Goal: Task Accomplishment & Management: Complete application form

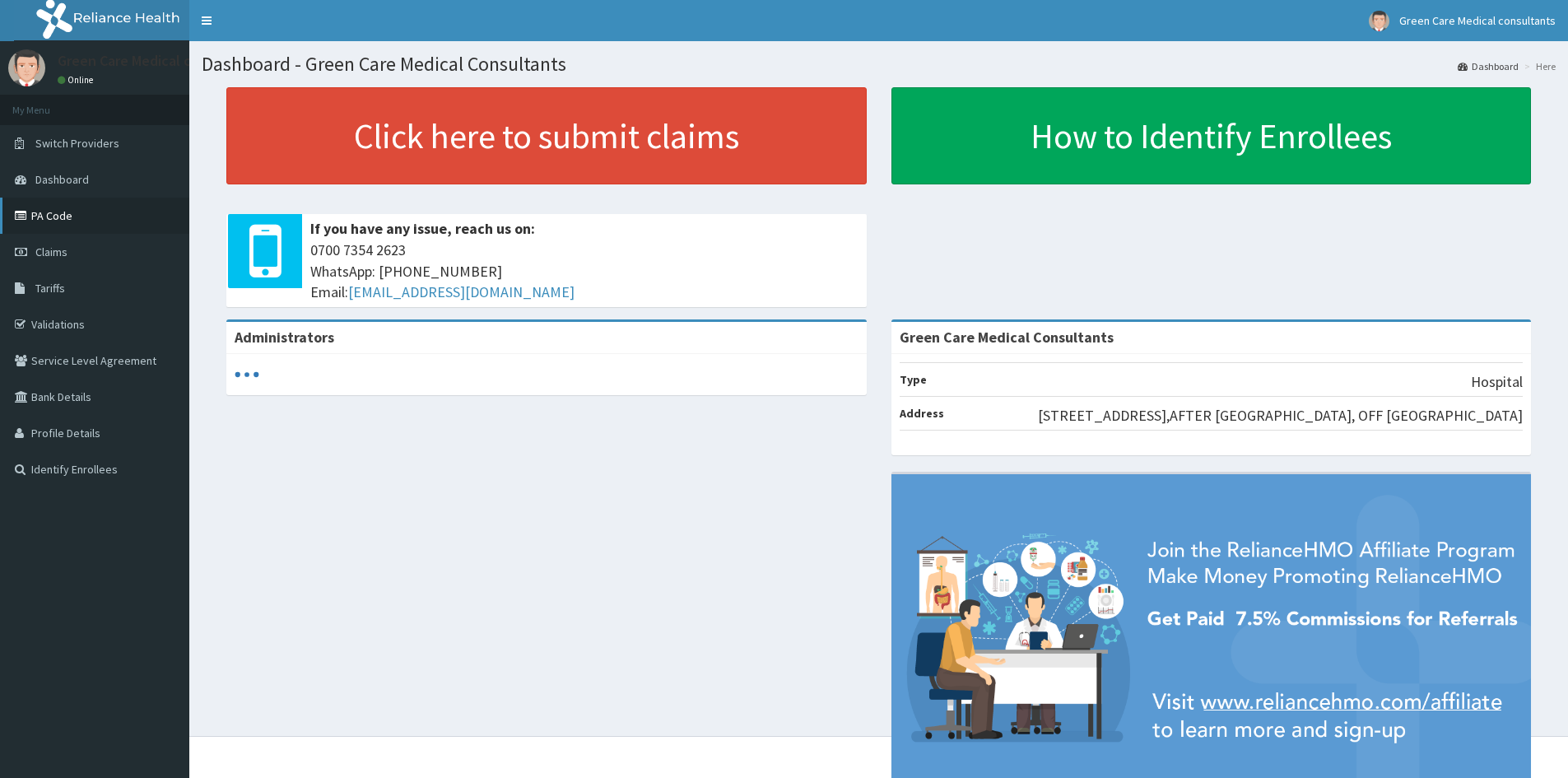
click at [46, 211] on link "PA Code" at bounding box center [95, 215] width 189 height 36
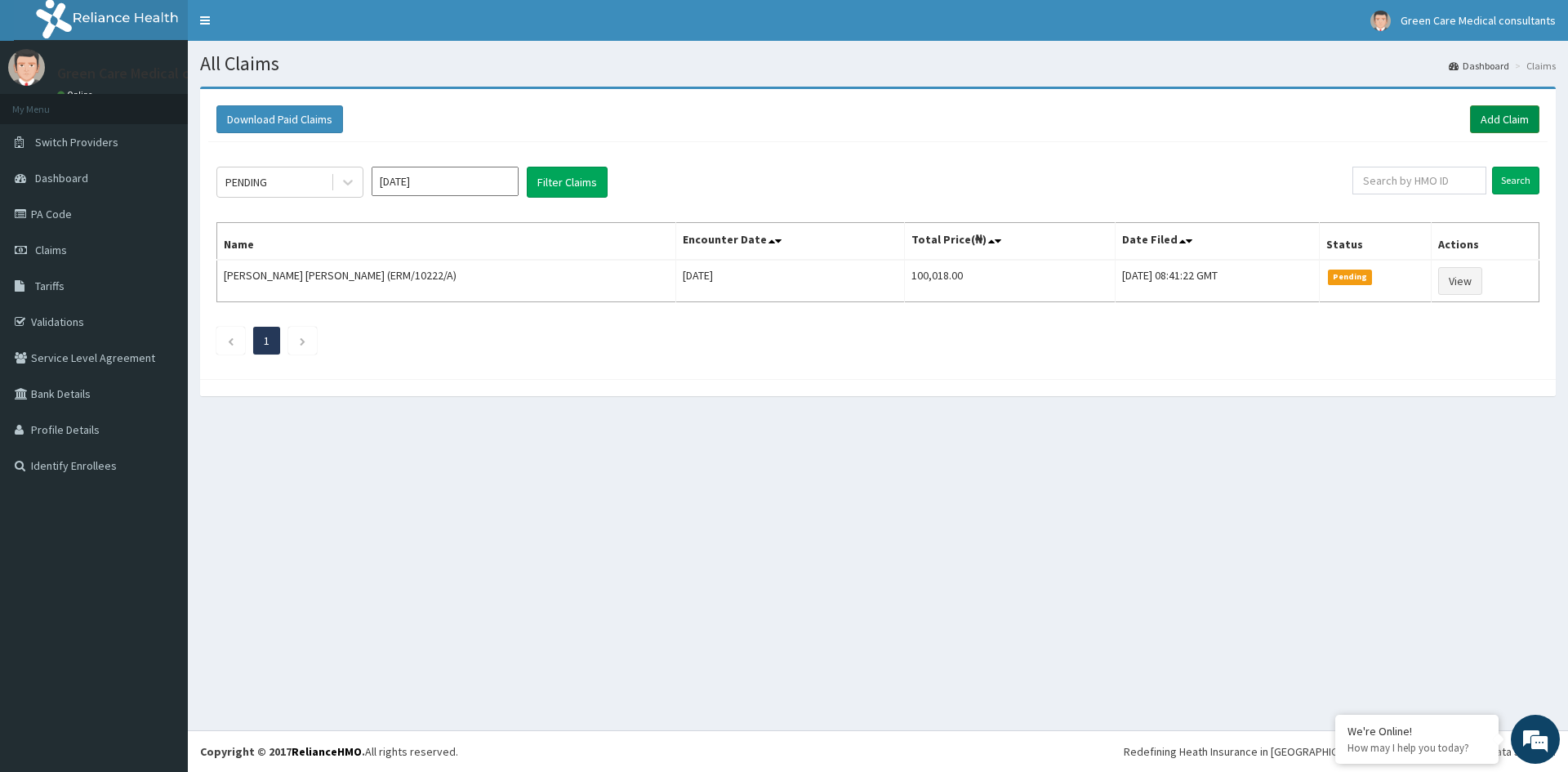
click at [1490, 119] on link "Add Claim" at bounding box center [1504, 119] width 70 height 28
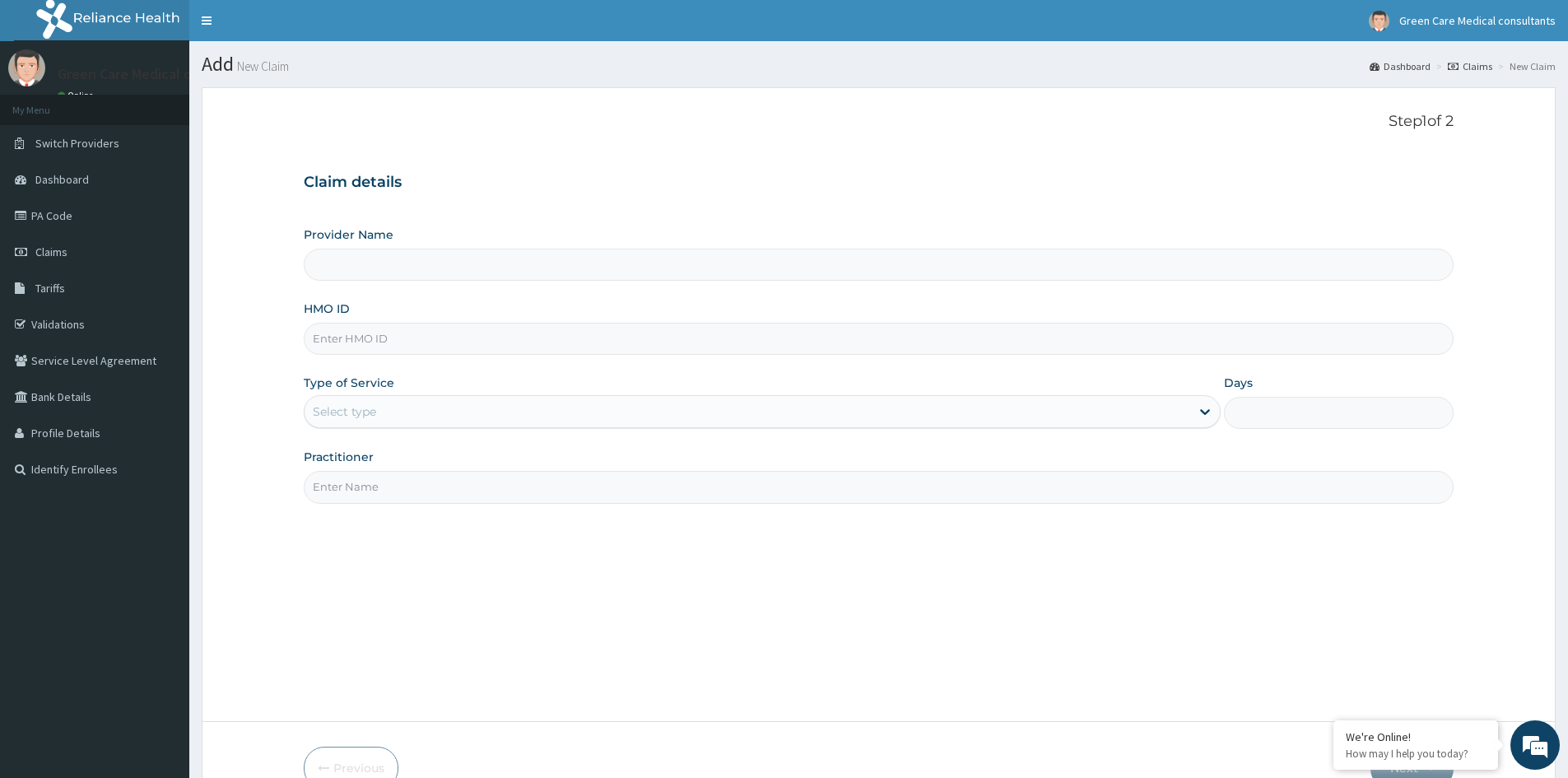
click at [390, 346] on input "HMO ID" at bounding box center [878, 339] width 1150 height 32
type input "Green Care Medical Consultants"
type input "SFA/11746/A"
click at [378, 398] on div "Select type" at bounding box center [761, 411] width 917 height 33
click at [56, 249] on span "Claims" at bounding box center [52, 252] width 32 height 15
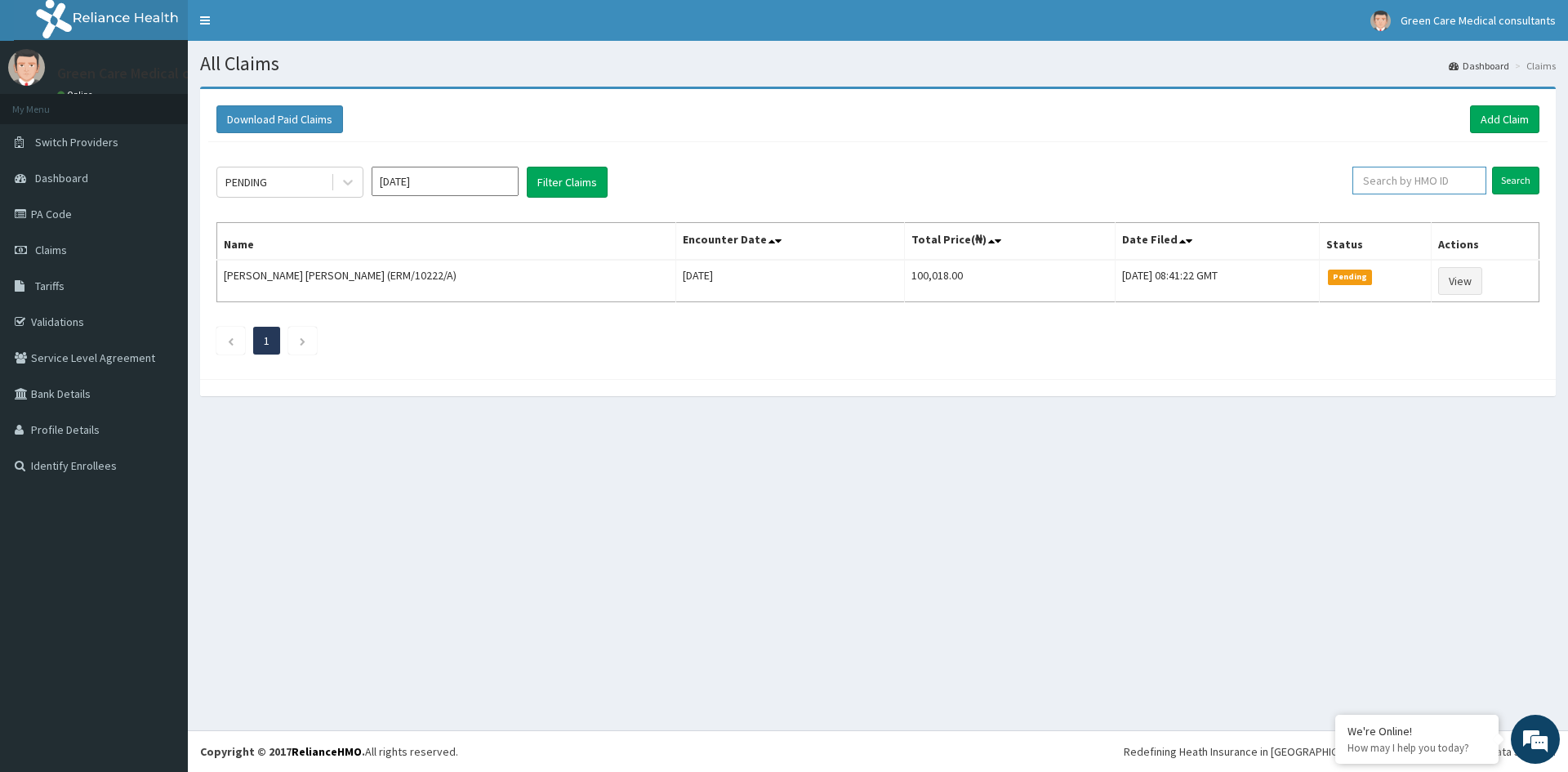
click at [1389, 175] on input "text" at bounding box center [1420, 180] width 134 height 28
type input "SFA/11746/A"
click at [1508, 180] on input "Search" at bounding box center [1516, 180] width 48 height 28
click at [53, 210] on link "PA Code" at bounding box center [94, 214] width 188 height 36
click at [1498, 121] on link "Add Claim" at bounding box center [1504, 119] width 70 height 28
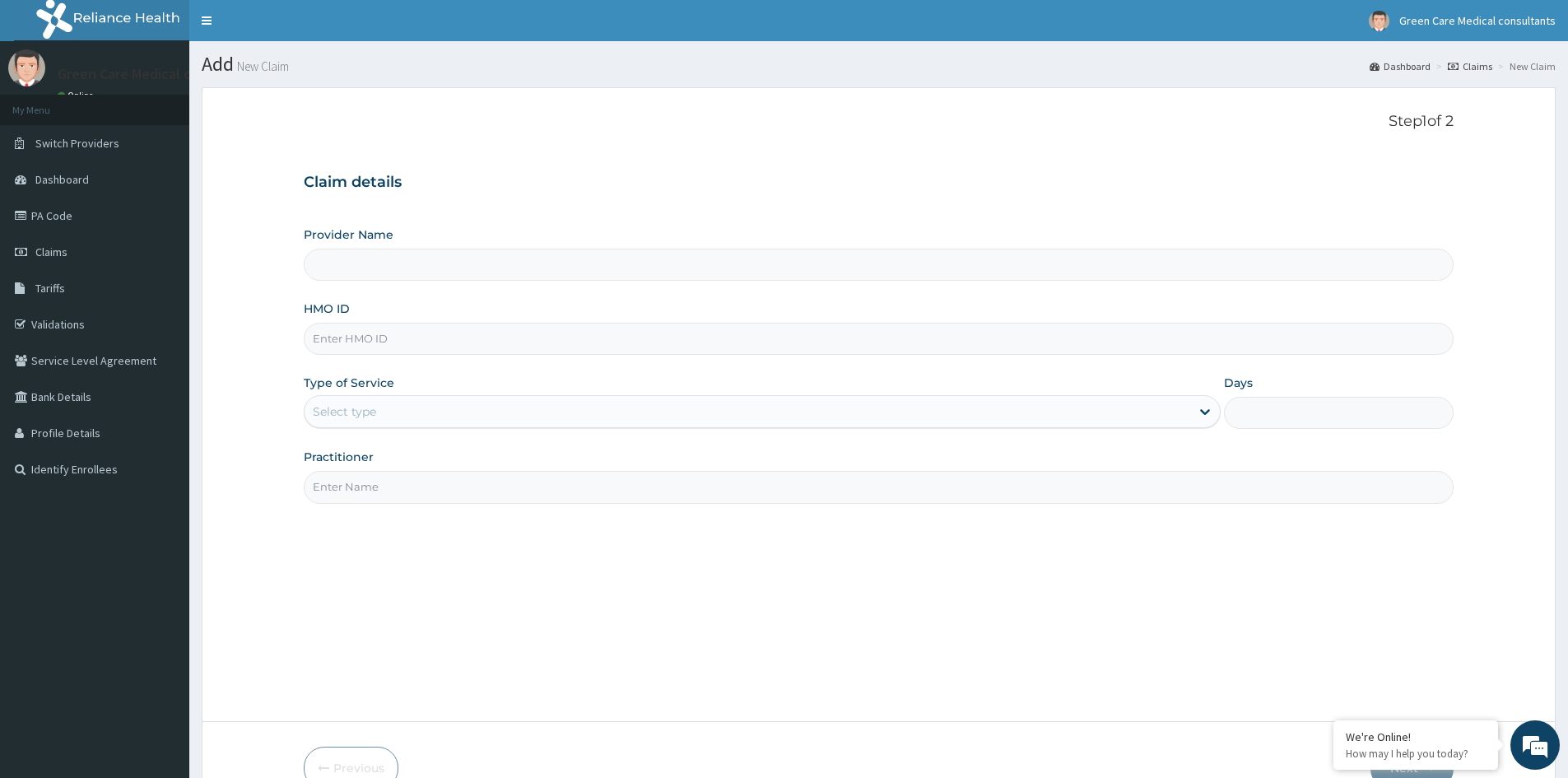
click at [385, 346] on input "HMO ID" at bounding box center [878, 339] width 1150 height 32
type input "SF"
type input "Green Care Medical Consultants"
type input "SFA/11746/A"
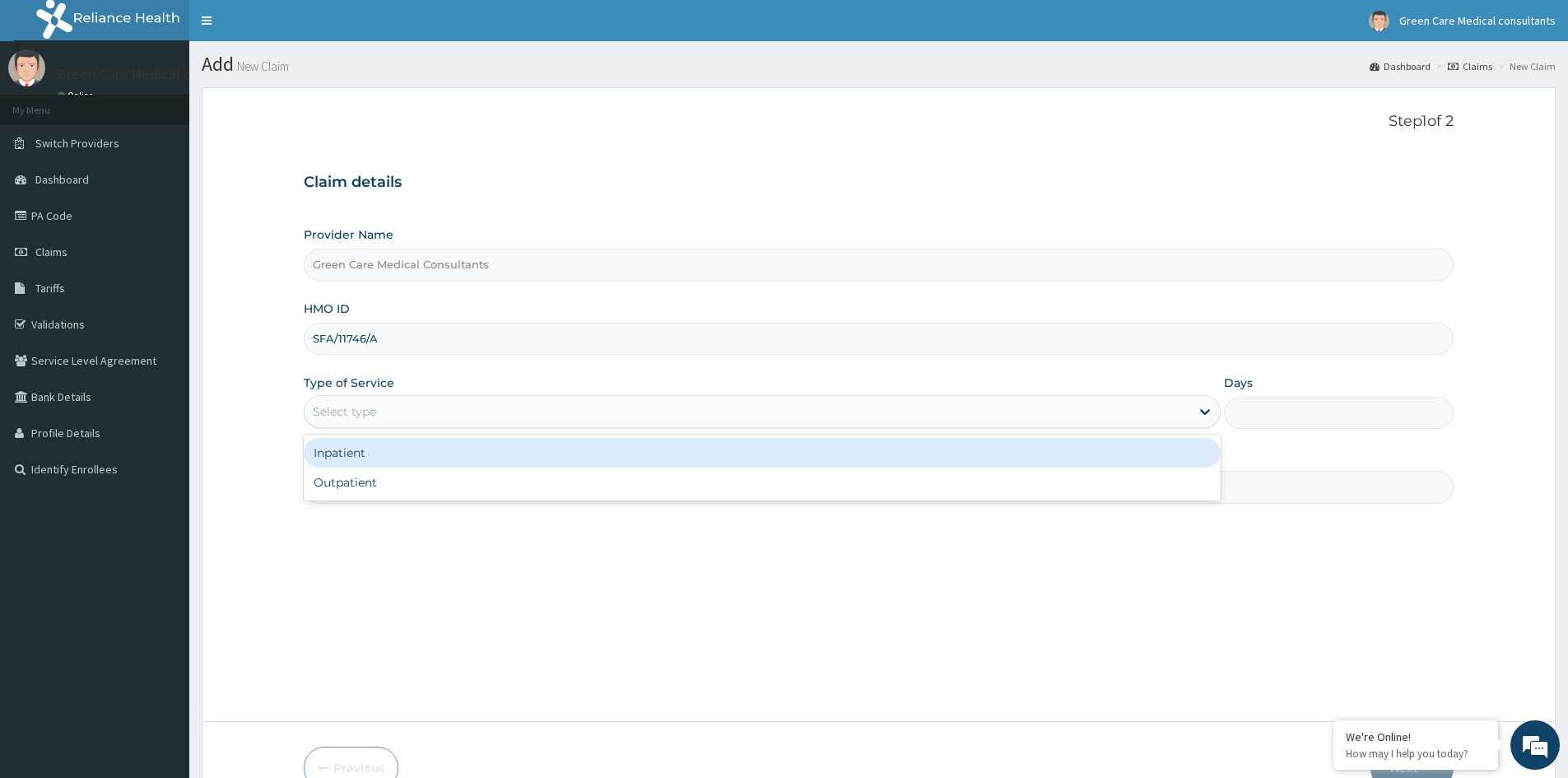
click at [461, 417] on div "Select type" at bounding box center [747, 411] width 885 height 26
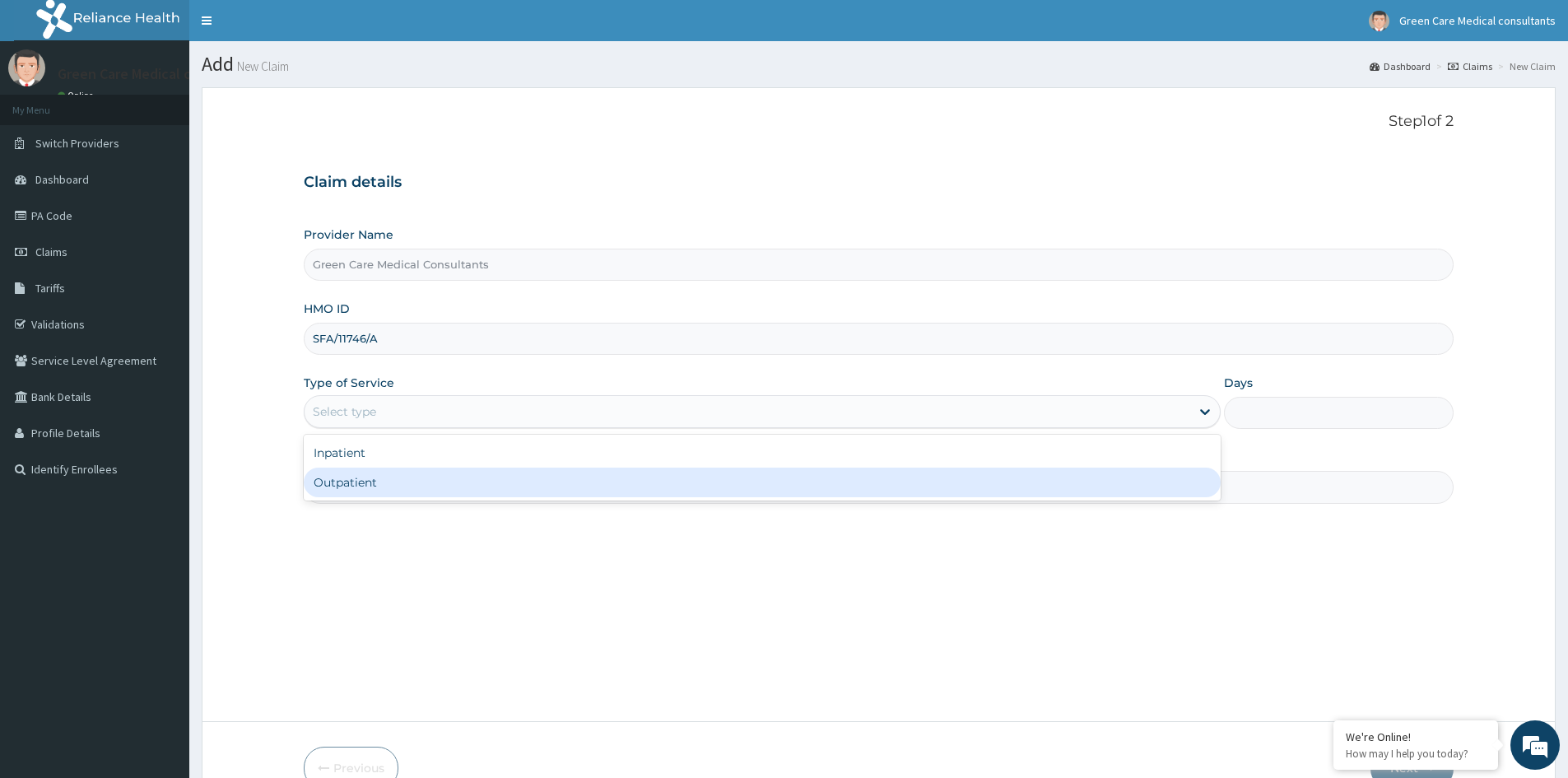
click at [357, 479] on div "Outpatient" at bounding box center [761, 481] width 917 height 30
type input "1"
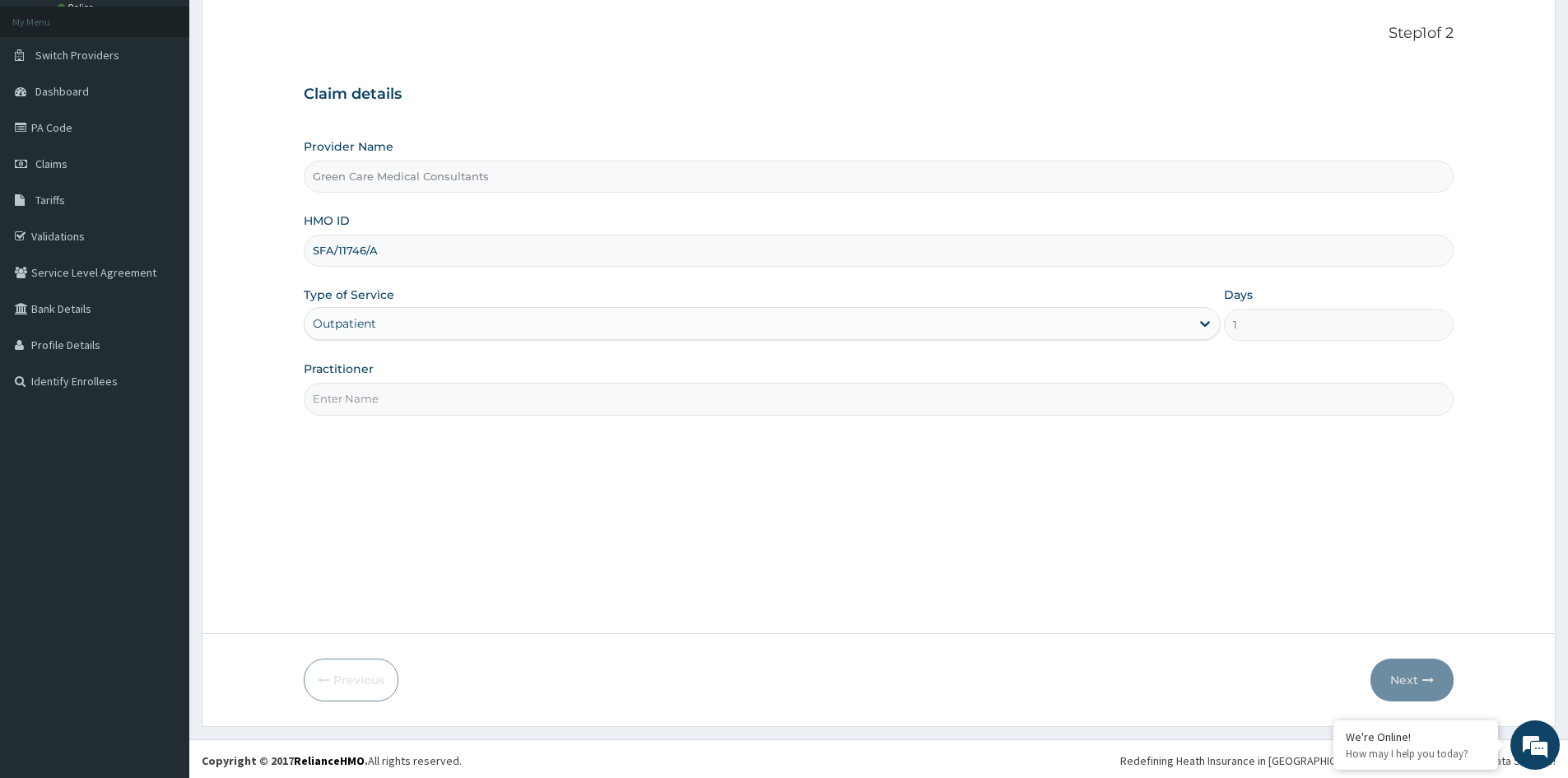
scroll to position [91, 0]
click at [680, 398] on input "Practitioner" at bounding box center [878, 395] width 1150 height 32
click at [370, 406] on input "Practitioner" at bounding box center [878, 395] width 1150 height 32
type input "DR EMEKA"
click at [1404, 682] on button "Next" at bounding box center [1412, 676] width 83 height 43
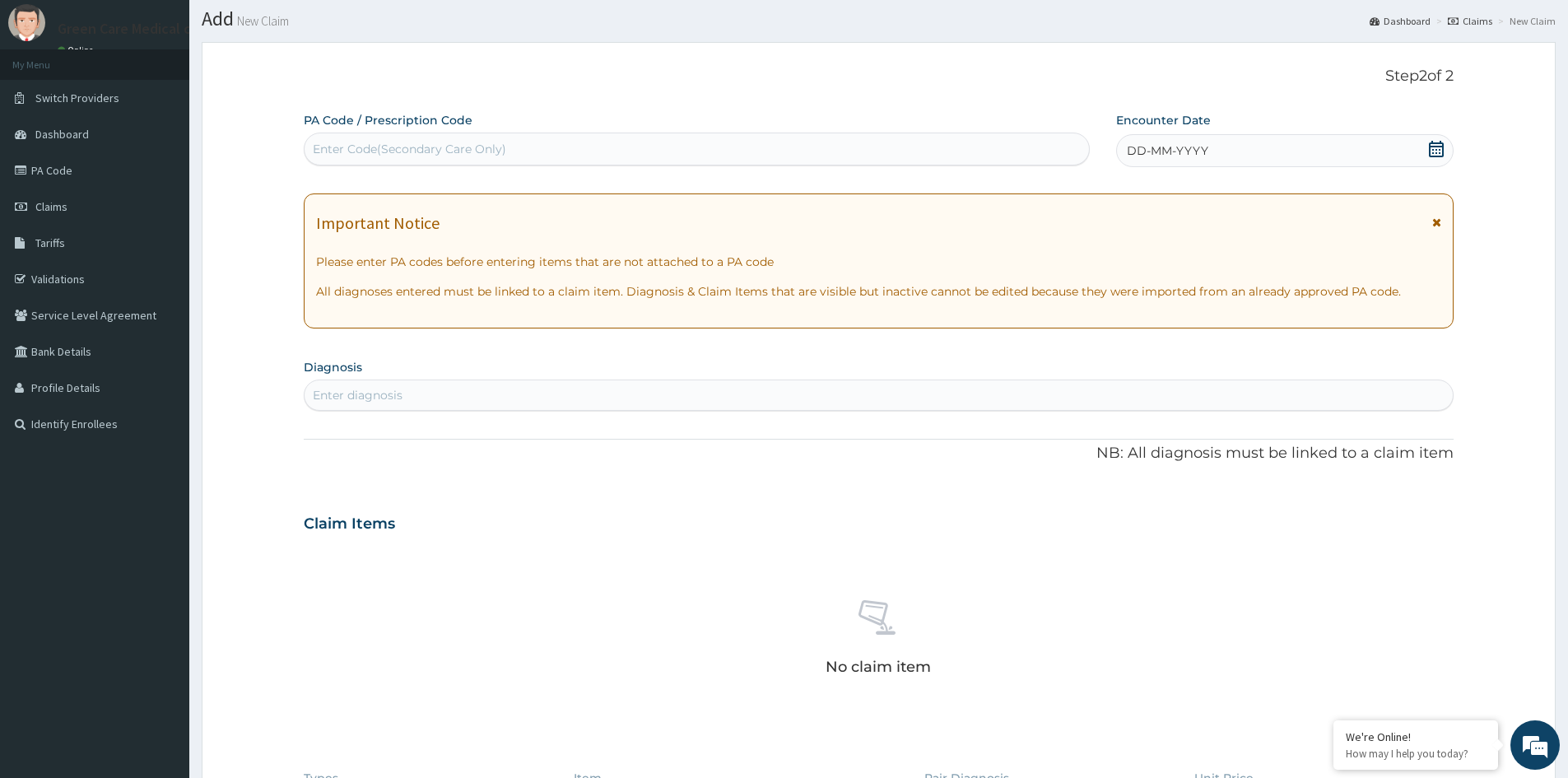
scroll to position [0, 0]
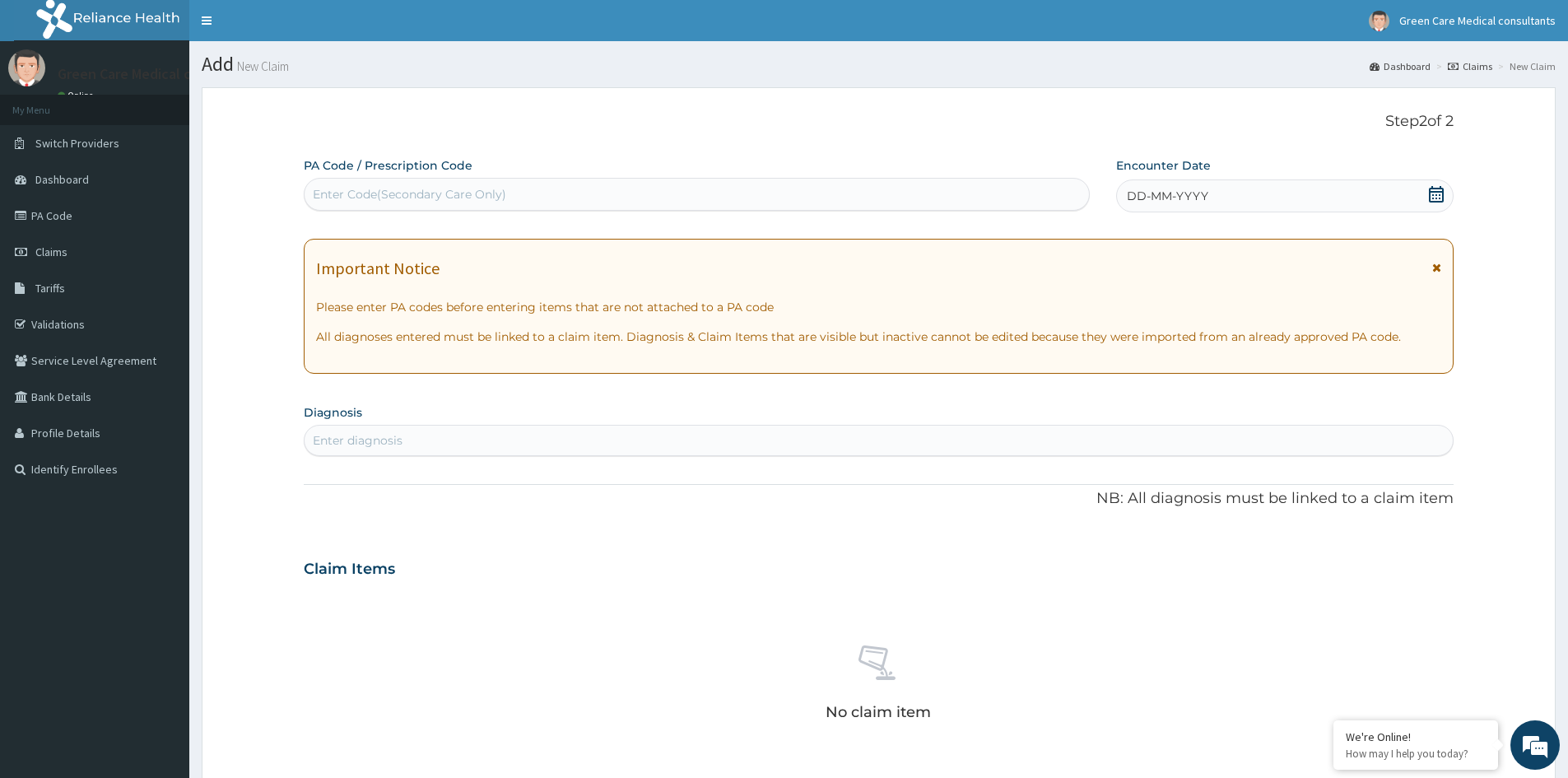
click at [559, 199] on div "Enter Code(Secondary Care Only)" at bounding box center [696, 193] width 784 height 26
paste input "PA/8912A7"
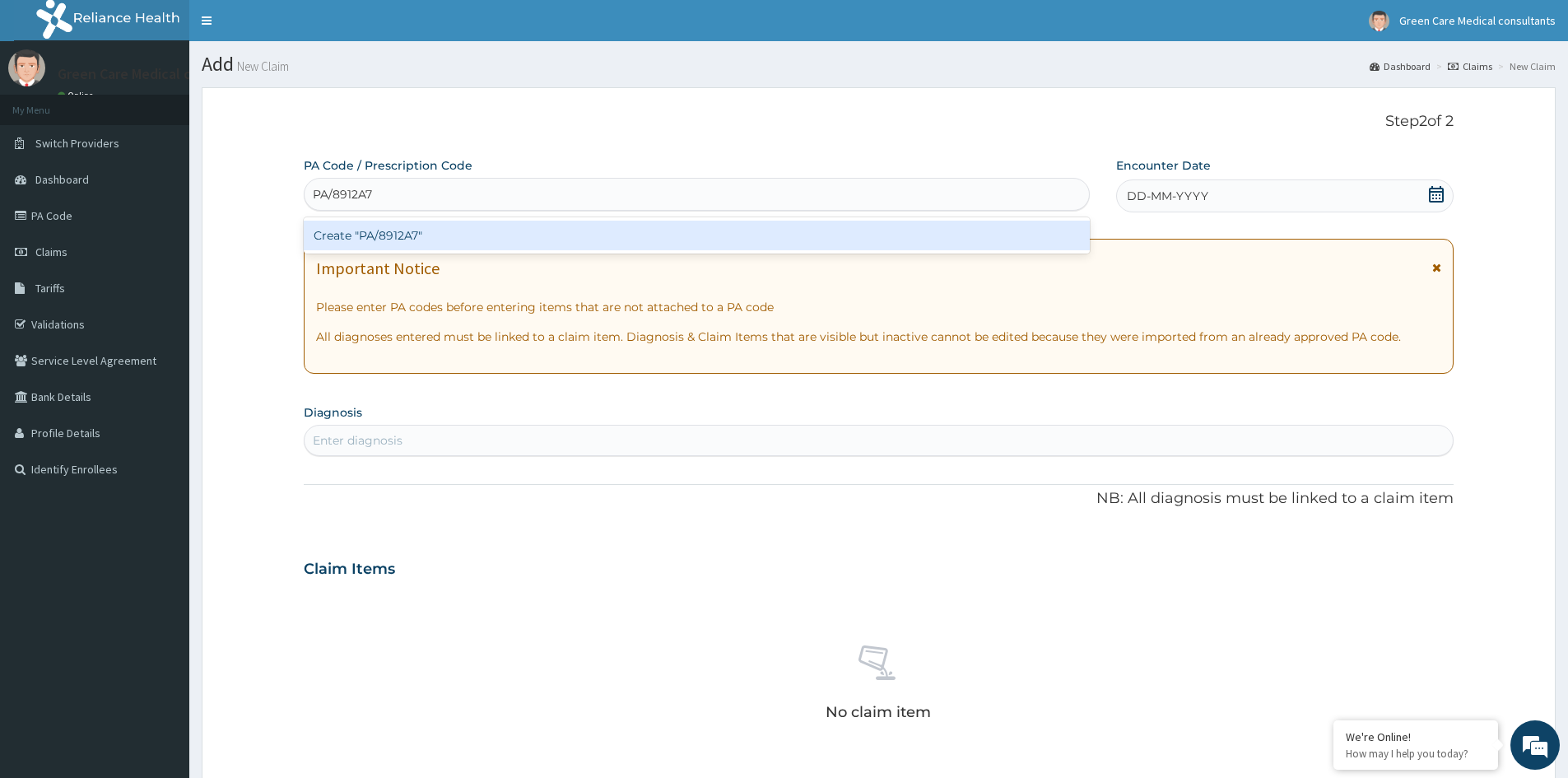
type input "PA/8912A7"
click at [617, 485] on div "PA Code / Prescription Code option Create "PA/8912A7" focused, 1 of 1. 1 result…" at bounding box center [878, 574] width 1150 height 835
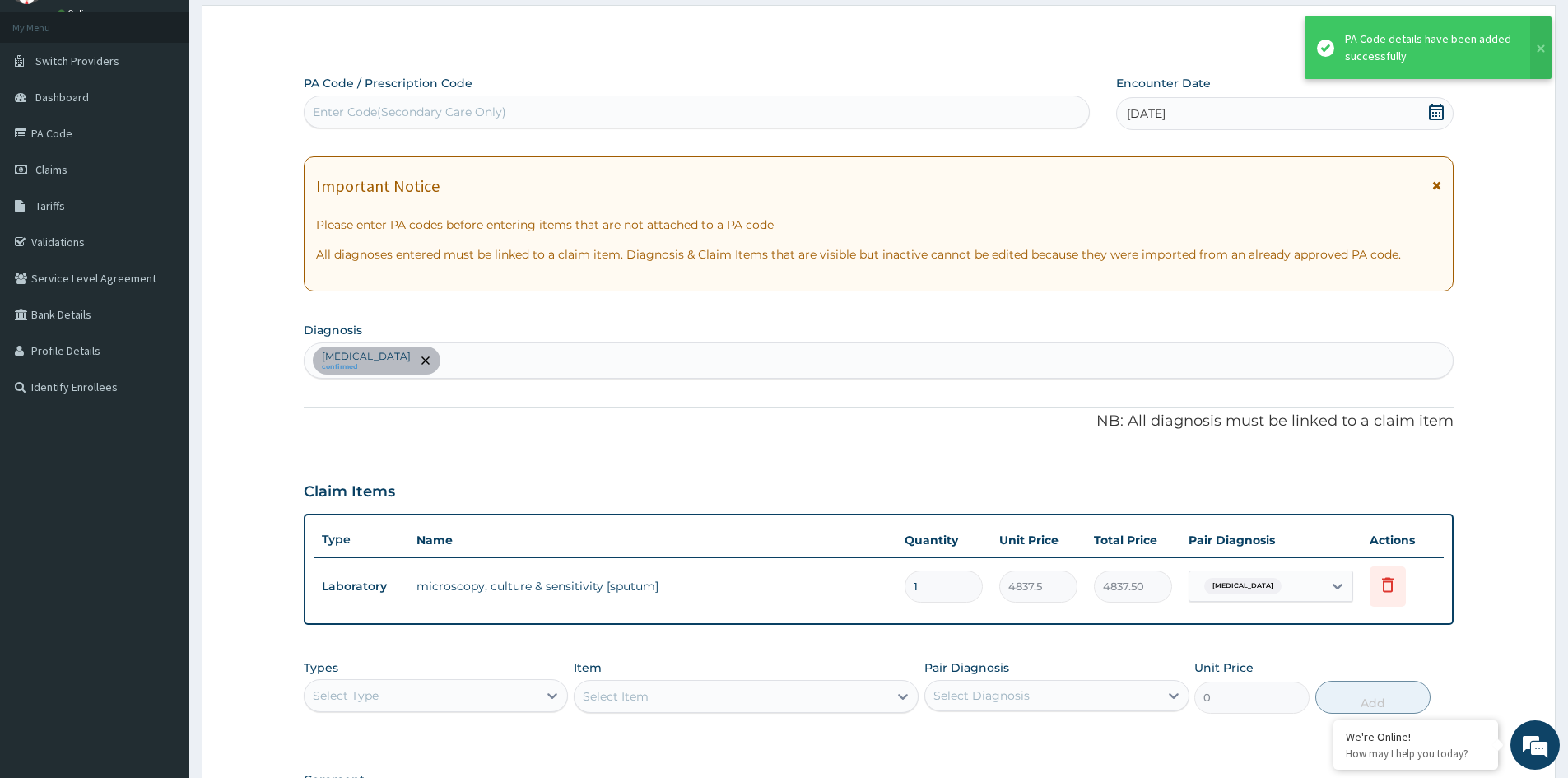
scroll to position [165, 0]
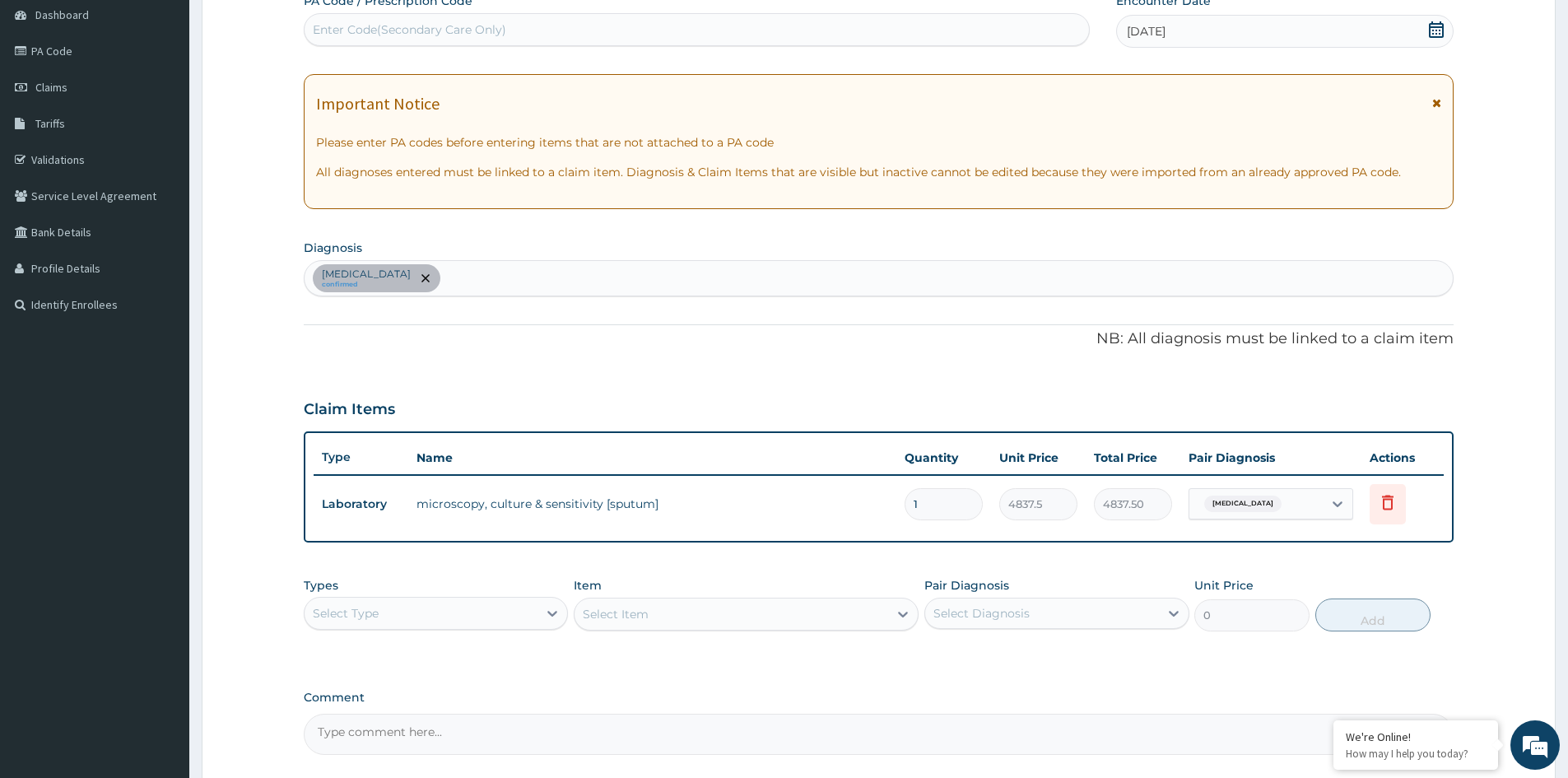
click at [549, 282] on div "Upper respiratory infection confirmed" at bounding box center [878, 278] width 1148 height 35
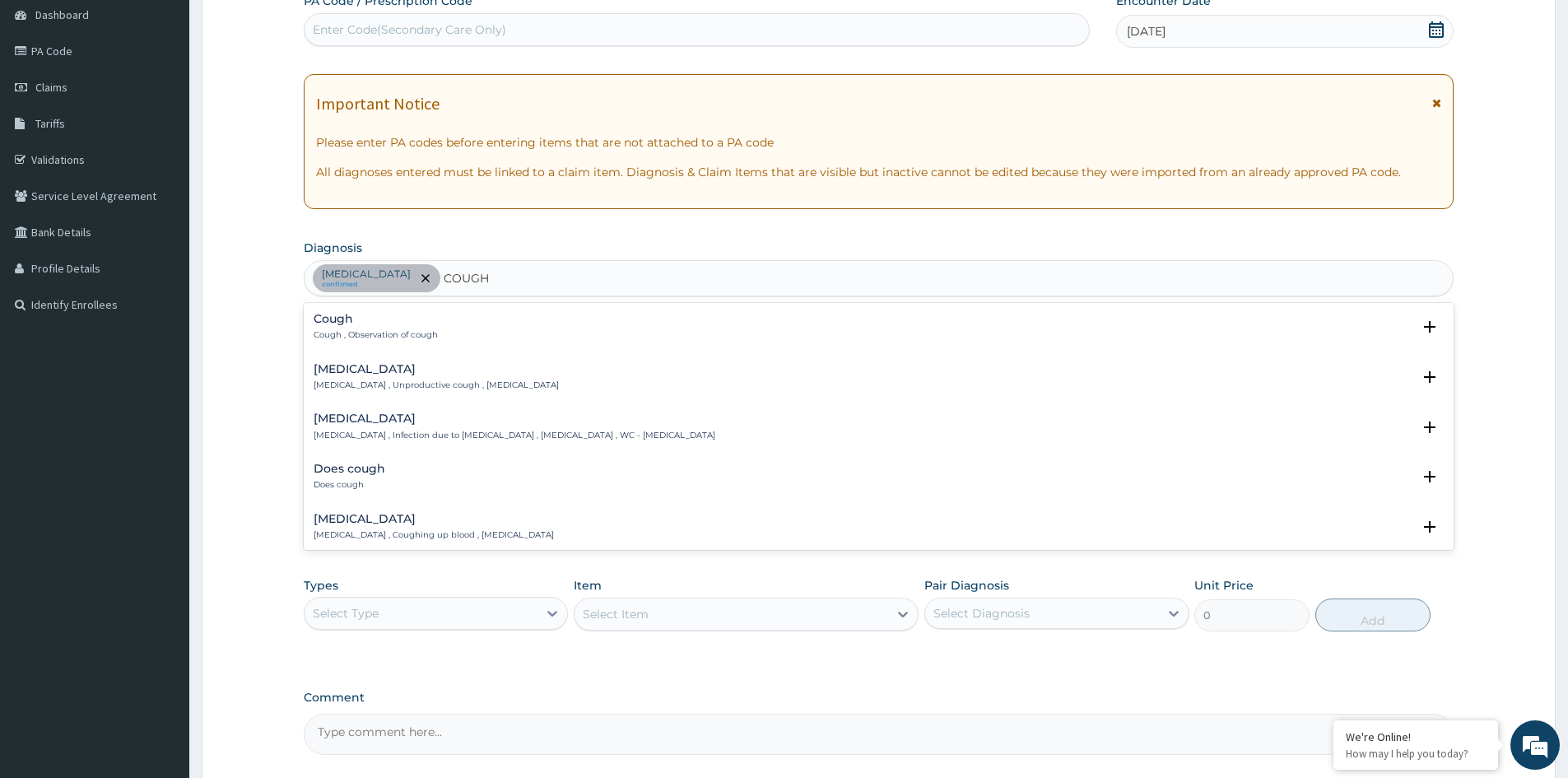
click at [391, 323] on h4 "Cough" at bounding box center [375, 318] width 124 height 13
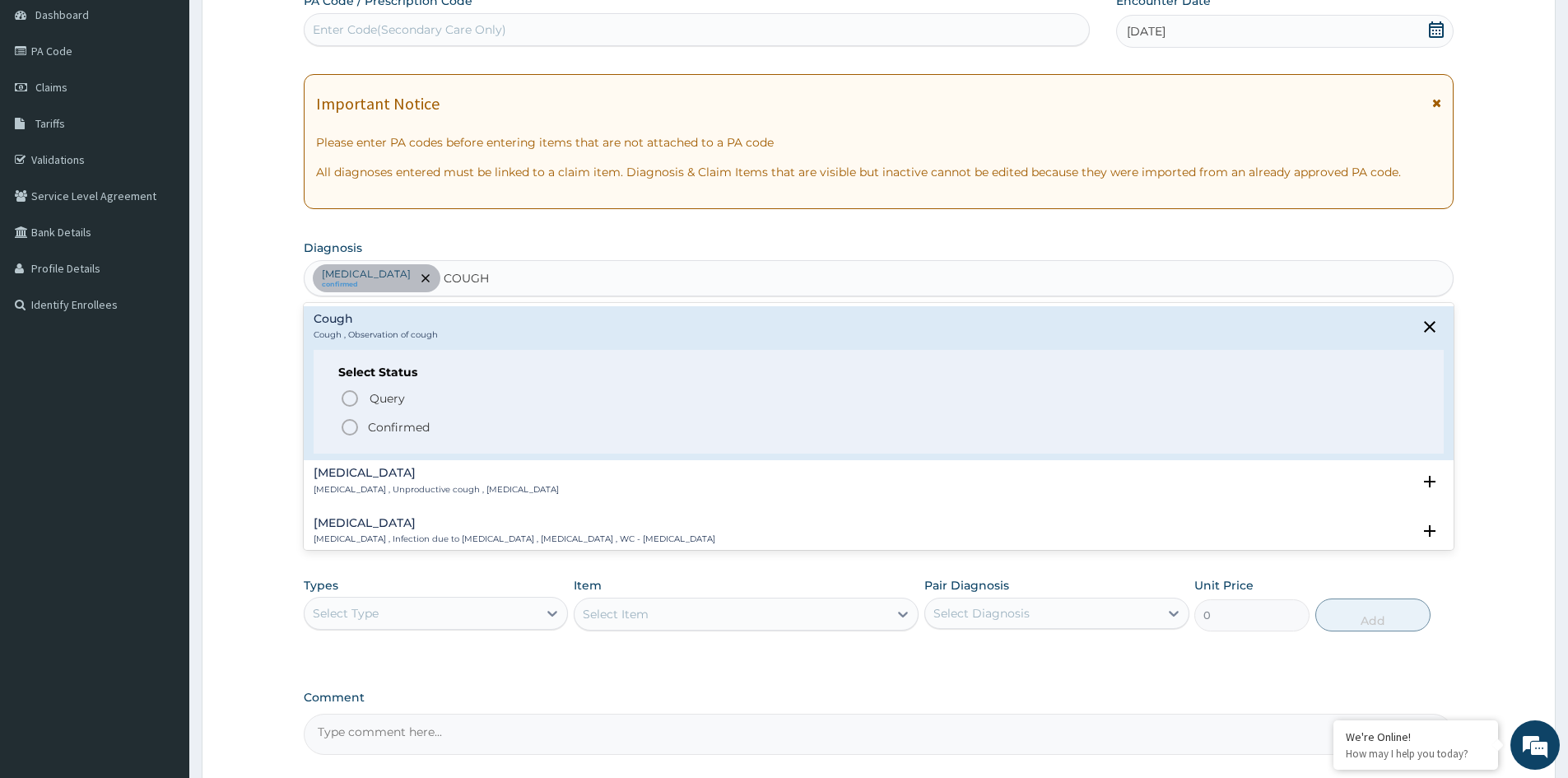
type input "COUGH"
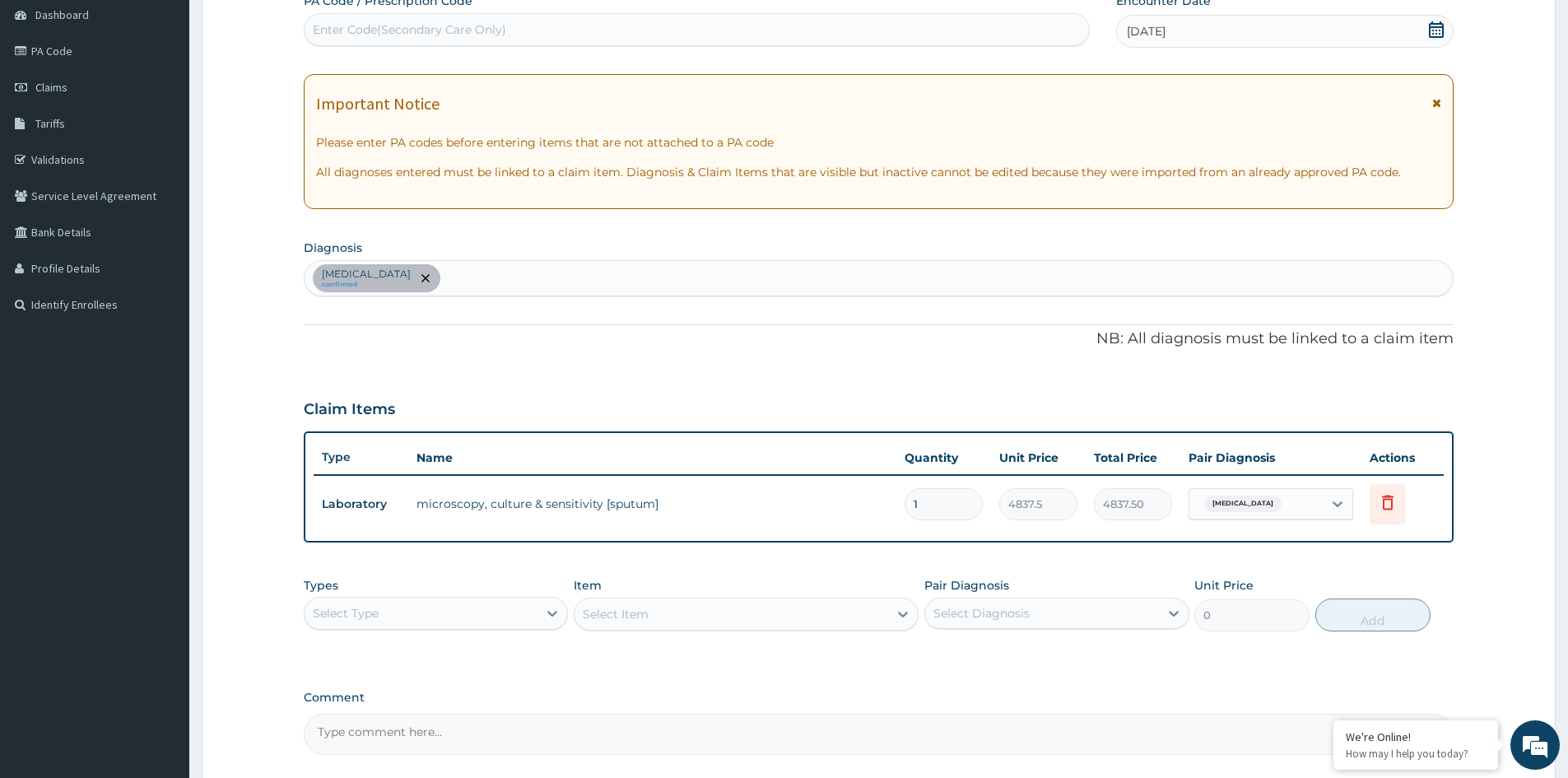
click at [879, 667] on div "PA Code / Prescription Code Enter Code(Secondary Care Only) Encounter Date 16-0…" at bounding box center [878, 373] width 1150 height 762
click at [560, 275] on div "Upper respiratory infection confirmed" at bounding box center [878, 278] width 1148 height 35
type input "COUGH"
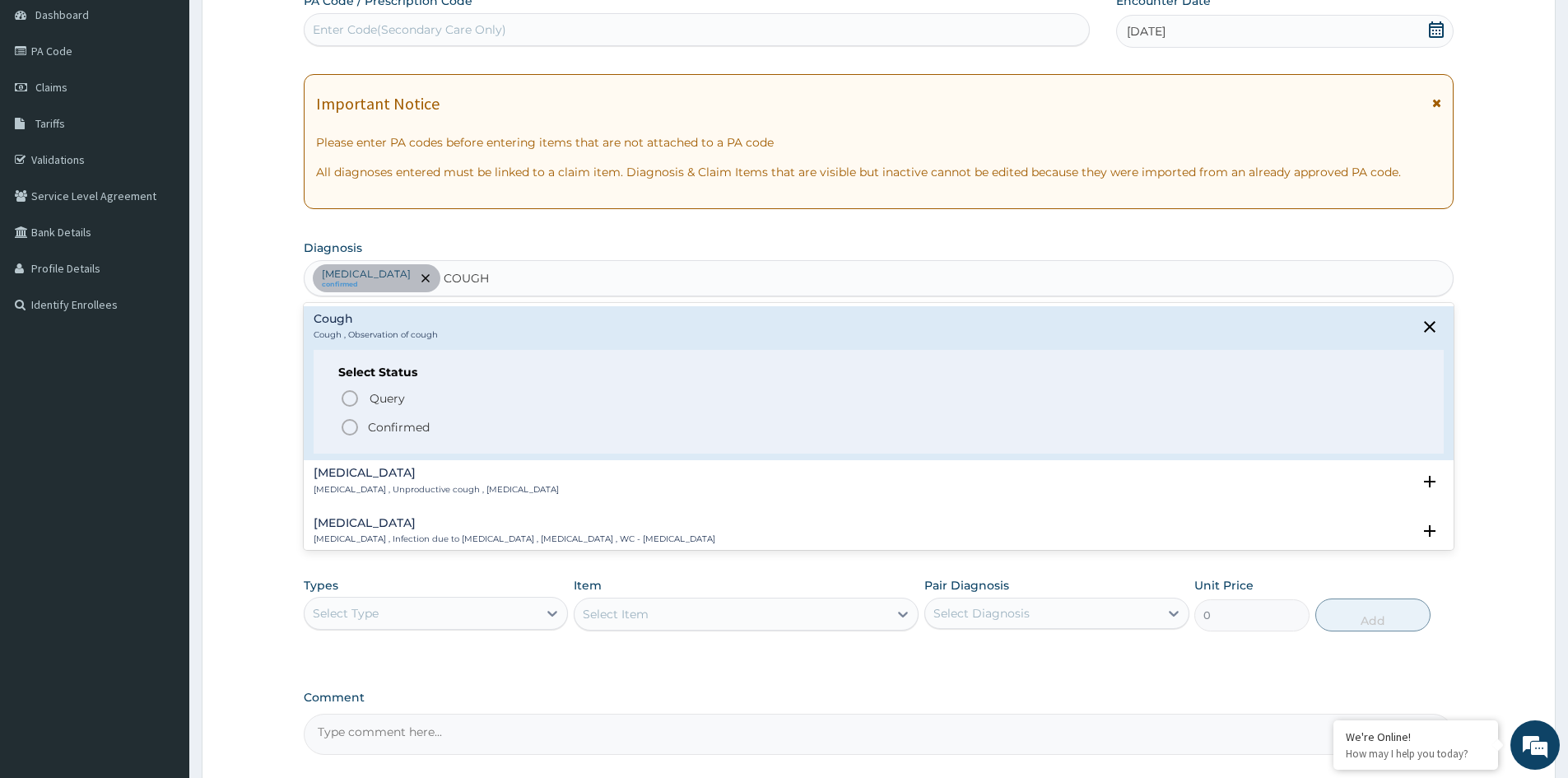
click at [398, 427] on p "Confirmed" at bounding box center [398, 427] width 62 height 16
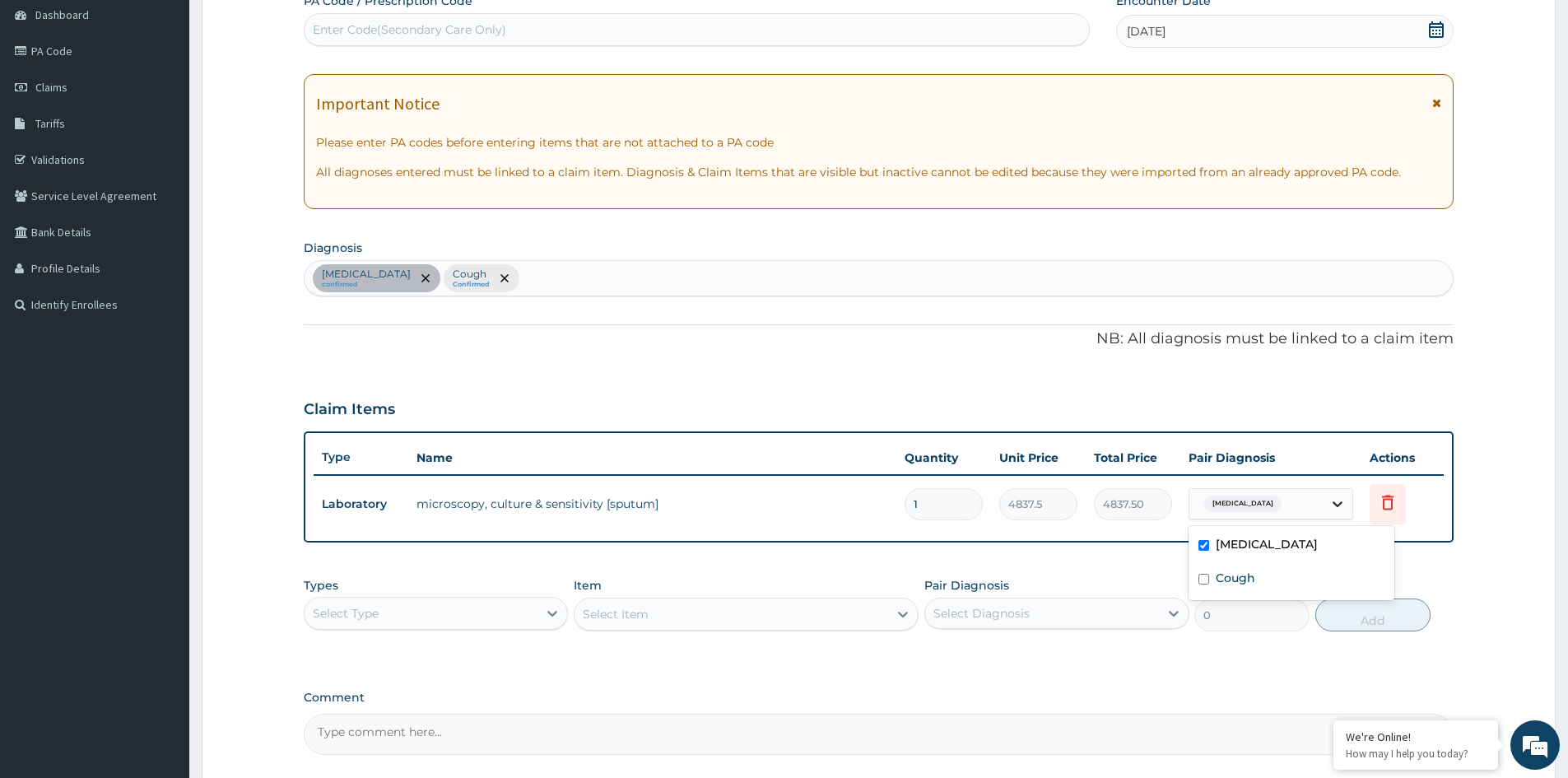
click at [1337, 509] on icon at bounding box center [1337, 503] width 16 height 16
click at [1239, 575] on label "Cough" at bounding box center [1235, 577] width 40 height 16
checkbox input "true"
click at [635, 658] on div "Types Select Type Item Select Item Pair Diagnosis Select Diagnosis Unit Price 0…" at bounding box center [878, 623] width 1150 height 95
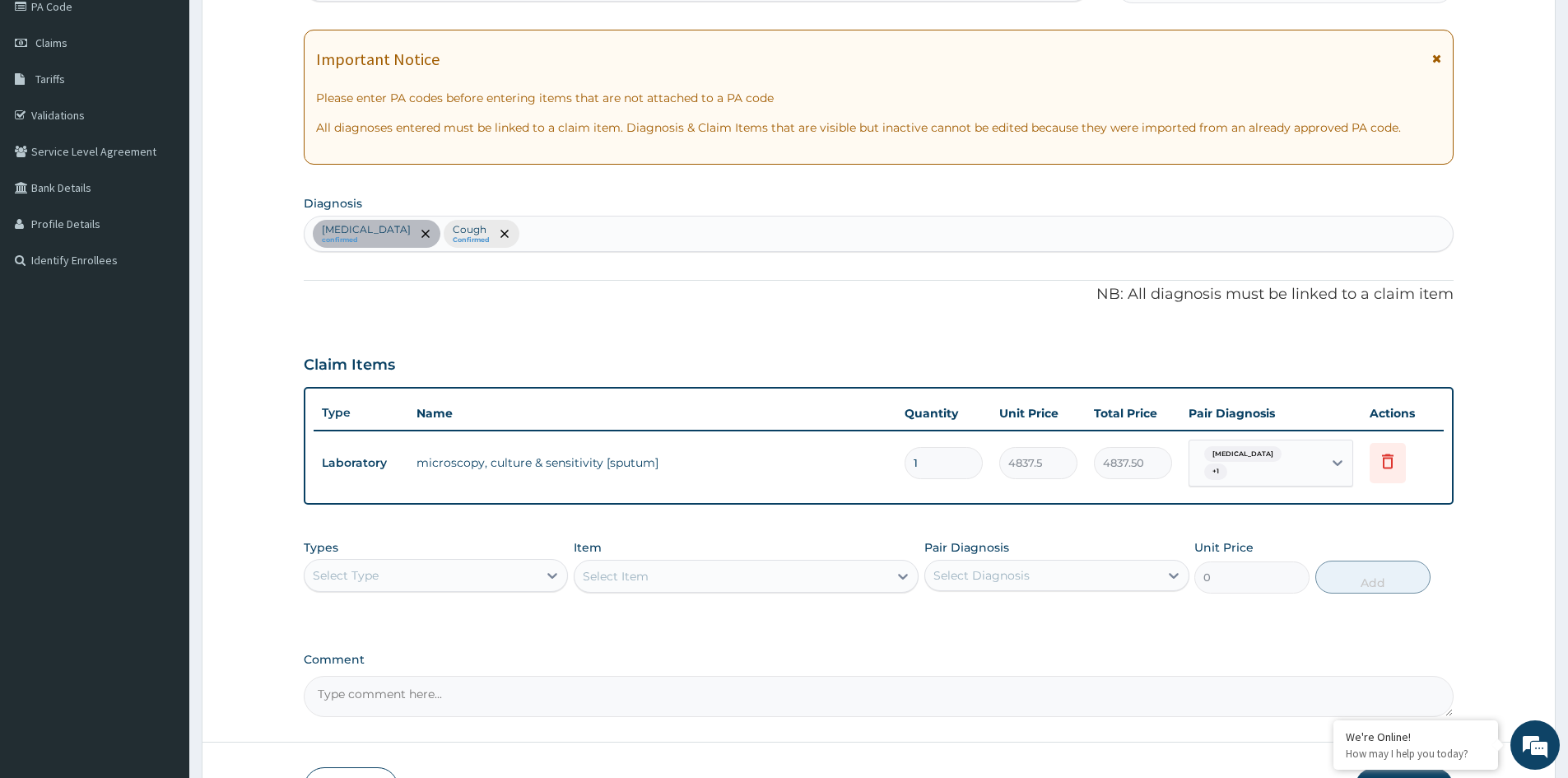
scroll to position [247, 0]
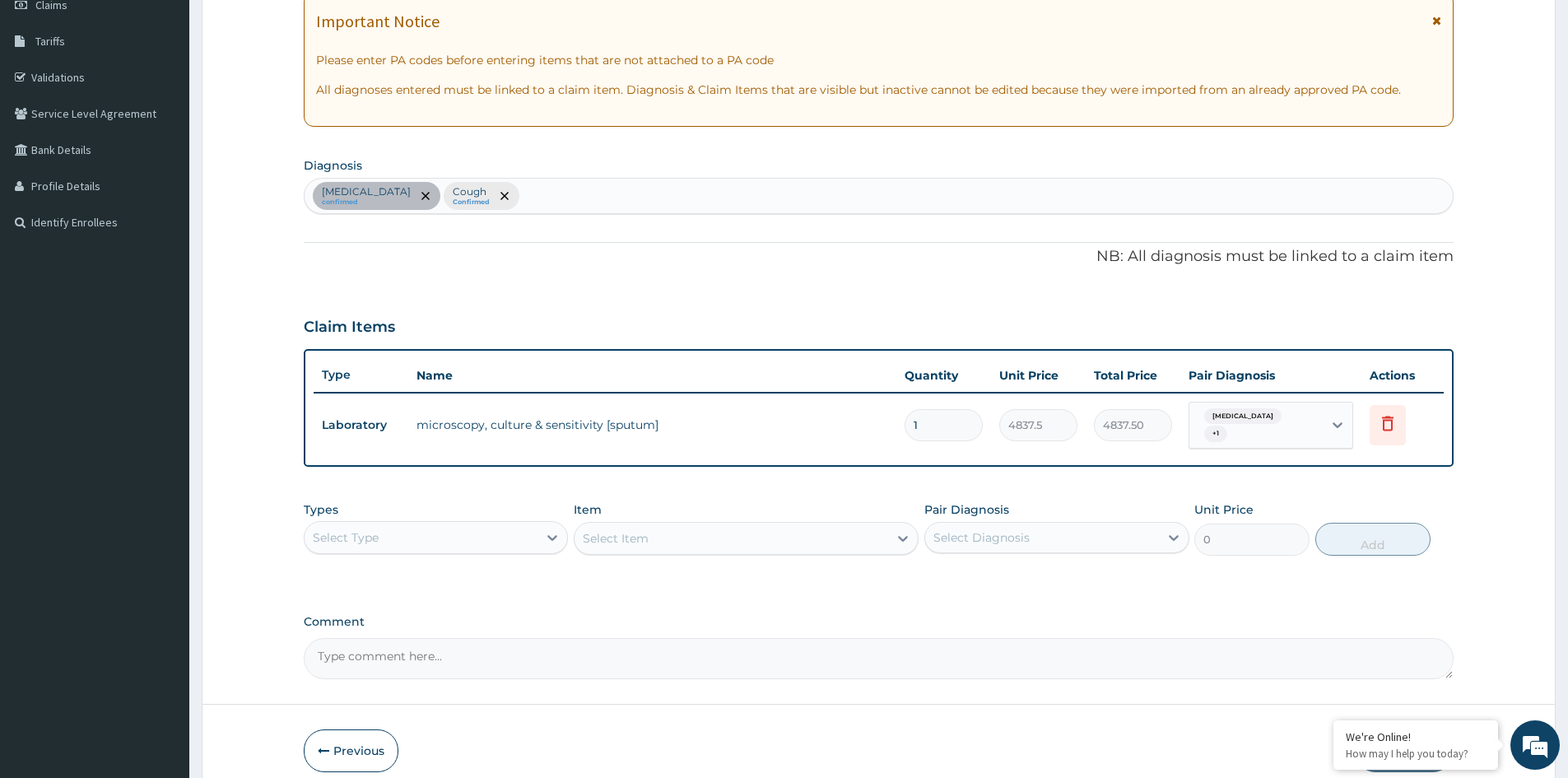
click at [525, 548] on div "Select Type" at bounding box center [421, 537] width 233 height 26
click at [395, 642] on div "Procedures" at bounding box center [435, 637] width 264 height 30
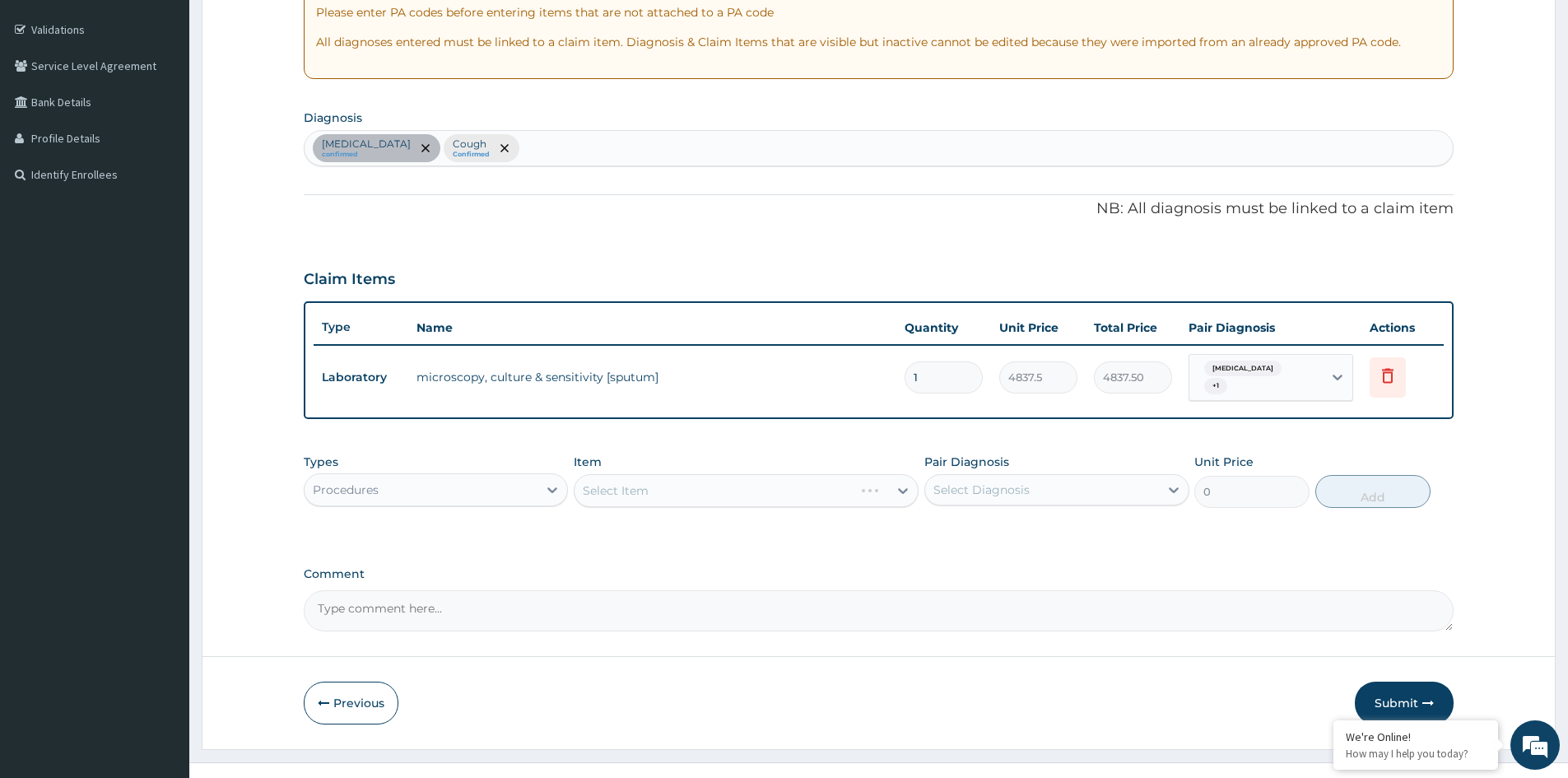
scroll to position [321, 0]
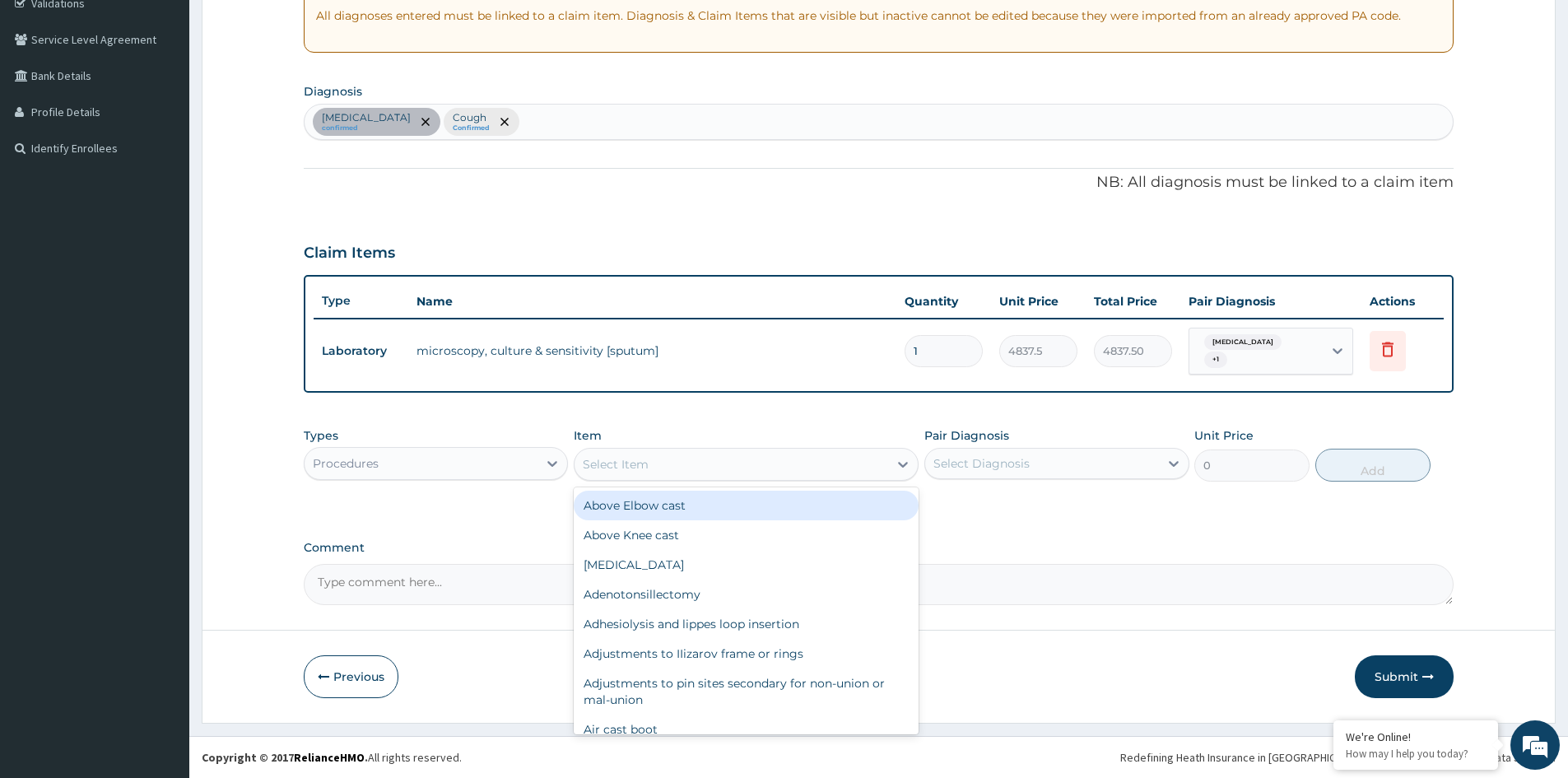
click at [824, 465] on div "Select Item" at bounding box center [731, 464] width 313 height 26
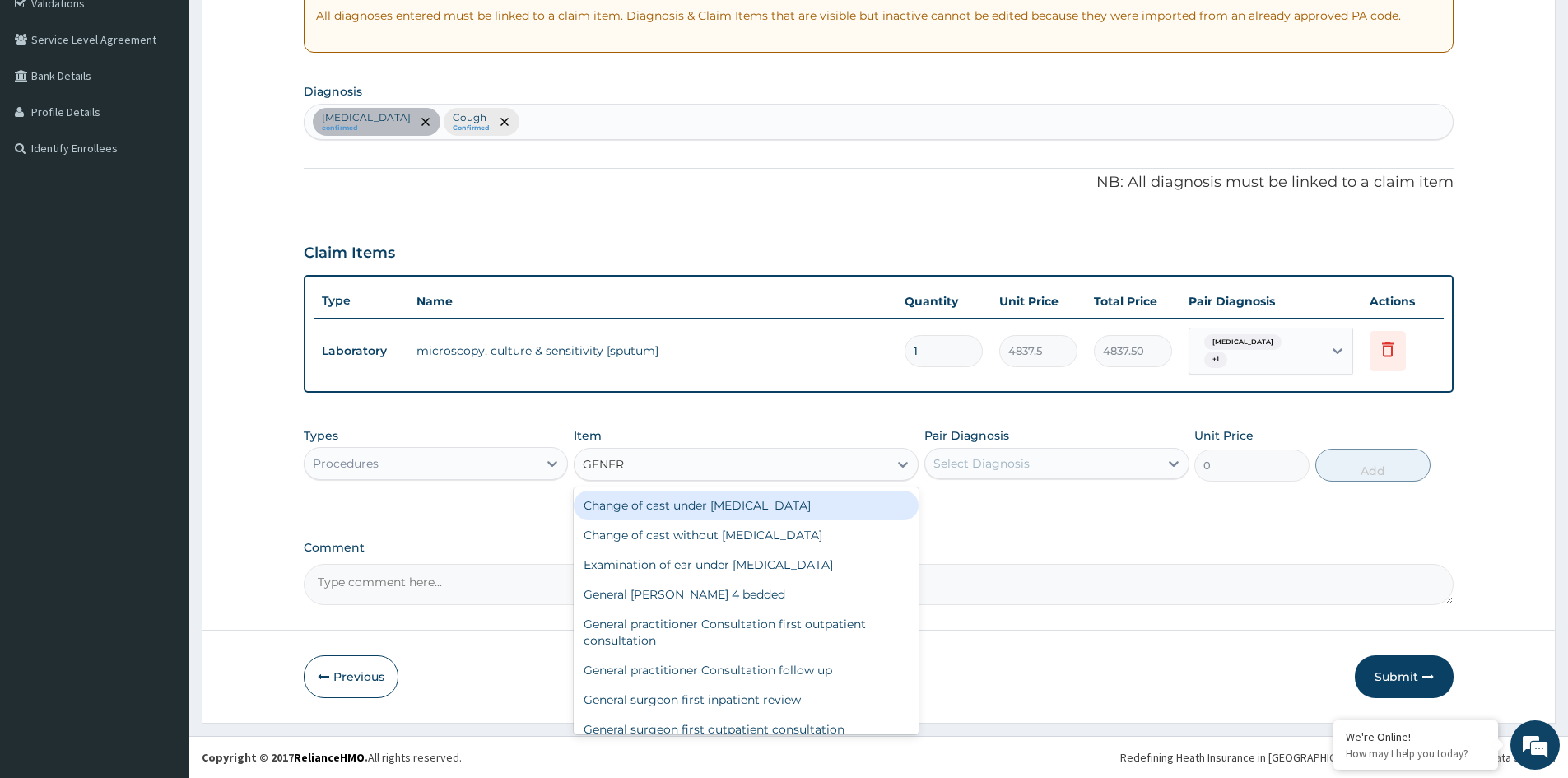
type input "GENERA"
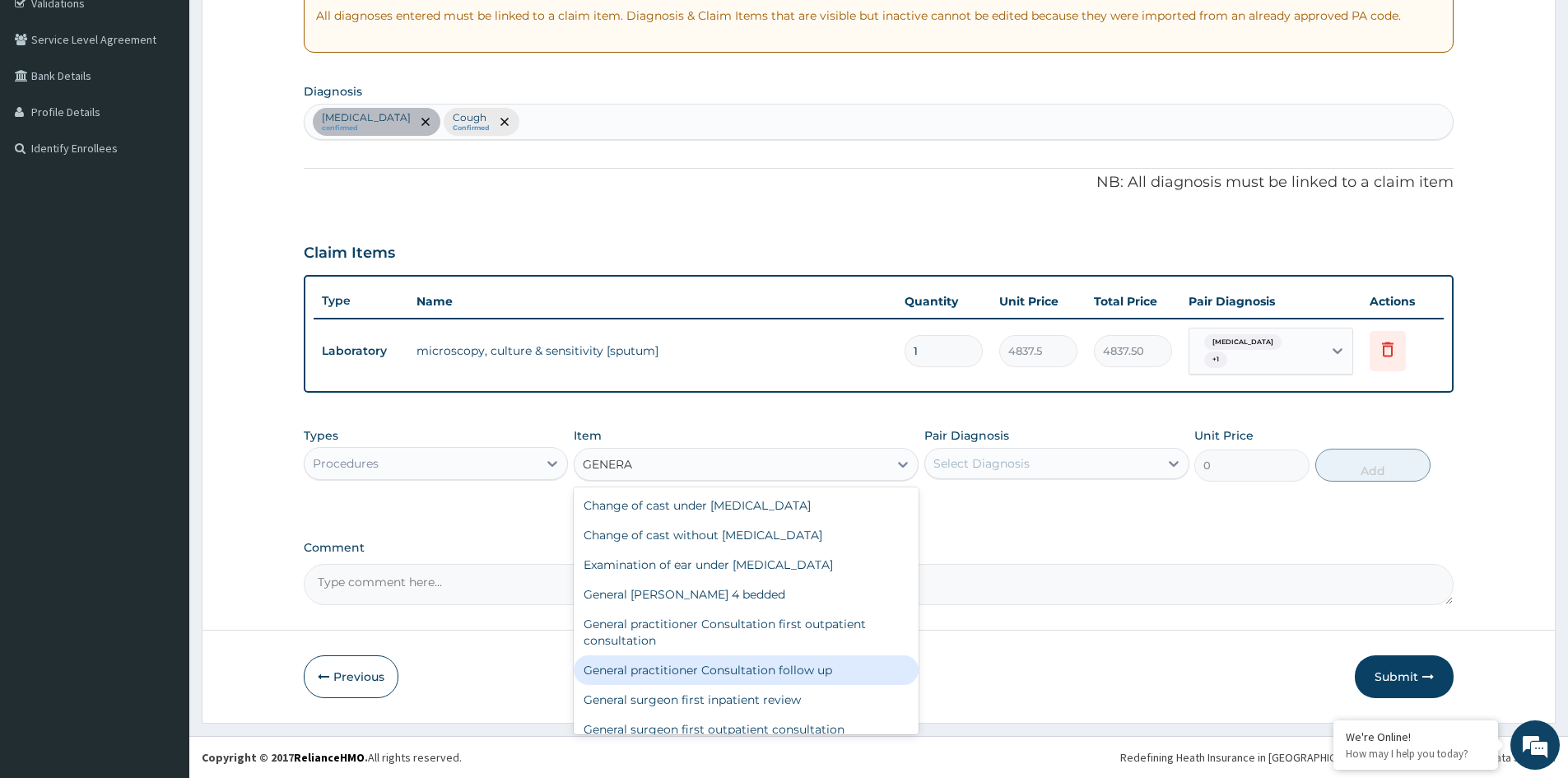
click at [776, 669] on div "General practitioner Consultation follow up" at bounding box center [746, 669] width 345 height 30
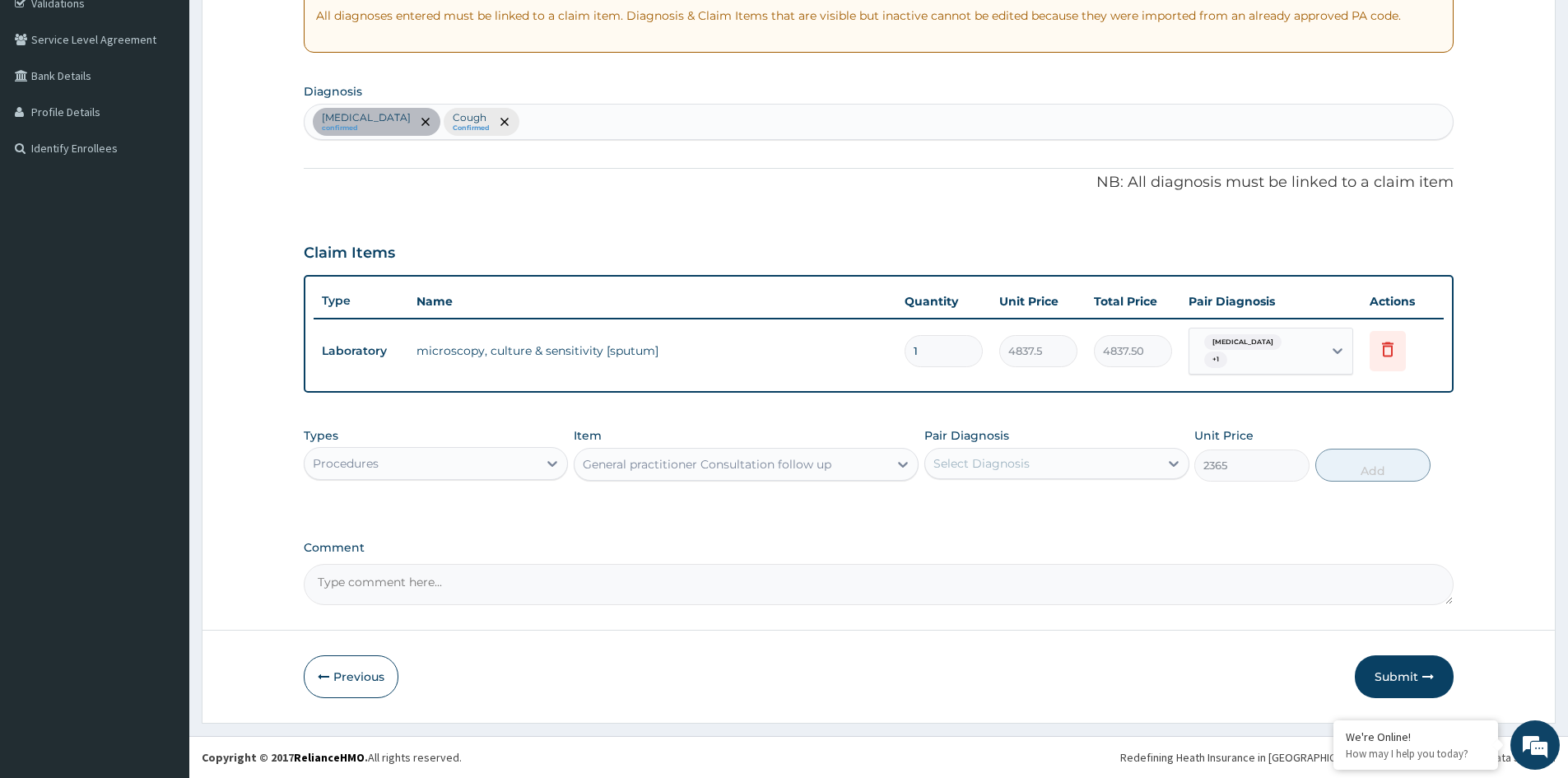
type input "2365"
click at [1049, 465] on div "Select Diagnosis" at bounding box center [1042, 463] width 233 height 26
drag, startPoint x: 972, startPoint y: 540, endPoint x: 987, endPoint y: 511, distance: 32.6
click at [973, 537] on label "Cough" at bounding box center [971, 536] width 40 height 16
checkbox input "true"
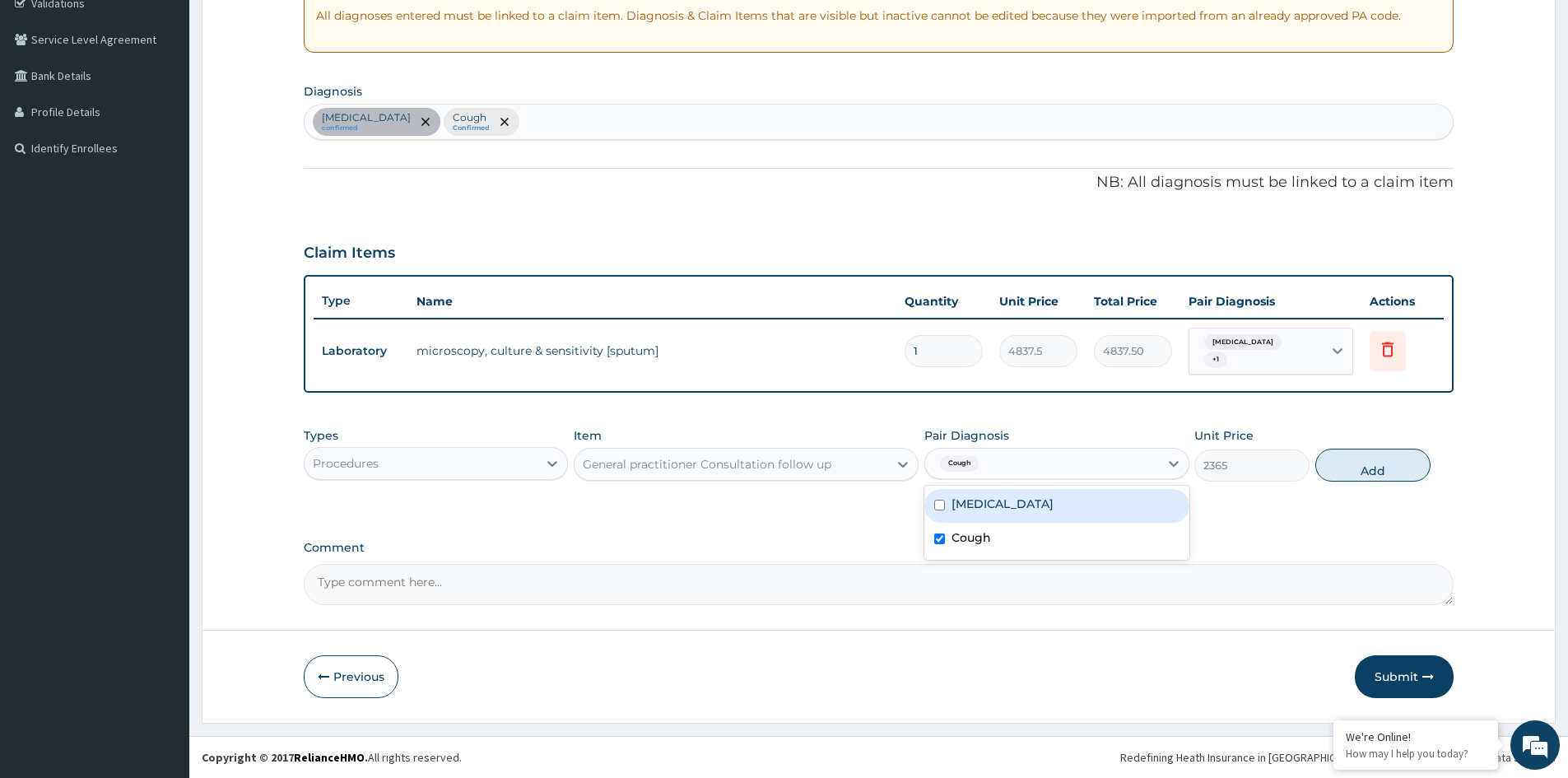
click at [988, 505] on label "Upper respiratory infection" at bounding box center [1002, 503] width 102 height 16
checkbox input "true"
click at [1371, 468] on button "Add" at bounding box center [1373, 465] width 115 height 33
type input "0"
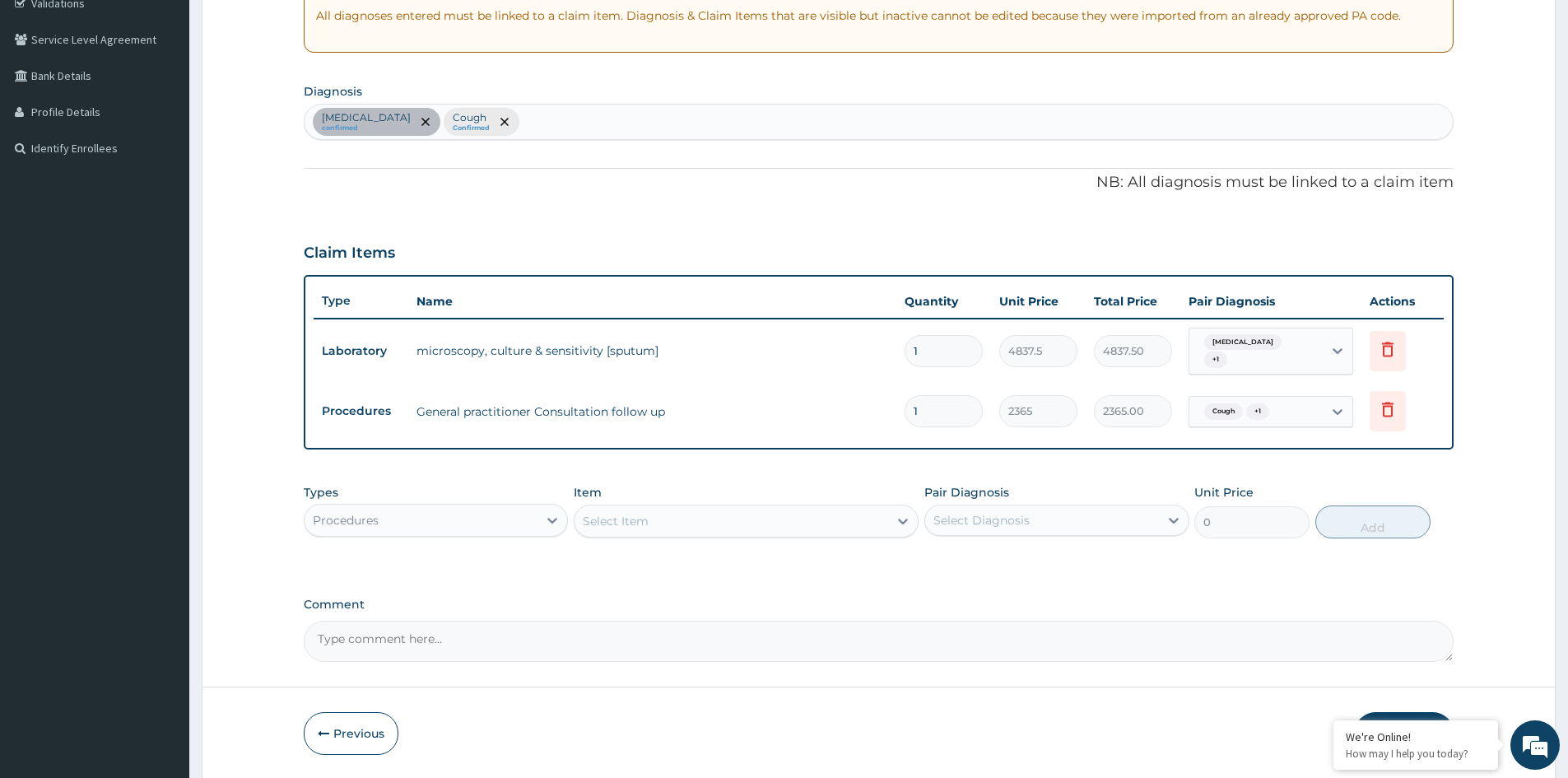
click at [486, 521] on div "Procedures" at bounding box center [421, 520] width 233 height 26
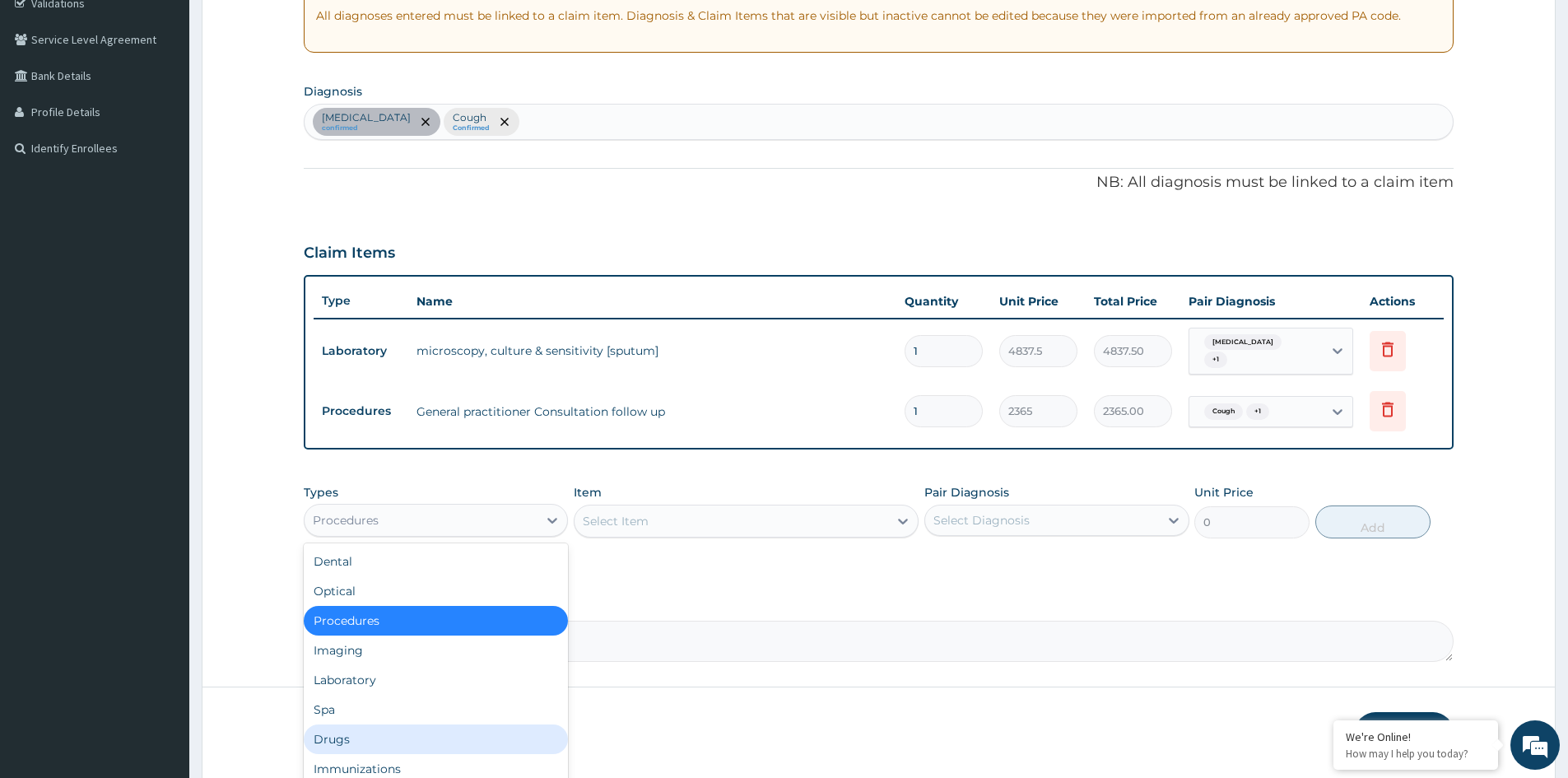
click at [356, 729] on div "Drugs" at bounding box center [435, 738] width 264 height 30
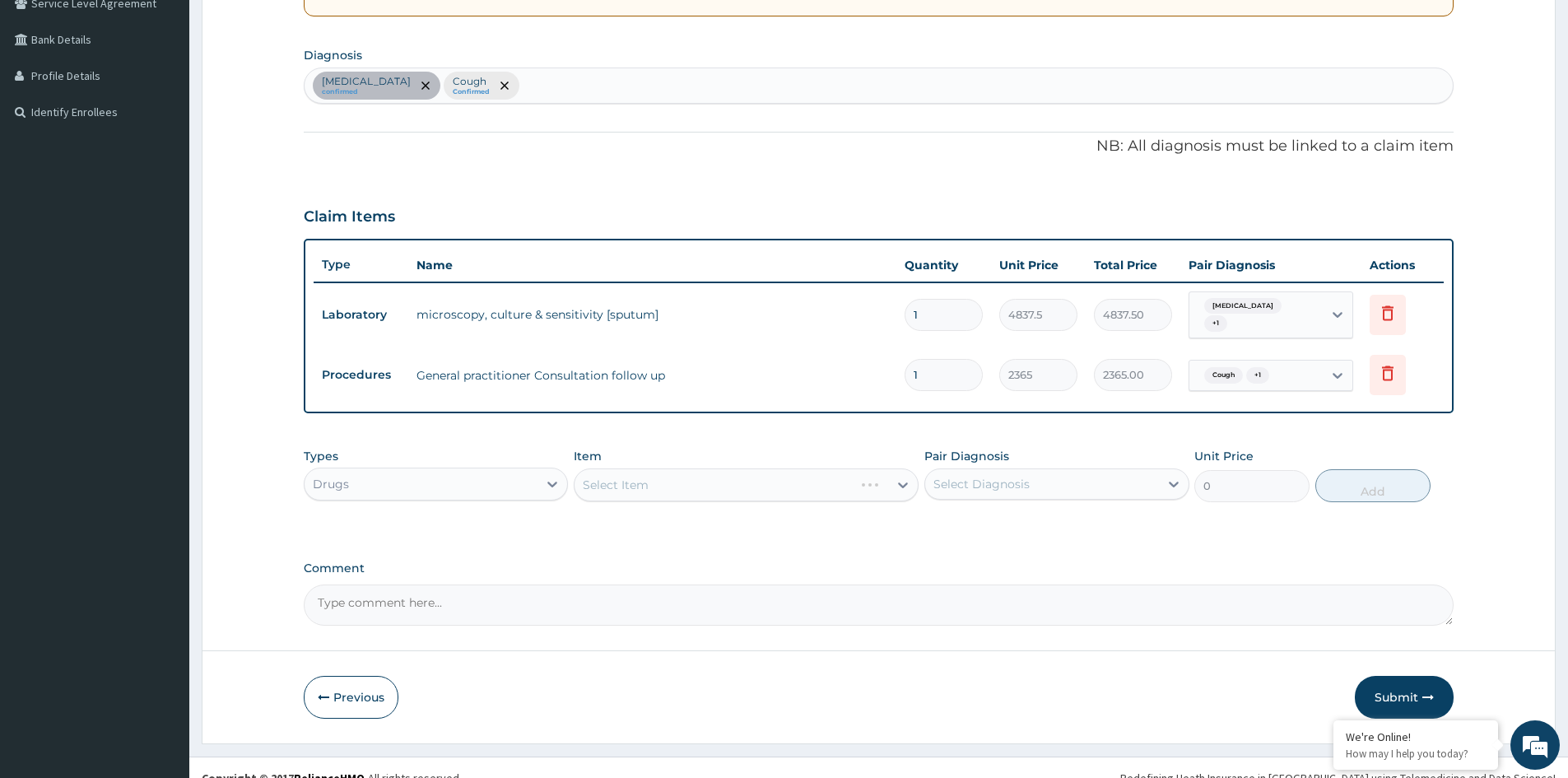
scroll to position [378, 0]
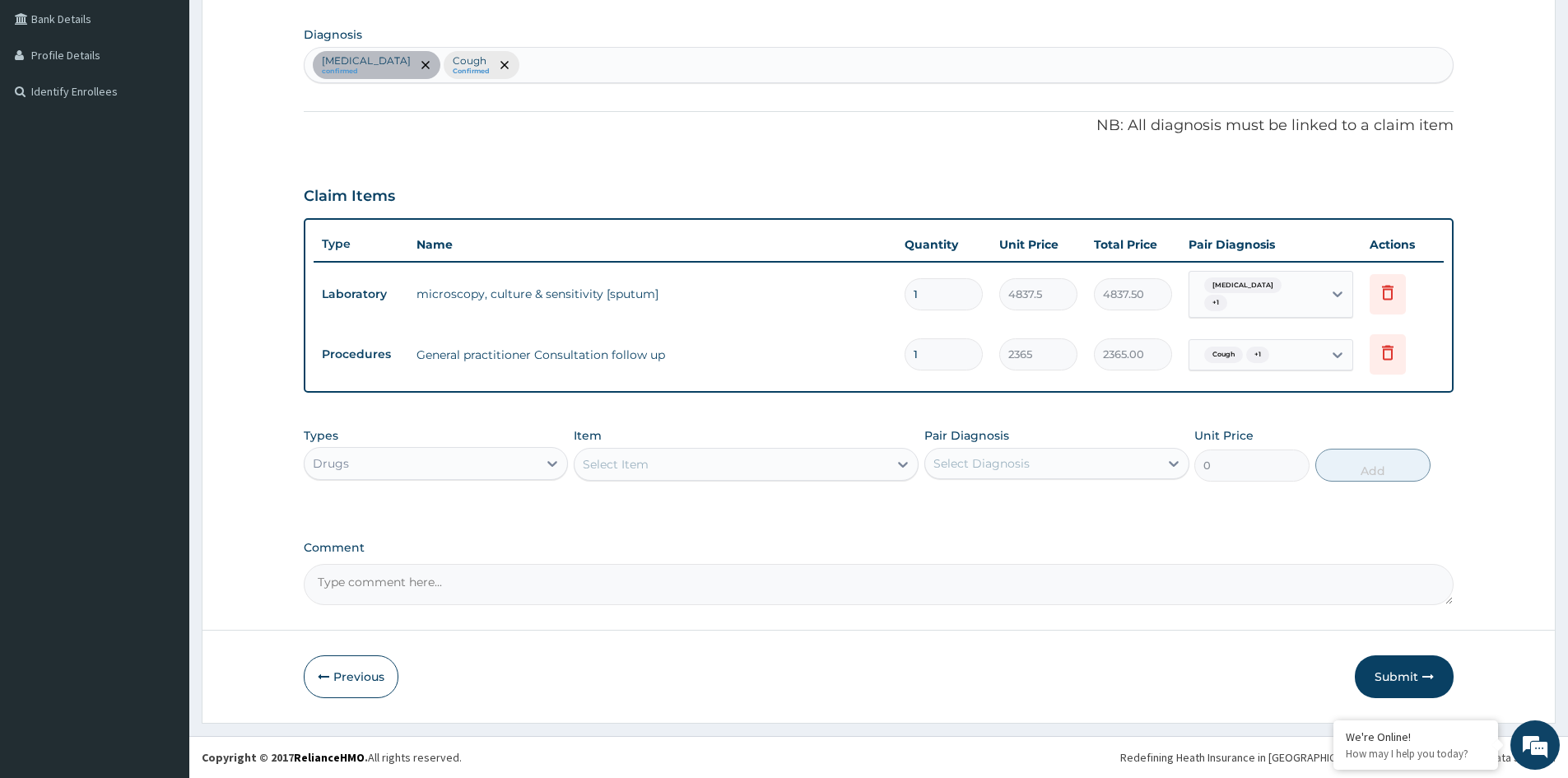
click at [823, 468] on div "Select Item" at bounding box center [731, 464] width 313 height 26
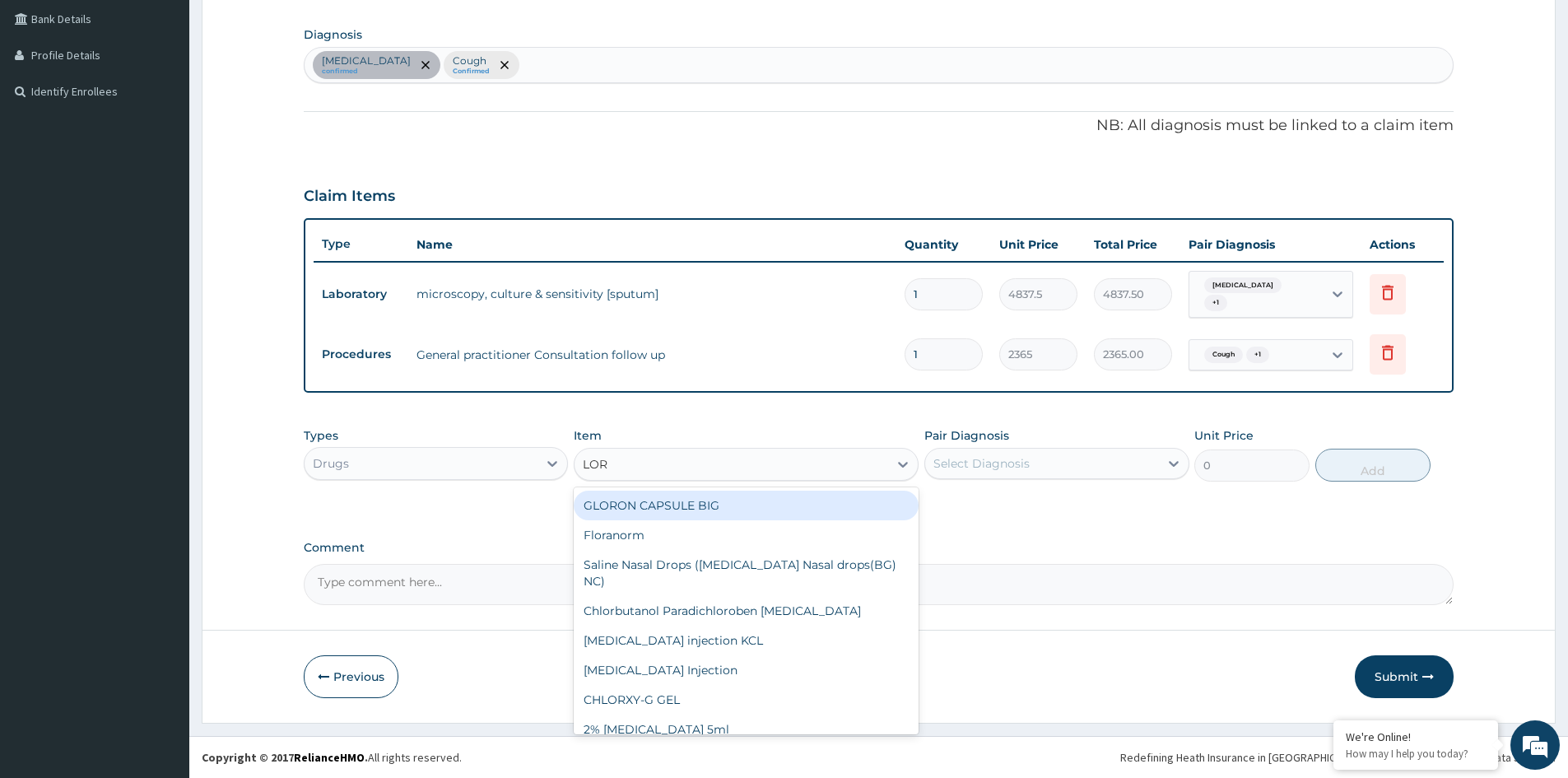
type input "LORA"
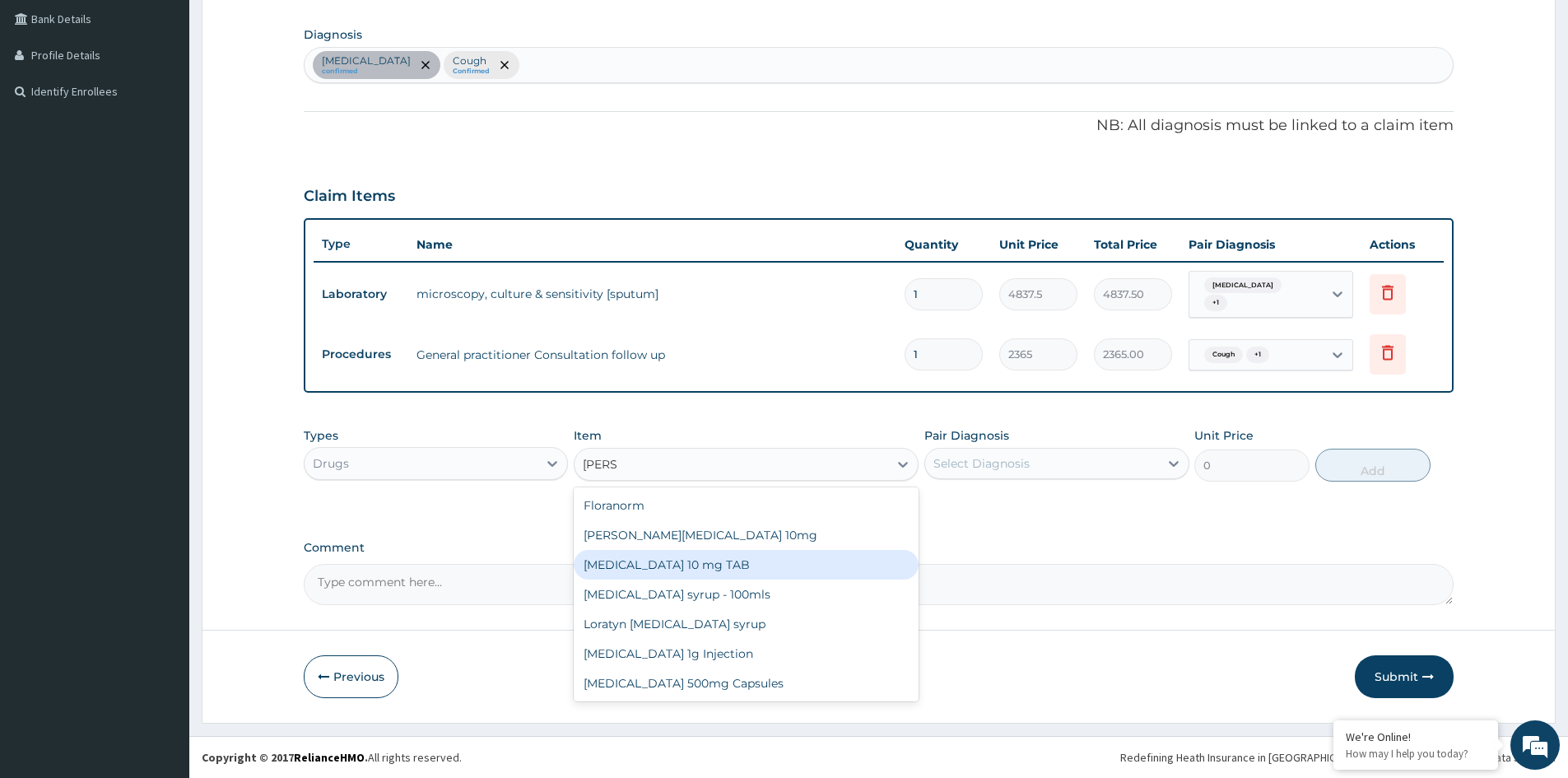
click at [703, 563] on div "LORATADINE 10 mg TAB" at bounding box center [746, 564] width 345 height 30
type input "59.125"
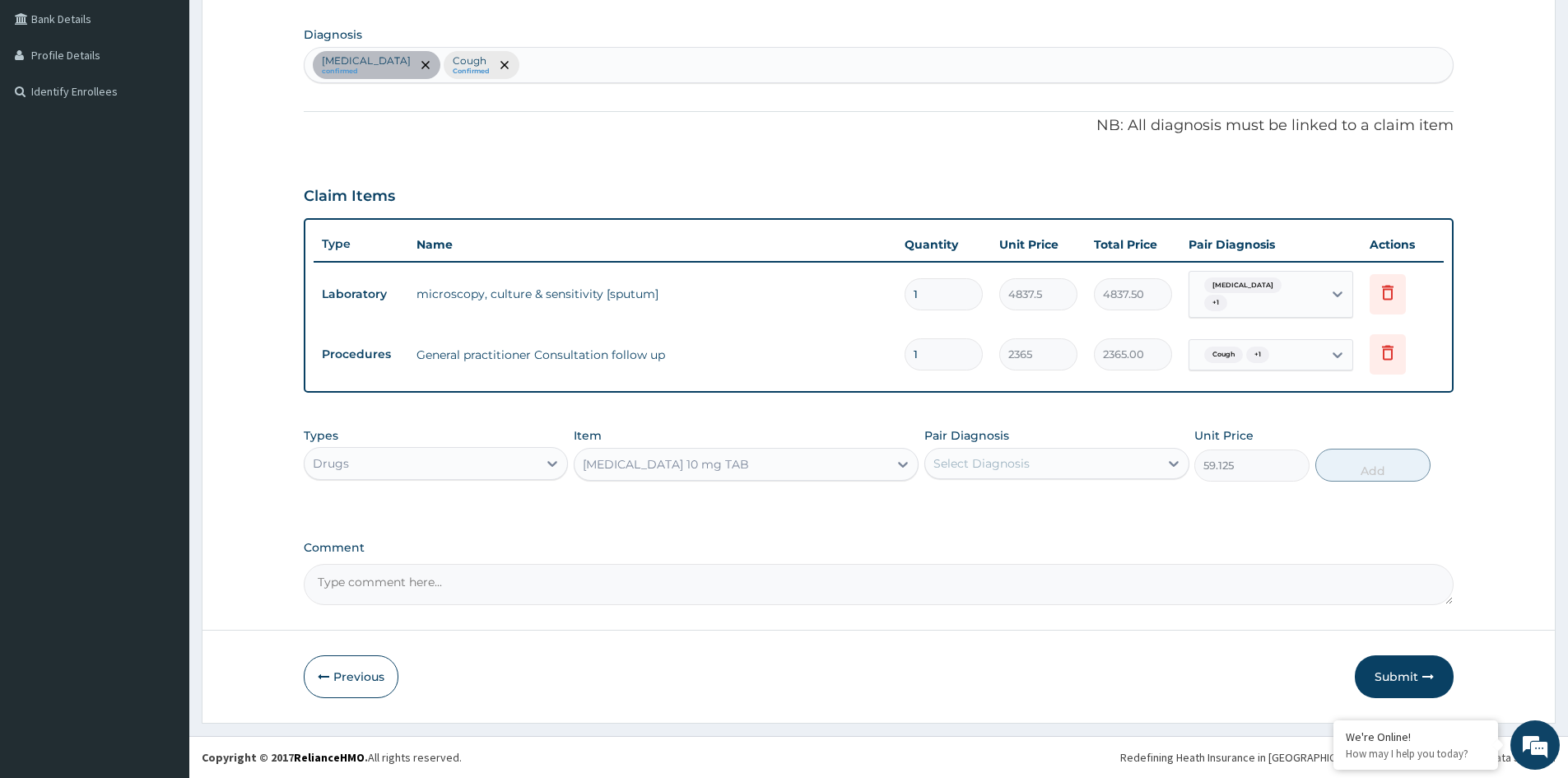
click at [842, 464] on div "LORATADINE 10 mg TAB" at bounding box center [731, 464] width 313 height 26
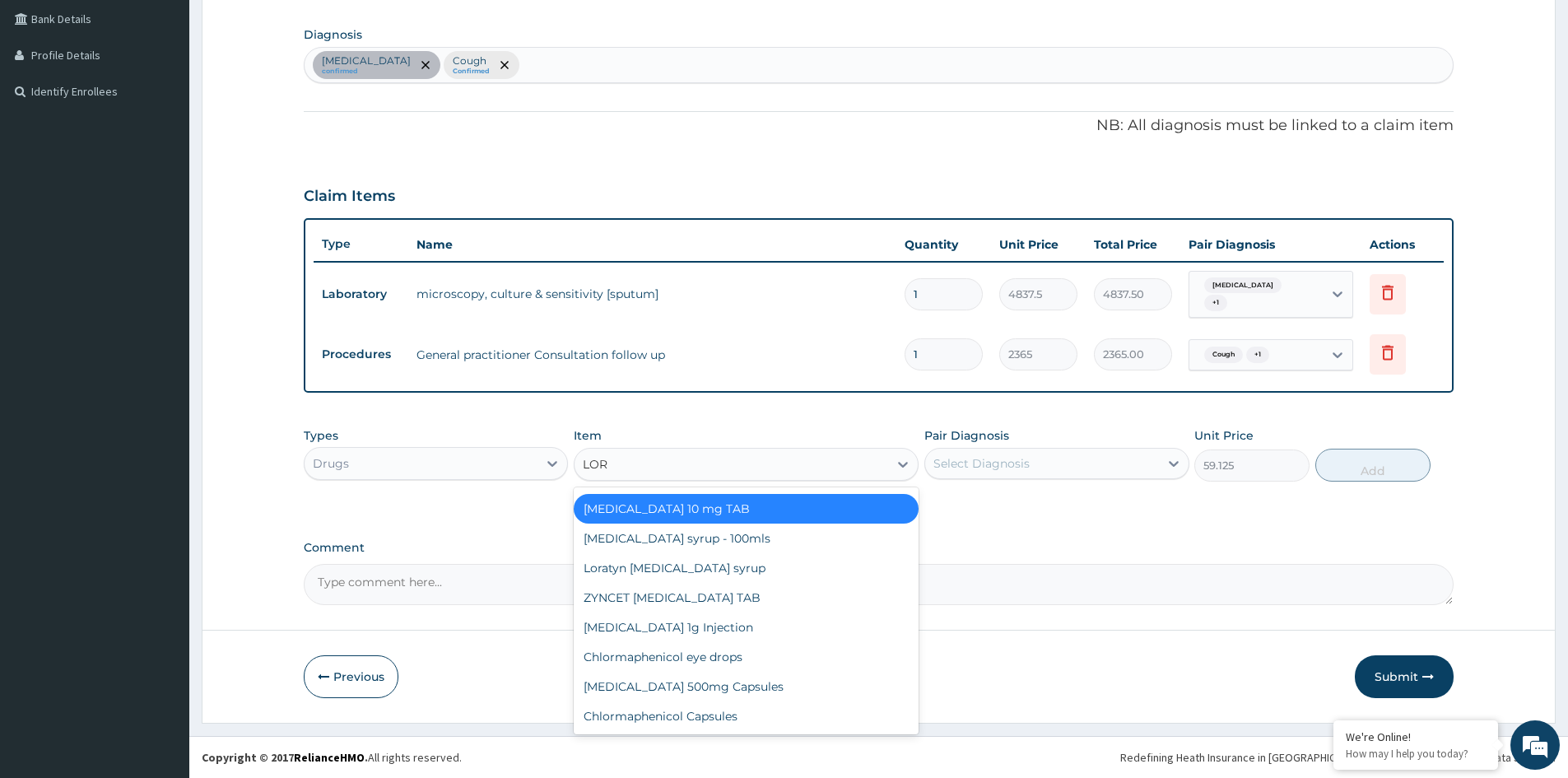
scroll to position [227, 0]
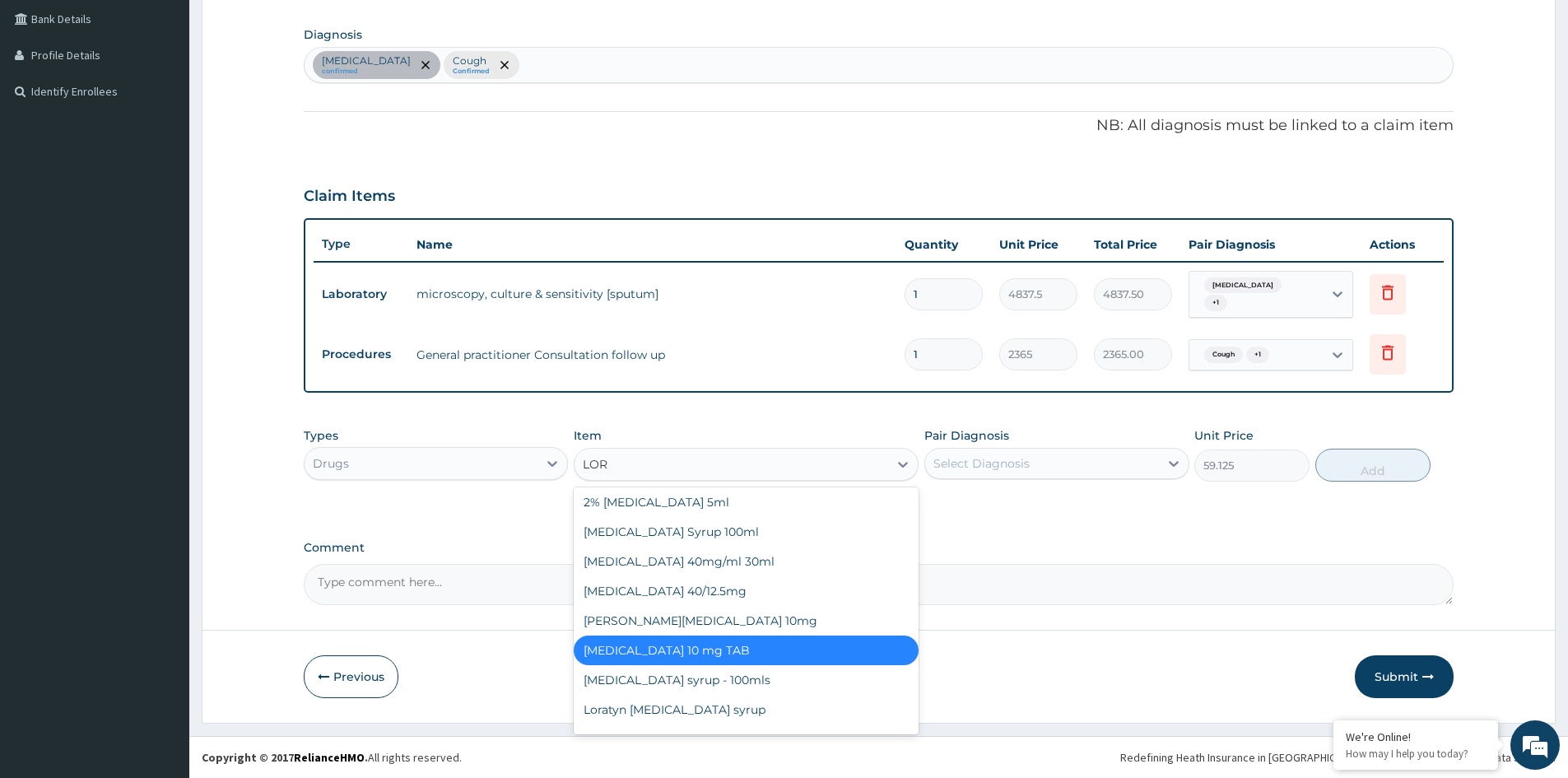
type input "LORA"
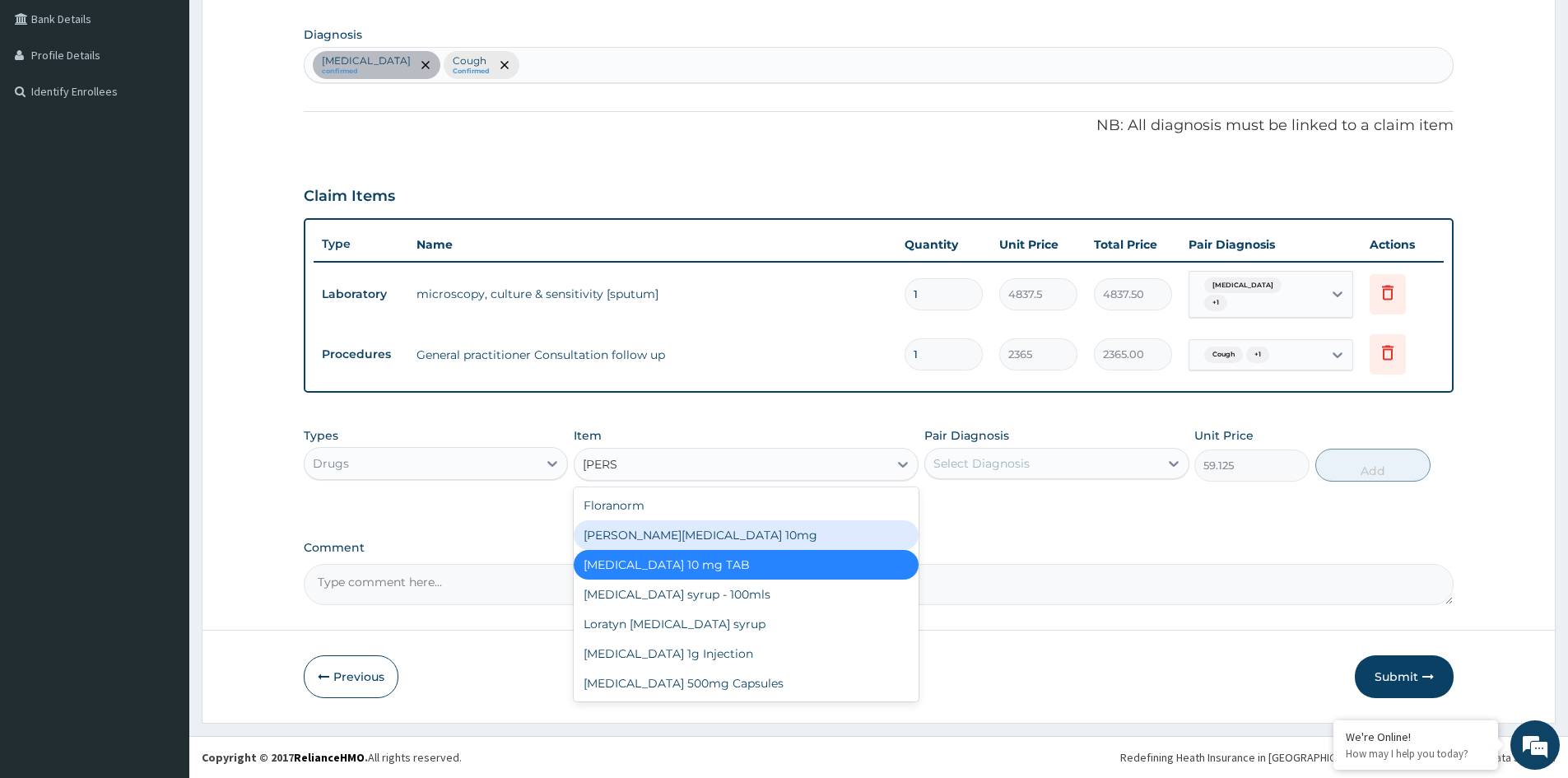
click at [671, 532] on div "Loratyn Loratadine 10mg" at bounding box center [746, 535] width 345 height 30
type input "88.6875"
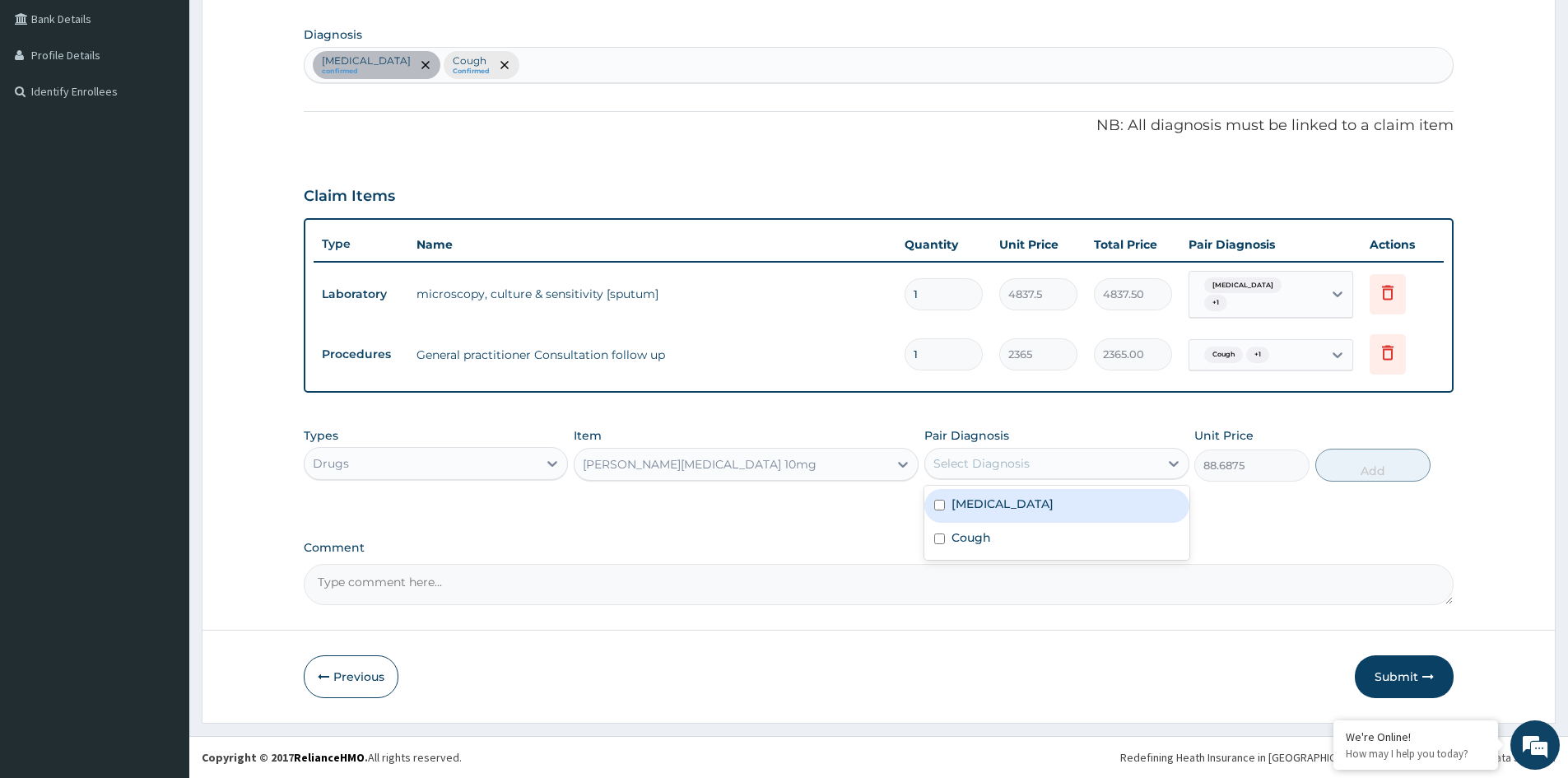
click at [1035, 468] on div "Select Diagnosis" at bounding box center [1042, 463] width 233 height 26
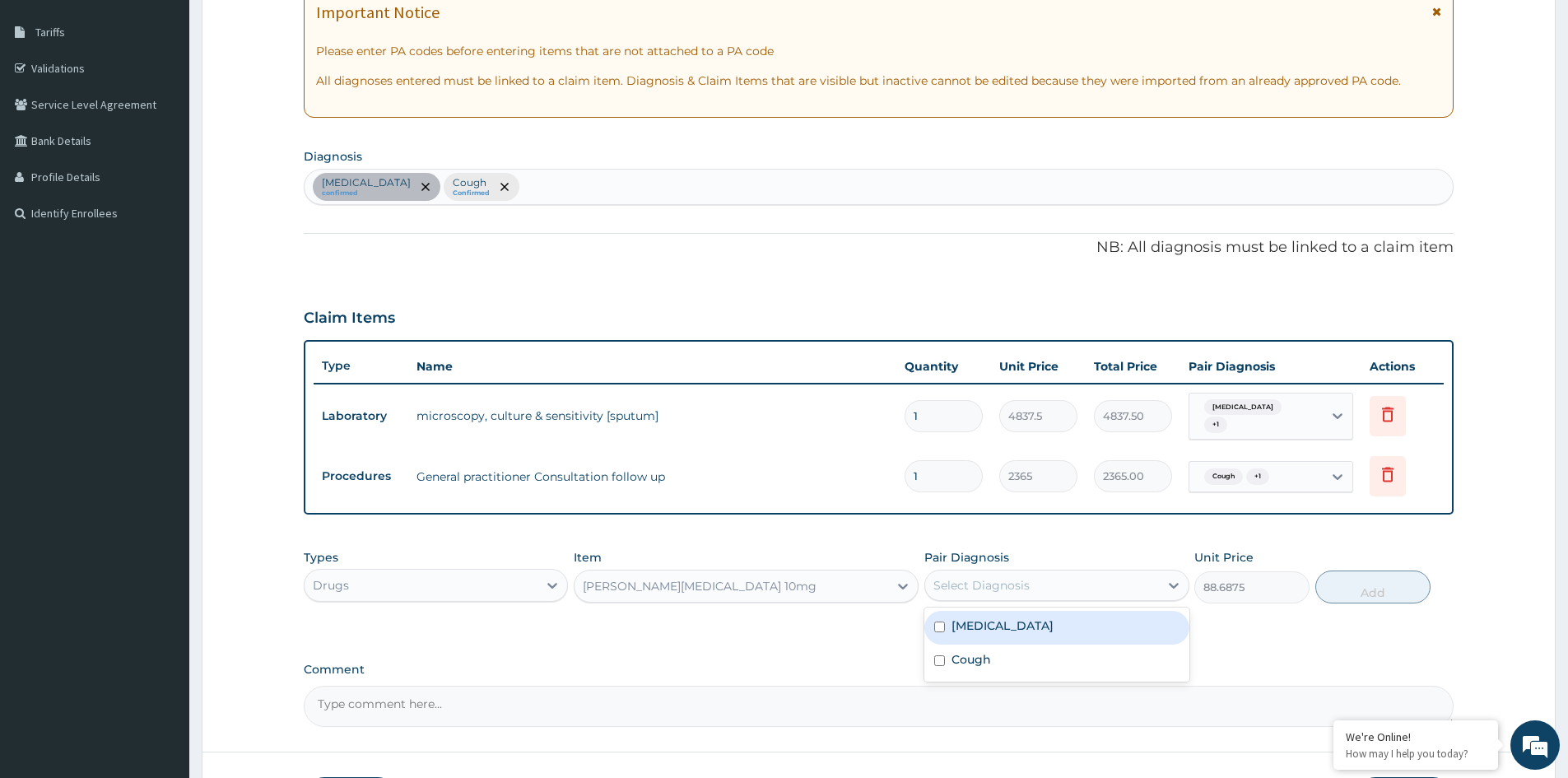
scroll to position [213, 0]
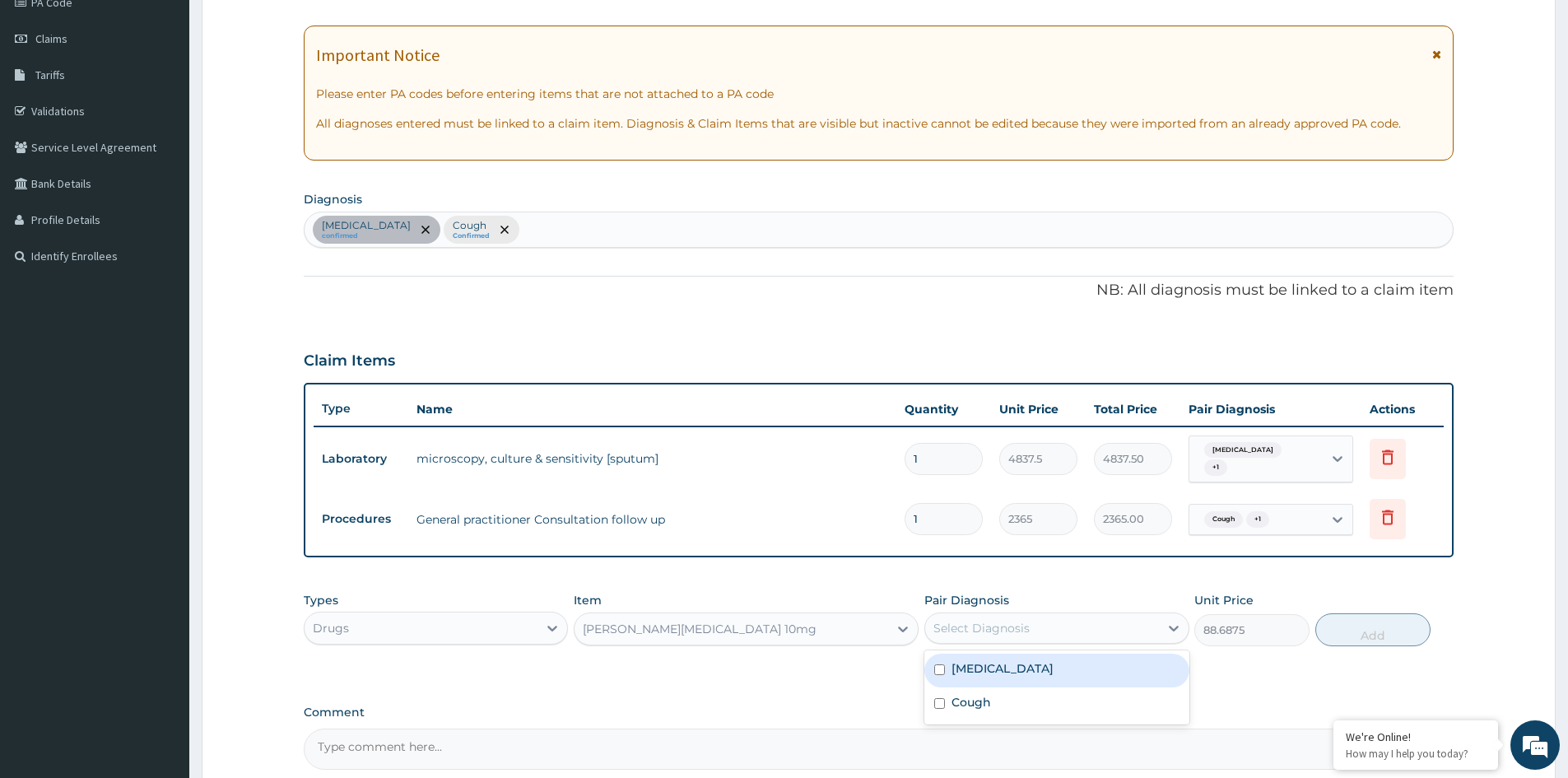
click at [682, 228] on div "Upper respiratory infection confirmed Cough Confirmed" at bounding box center [878, 229] width 1148 height 35
type input "RHINI"
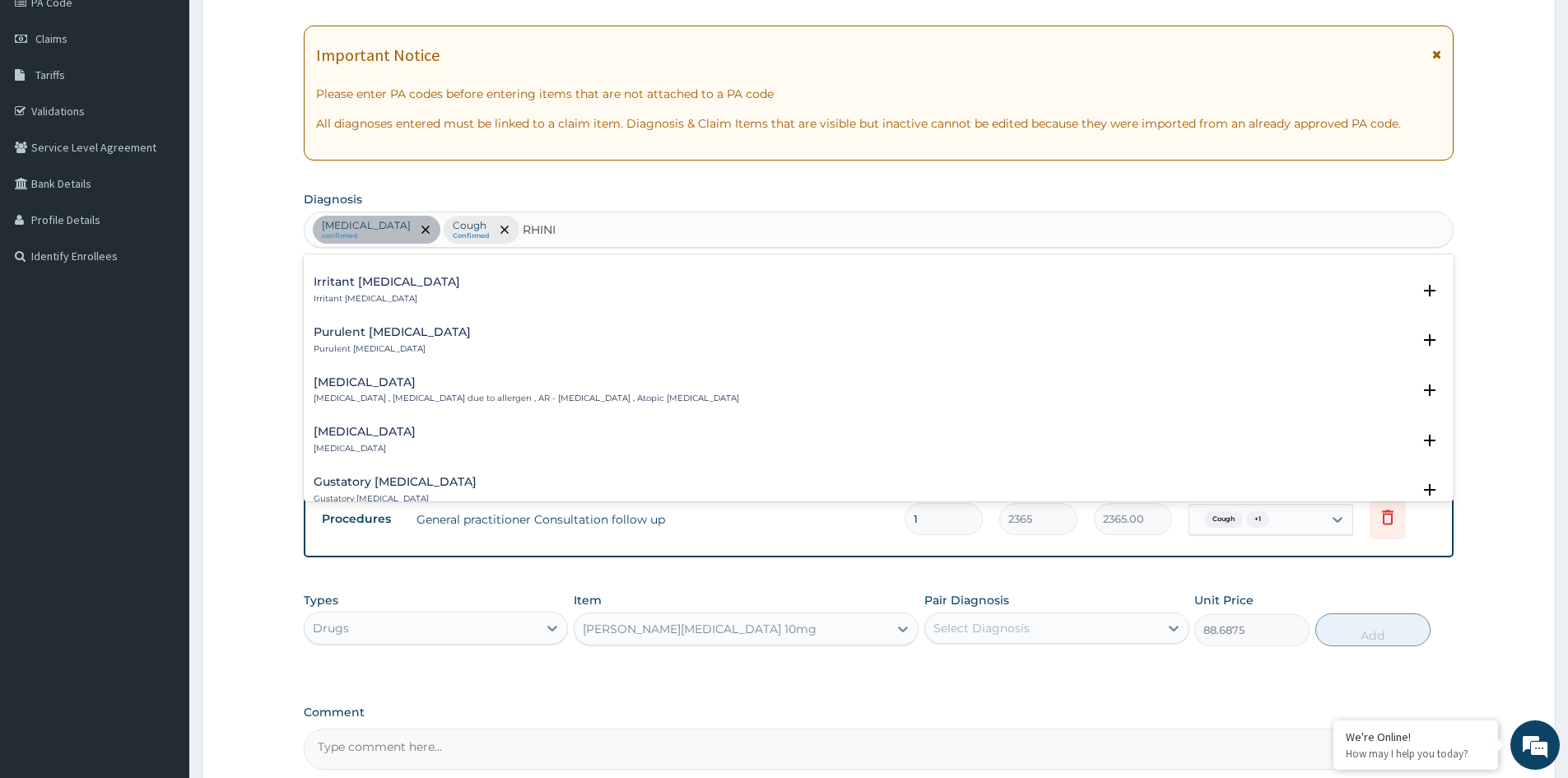
scroll to position [411, 0]
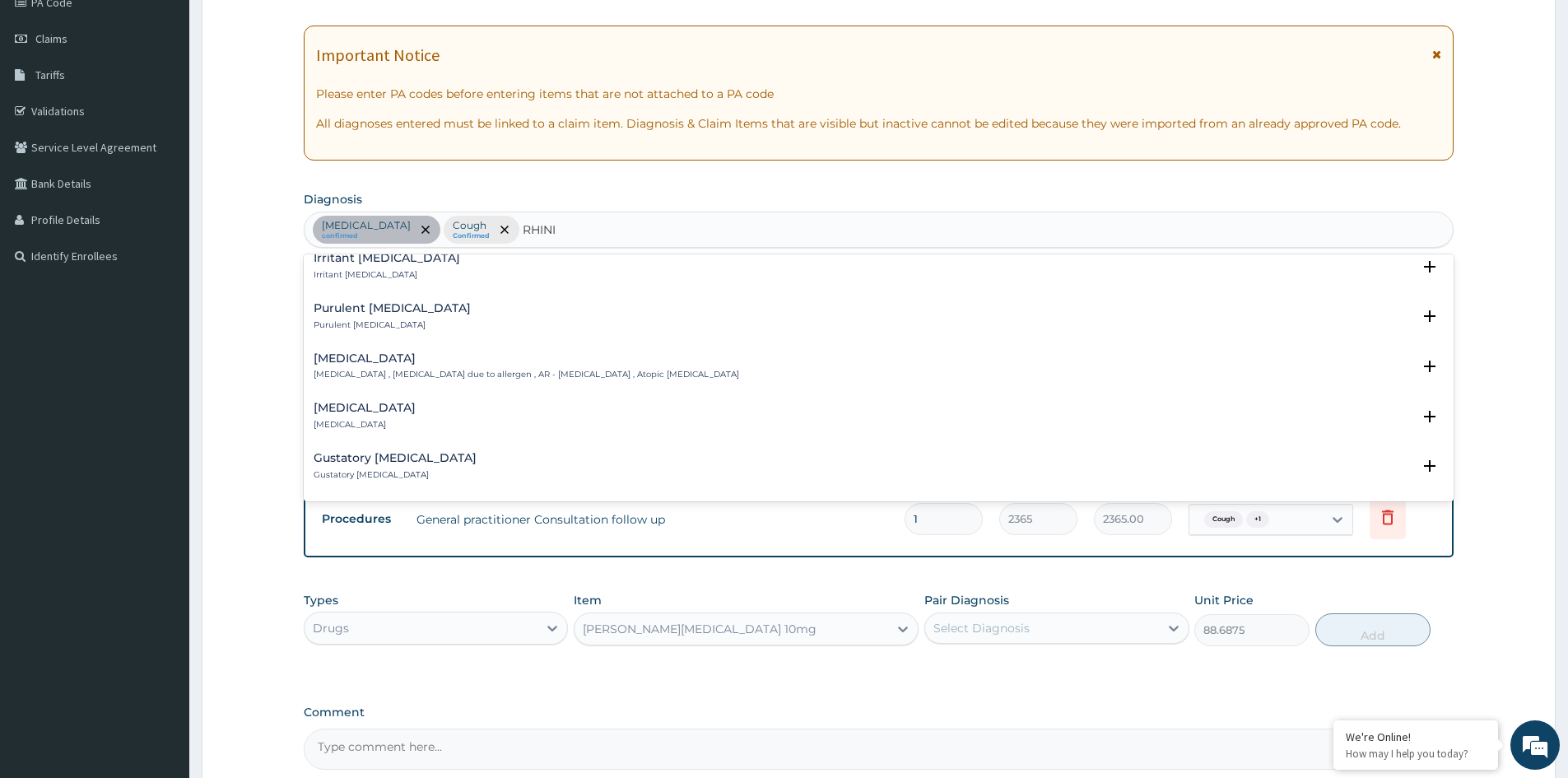
click at [373, 358] on h4 "Allergic rhinitis" at bounding box center [526, 358] width 426 height 13
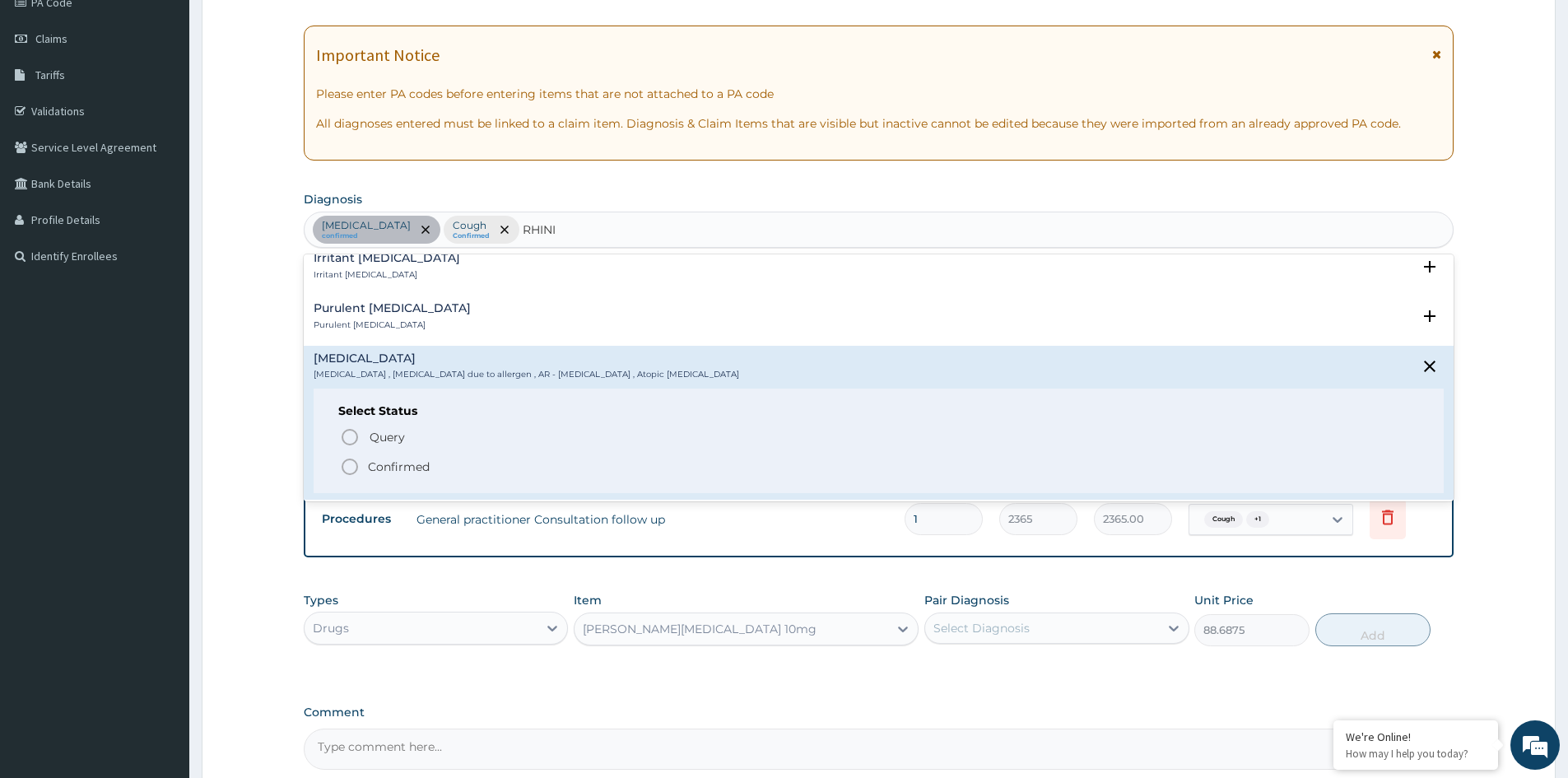
click at [403, 459] on p "Confirmed" at bounding box center [398, 466] width 62 height 16
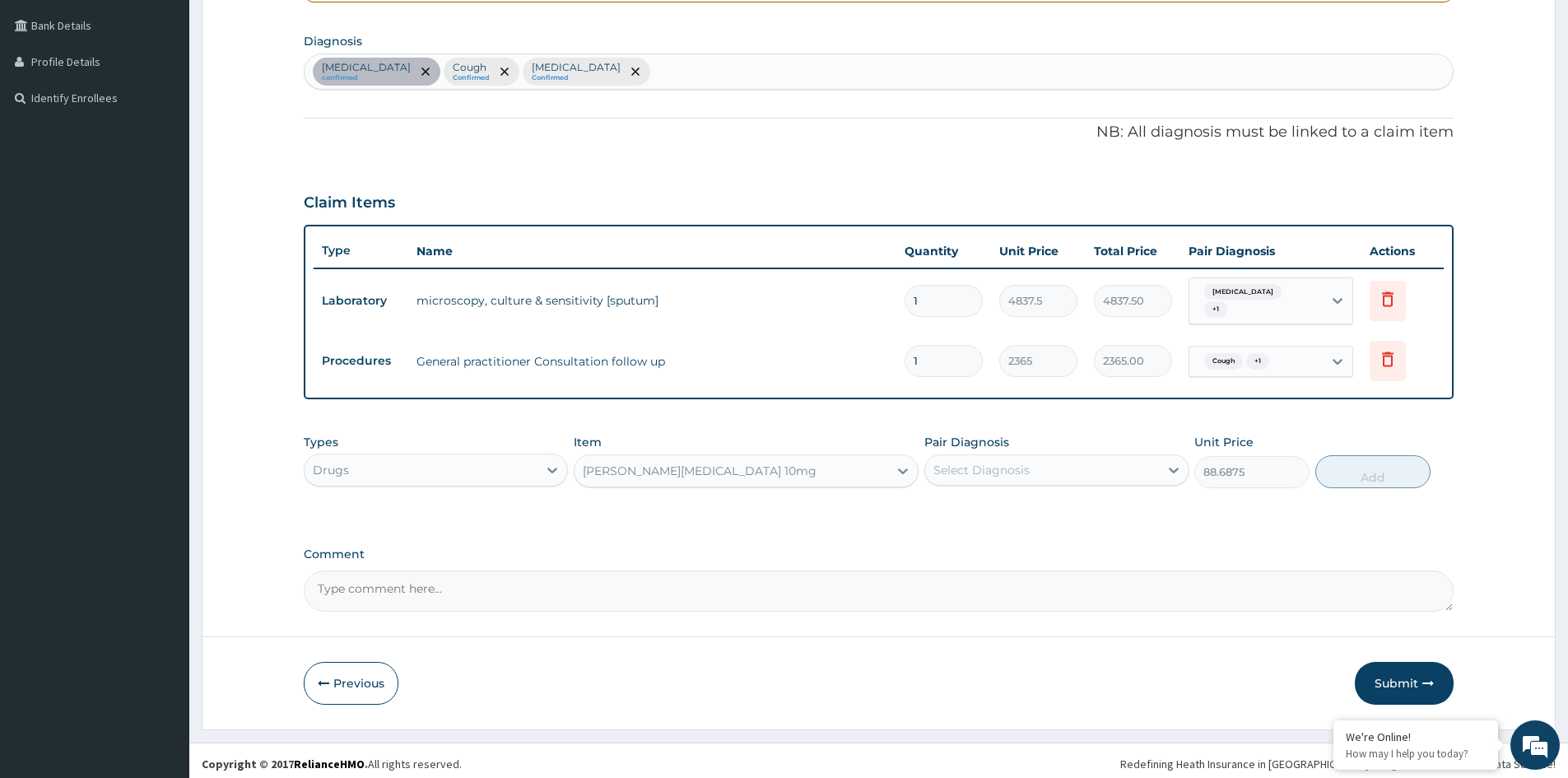
scroll to position [378, 0]
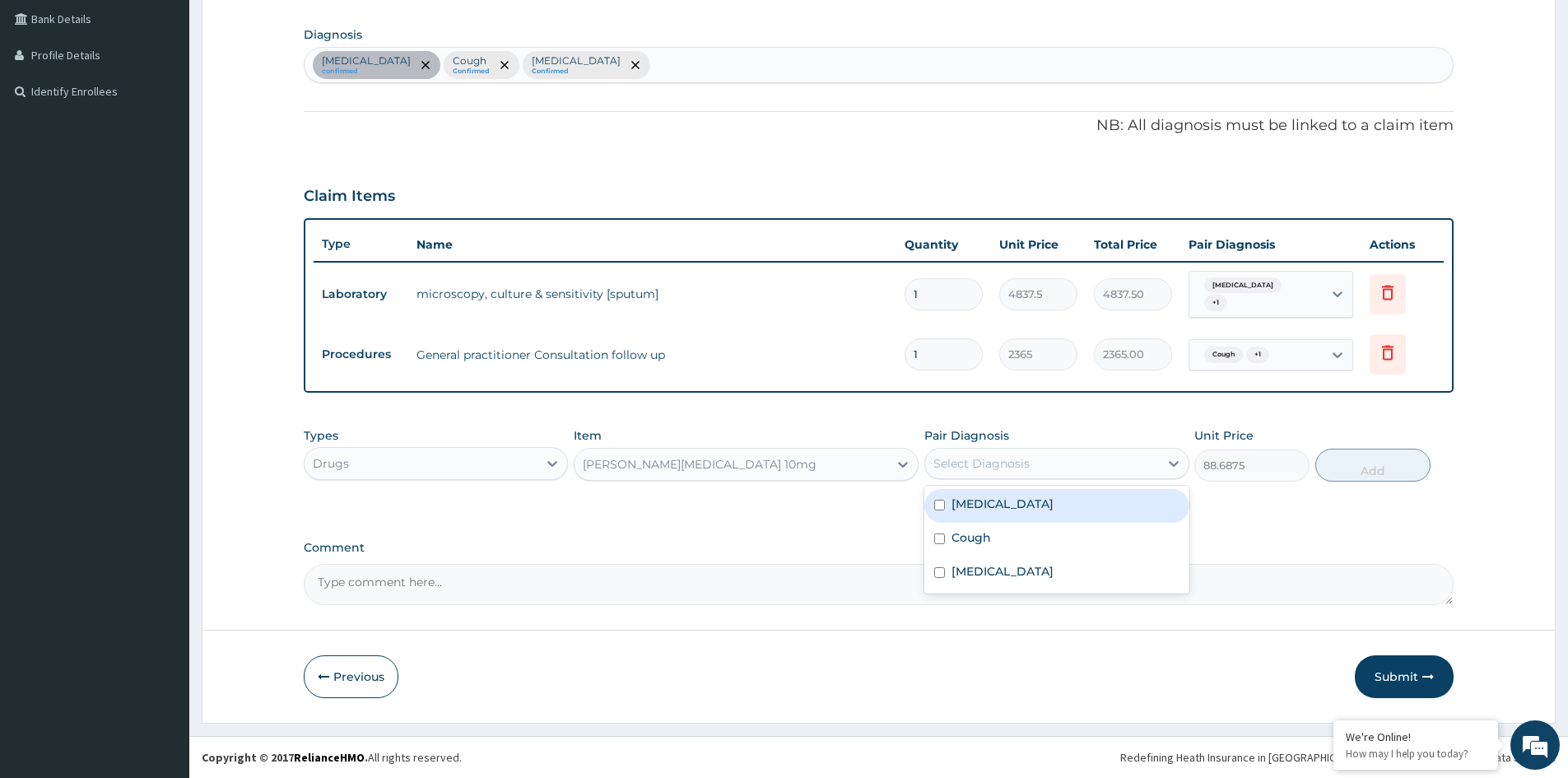
click at [1032, 471] on div "Select Diagnosis" at bounding box center [1042, 463] width 233 height 26
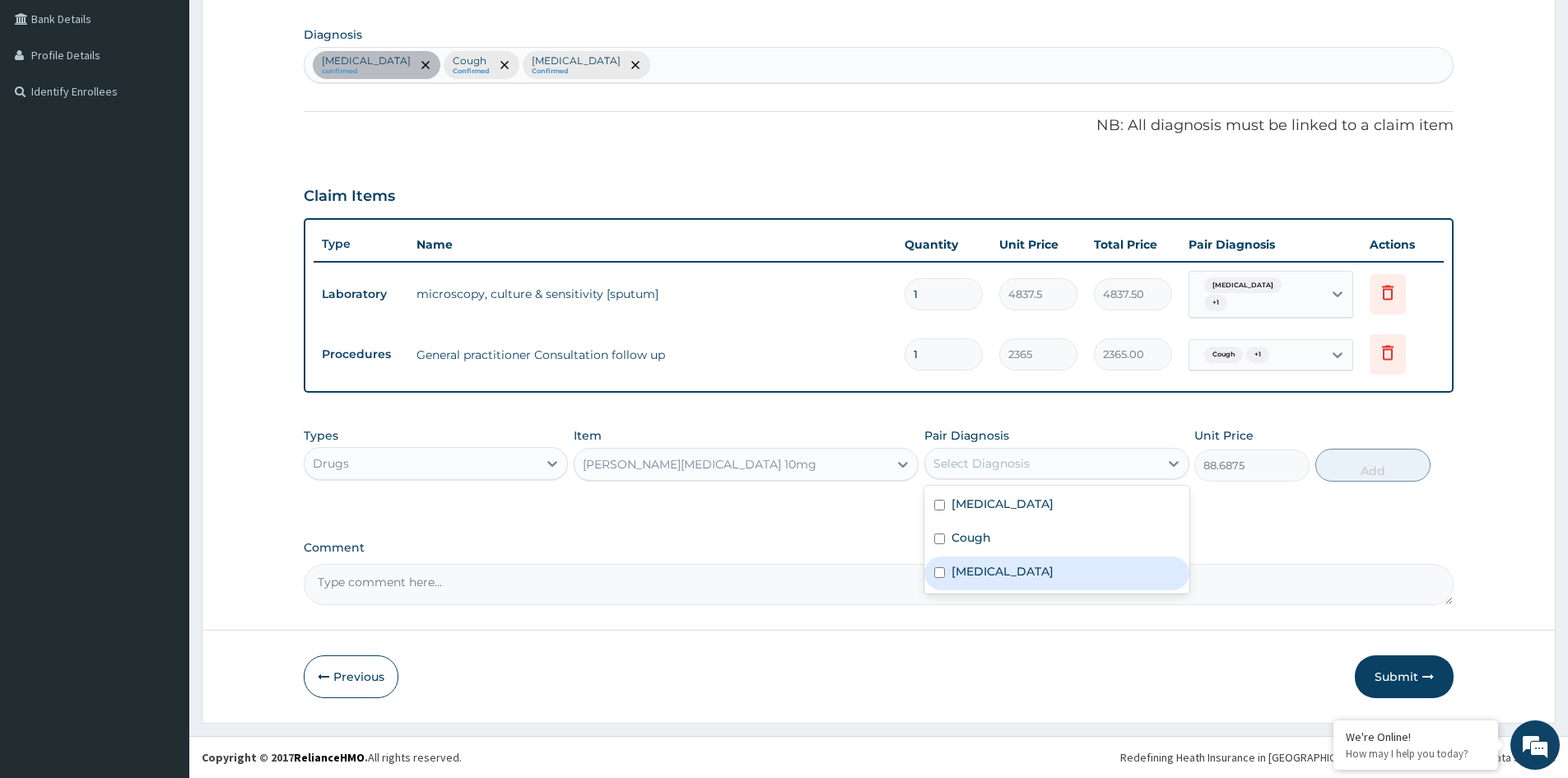
click at [976, 570] on label "Allergic rhinitis" at bounding box center [1002, 570] width 102 height 16
checkbox input "true"
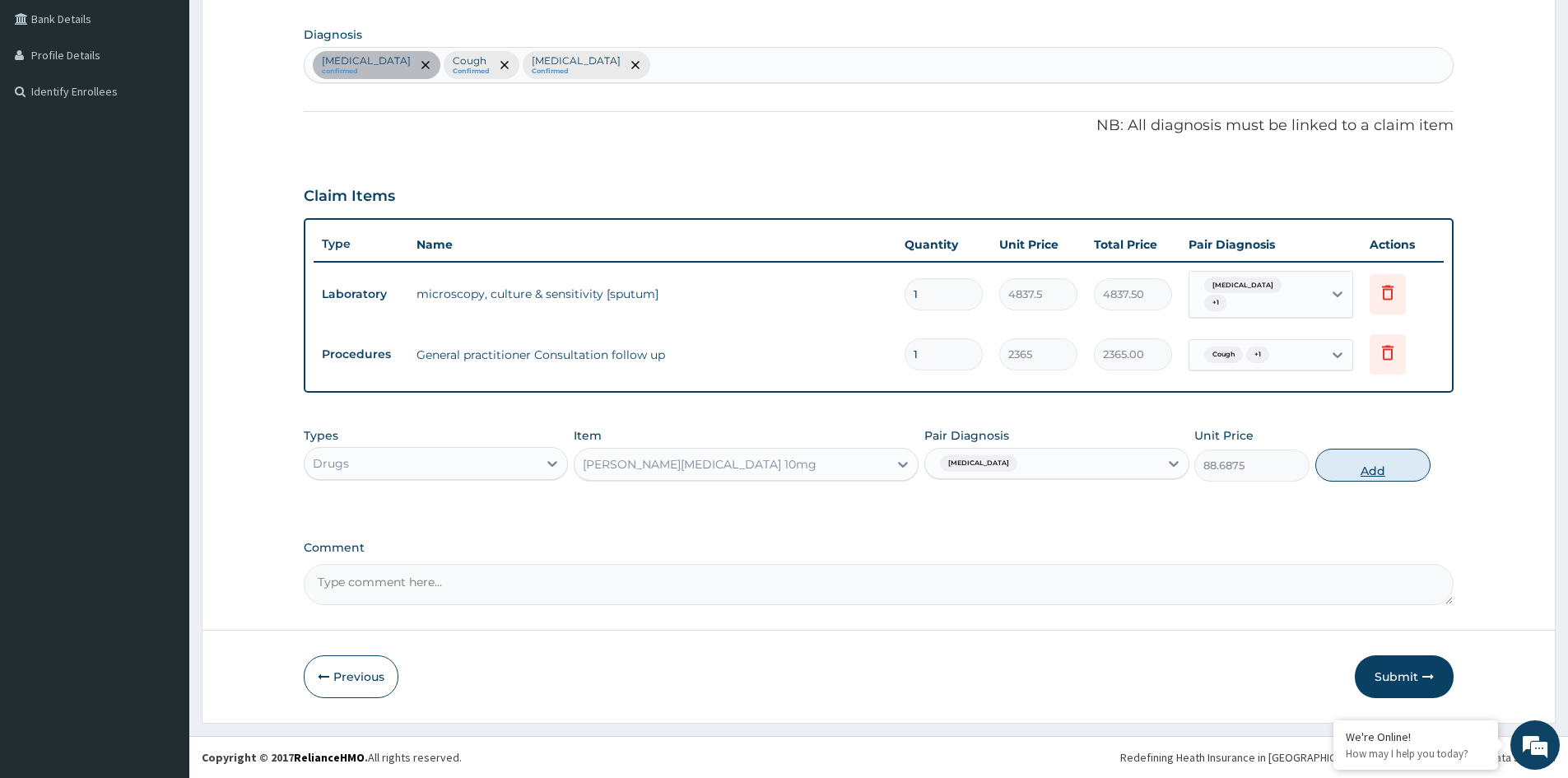
click at [1364, 465] on button "Add" at bounding box center [1373, 465] width 115 height 33
type input "0"
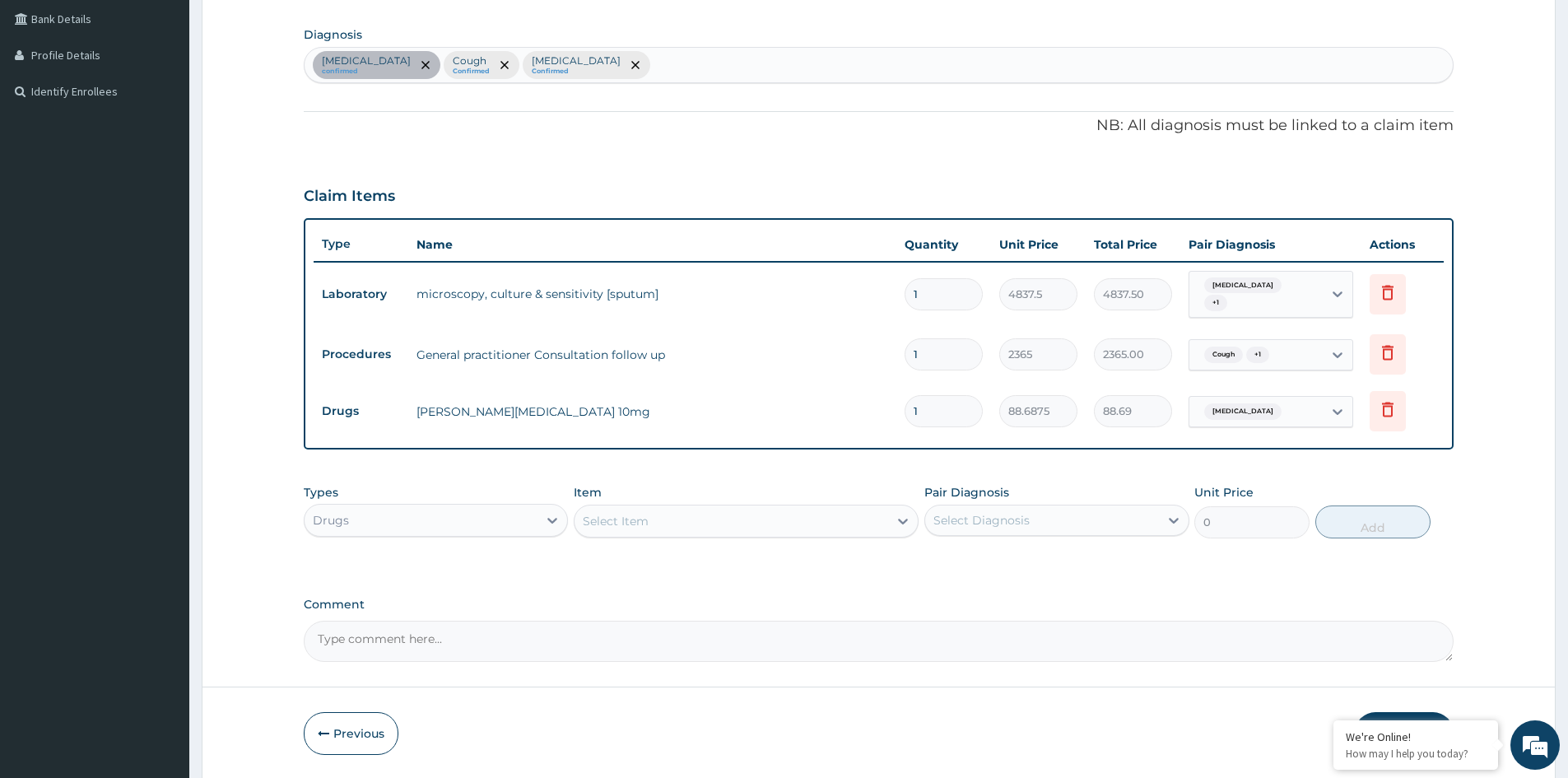
type input "0.00"
type input "5"
type input "443.44"
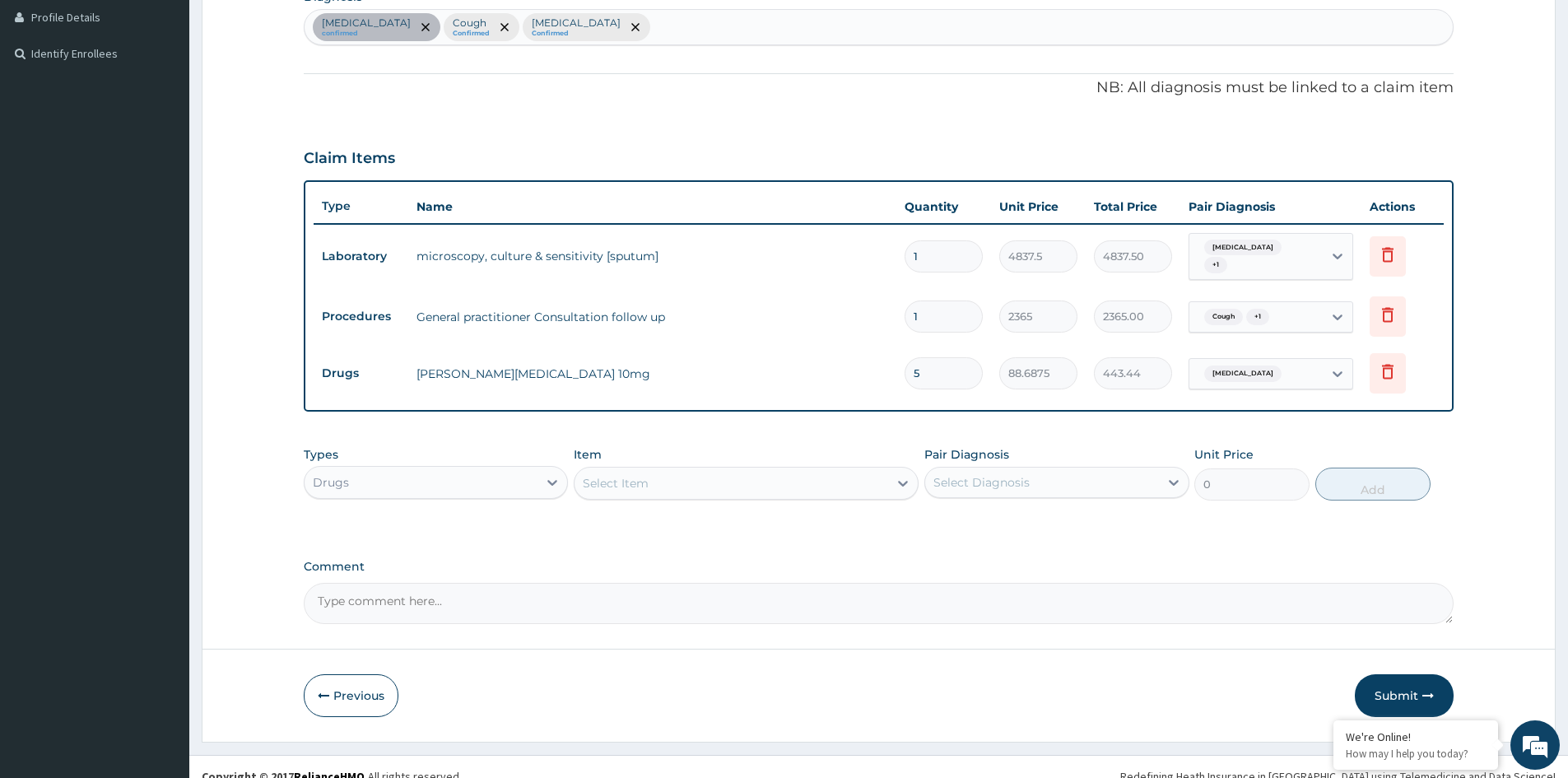
scroll to position [434, 0]
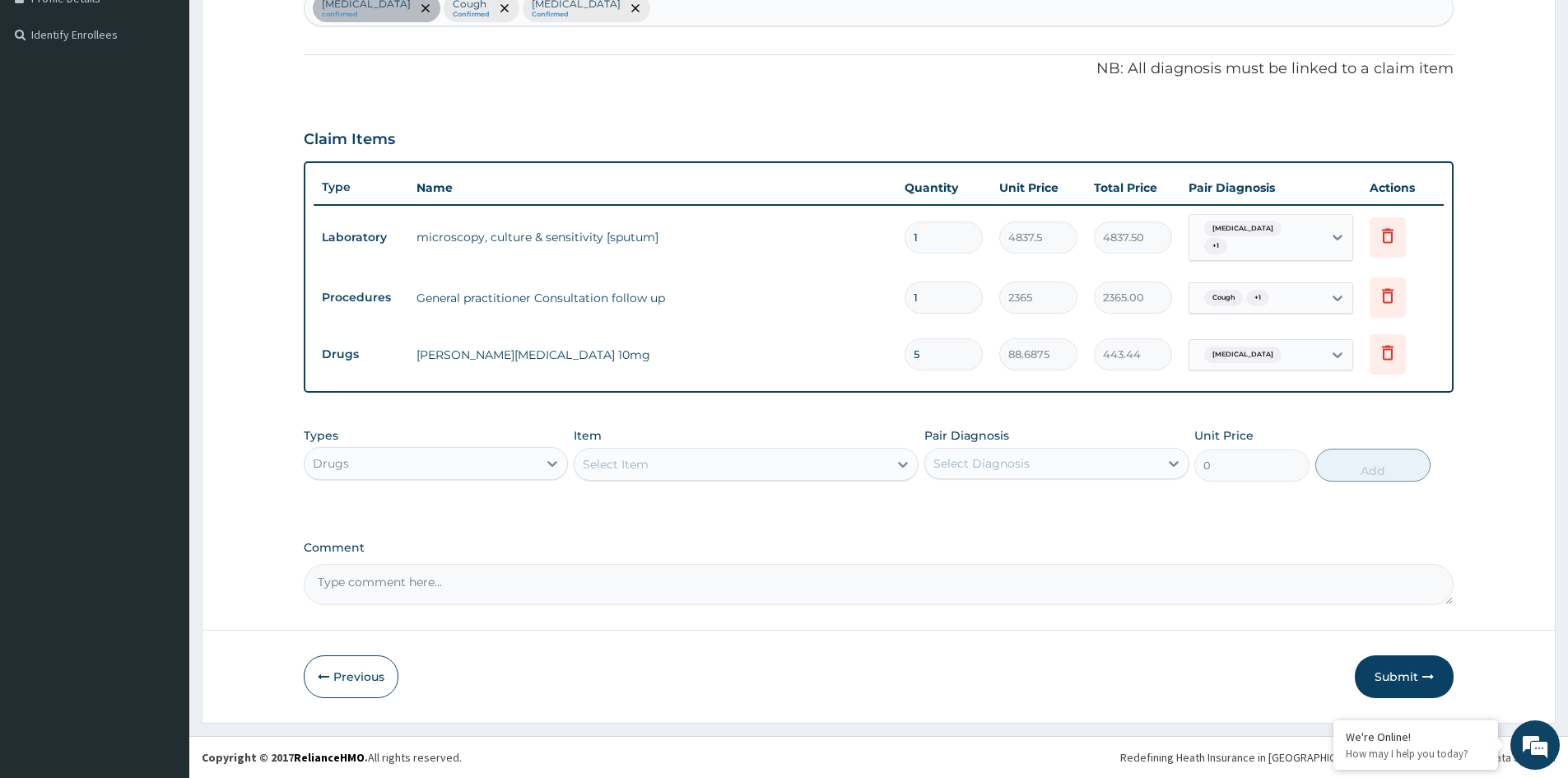
type input "5"
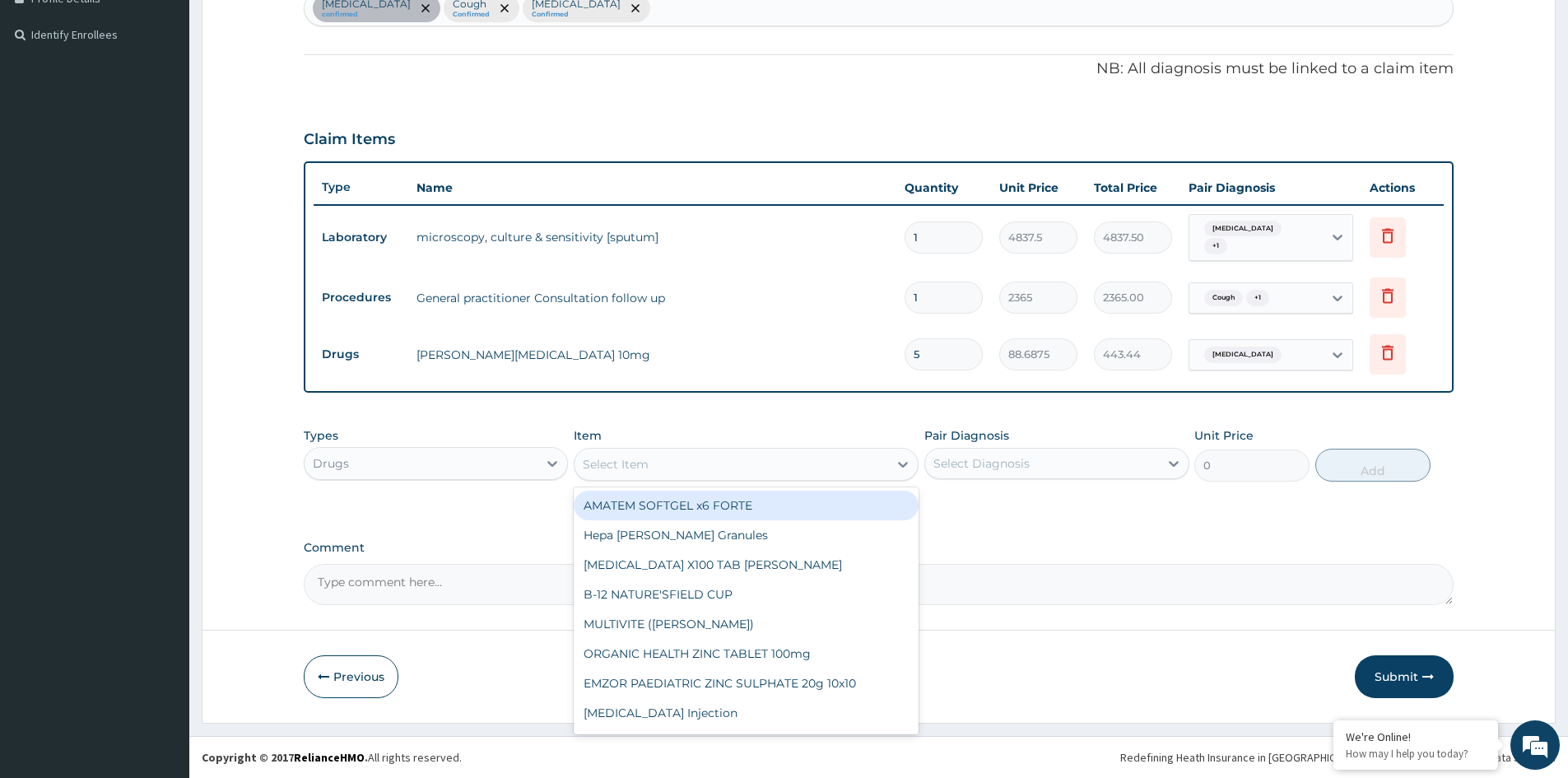
click at [797, 461] on div "Select Item" at bounding box center [731, 464] width 313 height 26
type input "COUGH"
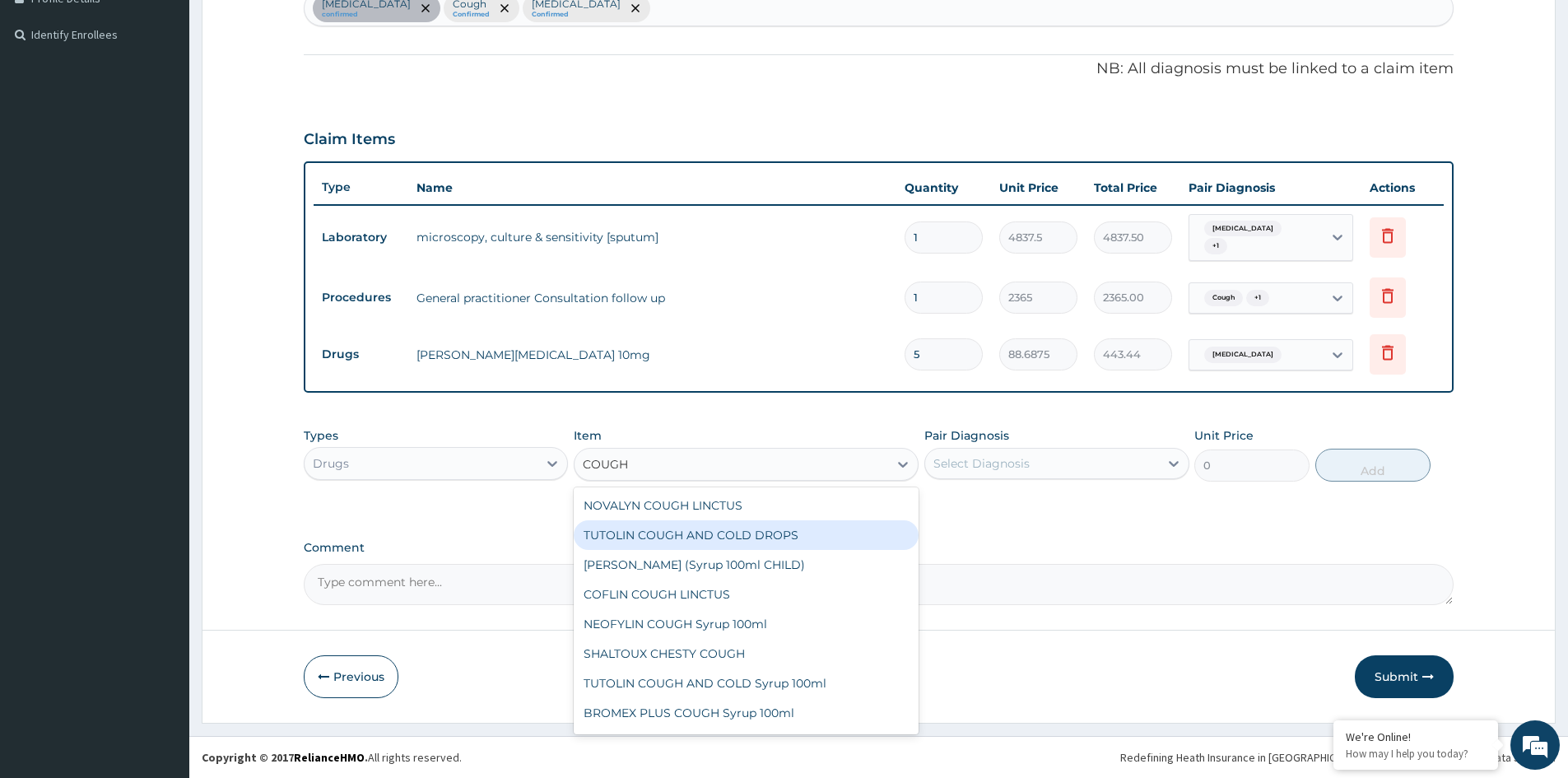
scroll to position [82, 0]
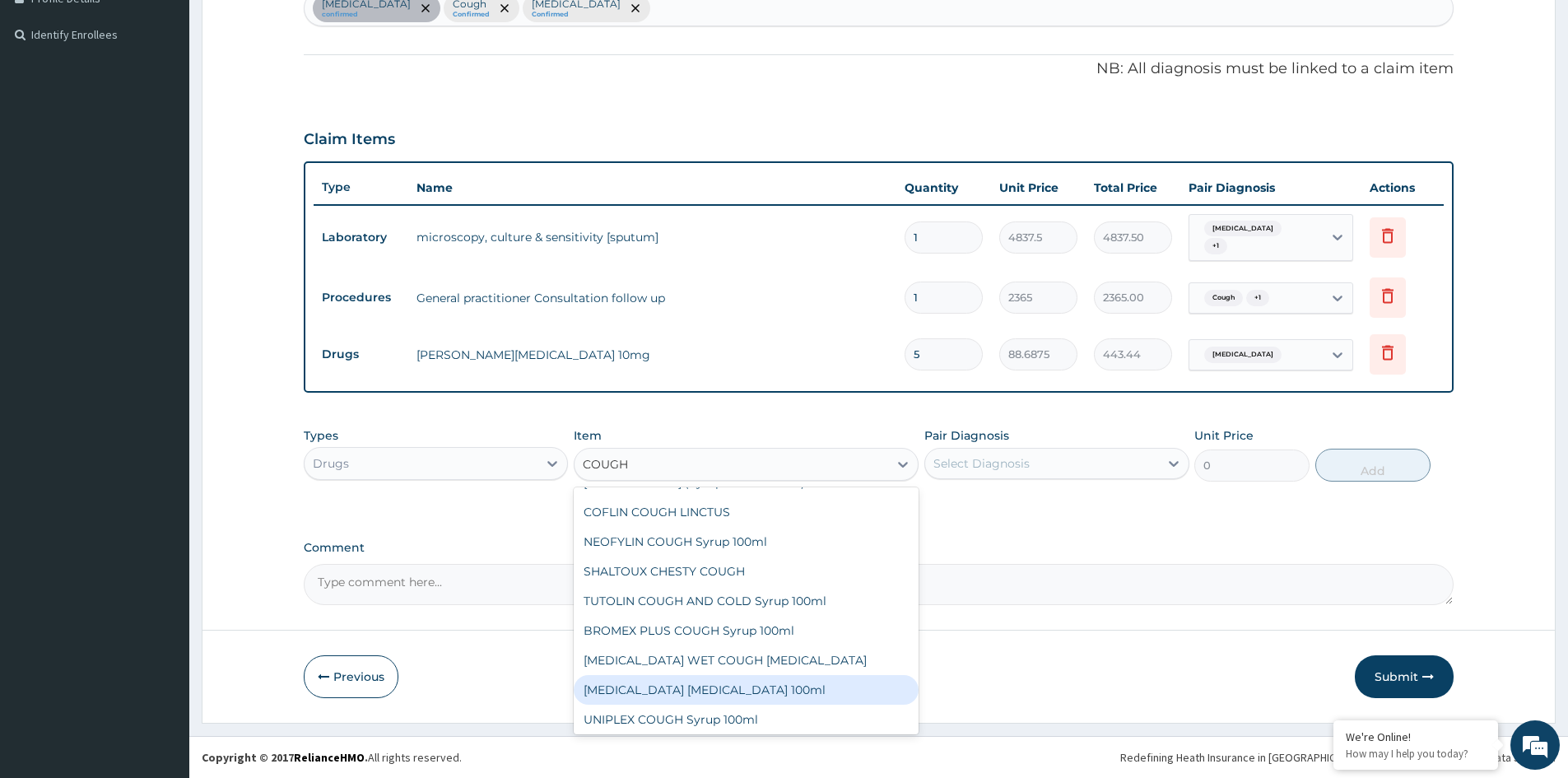
click at [667, 679] on div "BENYLIN DRY COUGH 100ml" at bounding box center [746, 689] width 345 height 30
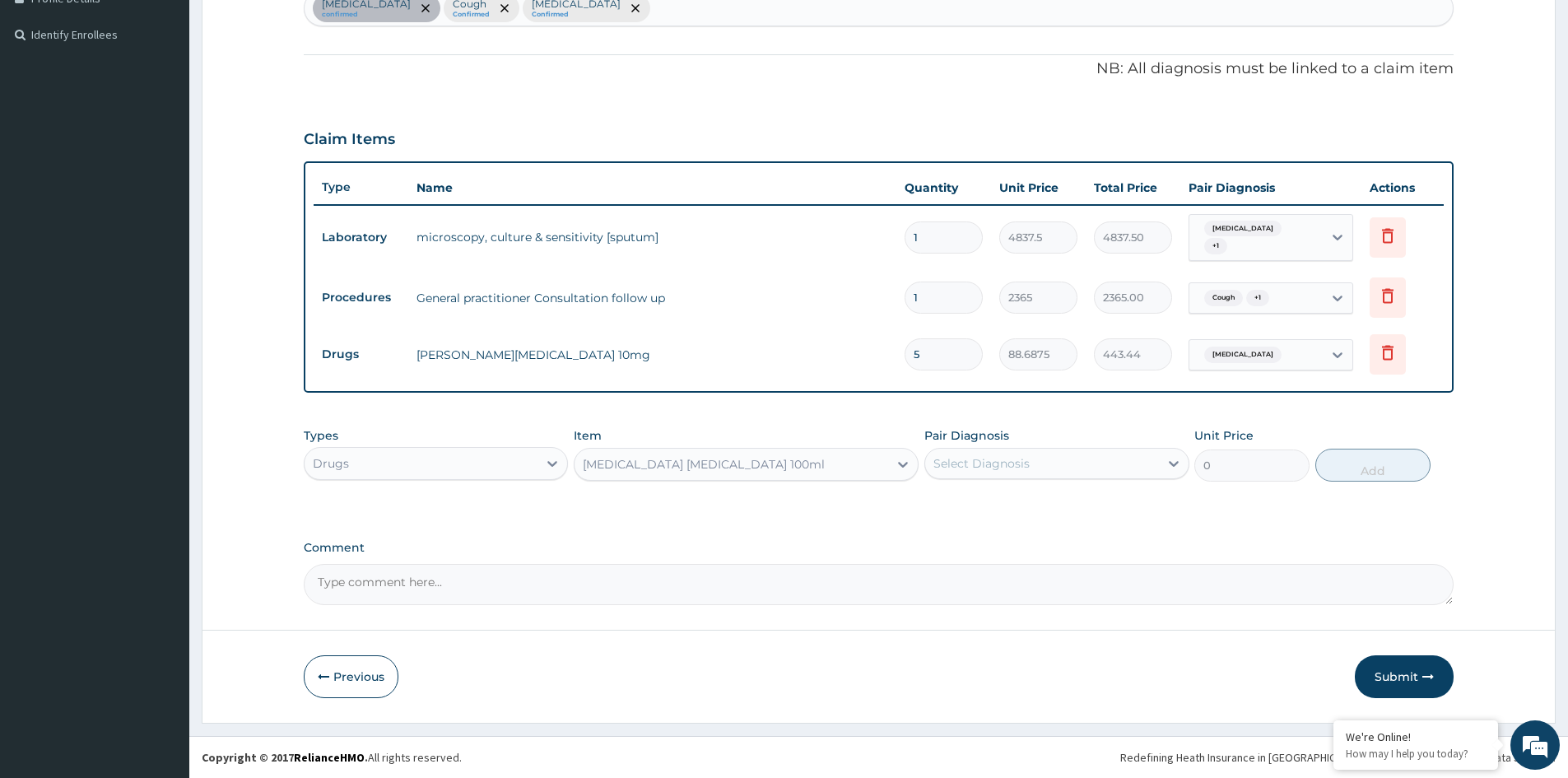
type input "1773.75"
click at [1024, 466] on div "Select Diagnosis" at bounding box center [982, 463] width 96 height 16
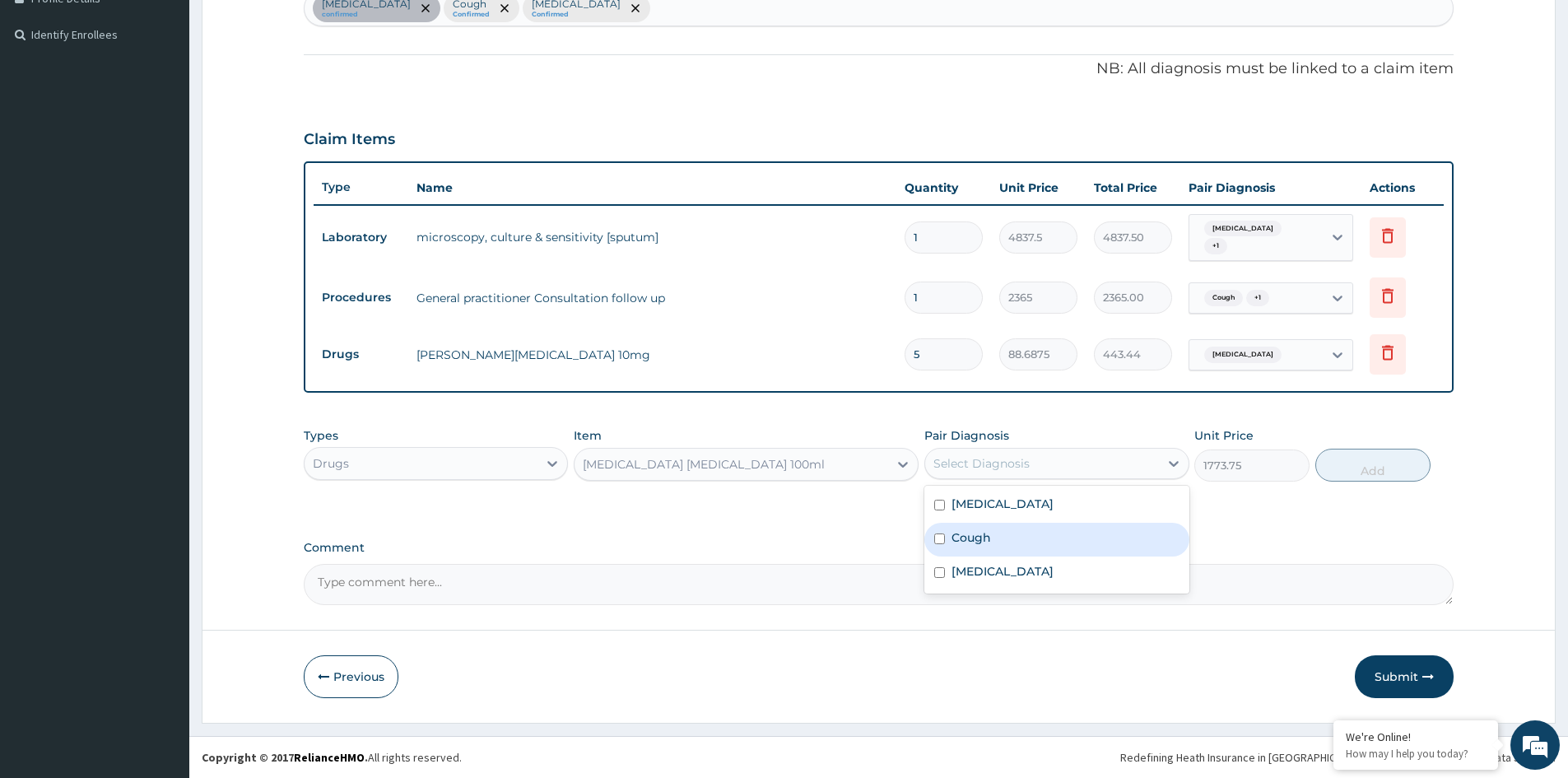
click at [971, 533] on label "Cough" at bounding box center [971, 536] width 40 height 16
checkbox input "true"
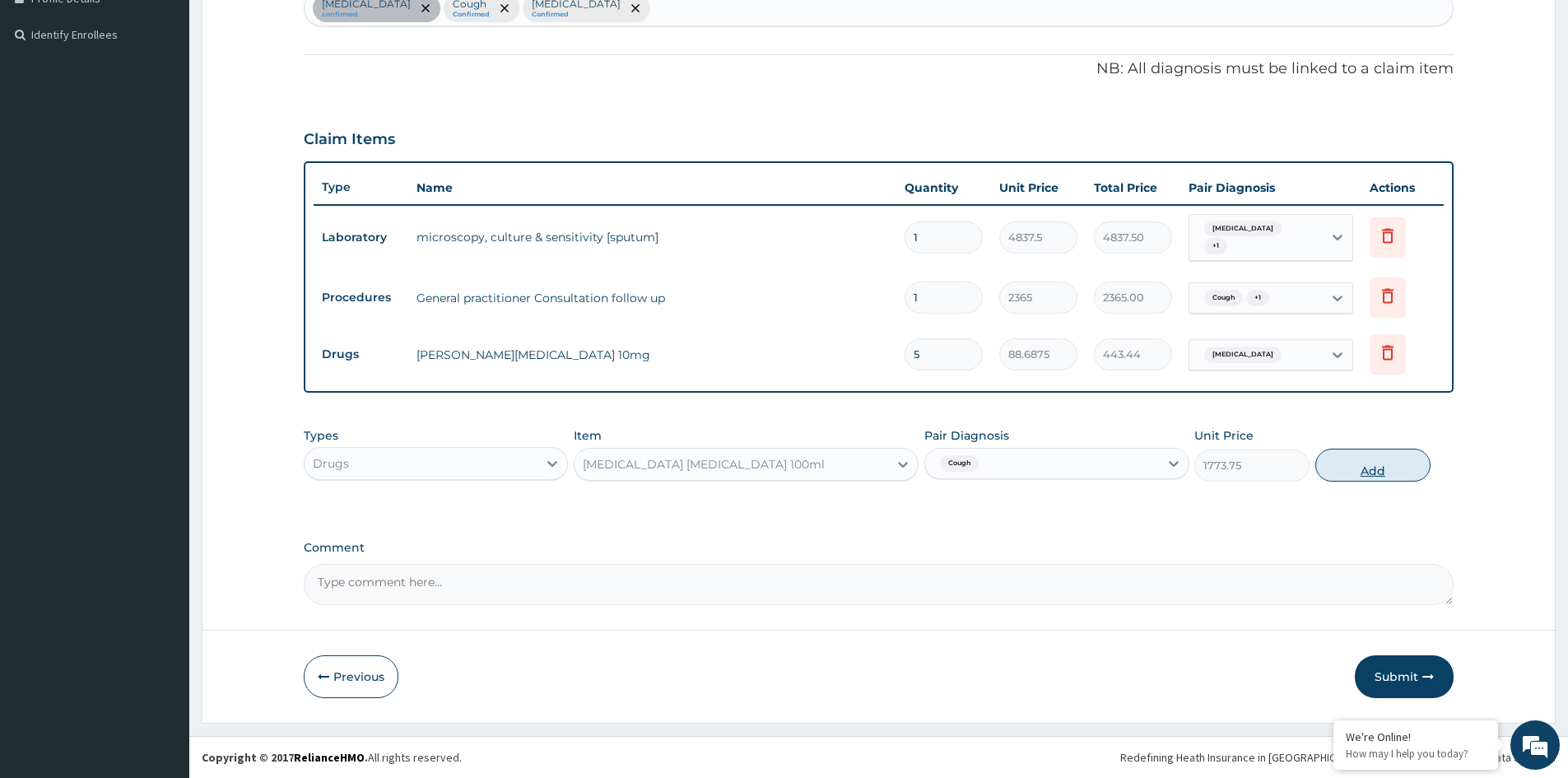
click at [1370, 469] on button "Add" at bounding box center [1373, 465] width 115 height 33
type input "0"
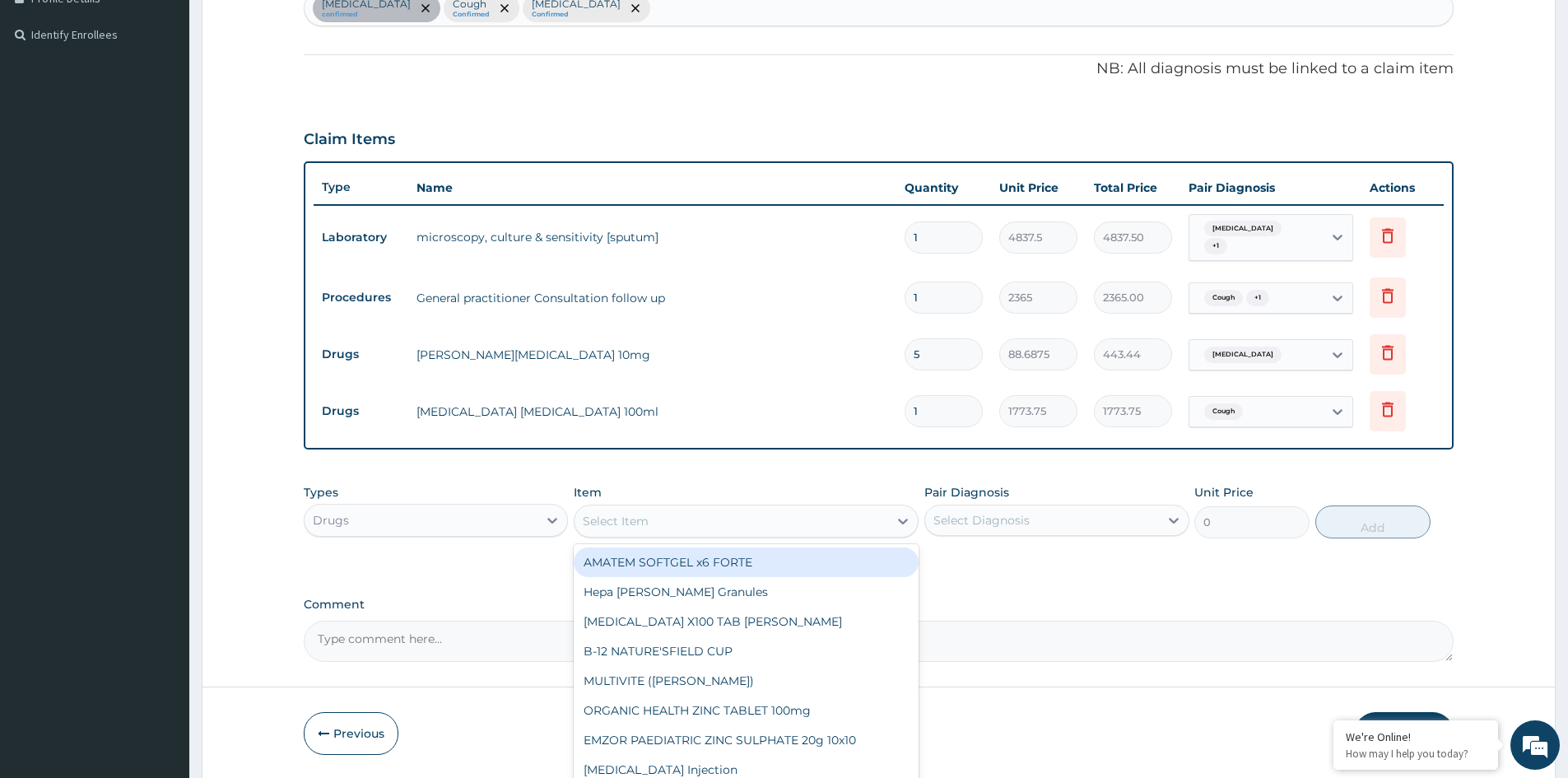
click at [679, 524] on div "Select Item" at bounding box center [731, 520] width 313 height 26
type input "VITAMI"
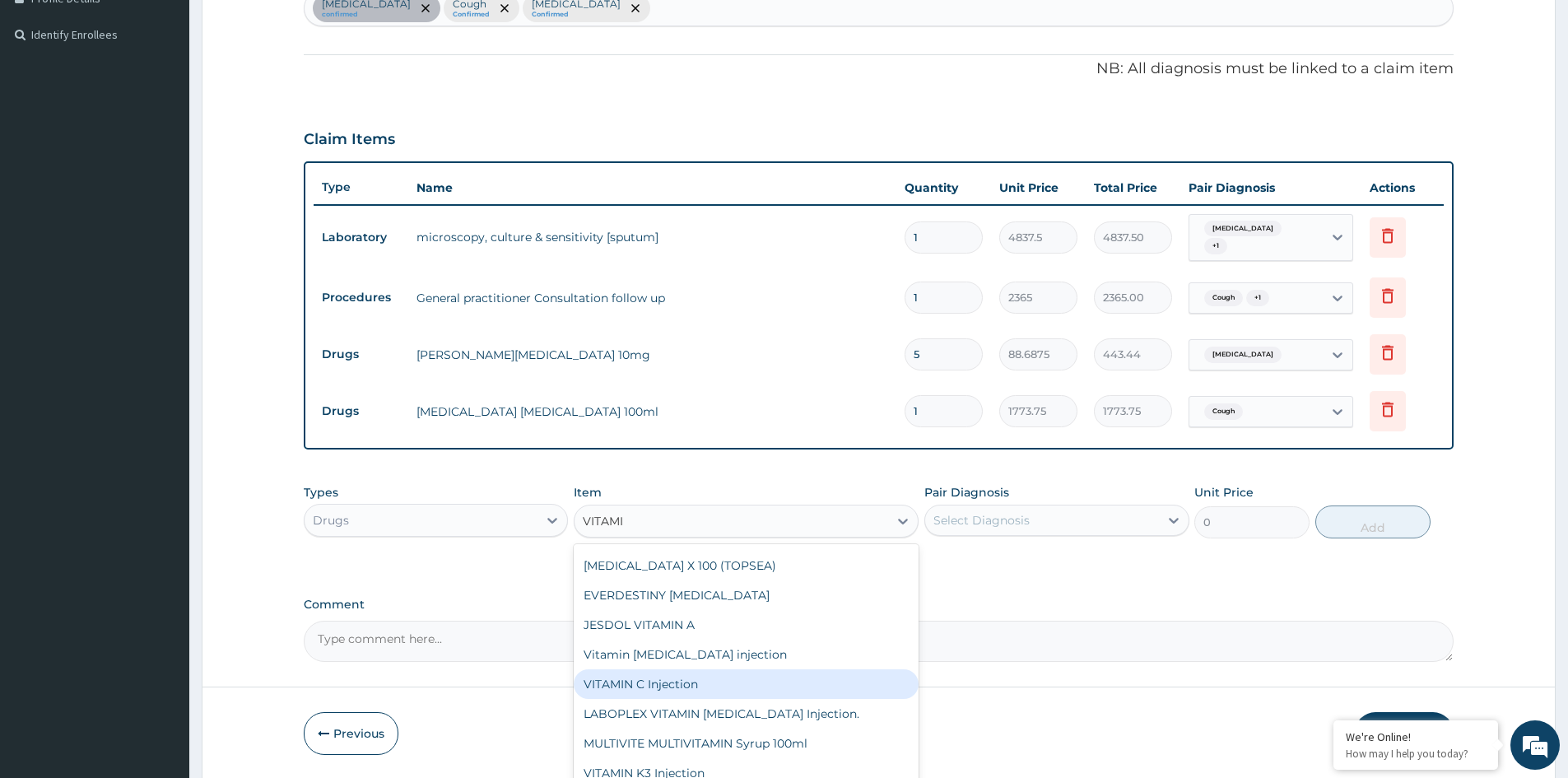
scroll to position [492, 0]
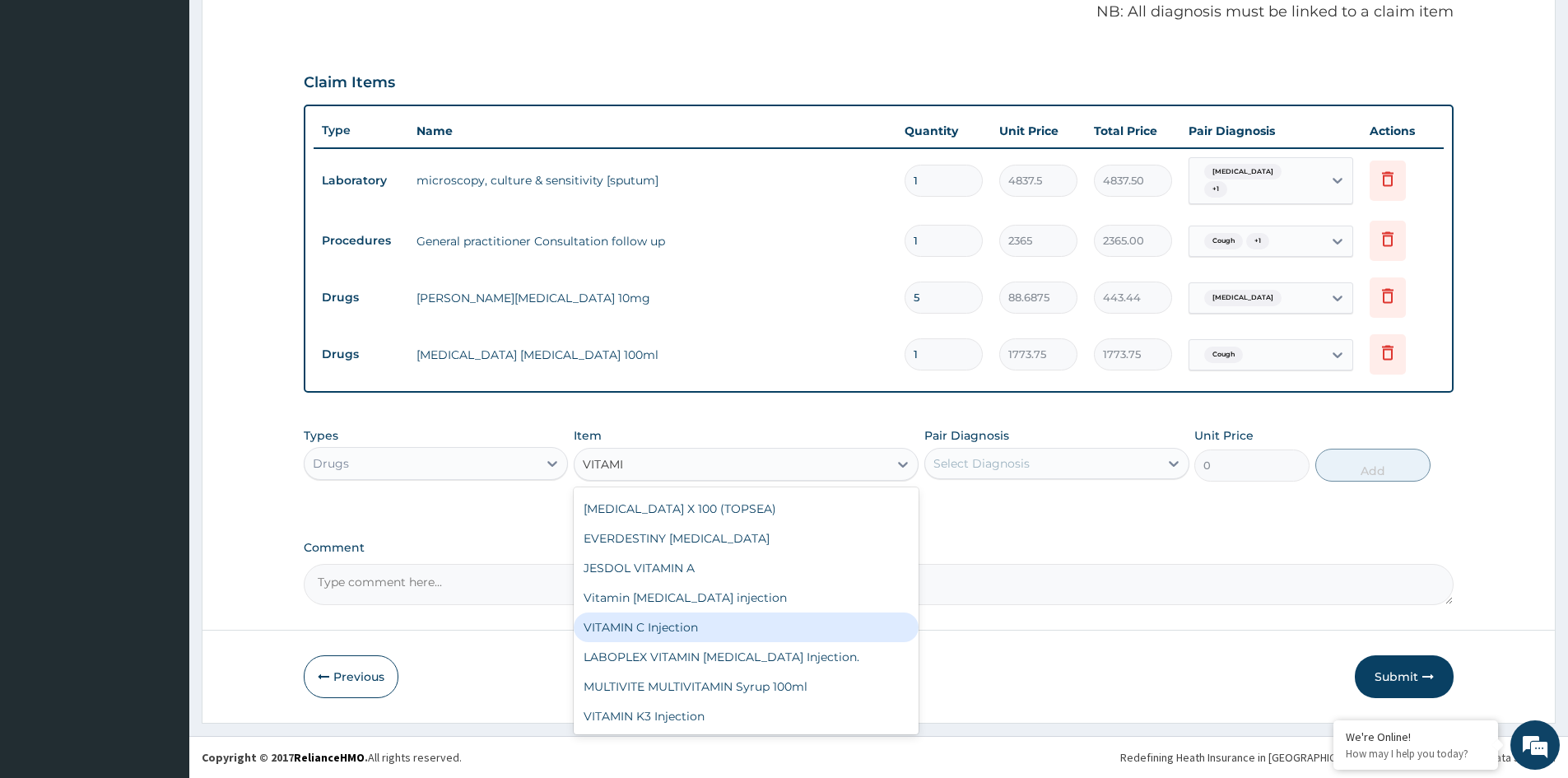
click at [646, 624] on div "VITAMIN C Injection" at bounding box center [746, 627] width 345 height 30
type input "141.9"
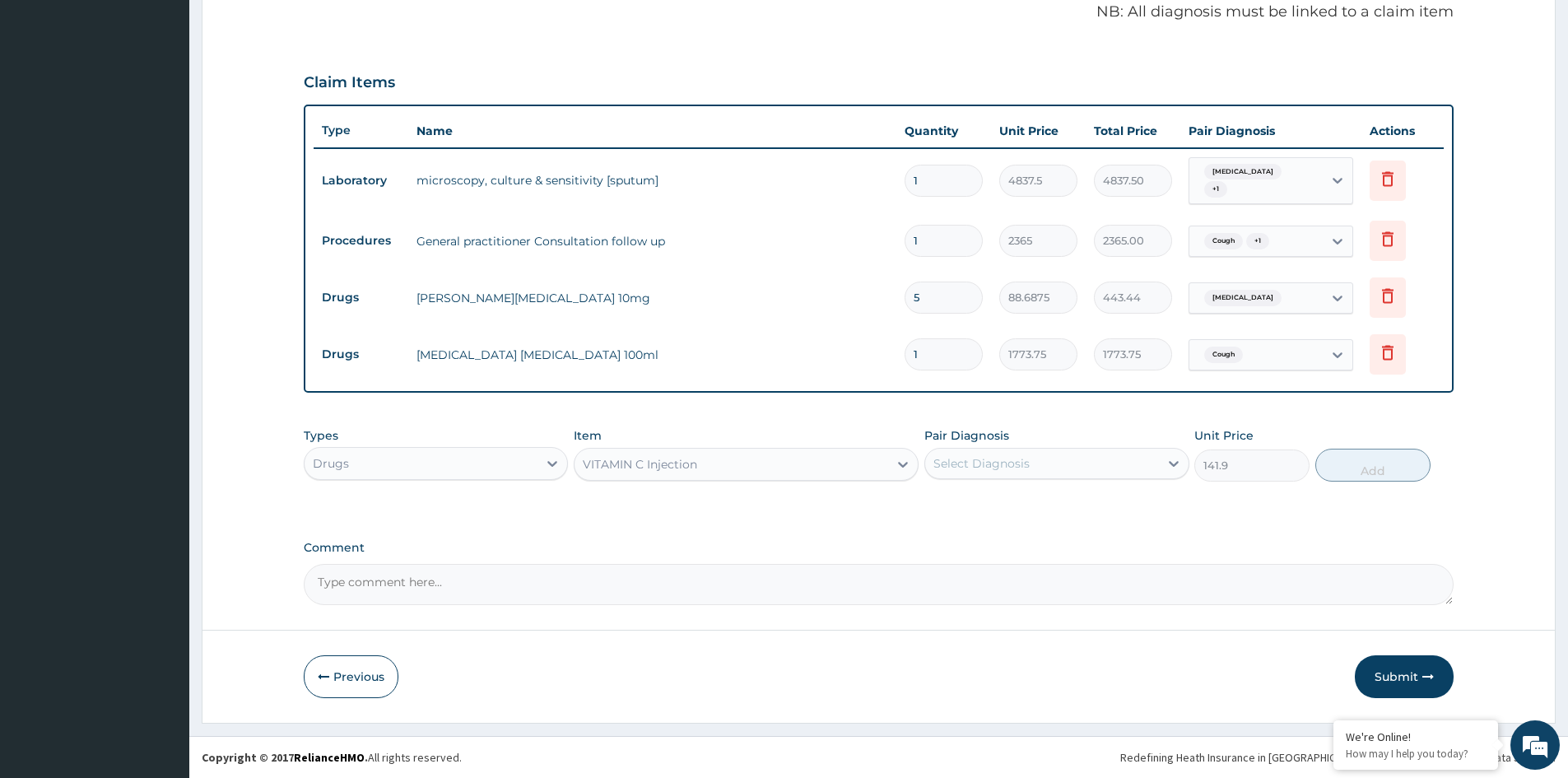
click at [1034, 471] on div "Select Diagnosis" at bounding box center [1042, 463] width 233 height 26
click at [1004, 507] on label "Upper respiratory infection" at bounding box center [1002, 503] width 102 height 16
checkbox input "true"
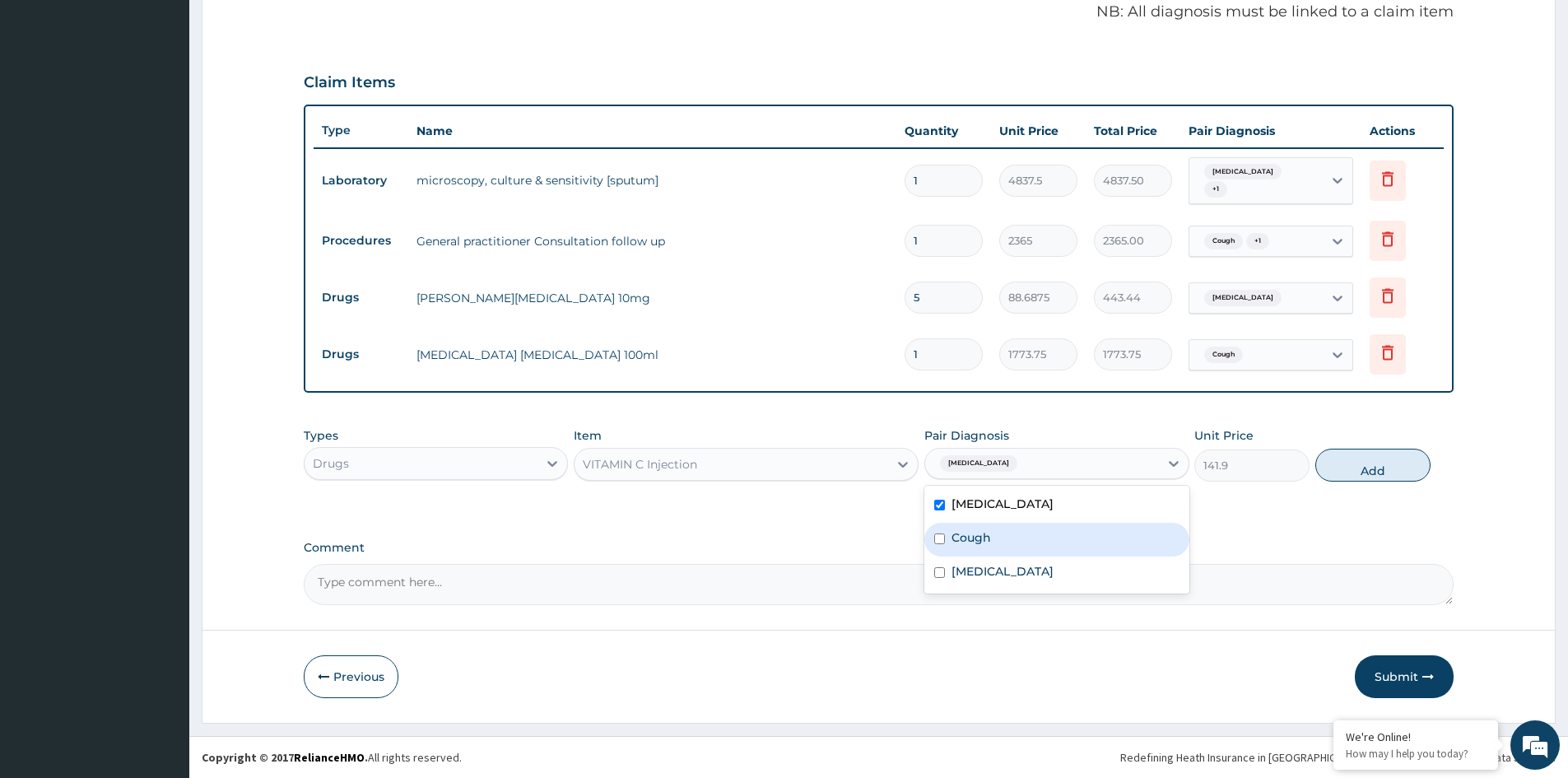
click at [981, 532] on label "Cough" at bounding box center [971, 536] width 40 height 16
checkbox input "true"
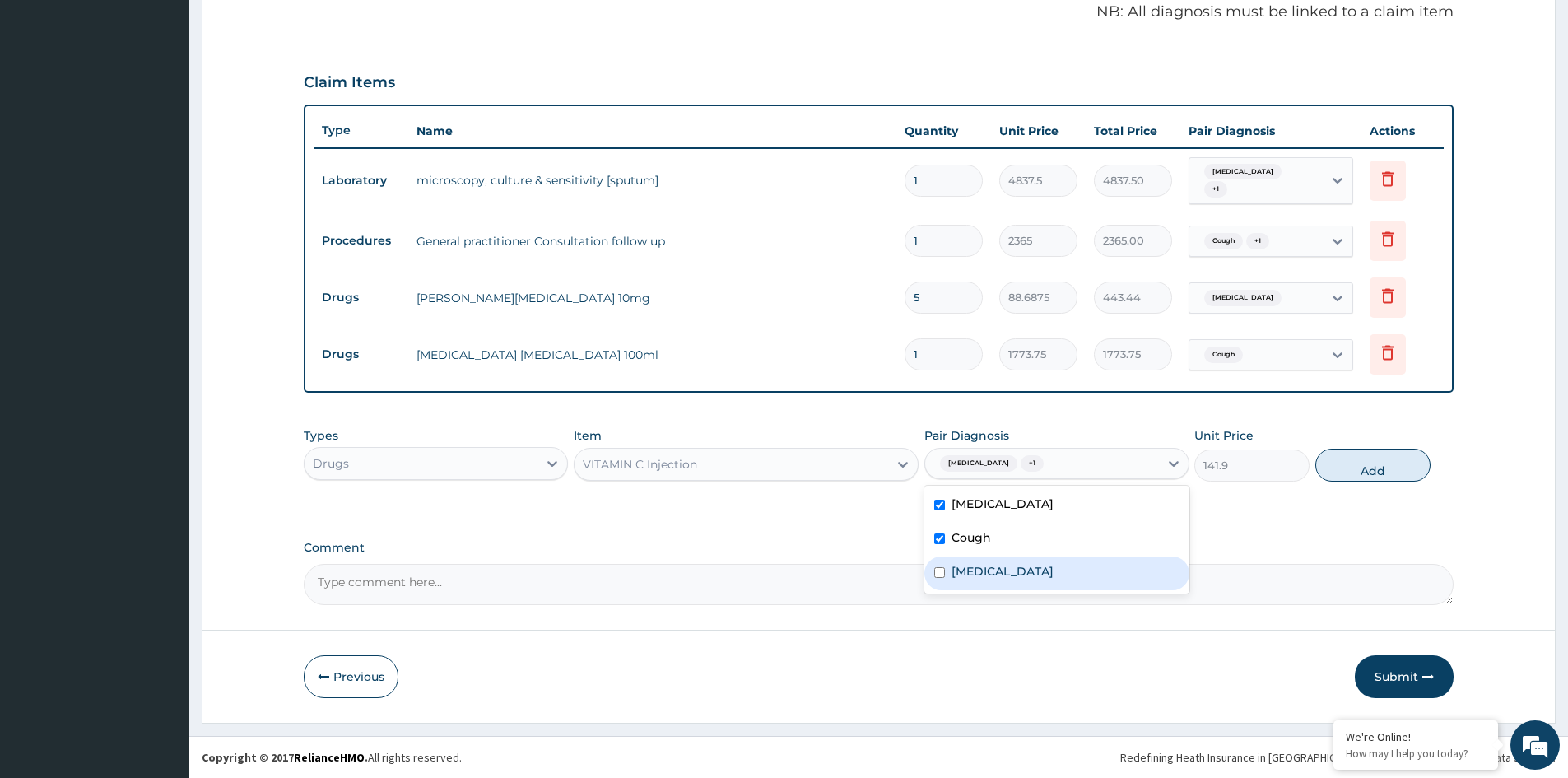
click at [988, 566] on label "Allergic rhinitis" at bounding box center [1002, 570] width 102 height 16
checkbox input "true"
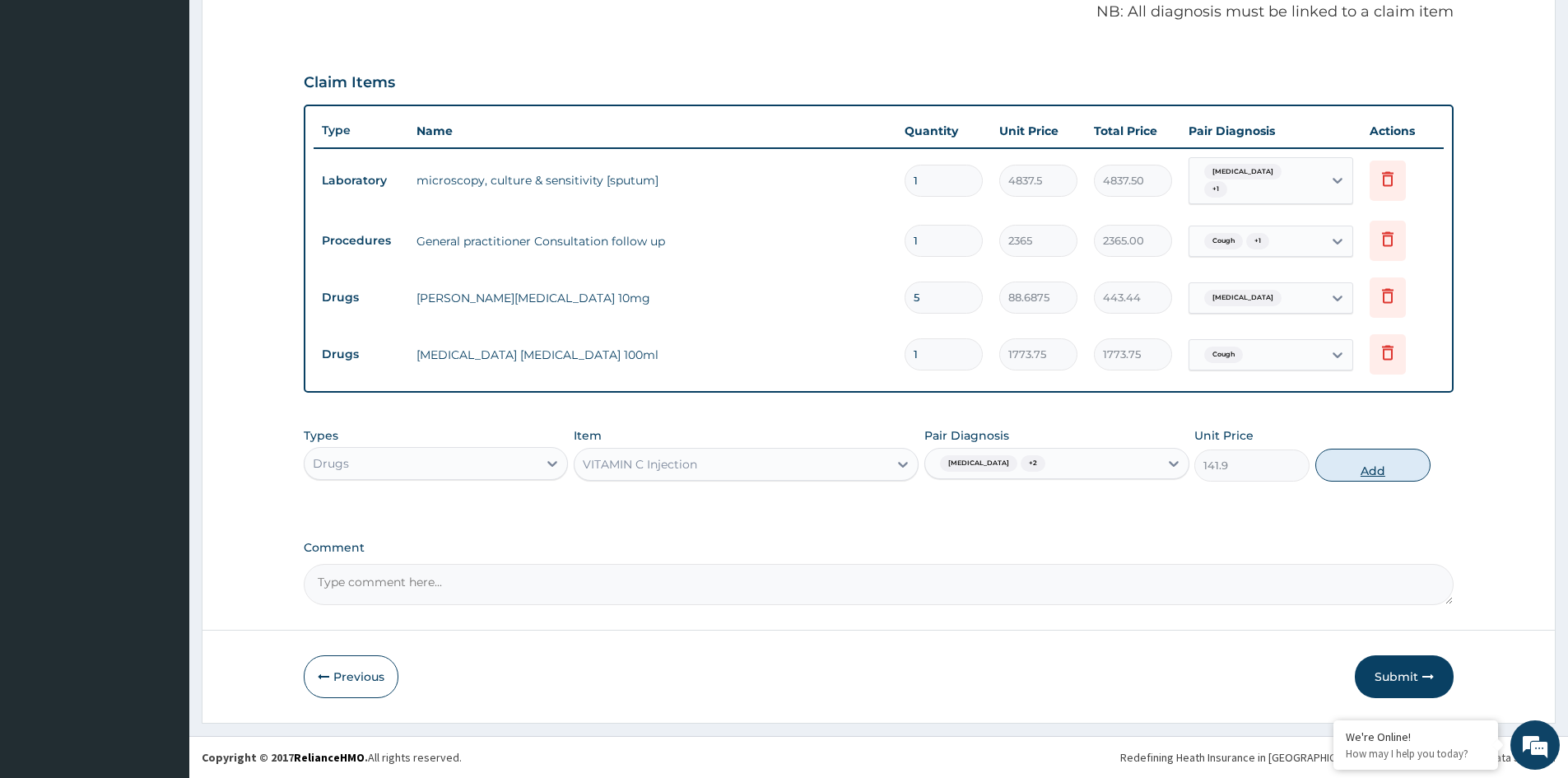
click at [1388, 465] on button "Add" at bounding box center [1373, 465] width 115 height 33
type input "0"
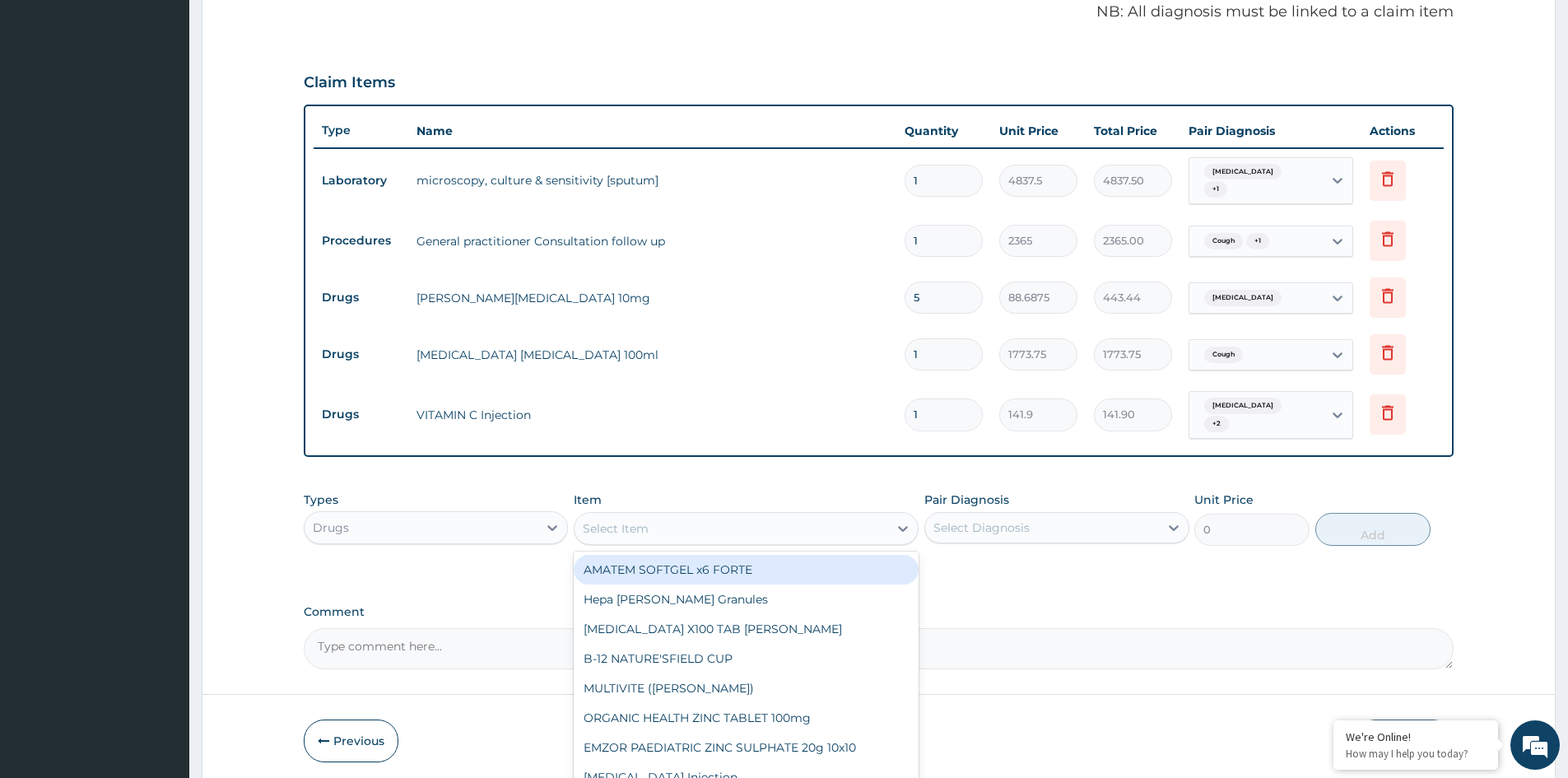
click at [669, 534] on div "Select Item" at bounding box center [731, 528] width 313 height 26
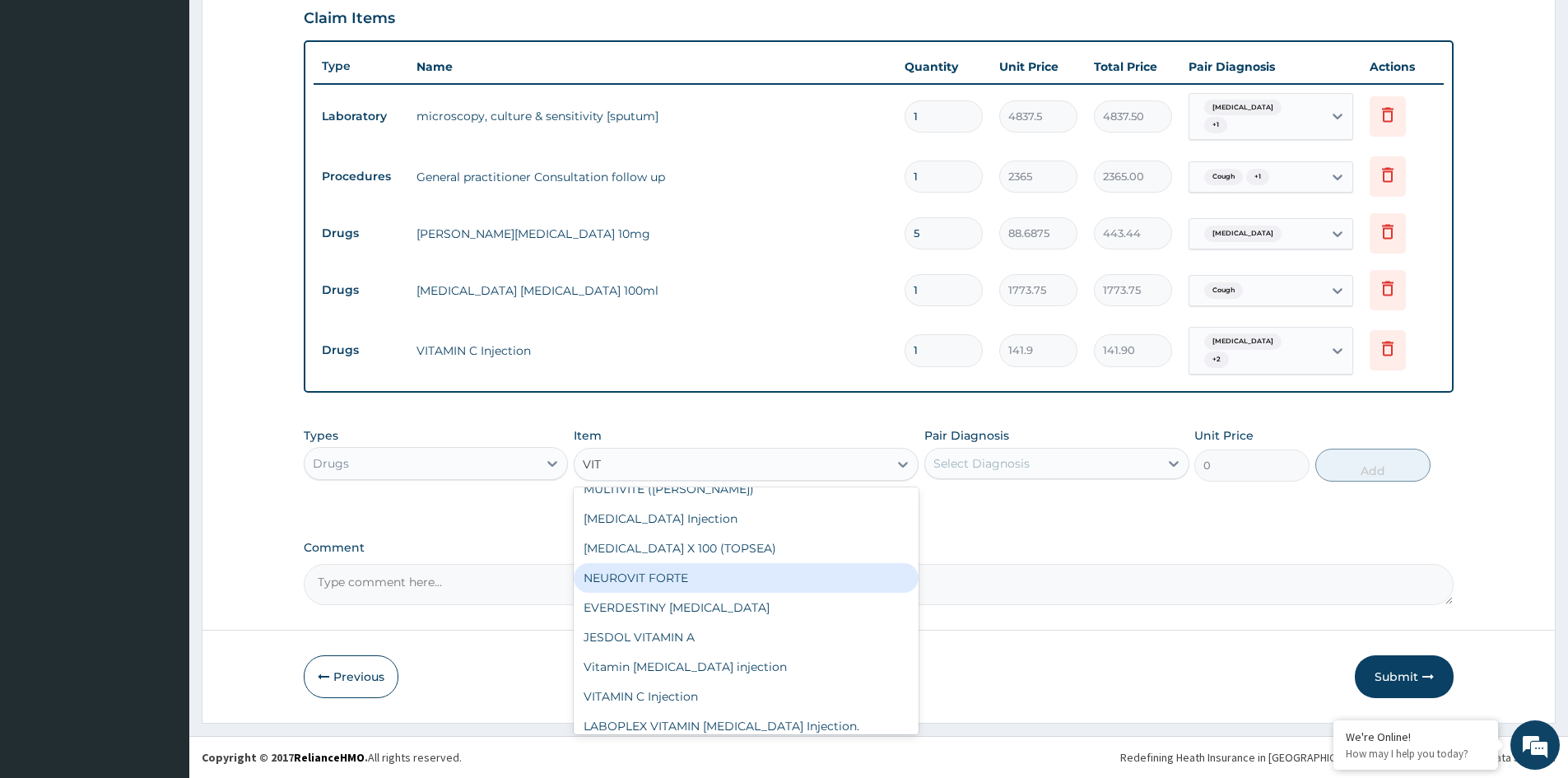
scroll to position [0, 0]
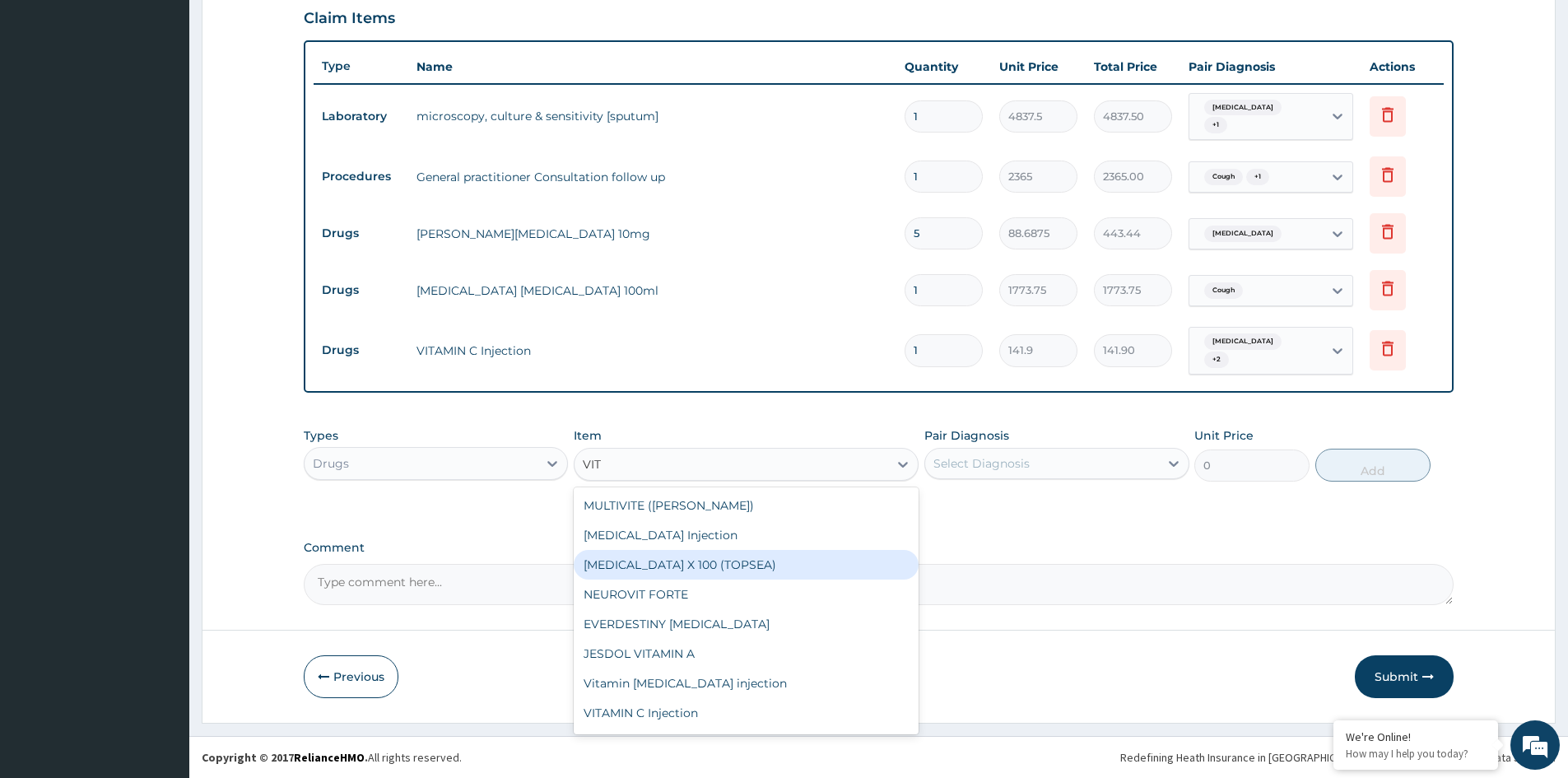
type input "VIT"
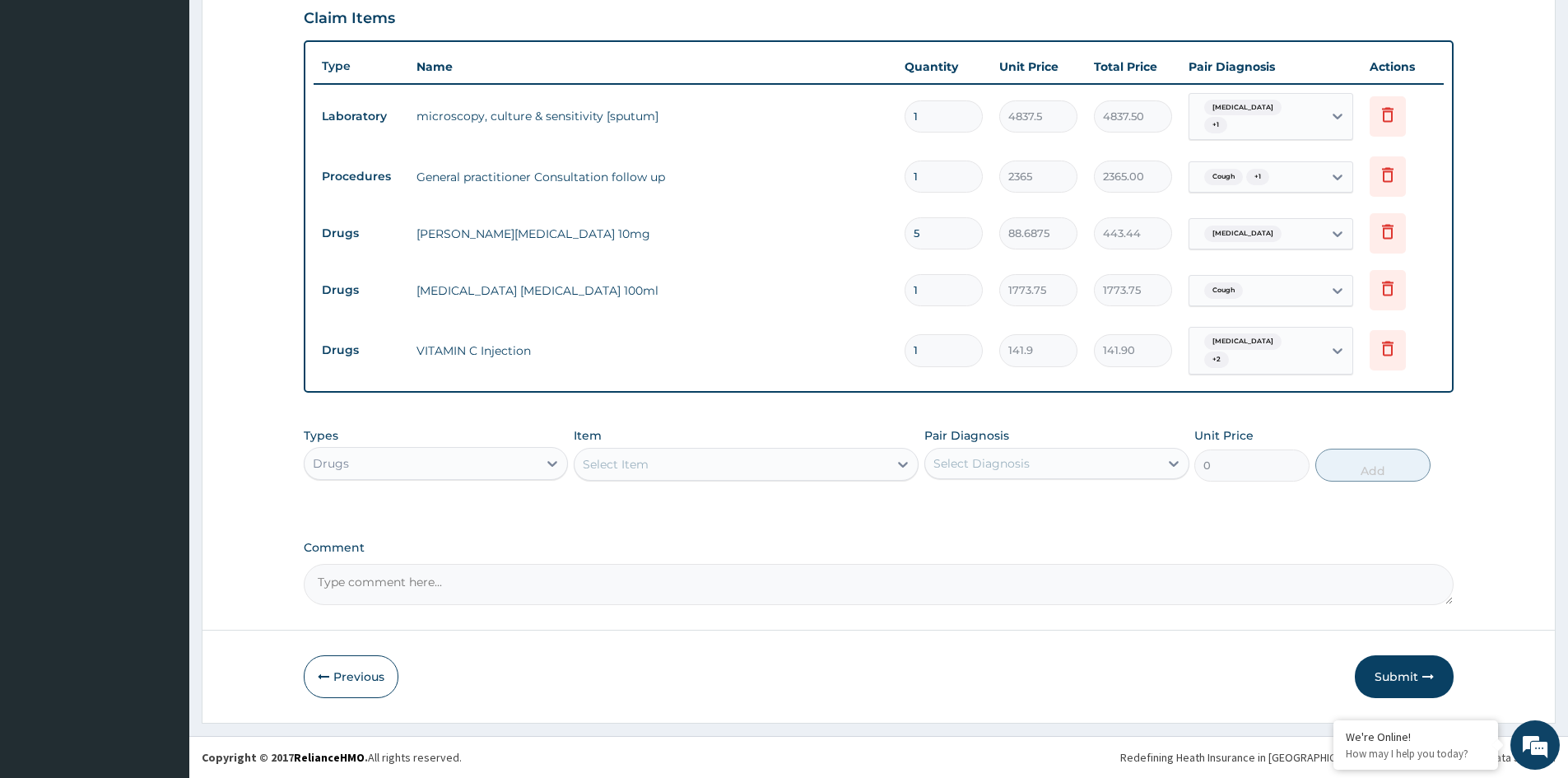
click at [1013, 542] on label "Comment" at bounding box center [878, 547] width 1150 height 14
click at [1013, 563] on textarea "Comment" at bounding box center [878, 584] width 1150 height 41
click at [1402, 677] on button "Submit" at bounding box center [1403, 676] width 99 height 43
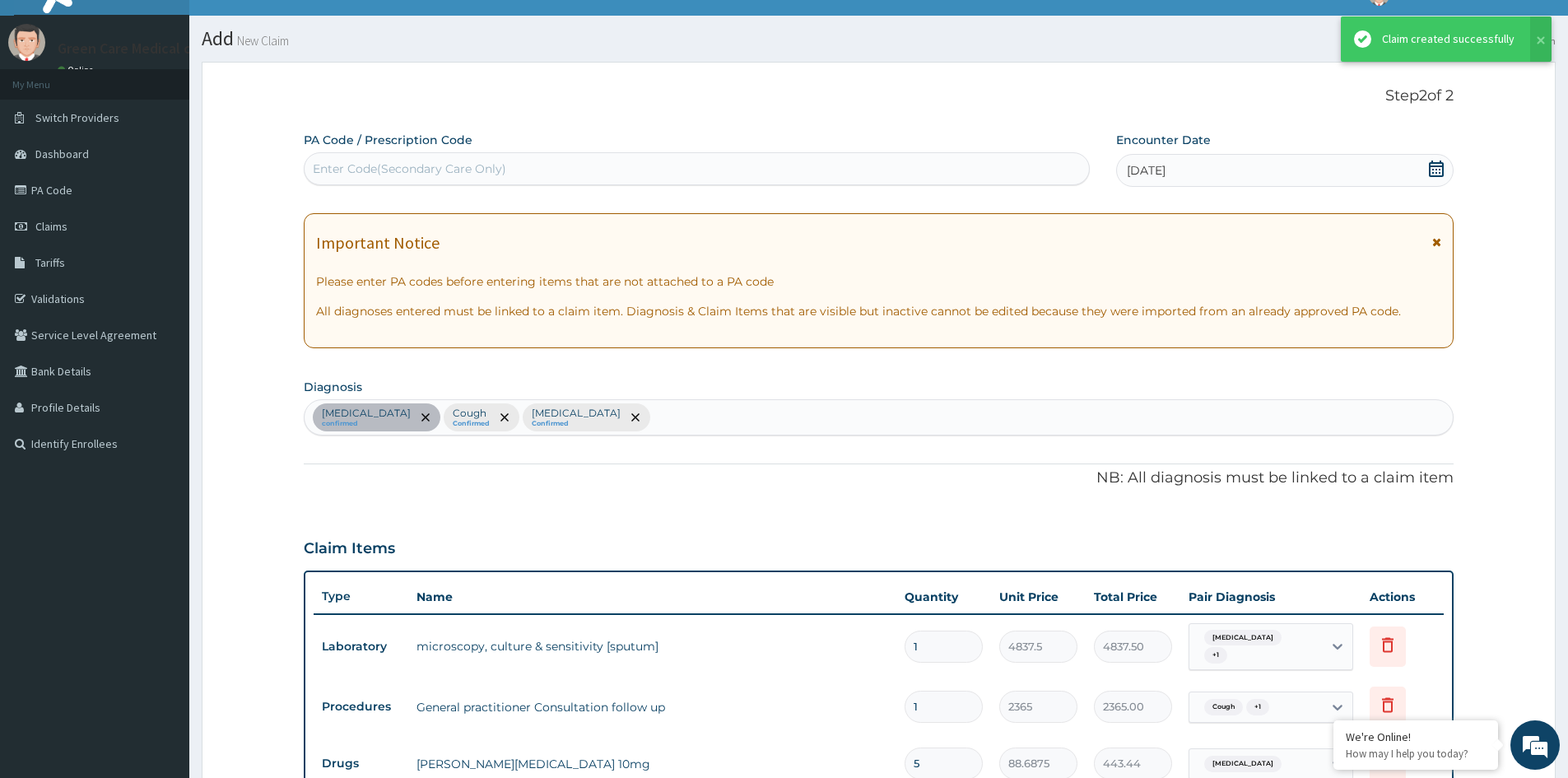
scroll to position [556, 0]
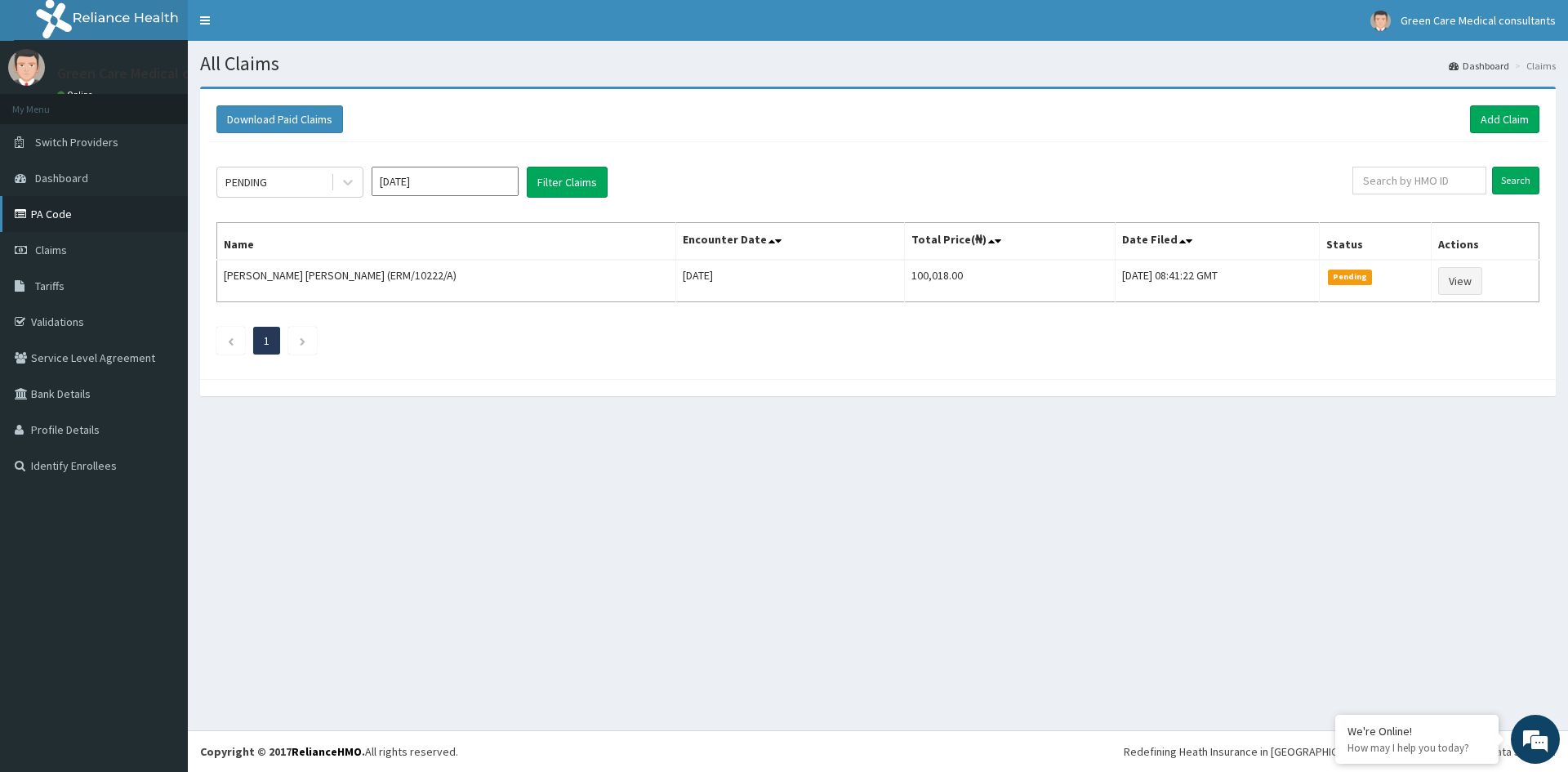
click at [55, 211] on link "PA Code" at bounding box center [94, 214] width 188 height 36
click at [1439, 183] on input "text" at bounding box center [1420, 180] width 134 height 28
type input "GSV/14176/B"
click at [1518, 176] on input "Search" at bounding box center [1516, 180] width 48 height 28
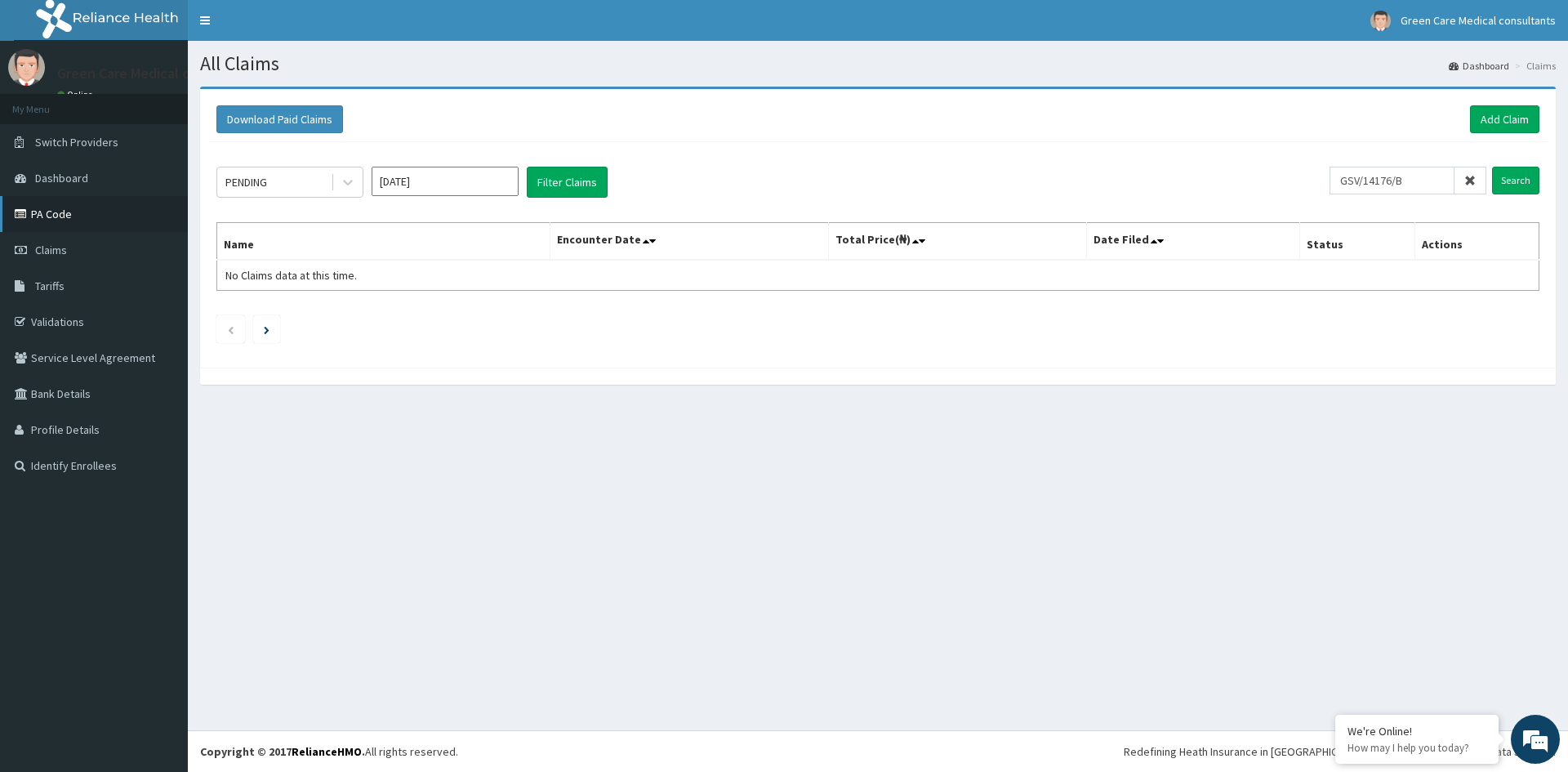
click at [52, 212] on link "PA Code" at bounding box center [94, 214] width 188 height 36
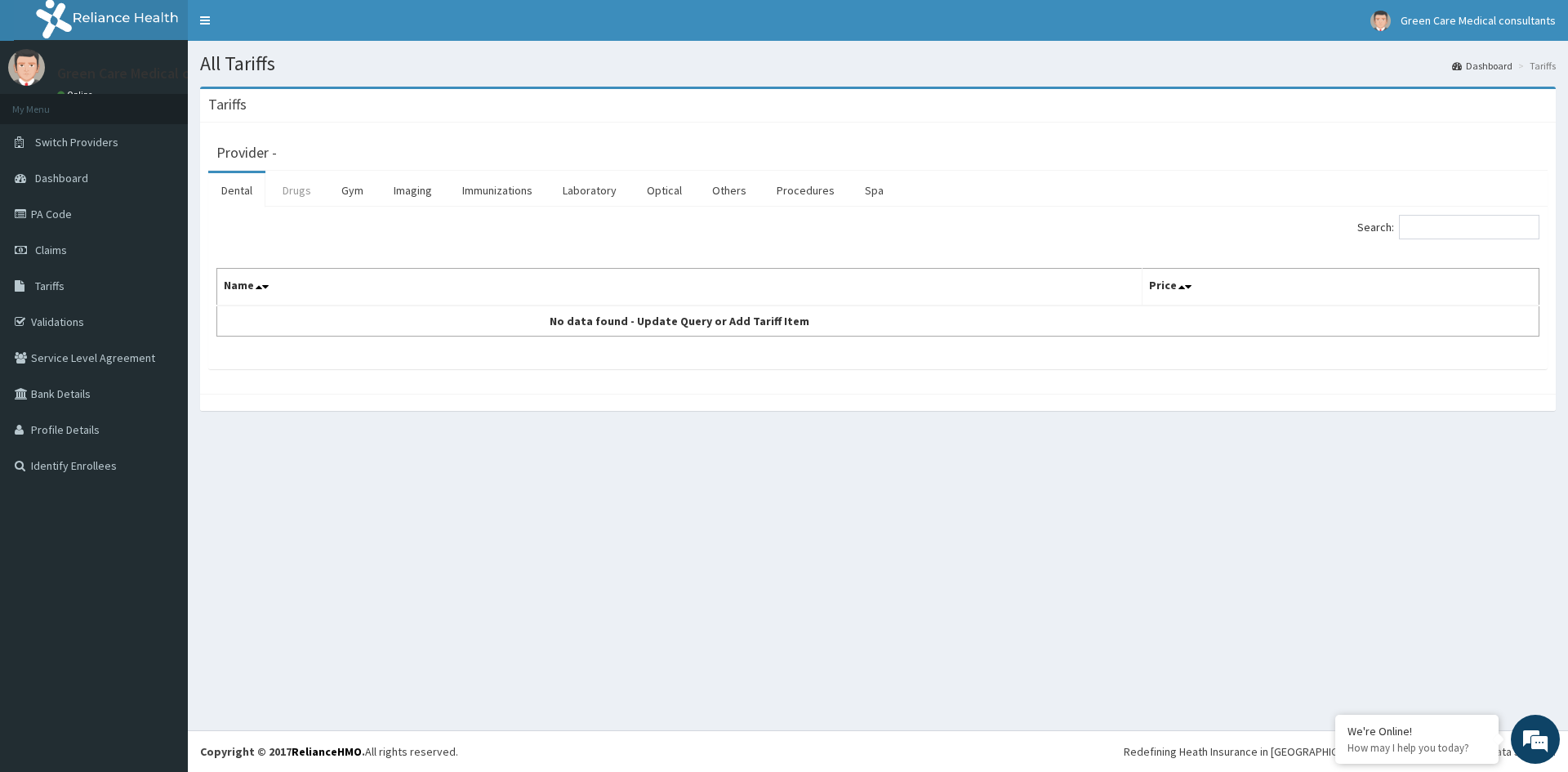
click at [294, 193] on link "Drugs" at bounding box center [296, 190] width 55 height 34
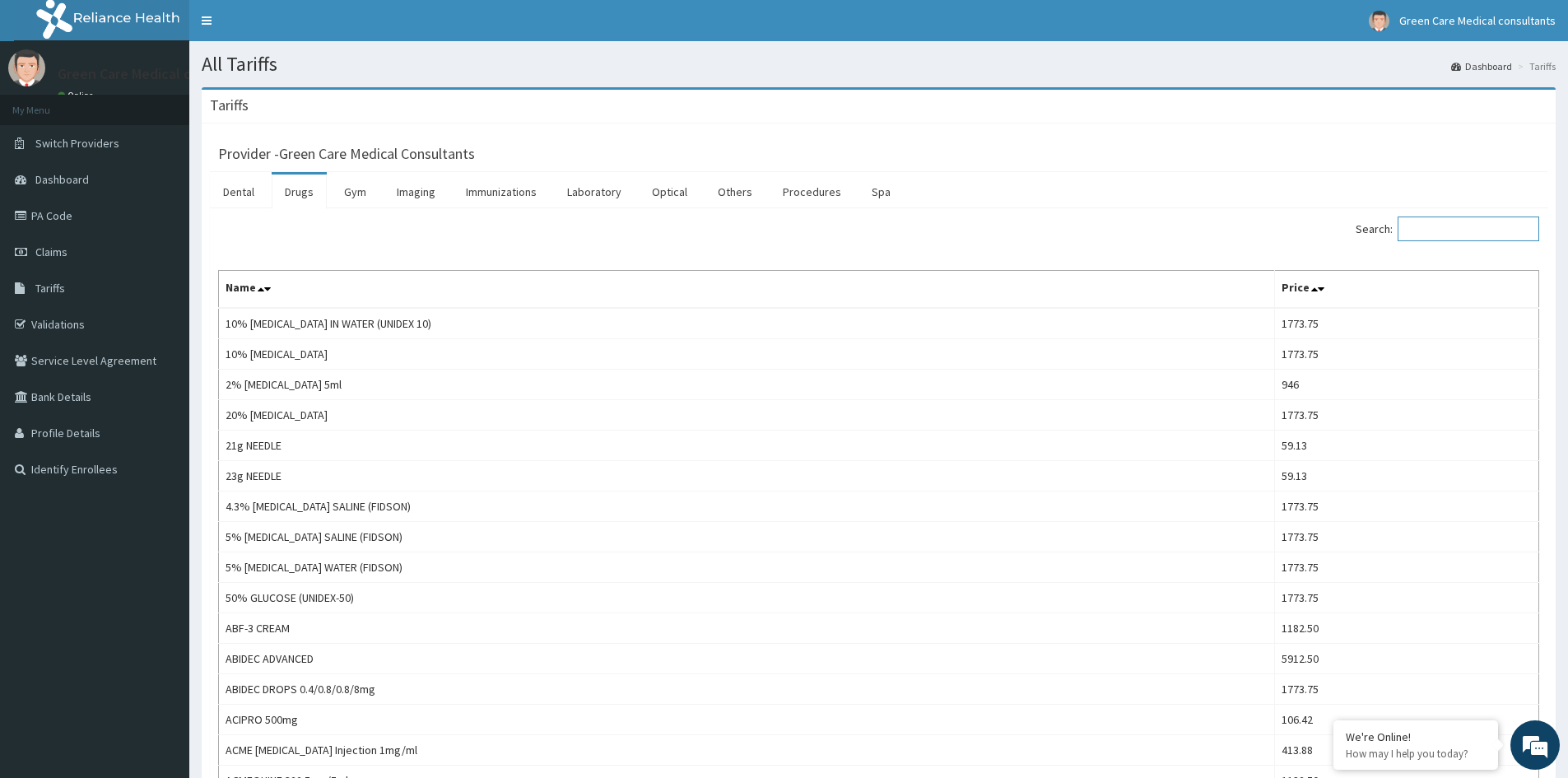
click at [1435, 235] on input "Search:" at bounding box center [1468, 228] width 142 height 24
type input "CEFTR"
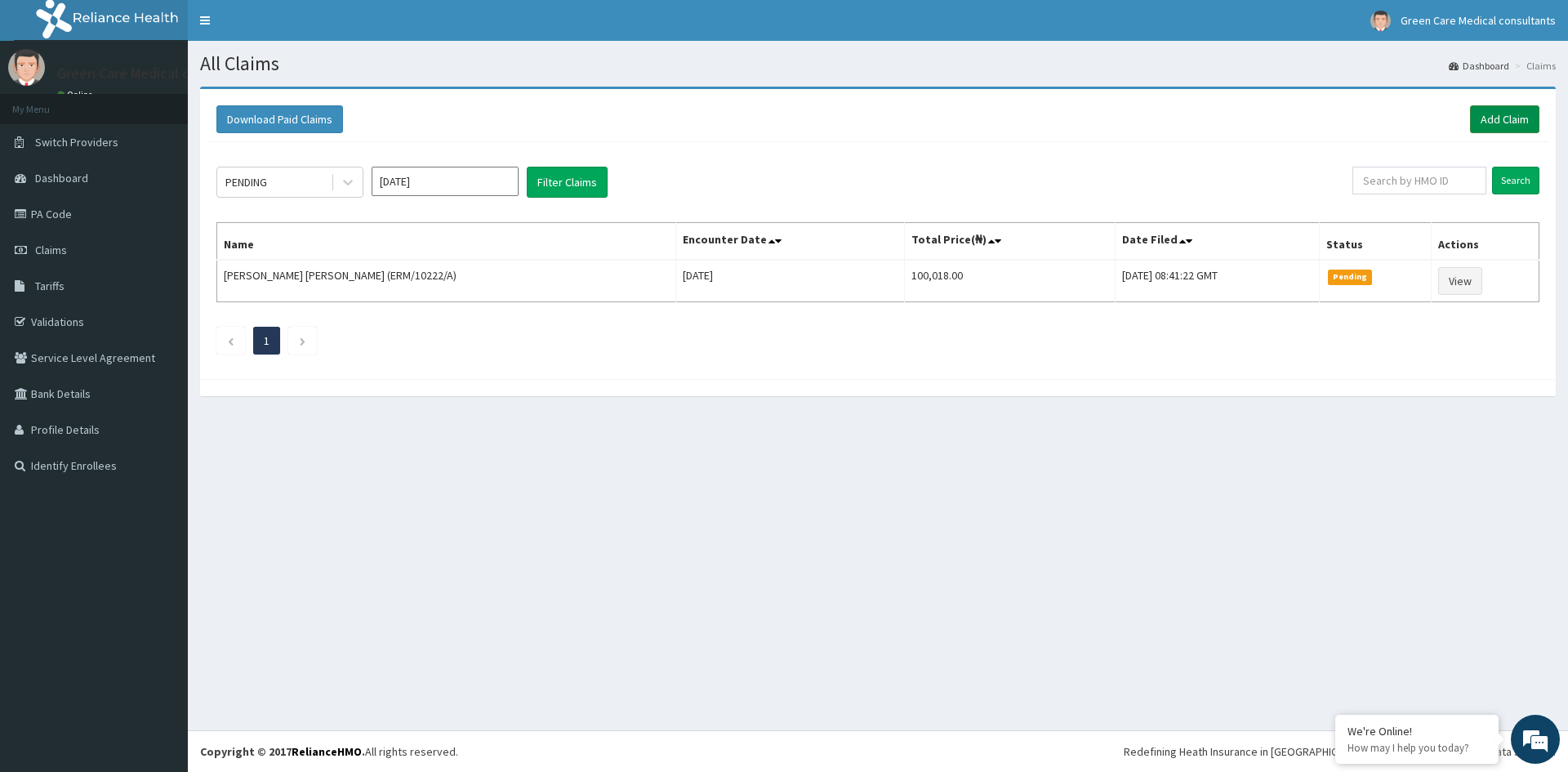
click at [1521, 122] on link "Add Claim" at bounding box center [1504, 119] width 70 height 28
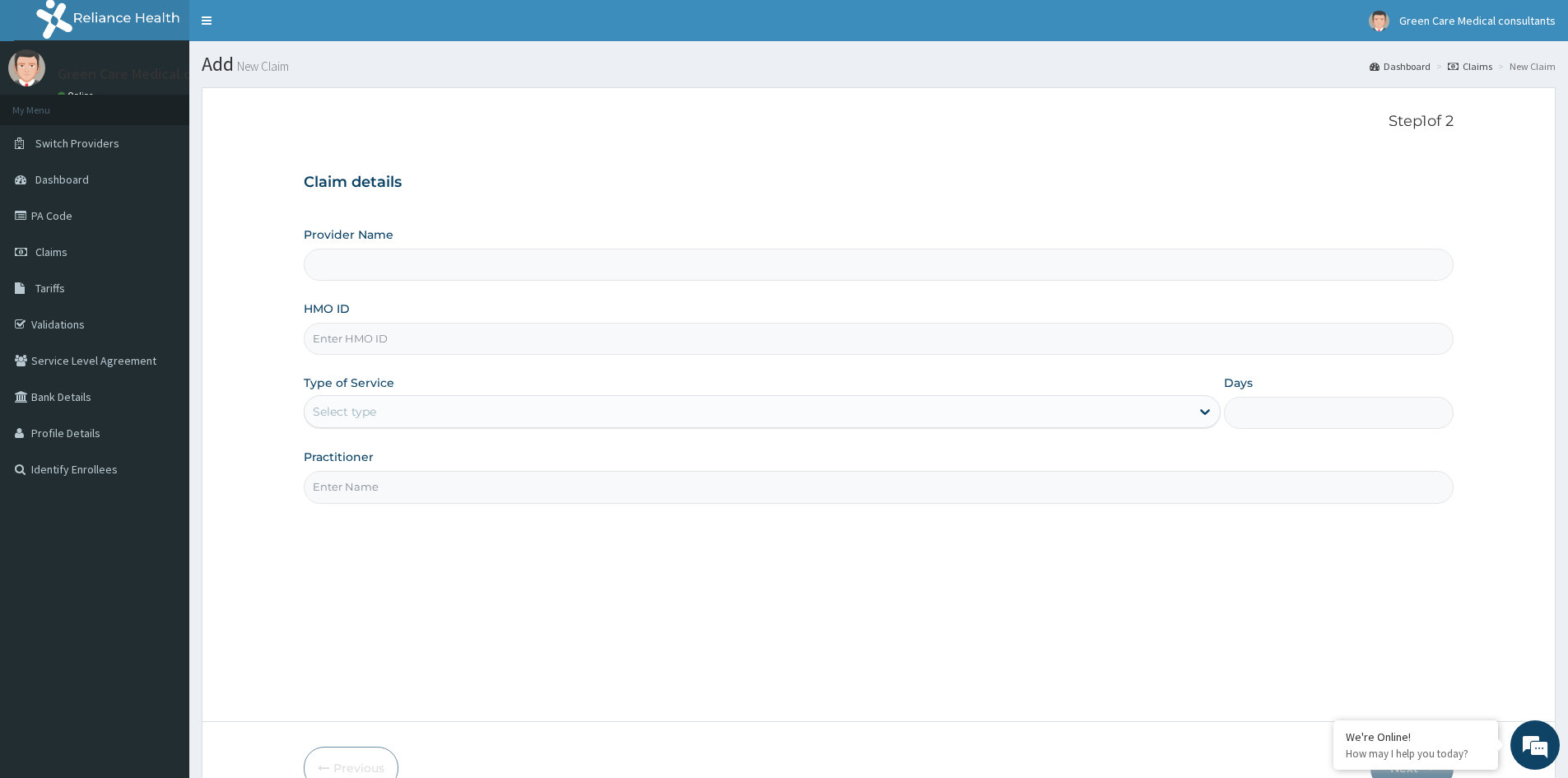
click at [410, 346] on input "HMO ID" at bounding box center [878, 339] width 1150 height 32
type input "GS"
type input "Green Care Medical Consultants"
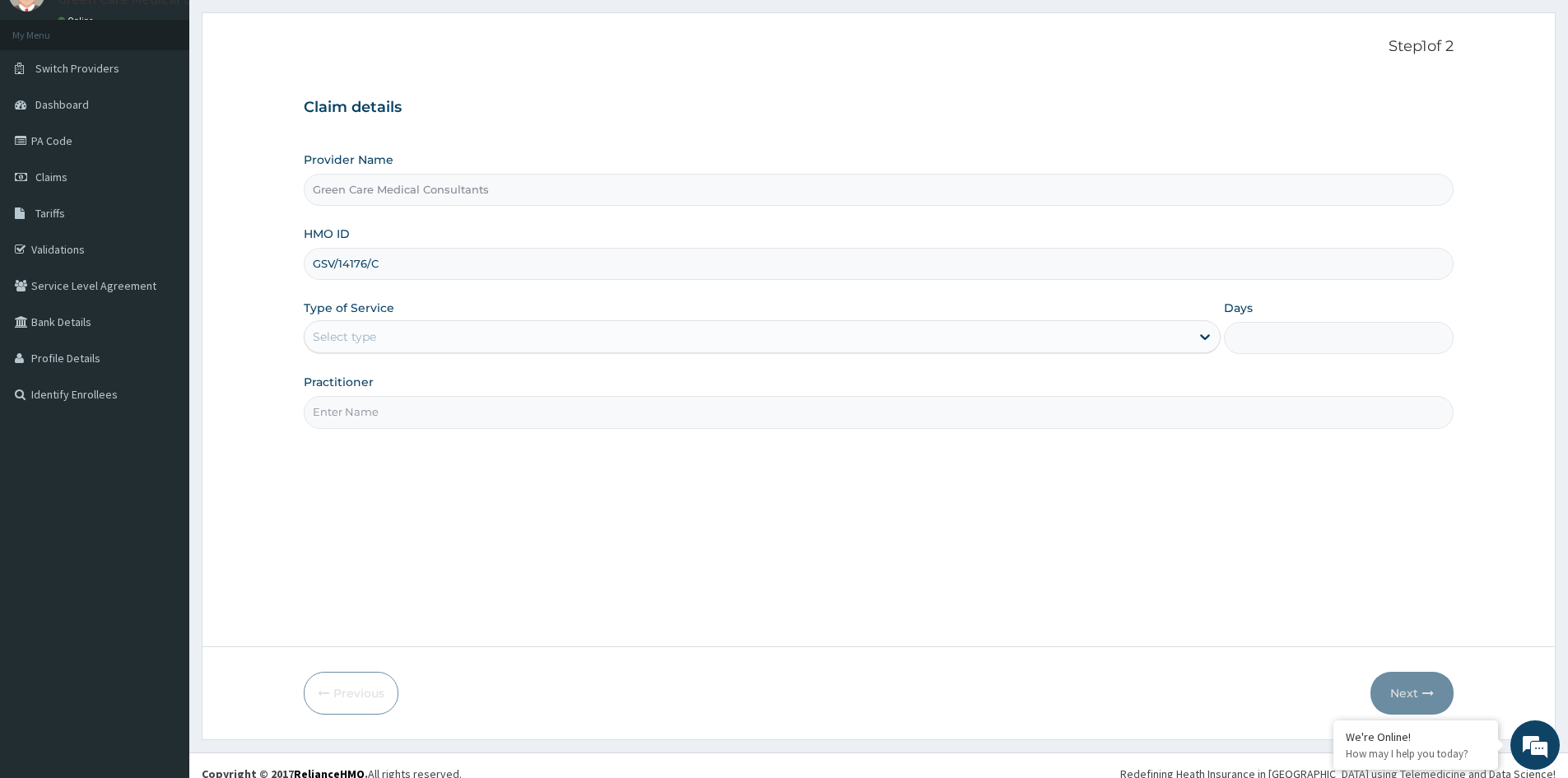
scroll to position [82, 0]
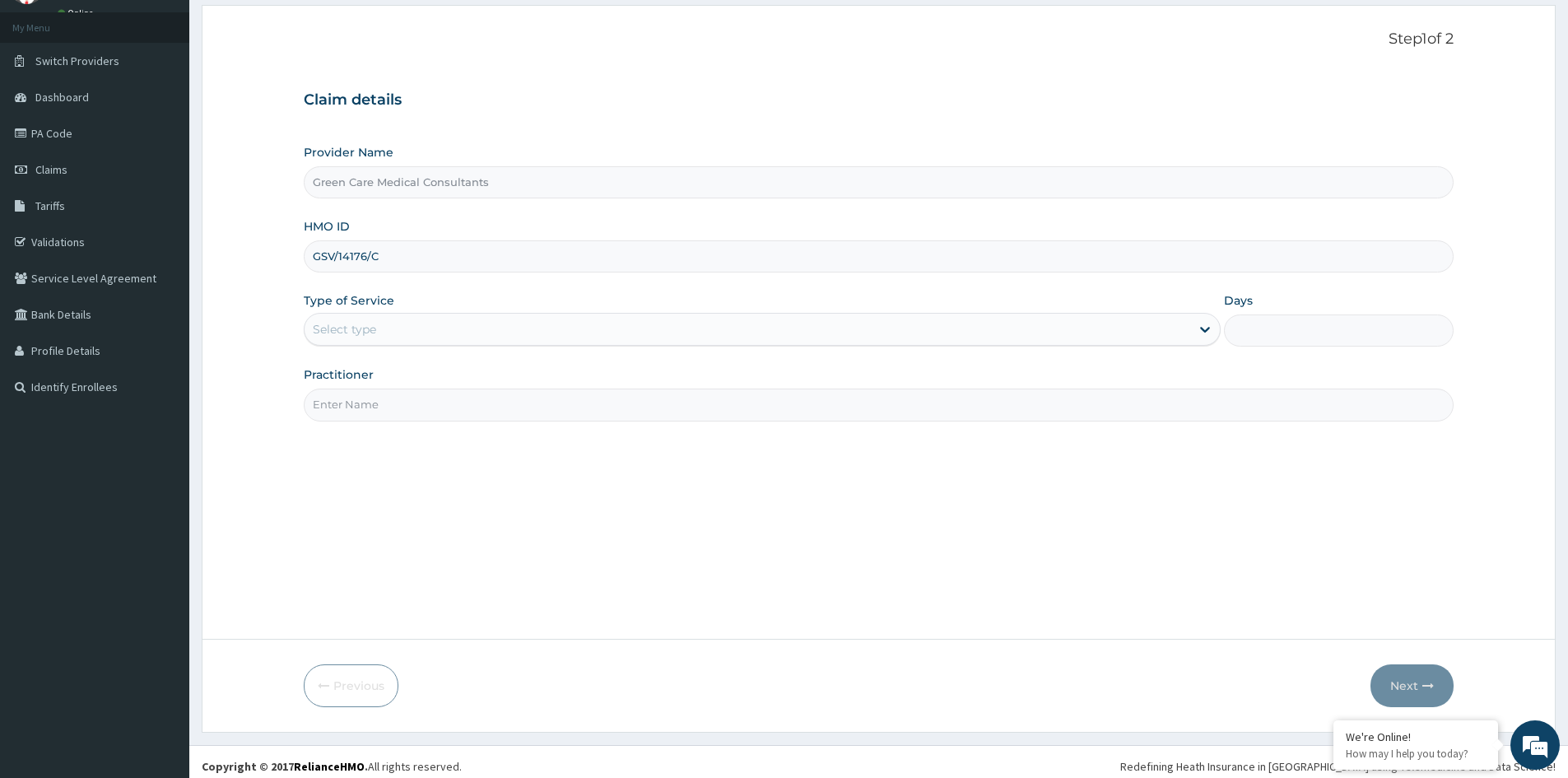
type input "GSV/14176/C"
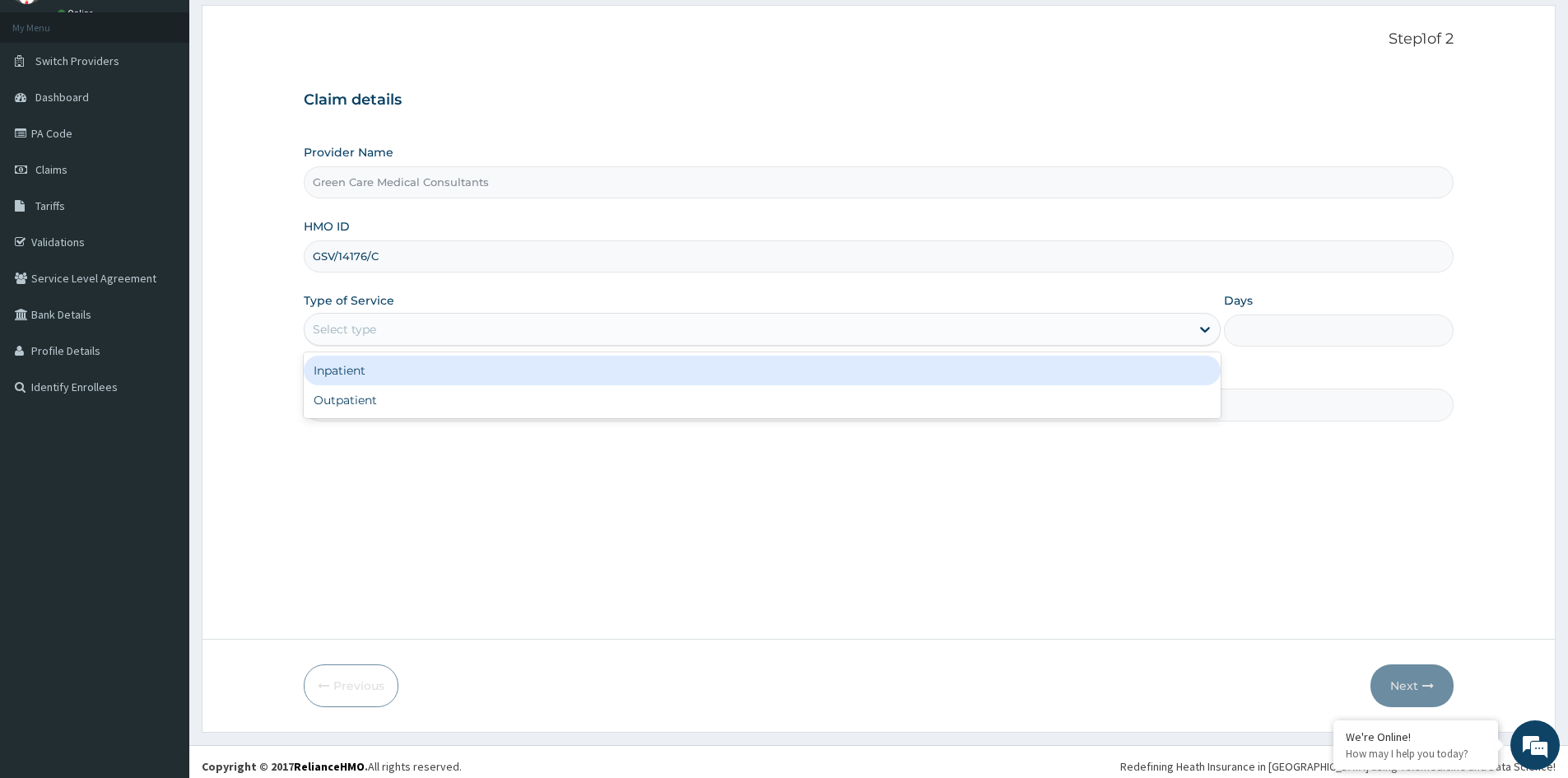
click at [497, 325] on div "Select type" at bounding box center [747, 329] width 885 height 26
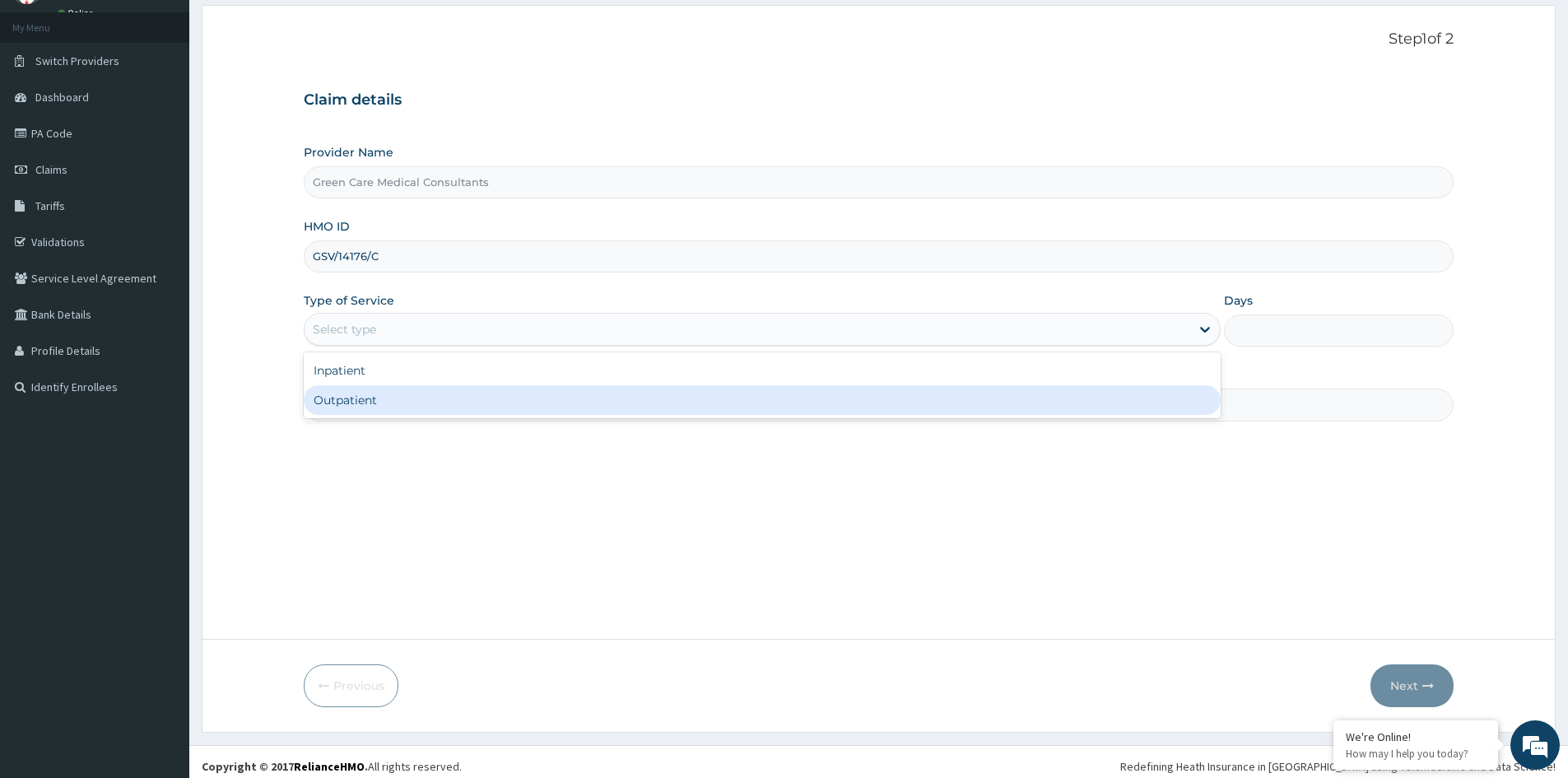
click at [351, 398] on div "Outpatient" at bounding box center [761, 400] width 917 height 30
type input "1"
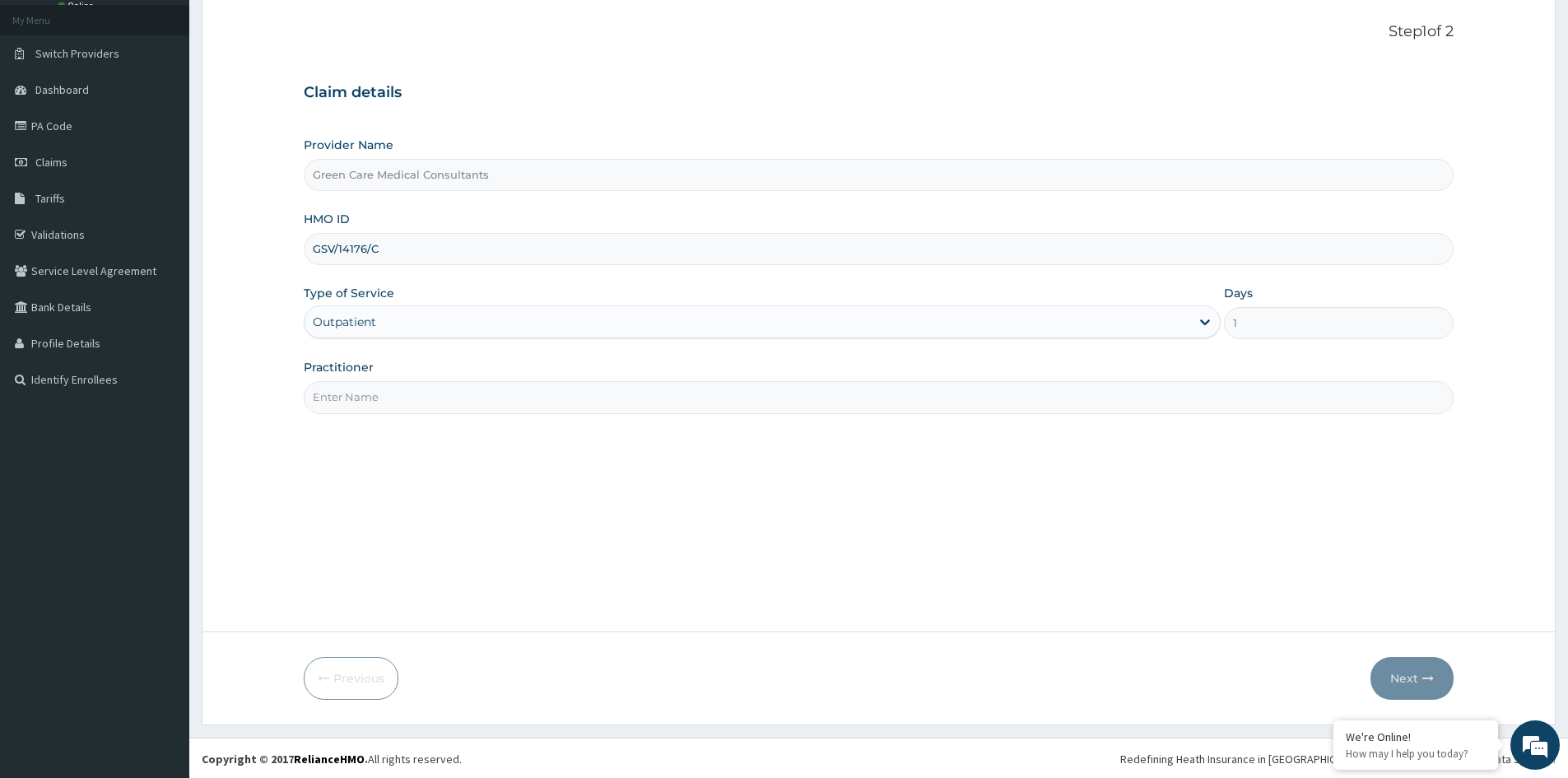
scroll to position [91, 0]
click at [483, 399] on input "Practitioner" at bounding box center [878, 395] width 1150 height 32
type input "DR EMEKA"
click at [1406, 670] on button "Next" at bounding box center [1412, 676] width 83 height 43
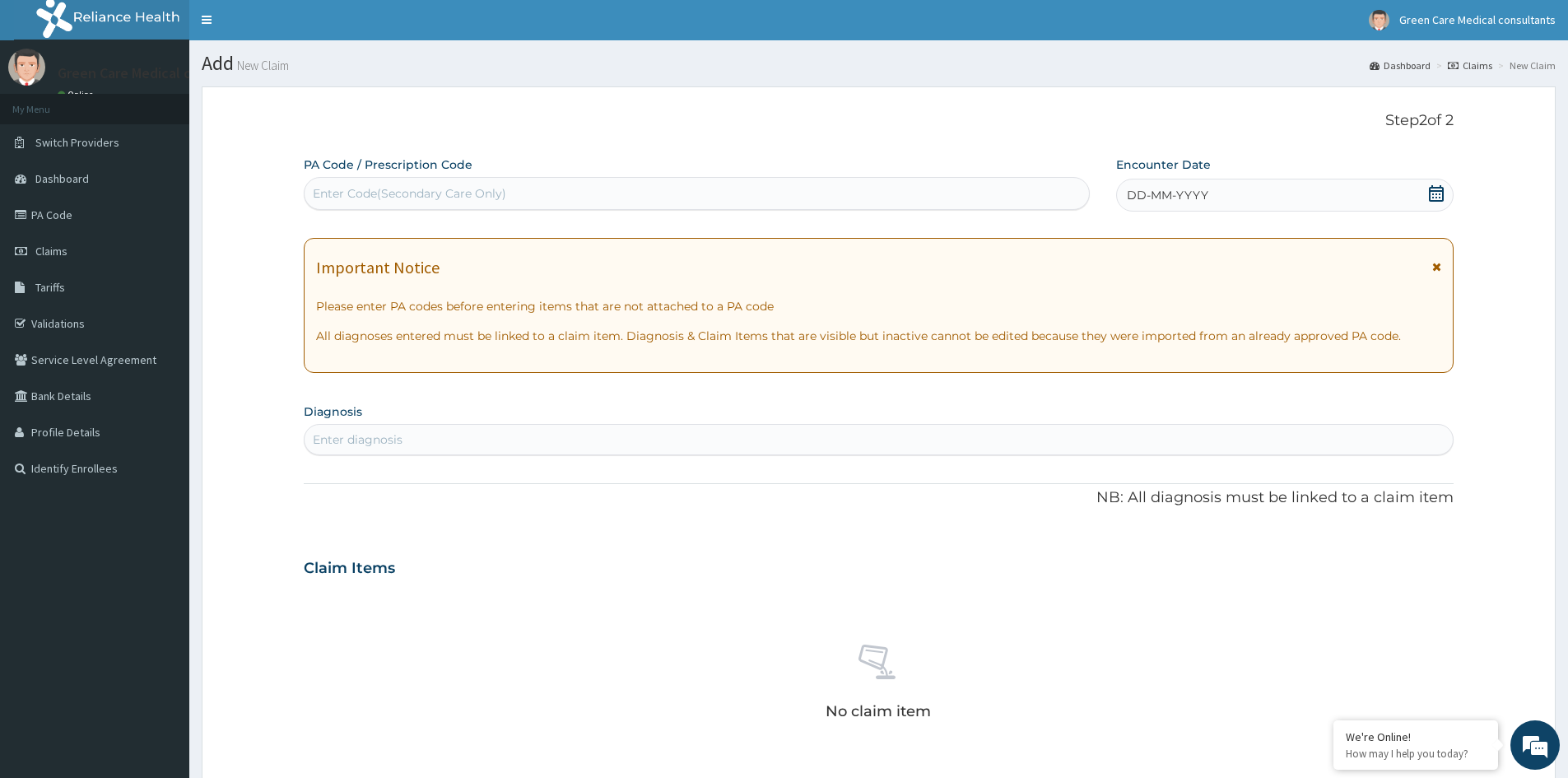
scroll to position [0, 0]
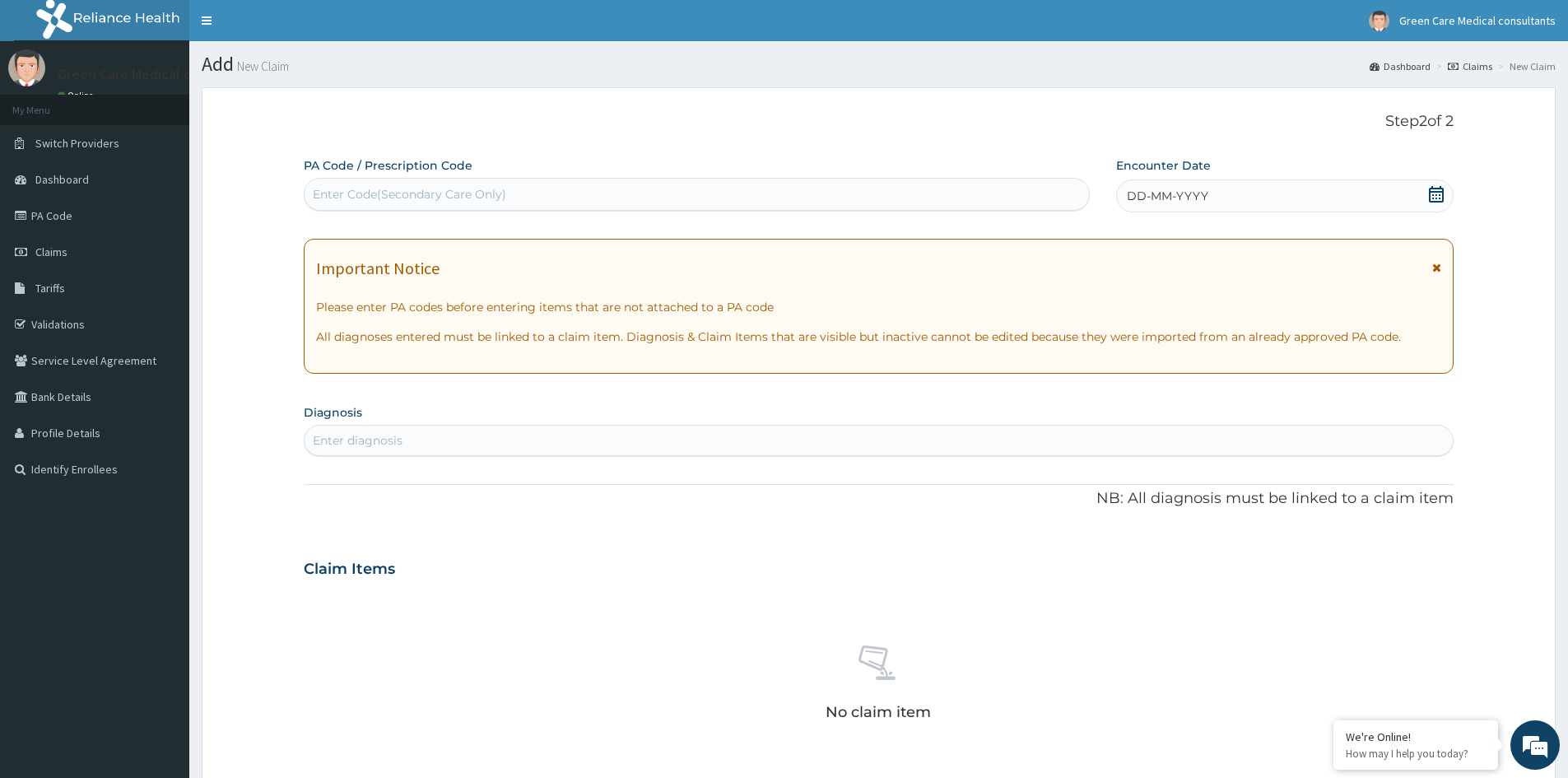
click at [564, 201] on div "Enter Code(Secondary Care Only)" at bounding box center [696, 193] width 784 height 26
type input "M"
click at [1438, 193] on icon at bounding box center [1435, 193] width 16 height 16
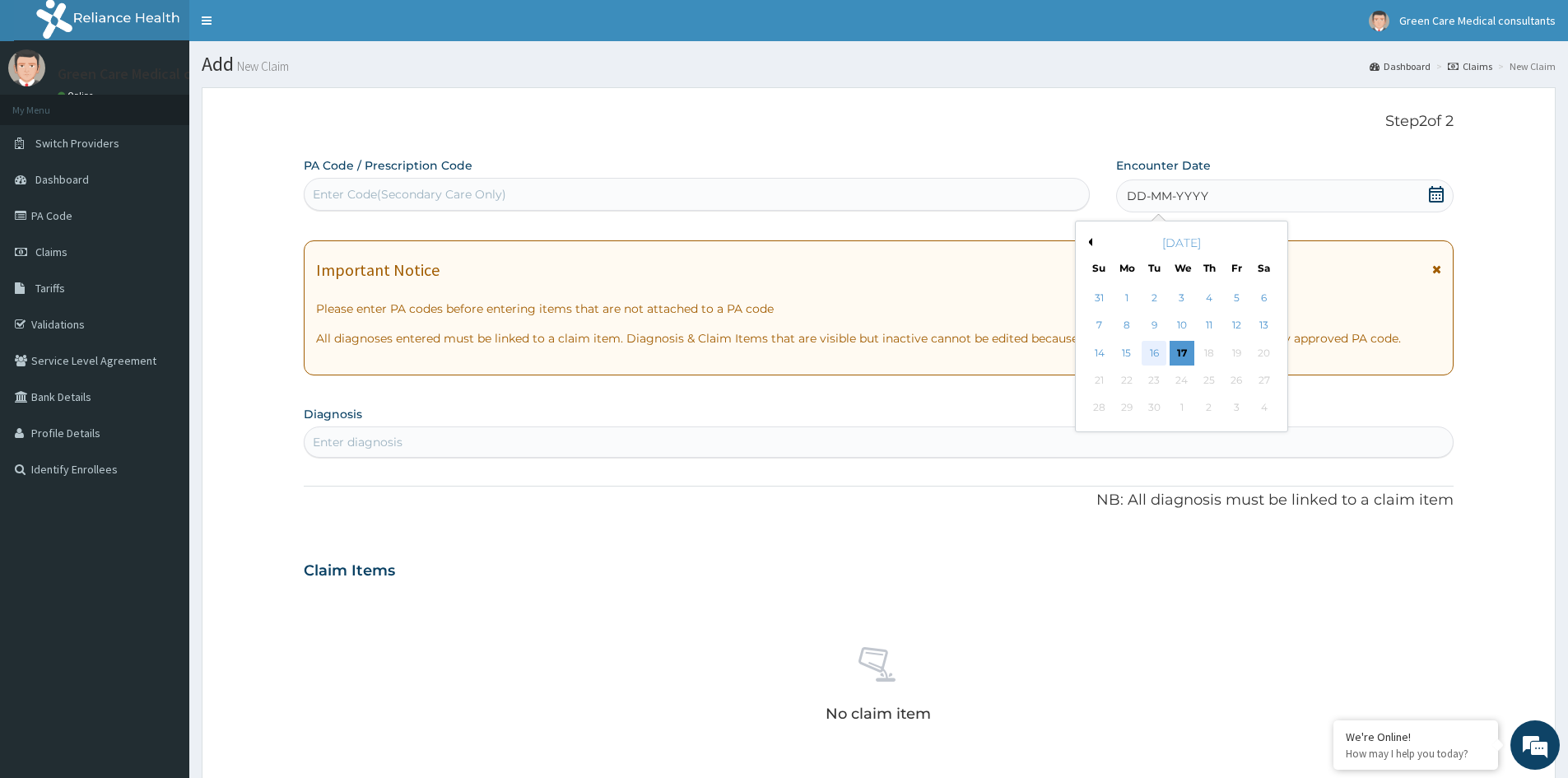
click at [1159, 354] on div "16" at bounding box center [1154, 352] width 24 height 24
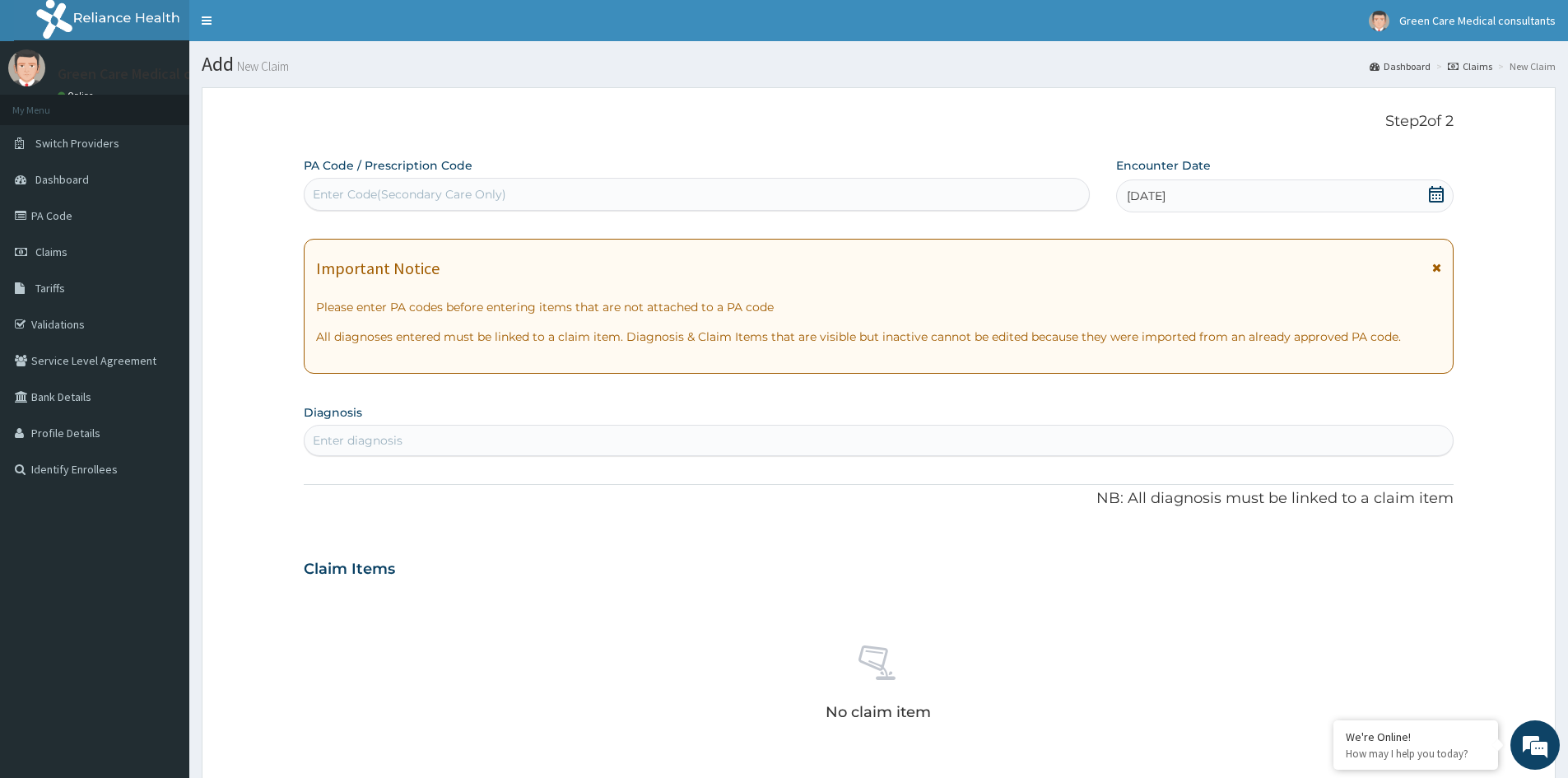
click at [652, 455] on div "Enter diagnosis" at bounding box center [878, 440] width 1150 height 31
type input "MALARIA"
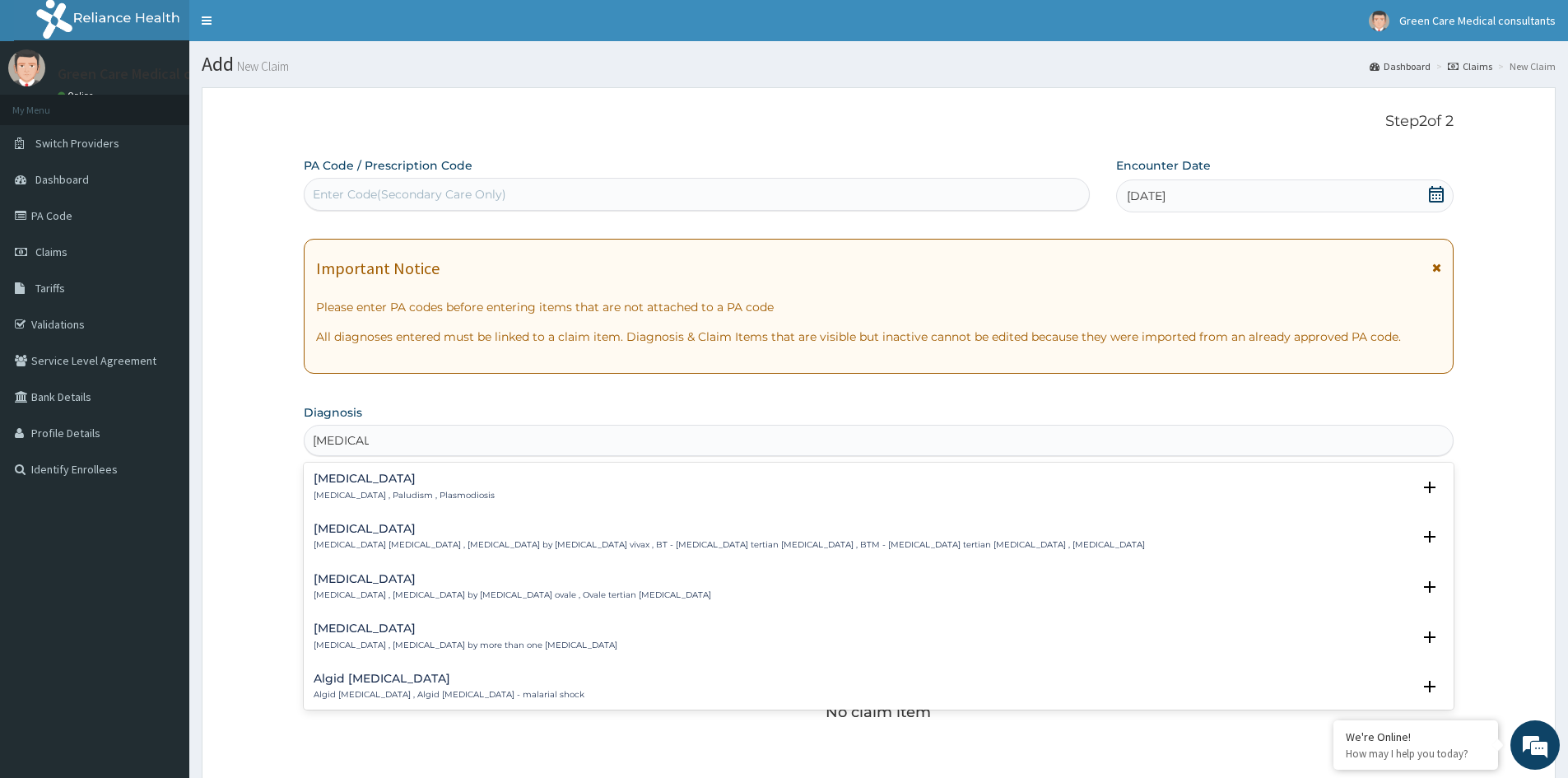
click at [391, 490] on p "Malaria , Paludism , Plasmodiosis" at bounding box center [404, 496] width 181 height 12
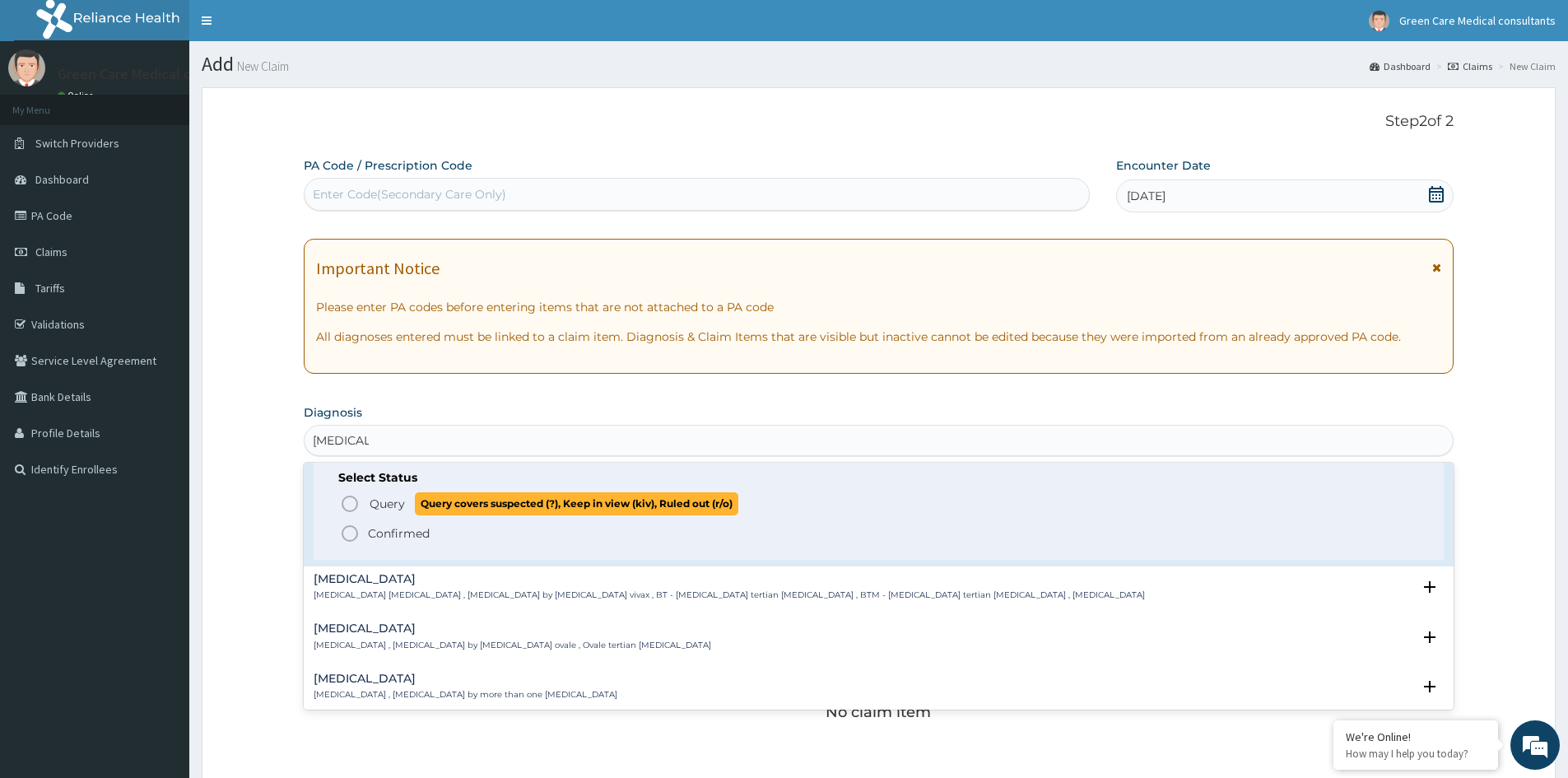
scroll to position [82, 0]
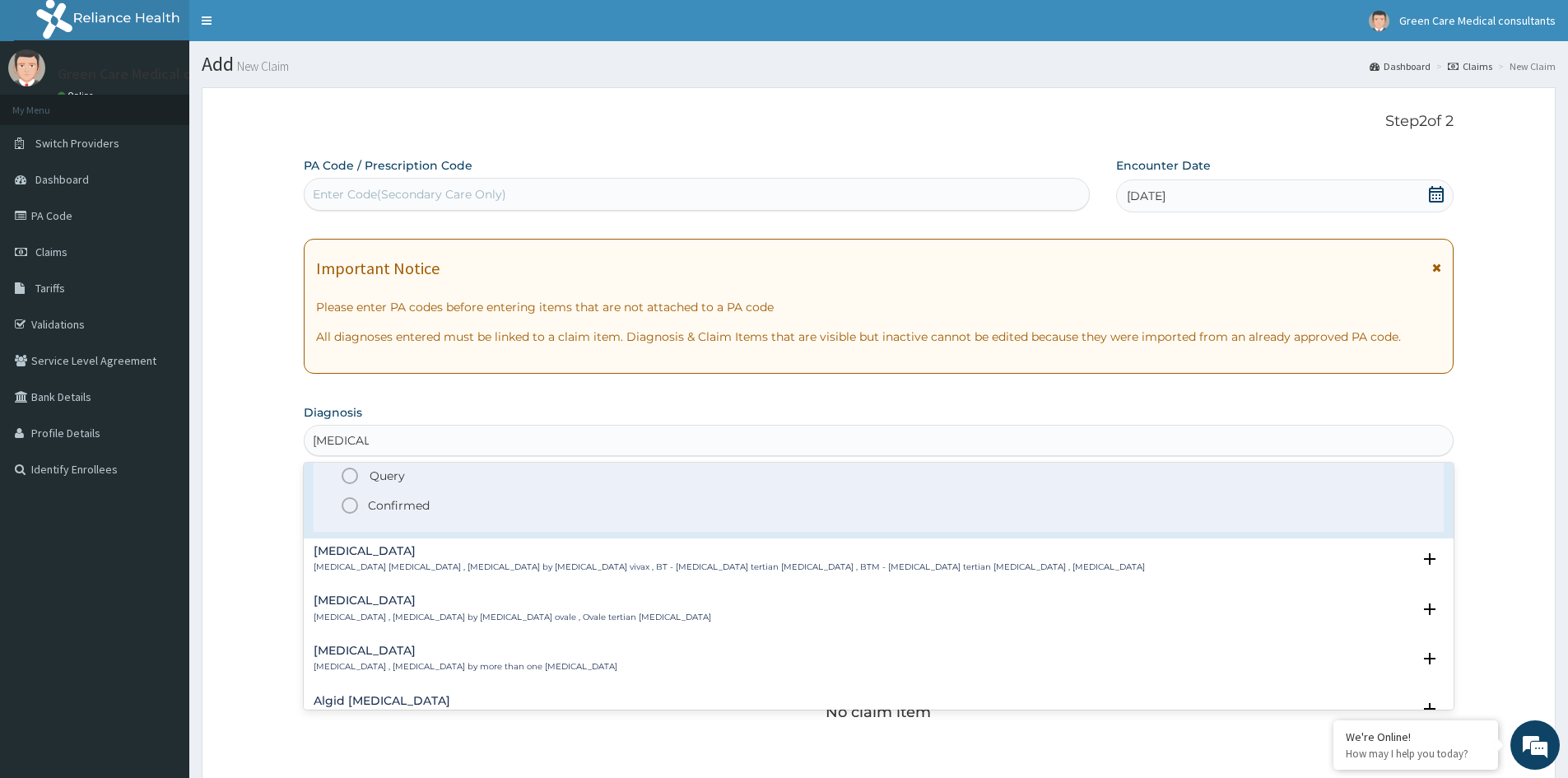
click at [411, 505] on p "Confirmed" at bounding box center [398, 504] width 62 height 16
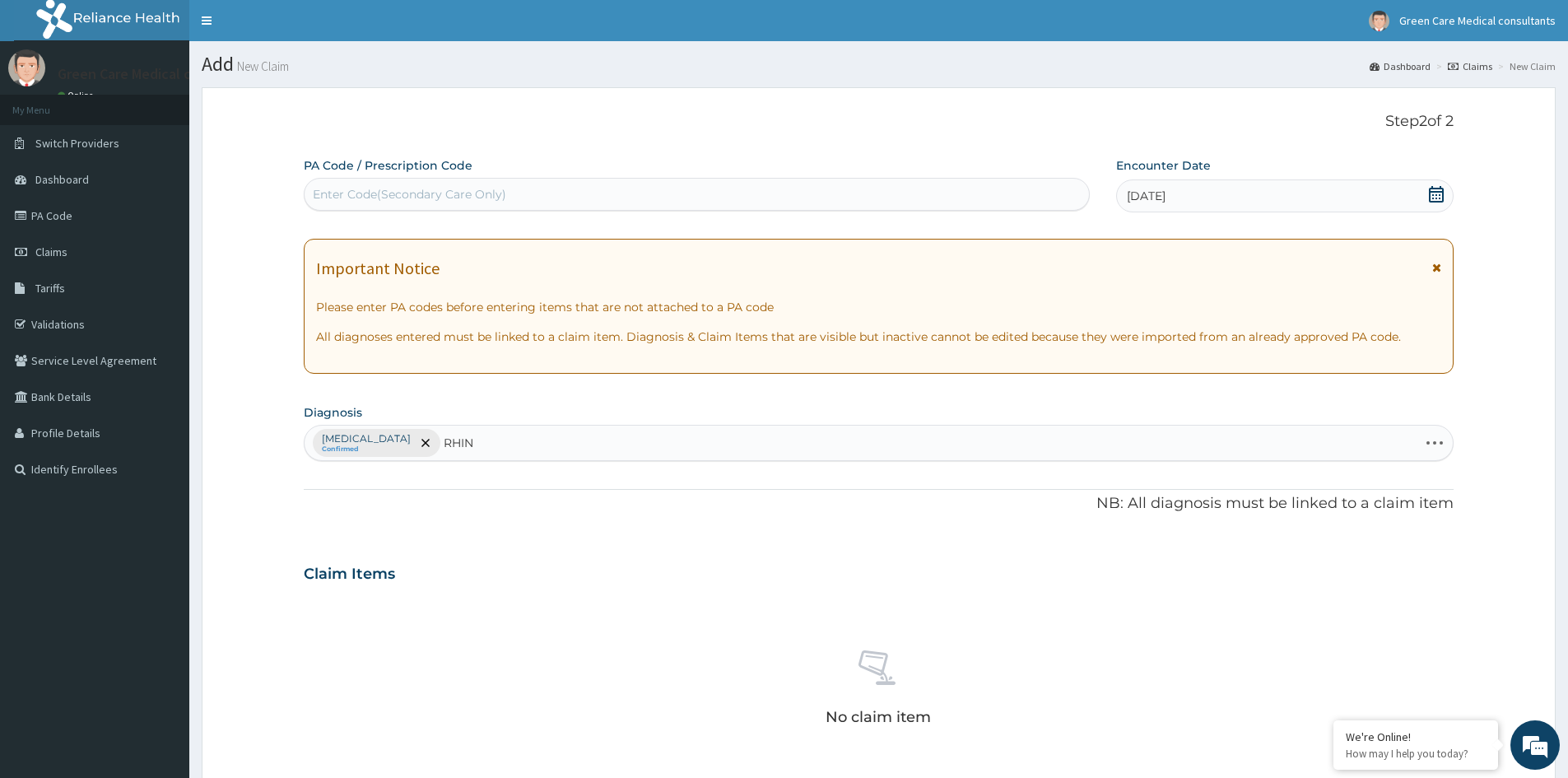
type input "RHINI"
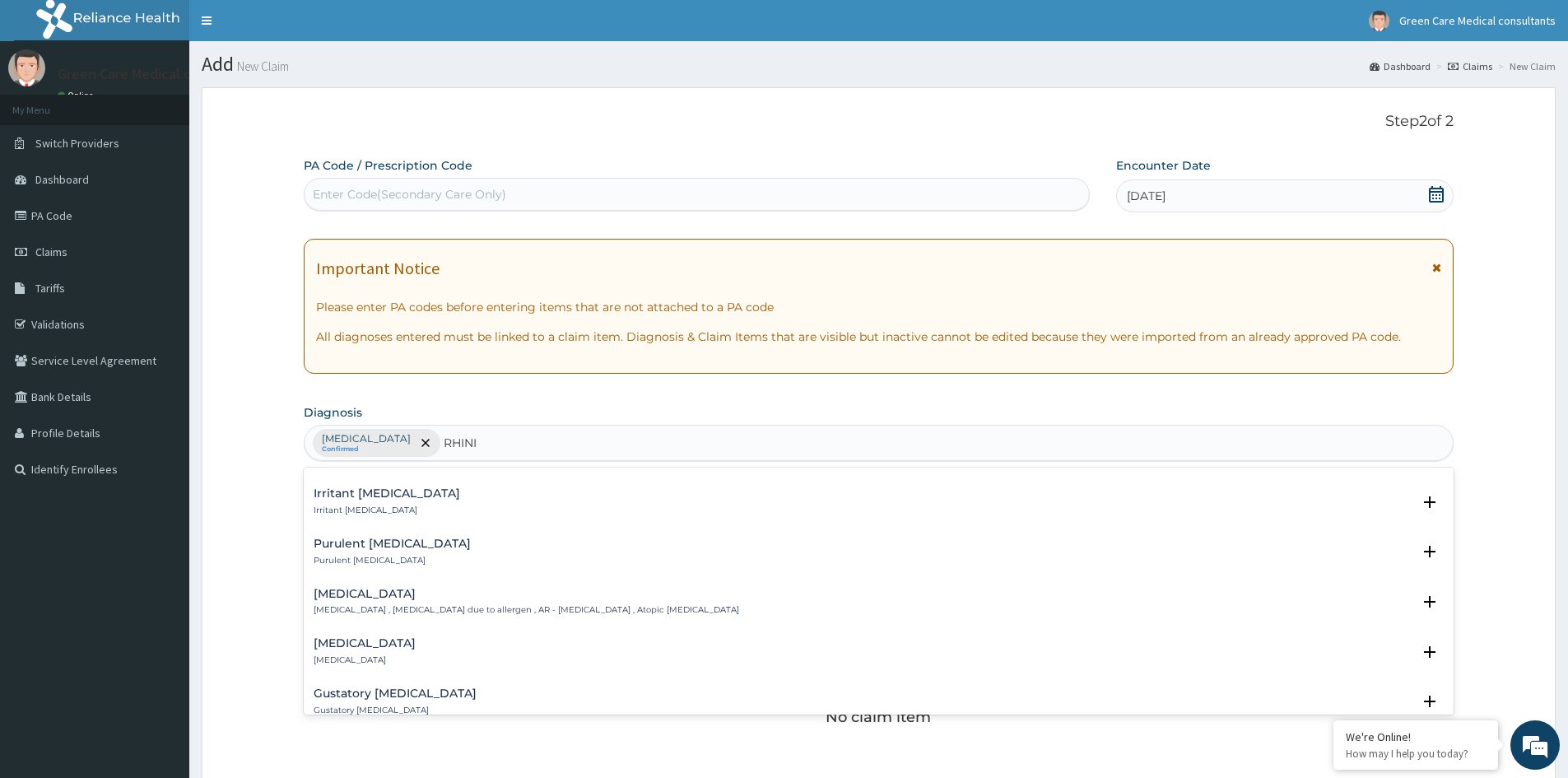
scroll to position [411, 0]
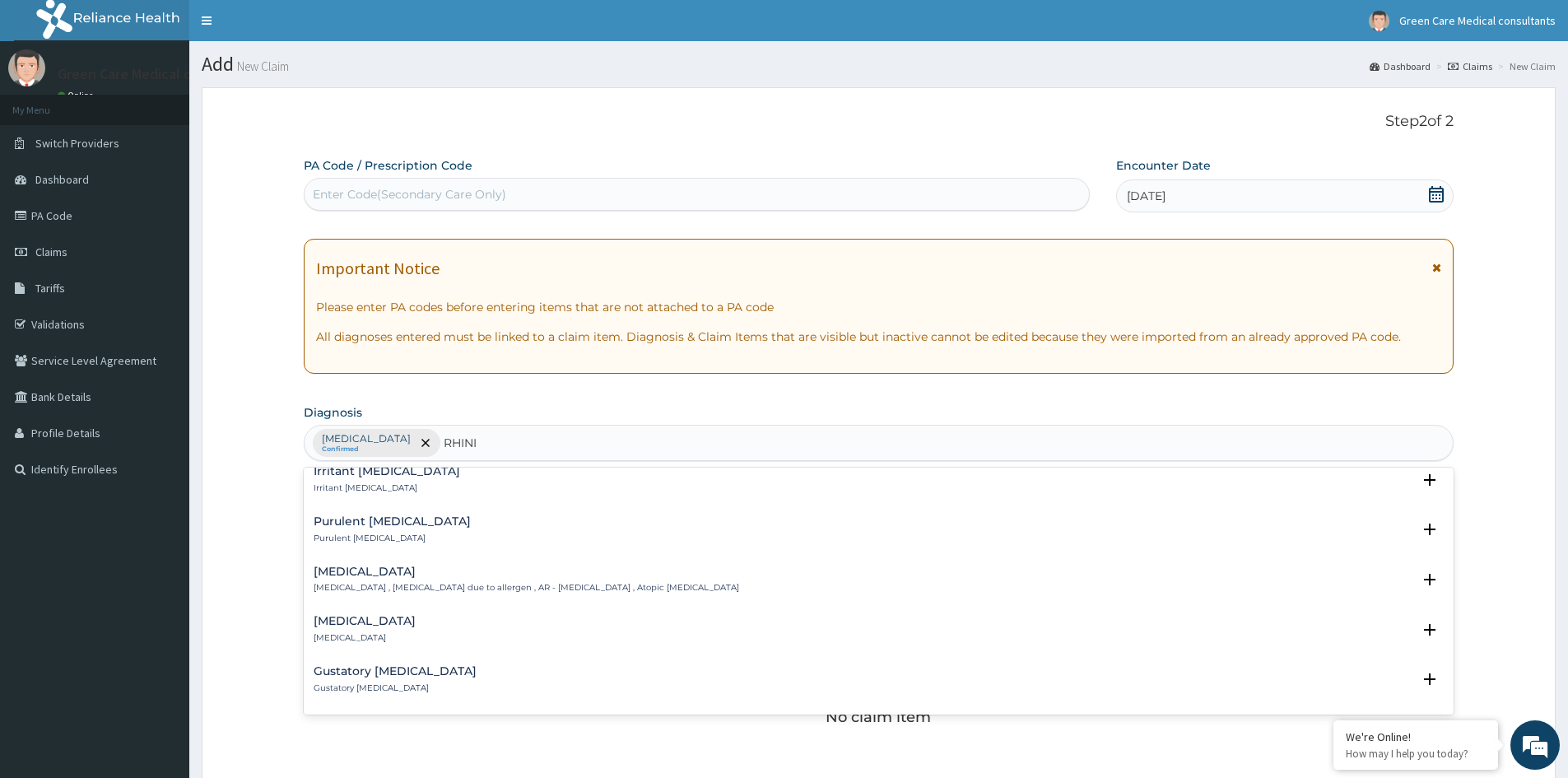
click at [362, 579] on div "Allergic rhinitis Allergic rhinitis , Allergic rhinitis due to allergen , AR - …" at bounding box center [526, 579] width 426 height 29
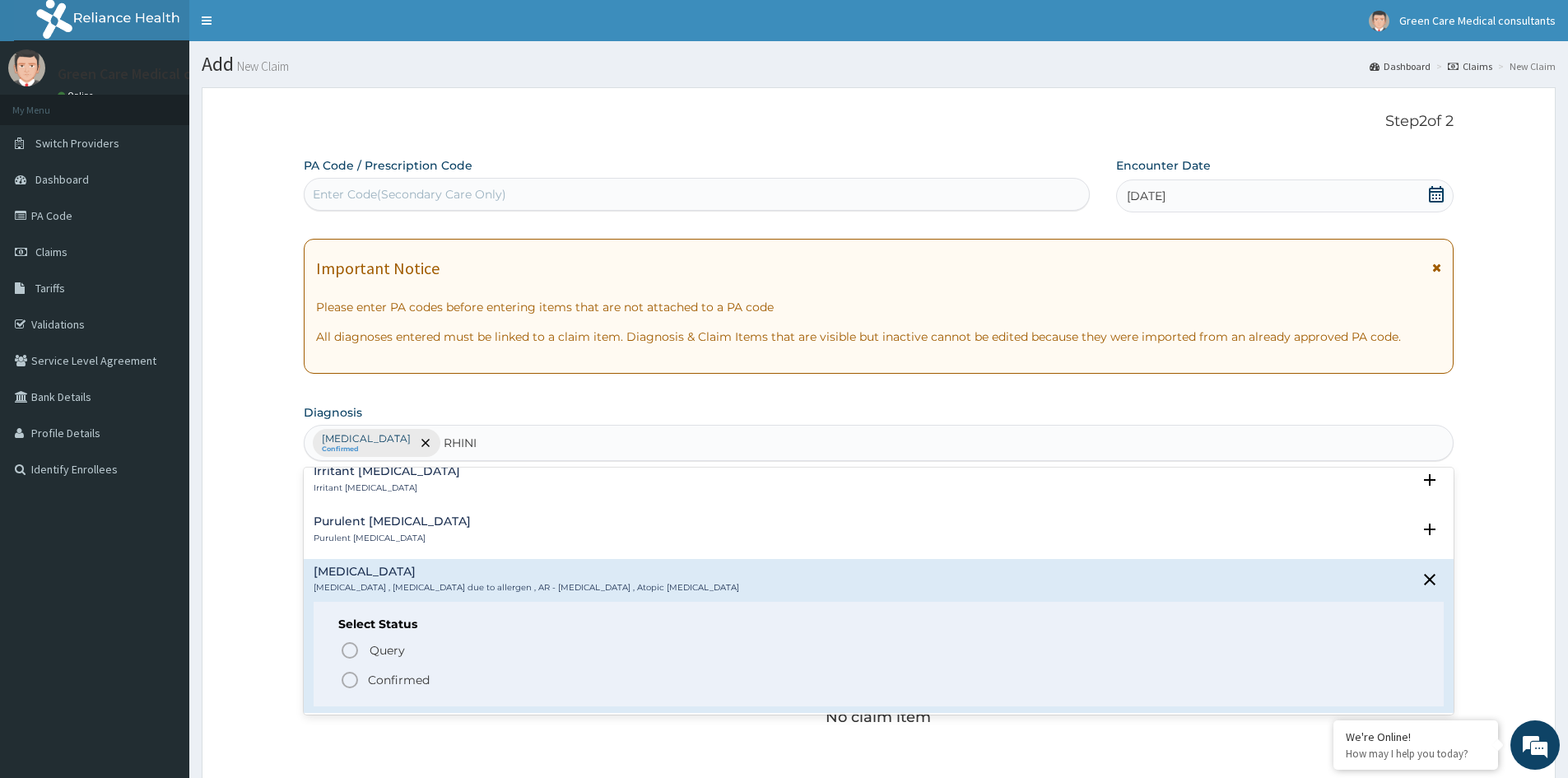
click at [388, 675] on p "Confirmed" at bounding box center [398, 679] width 62 height 16
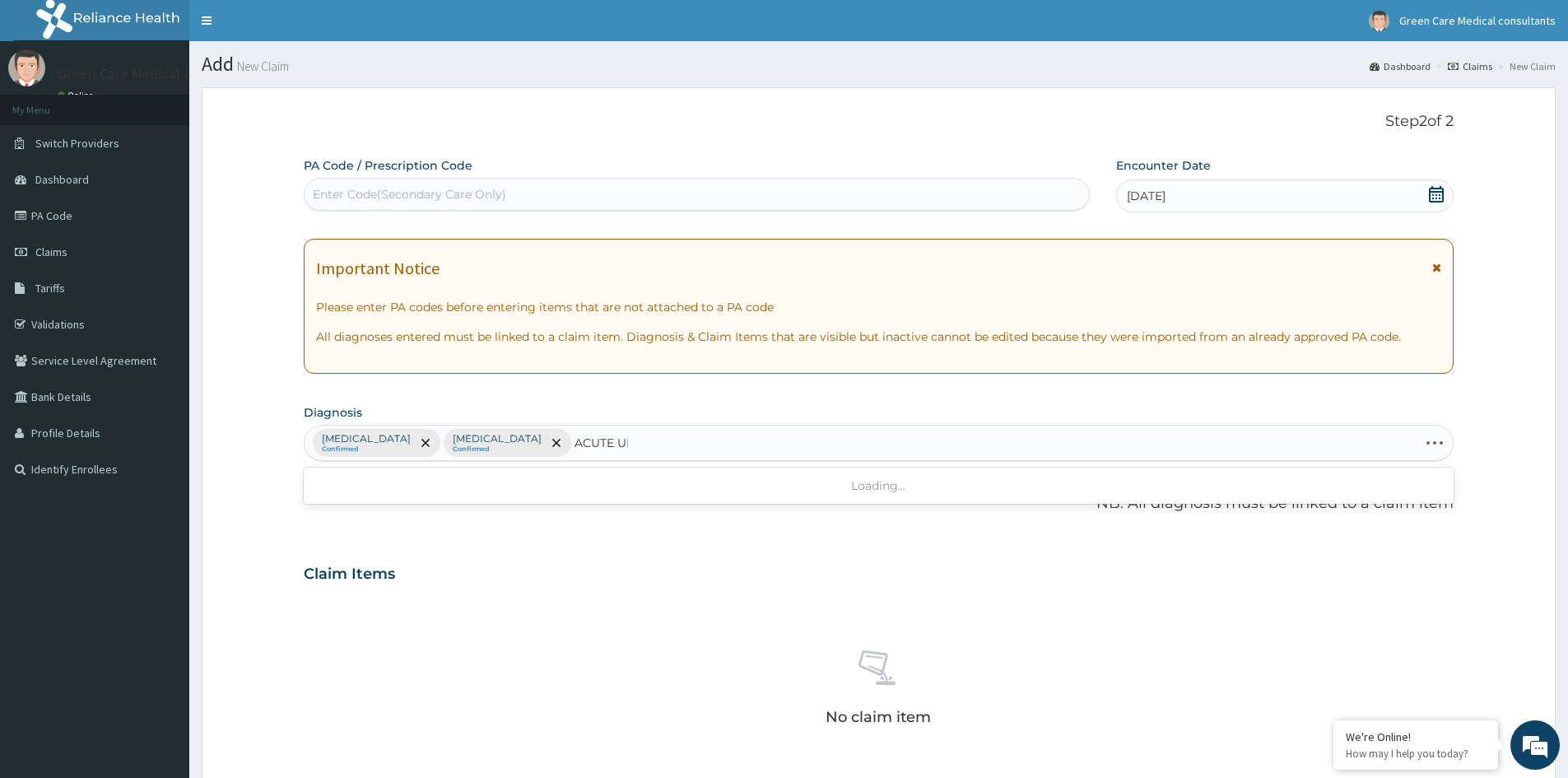
type input "ACUTE UPP"
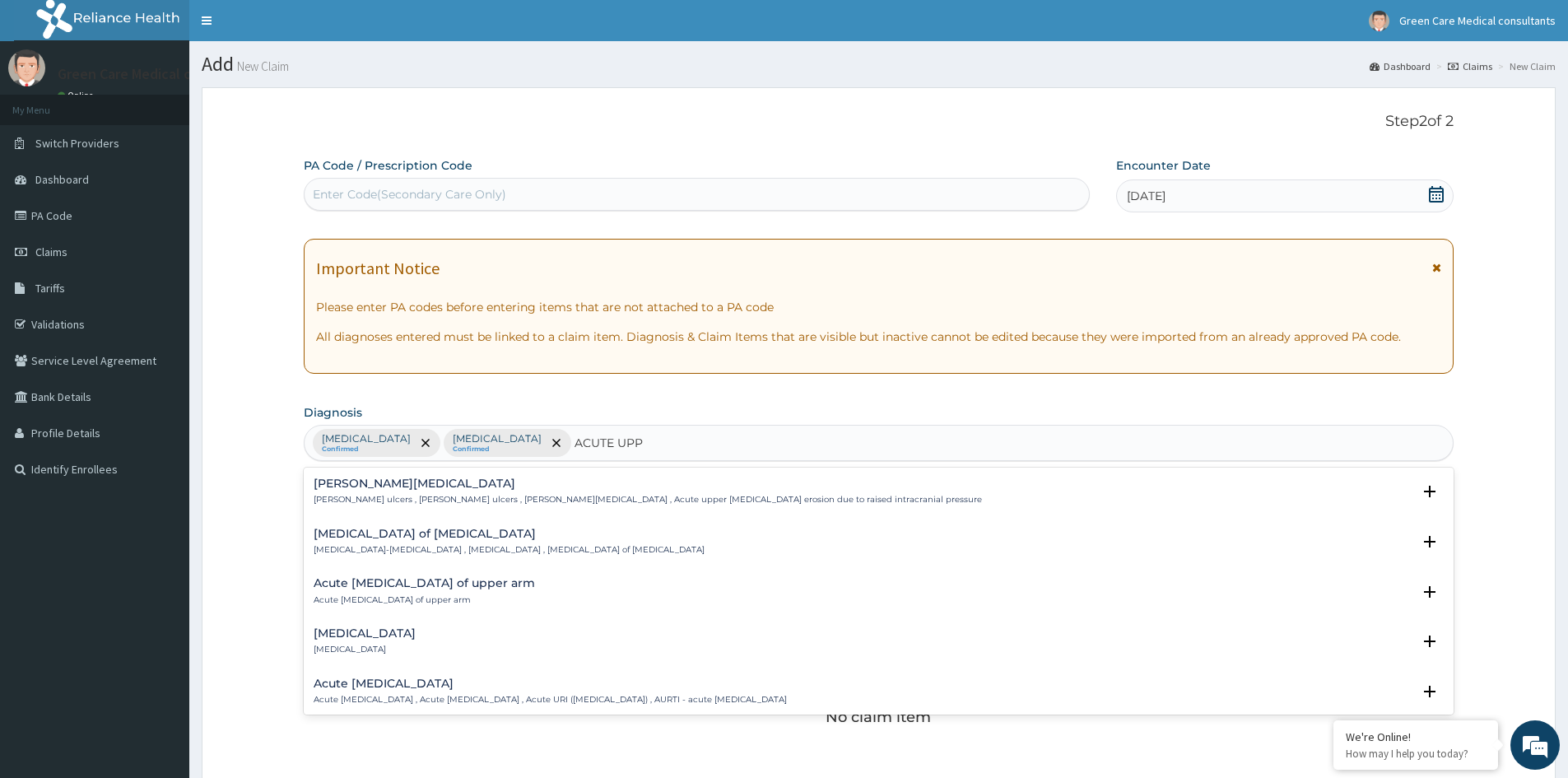
scroll to position [82, 0]
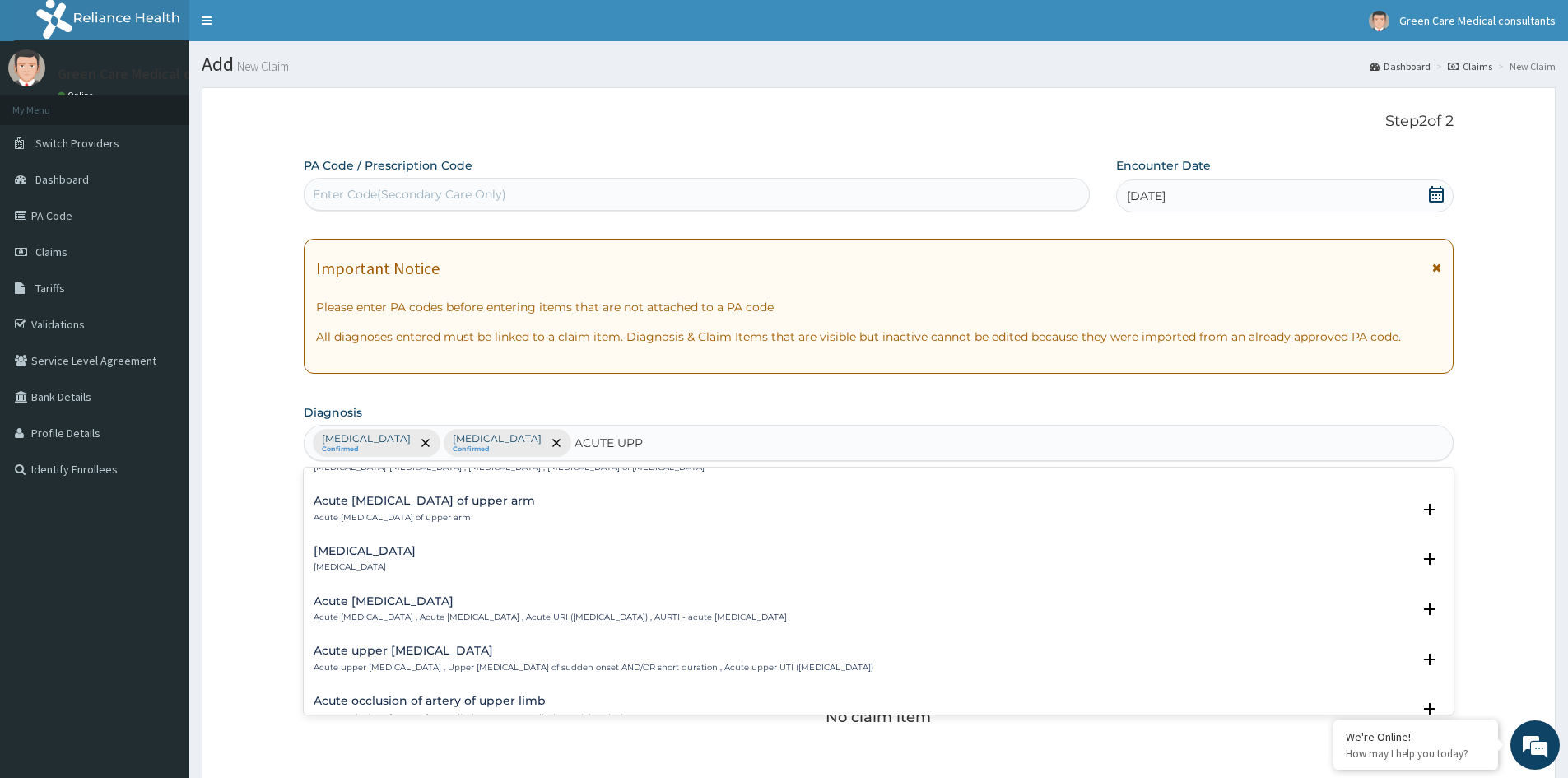
click at [378, 655] on h4 "Acute upper urinary tract infection" at bounding box center [593, 650] width 559 height 13
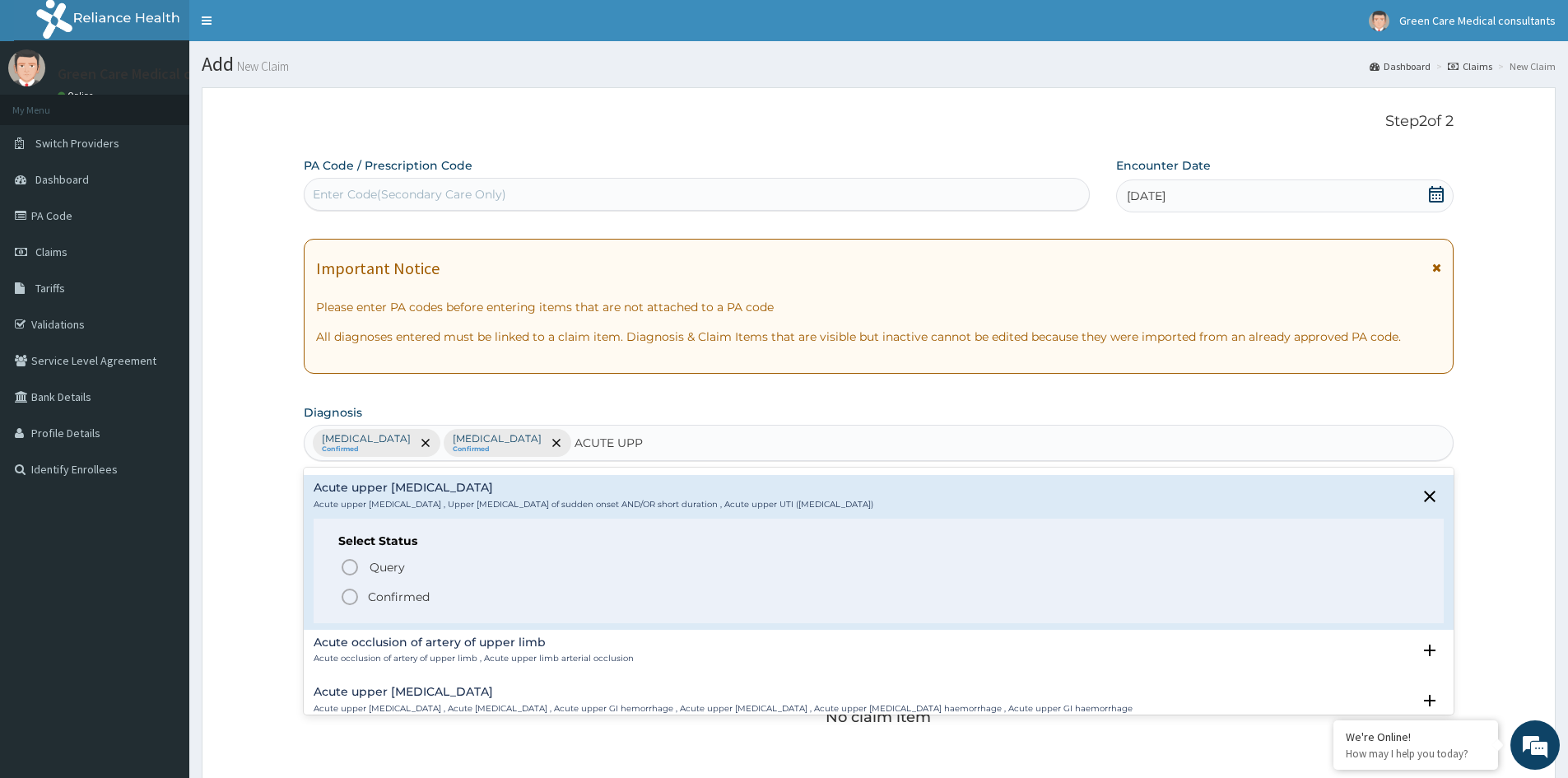
scroll to position [247, 0]
click at [395, 594] on p "Confirmed" at bounding box center [398, 595] width 62 height 16
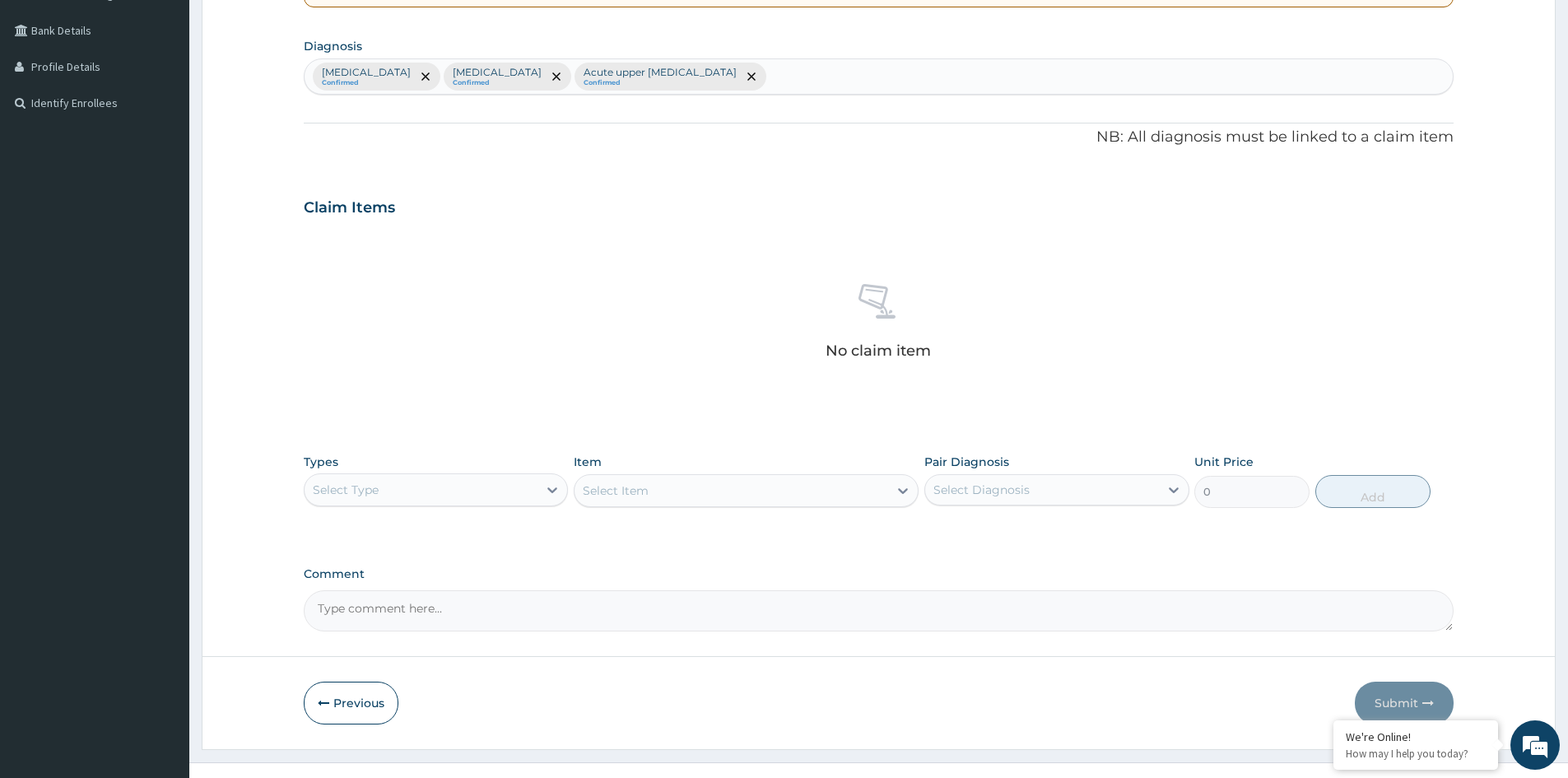
scroll to position [393, 0]
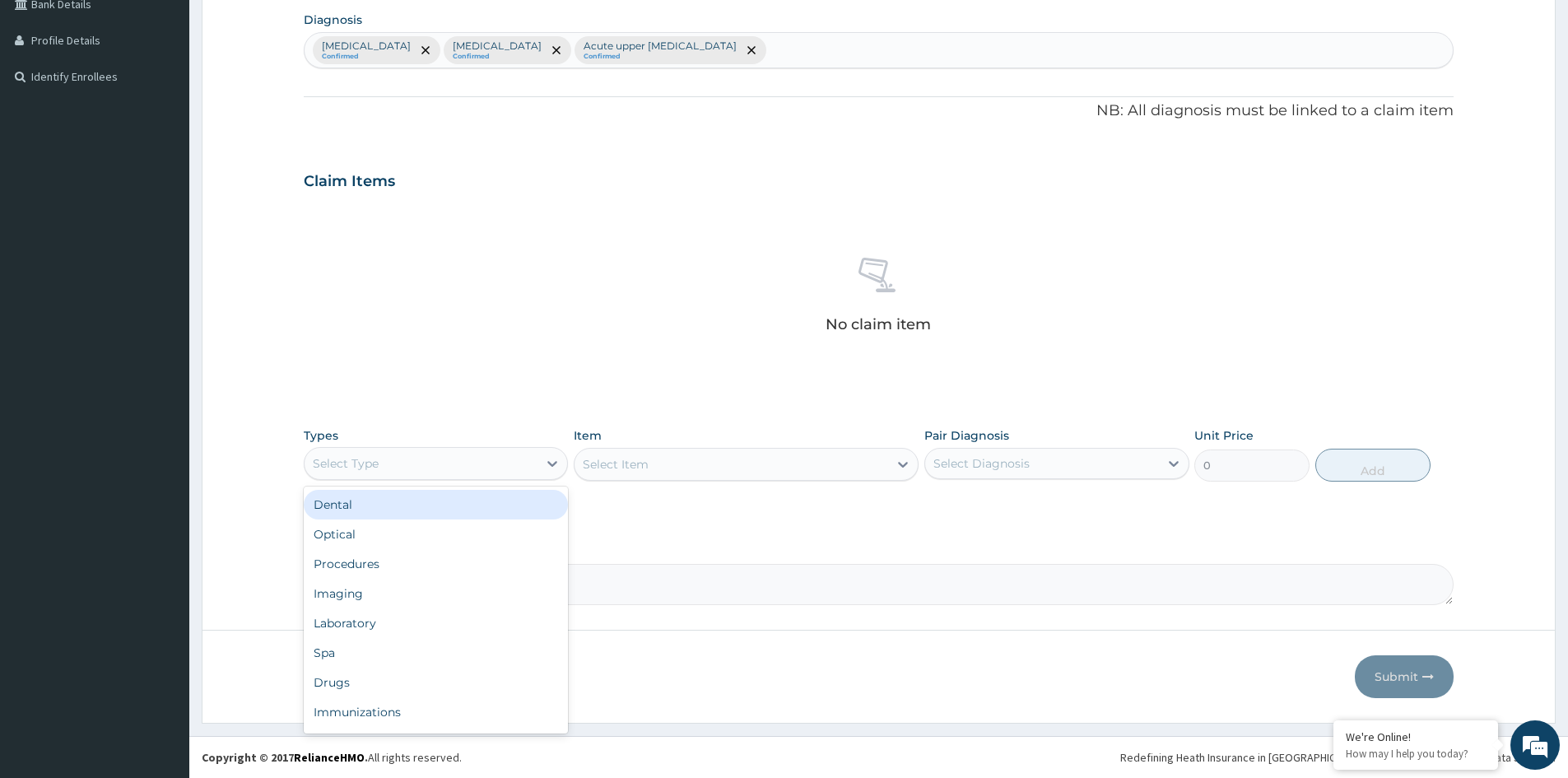
click at [504, 466] on div "Select Type" at bounding box center [421, 463] width 233 height 26
click at [346, 564] on div "Procedures" at bounding box center [435, 563] width 264 height 30
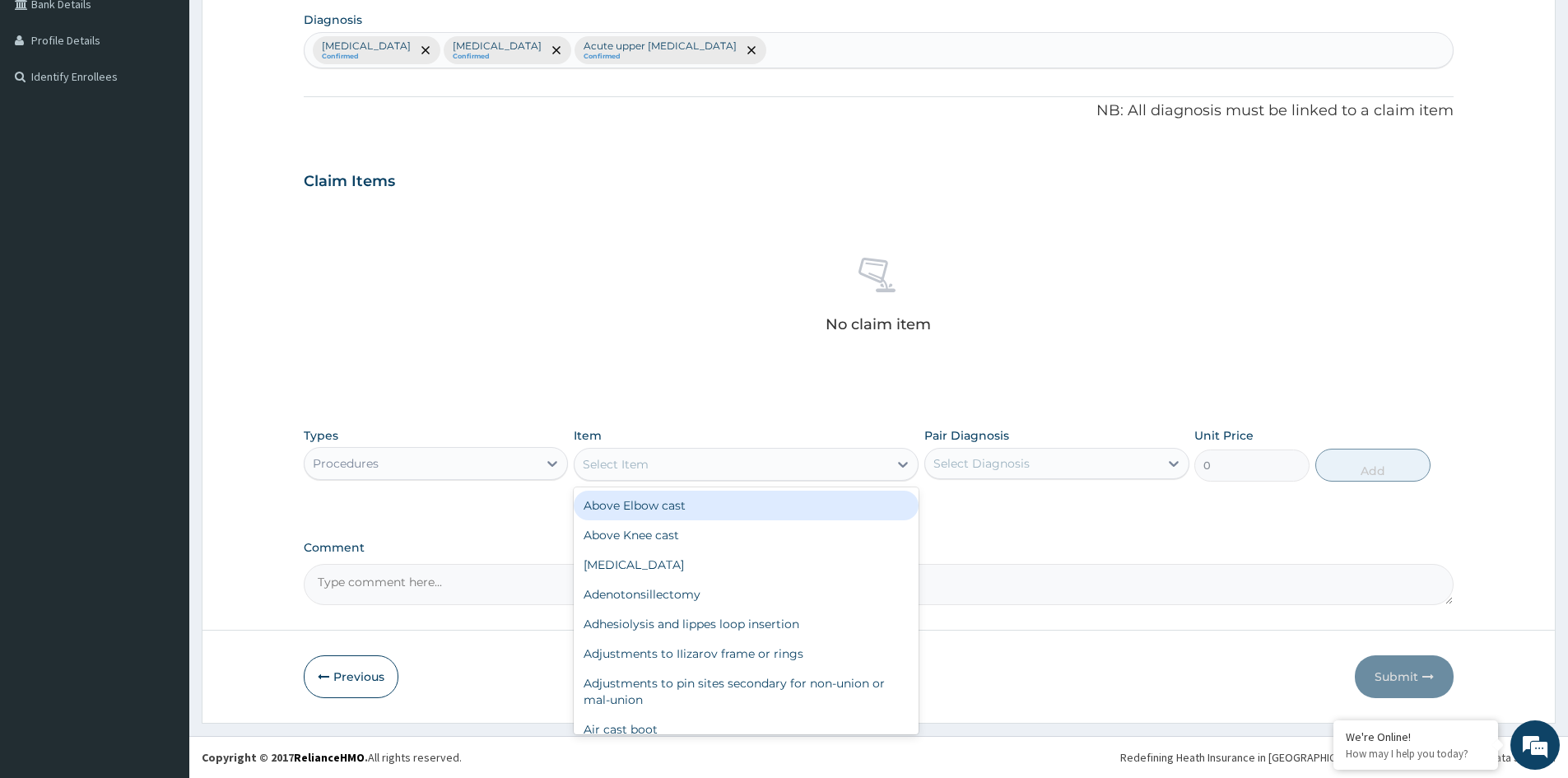
click at [760, 459] on div "Select Item" at bounding box center [731, 464] width 313 height 26
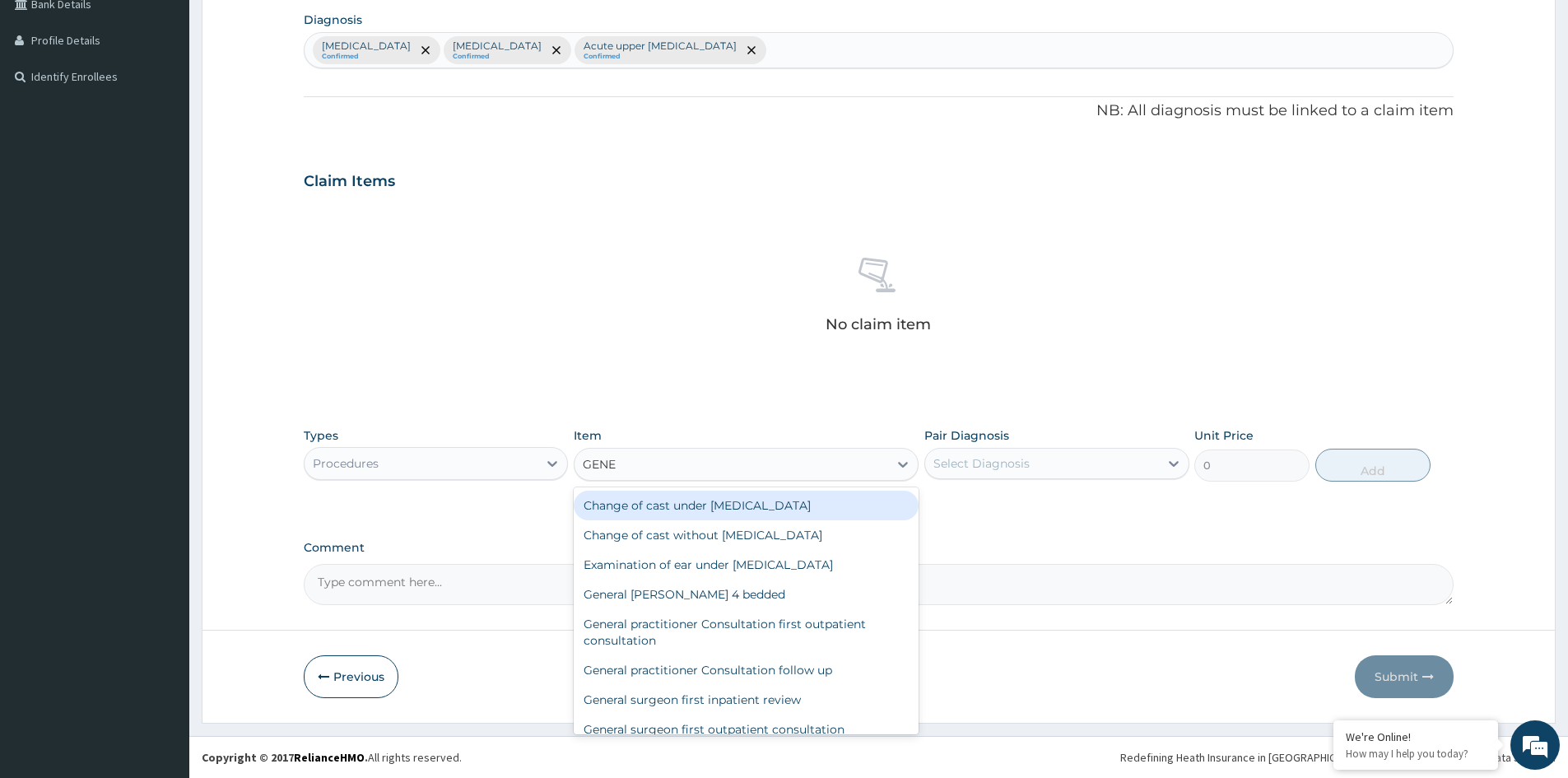
type input "GENER"
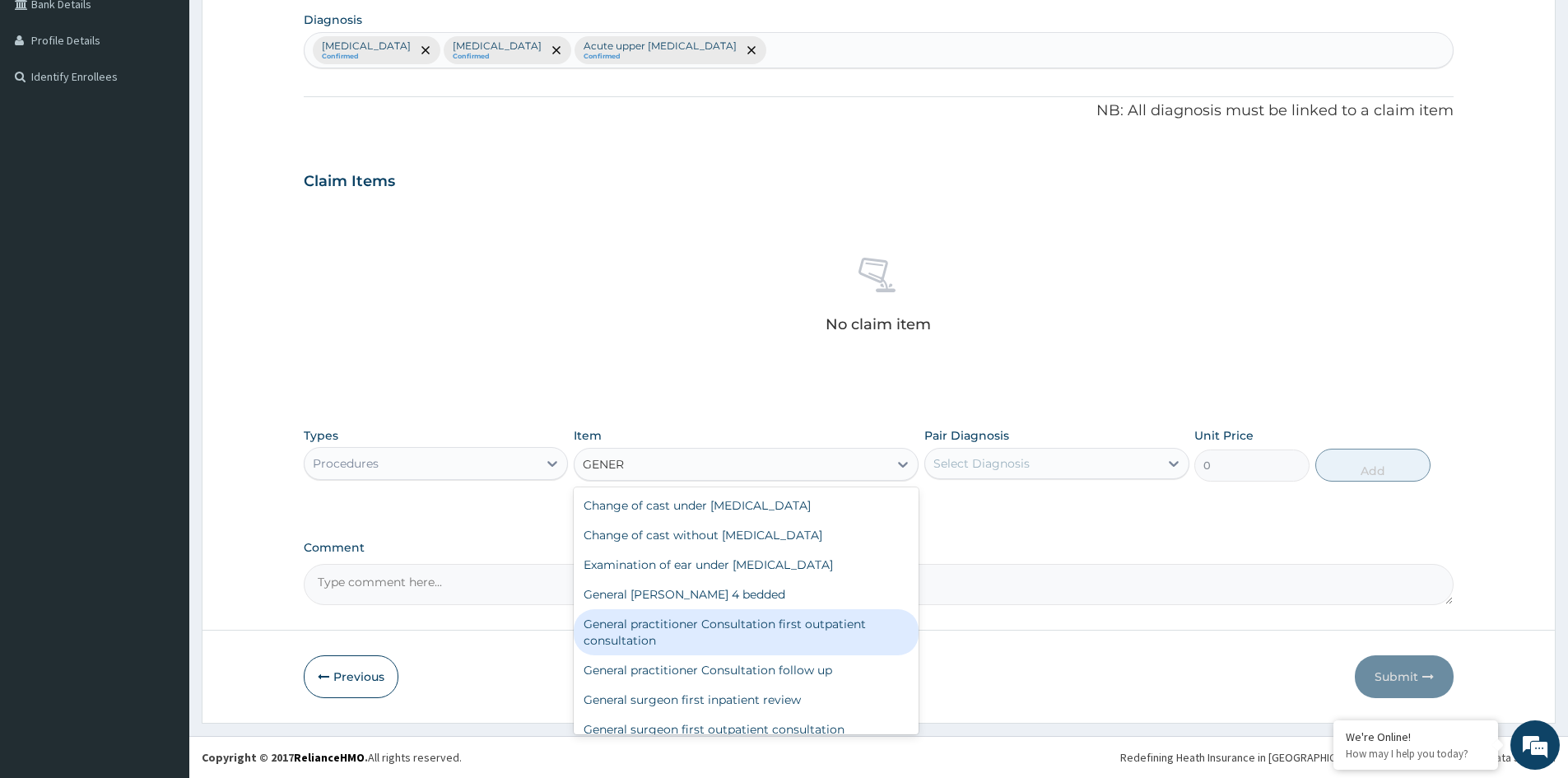
click at [643, 626] on div "General practitioner Consultation first outpatient consultation" at bounding box center [746, 632] width 345 height 46
type input "3547.5"
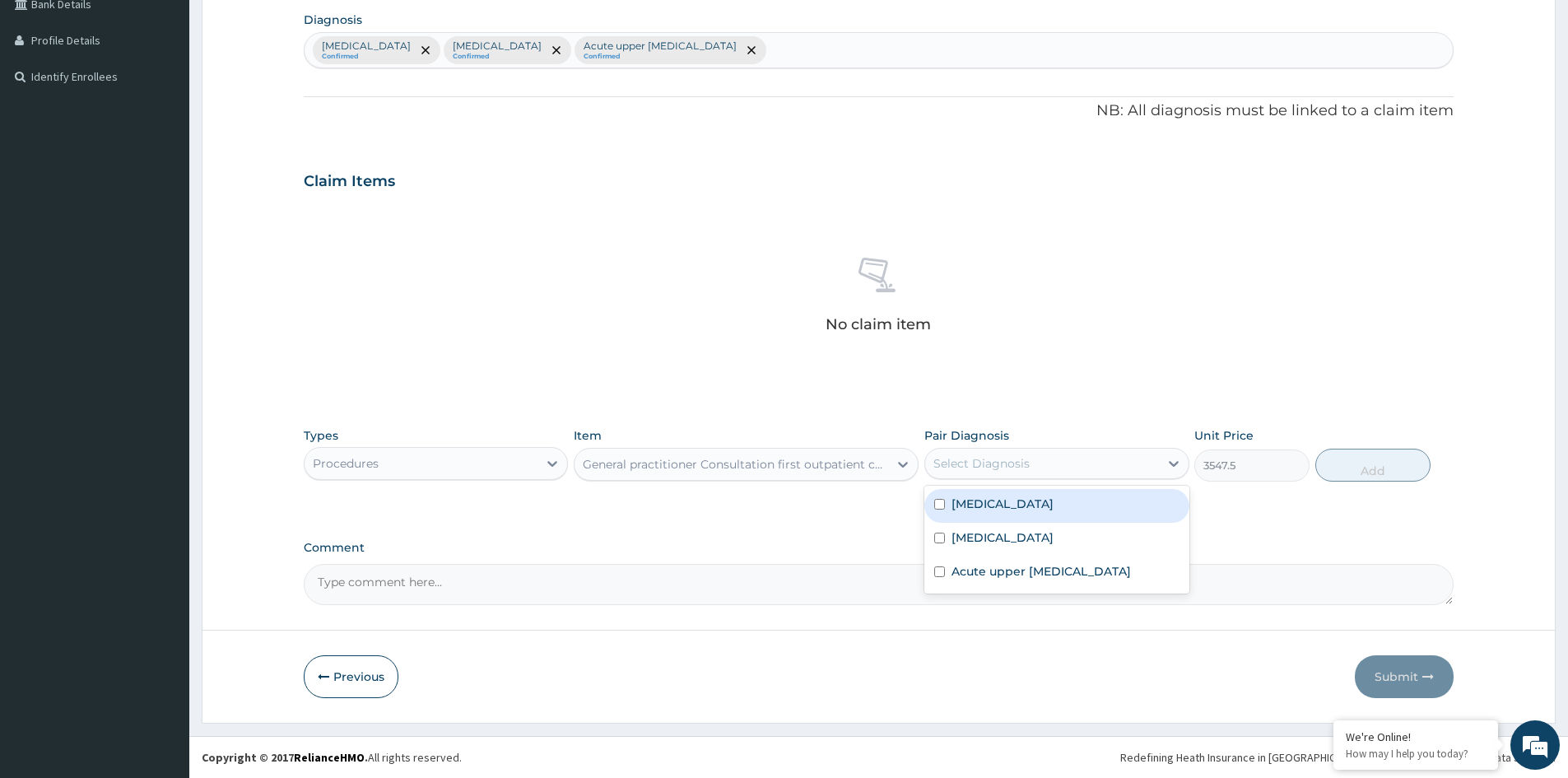
click at [1034, 464] on div "Select Diagnosis" at bounding box center [1042, 463] width 233 height 26
click at [998, 503] on div "Malaria" at bounding box center [1056, 506] width 264 height 34
checkbox input "true"
click at [1364, 462] on button "Add" at bounding box center [1373, 465] width 115 height 33
type input "0"
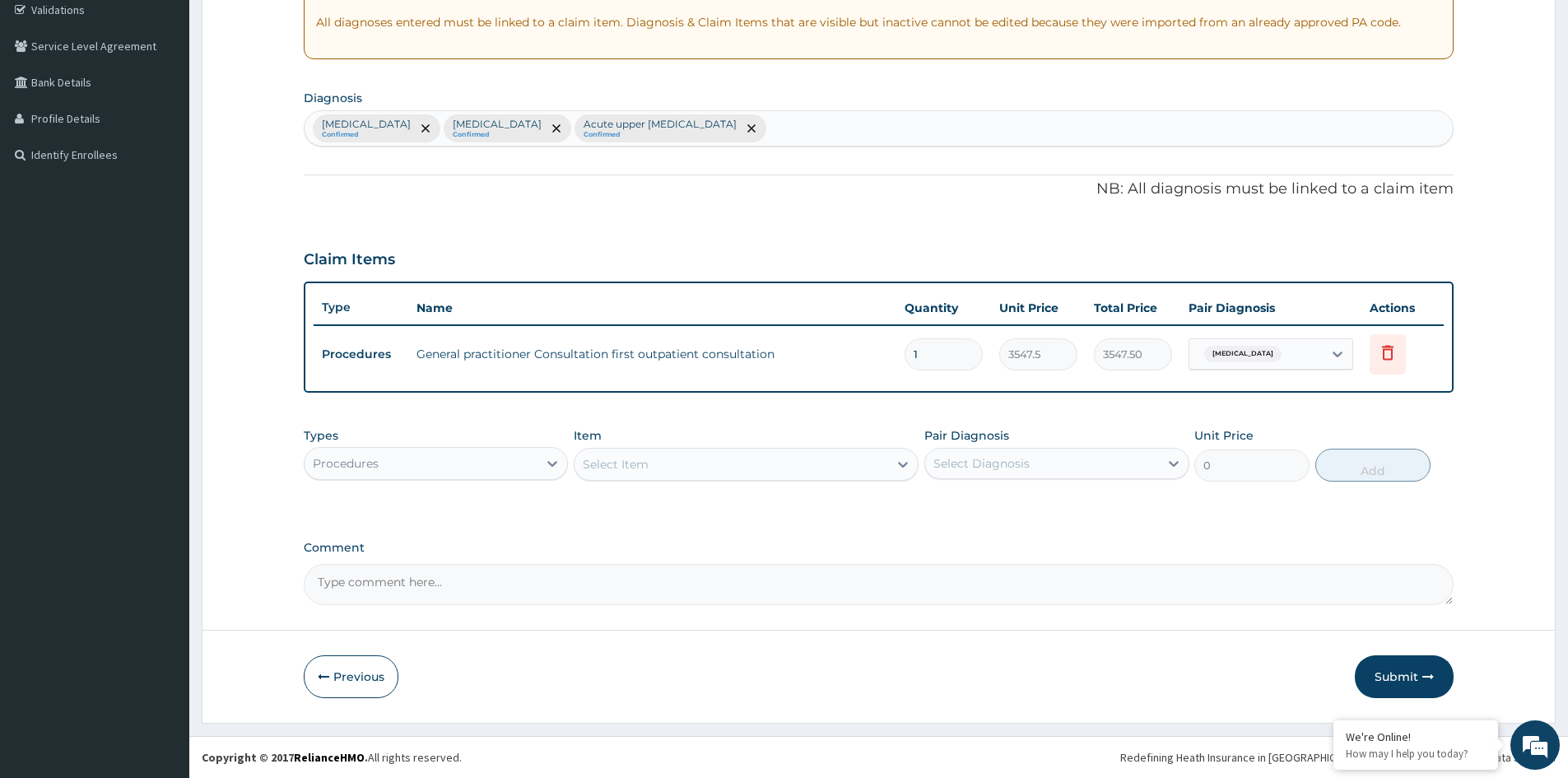
scroll to position [314, 0]
click at [496, 468] on div "Procedures" at bounding box center [421, 463] width 233 height 26
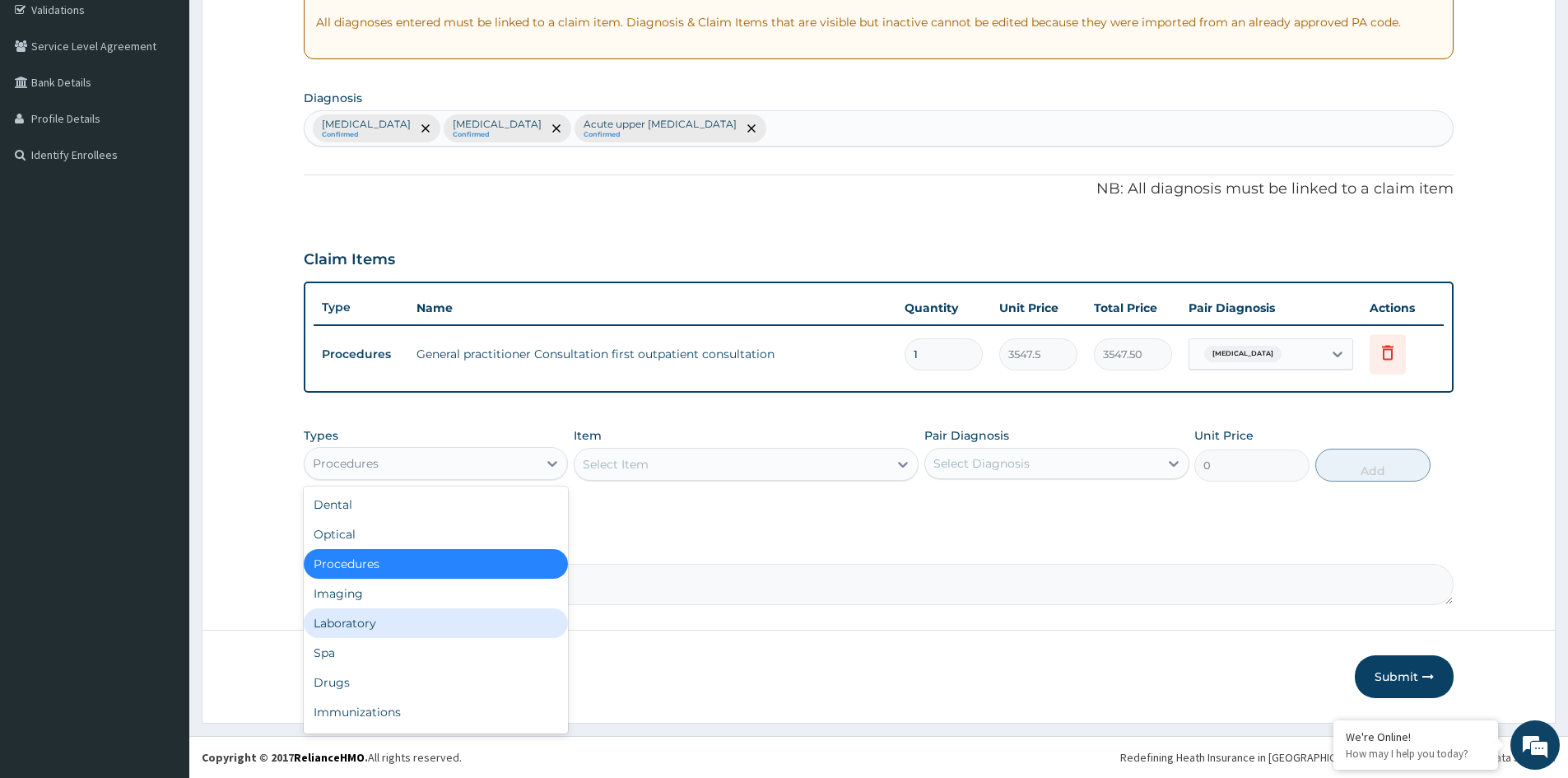
click at [355, 623] on div "Laboratory" at bounding box center [435, 623] width 264 height 30
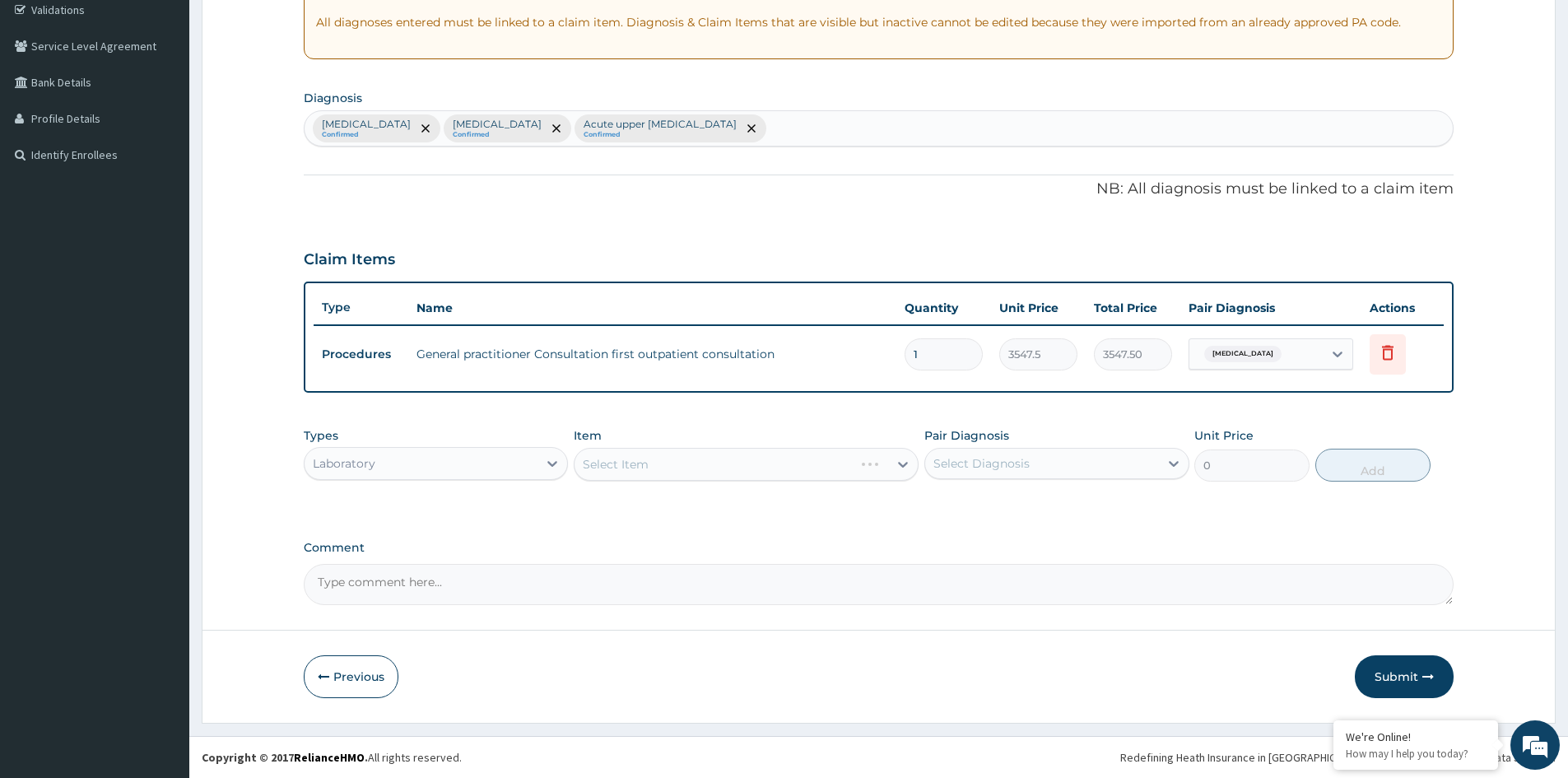
click at [825, 462] on div "Select Item" at bounding box center [746, 464] width 345 height 33
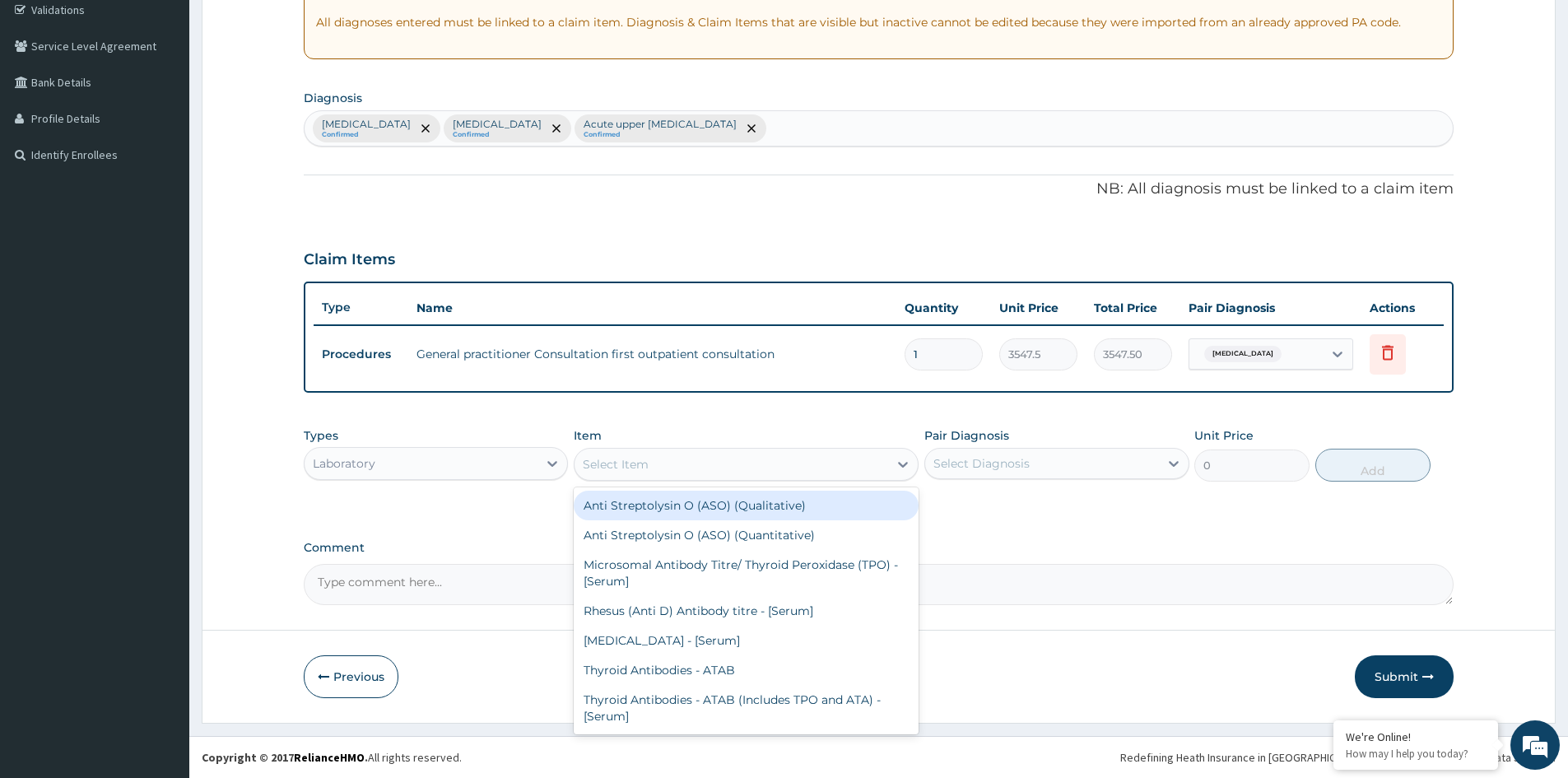
click at [862, 465] on div "Select Item" at bounding box center [731, 464] width 313 height 26
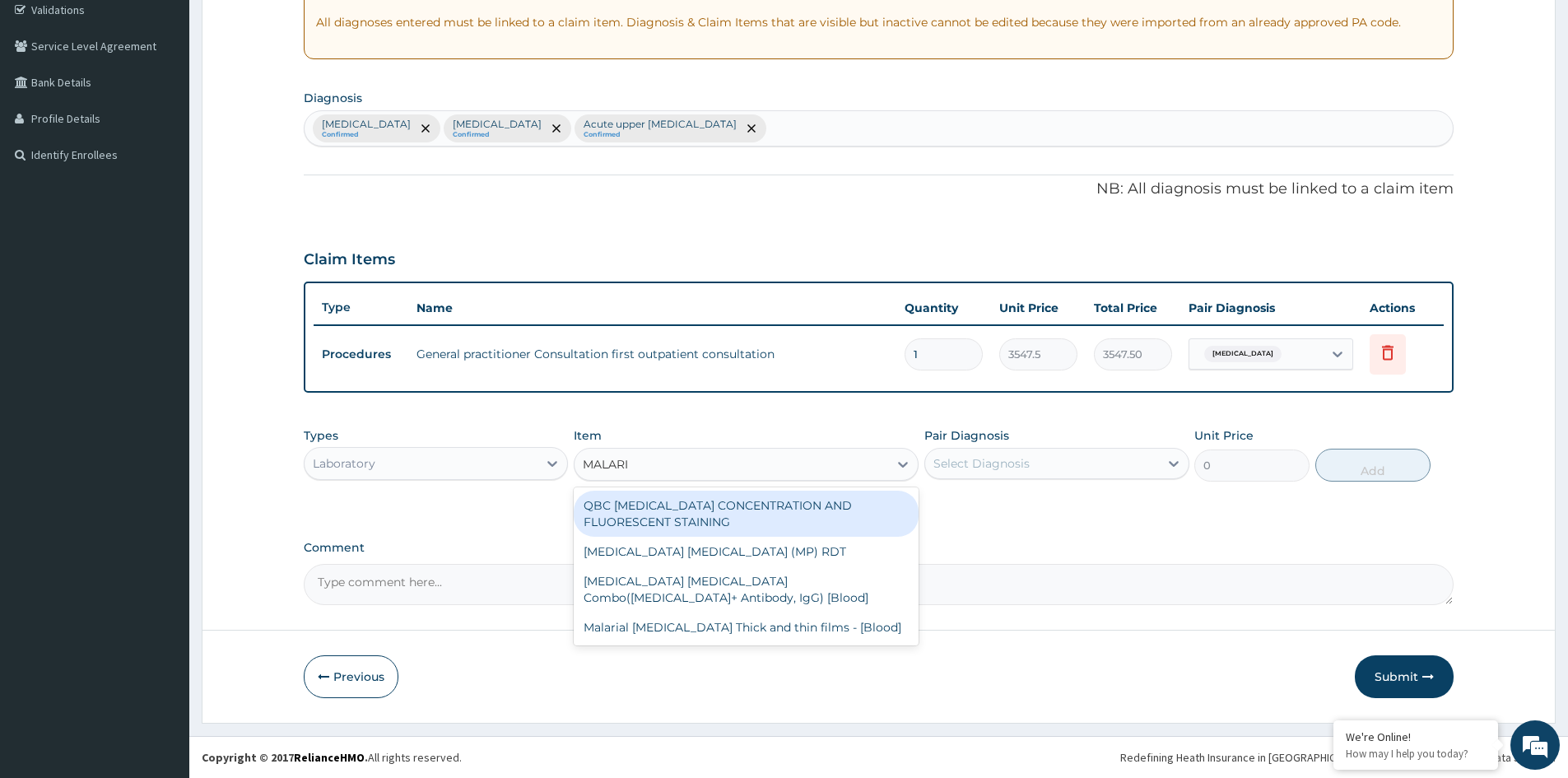
type input "MALARIA"
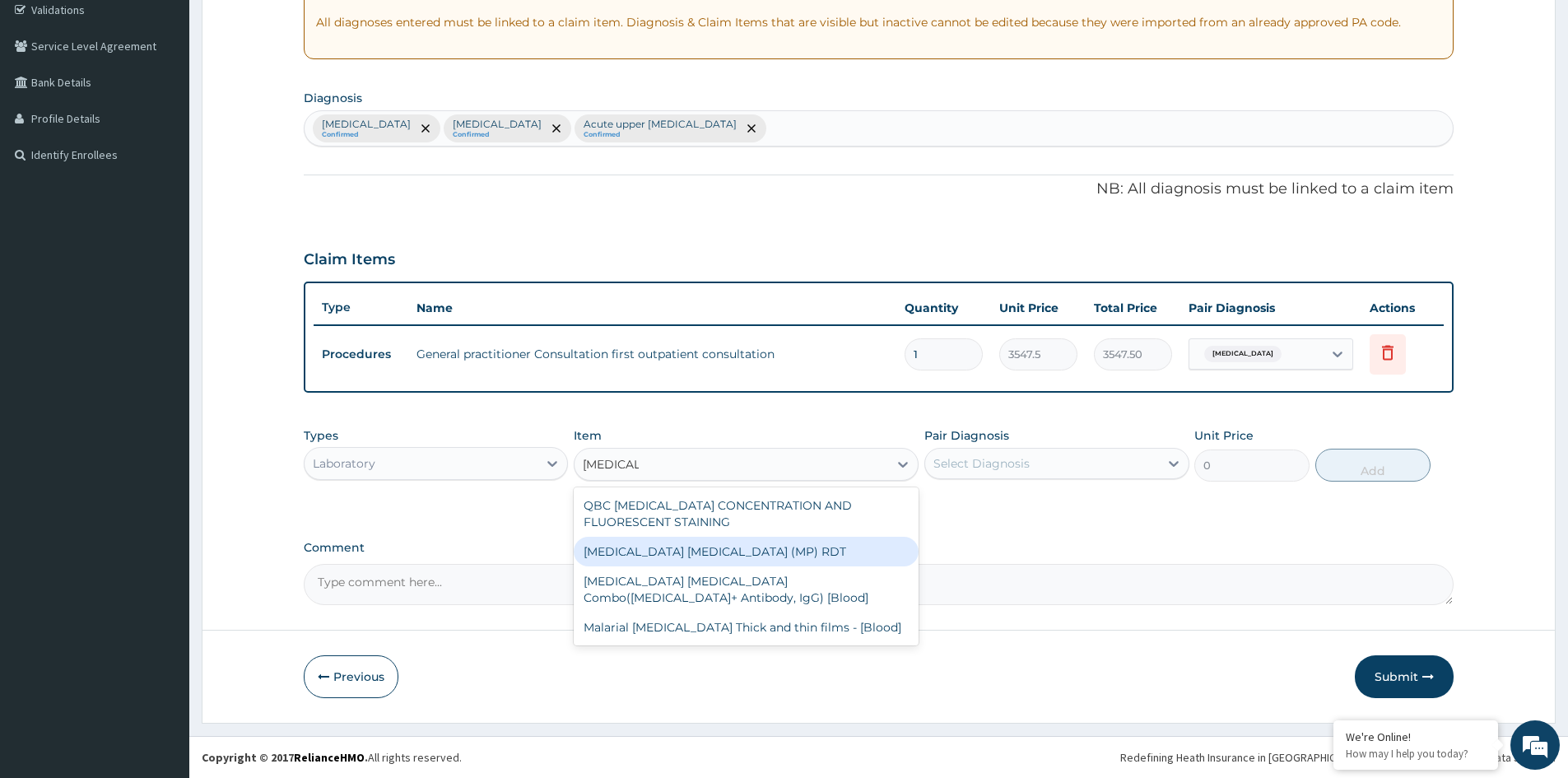
click at [663, 552] on div "MALARIA PARASITE (MP) RDT" at bounding box center [746, 551] width 345 height 30
type input "1612.5"
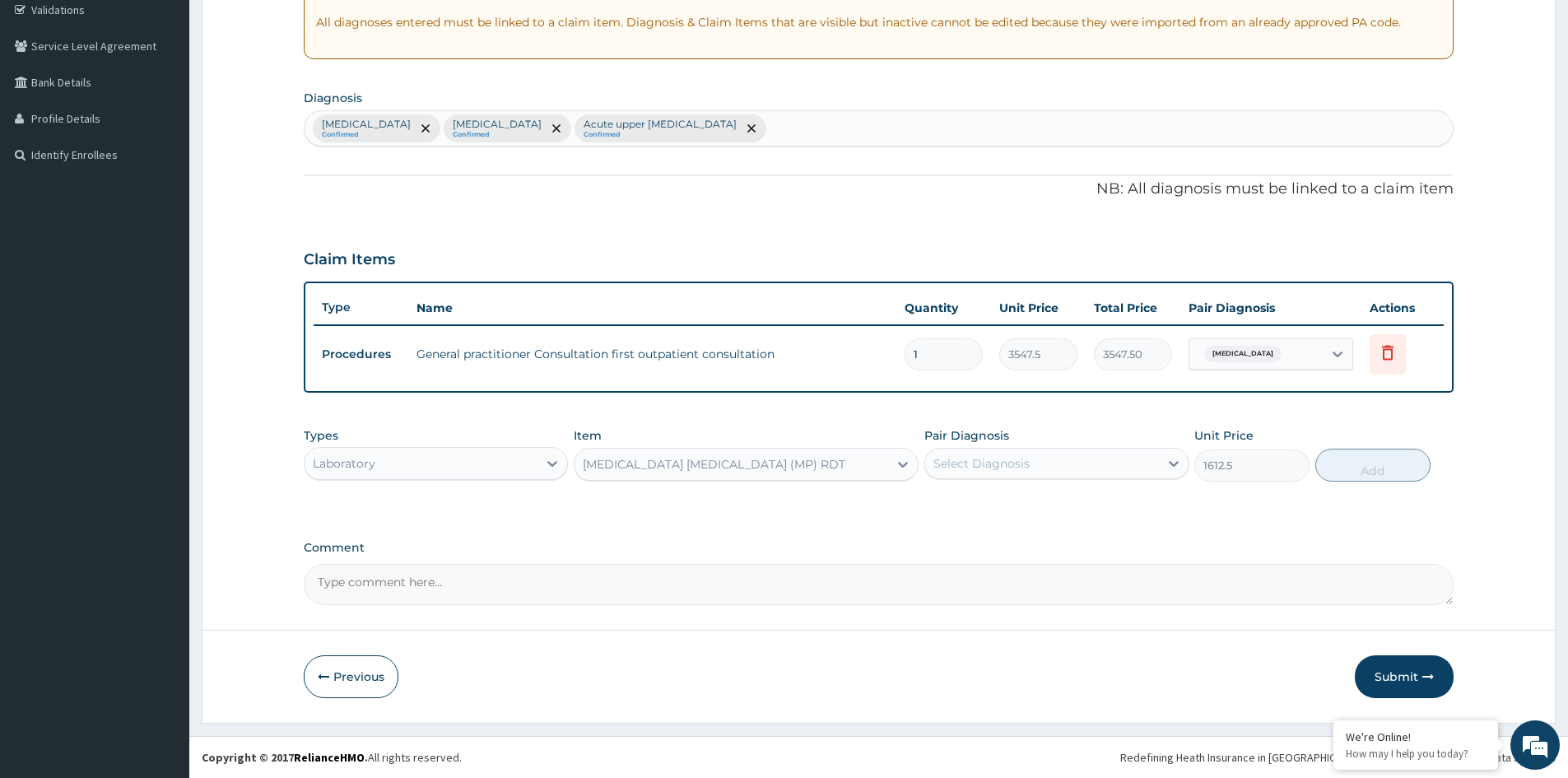
click at [1023, 465] on div "Select Diagnosis" at bounding box center [982, 463] width 96 height 16
click at [991, 496] on label "Malaria" at bounding box center [1002, 503] width 102 height 16
checkbox input "true"
click at [1361, 461] on button "Add" at bounding box center [1373, 465] width 115 height 33
type input "0"
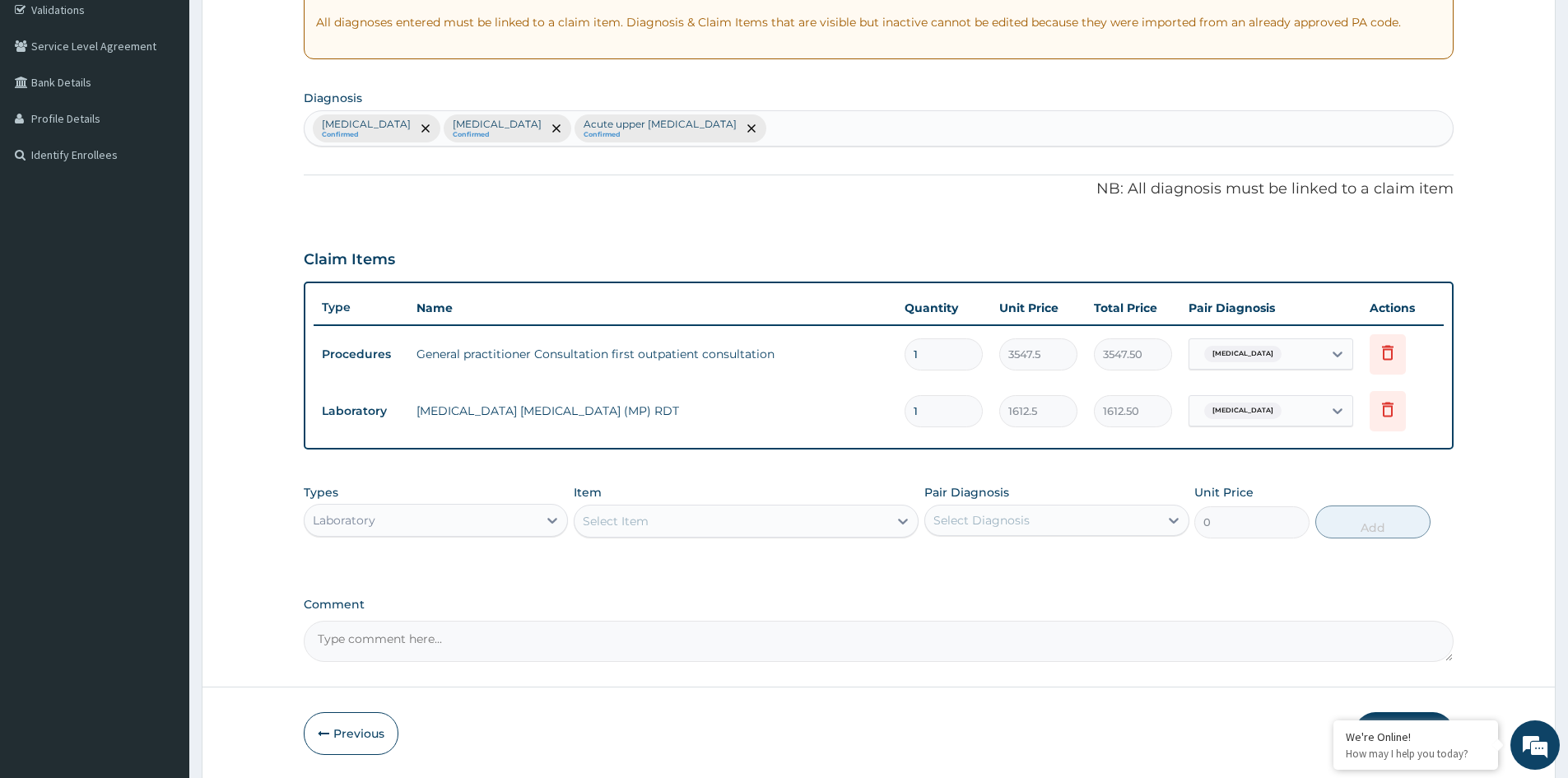
click at [645, 521] on div "Select Item" at bounding box center [616, 520] width 66 height 16
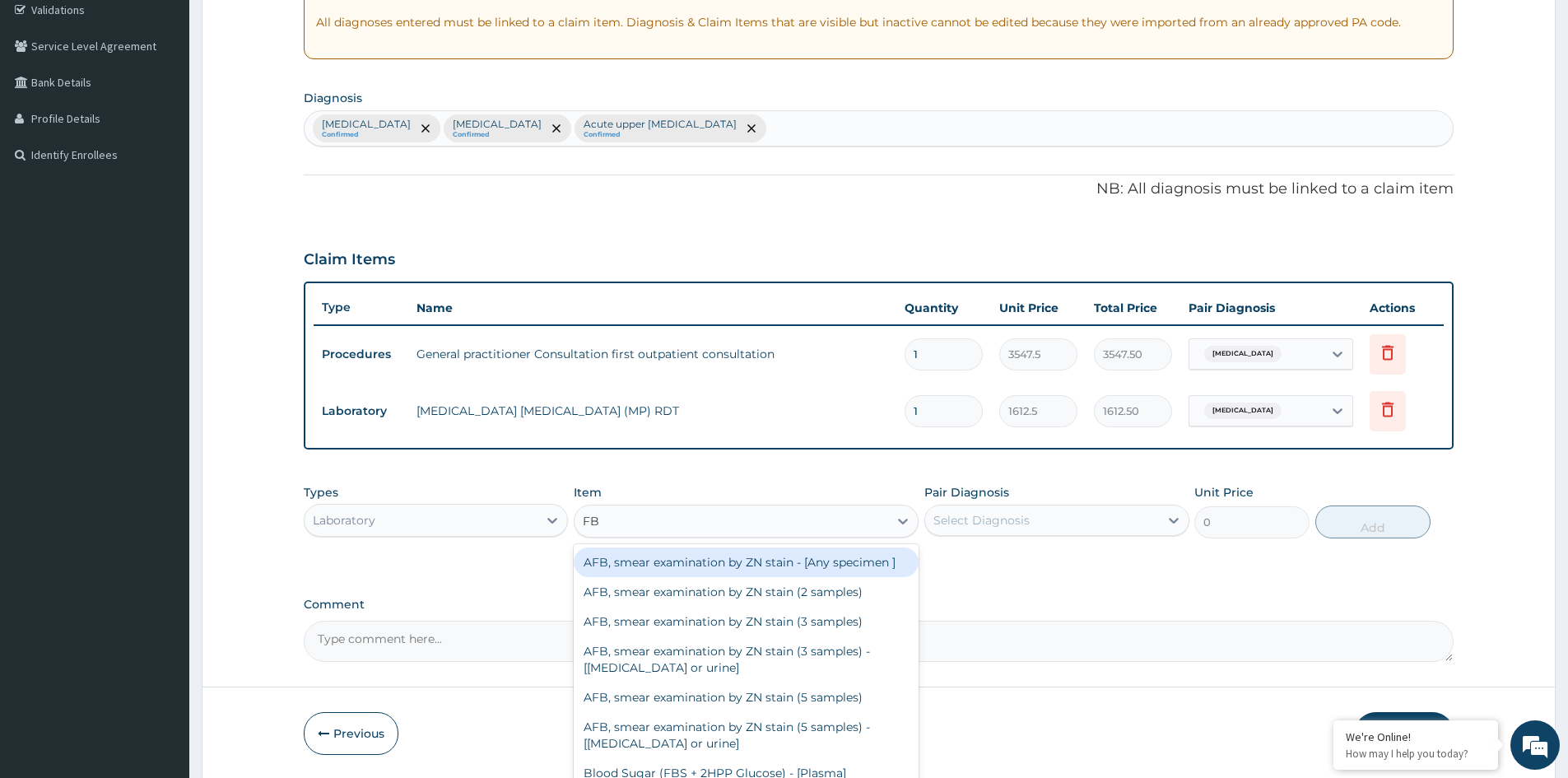
type input "FBC"
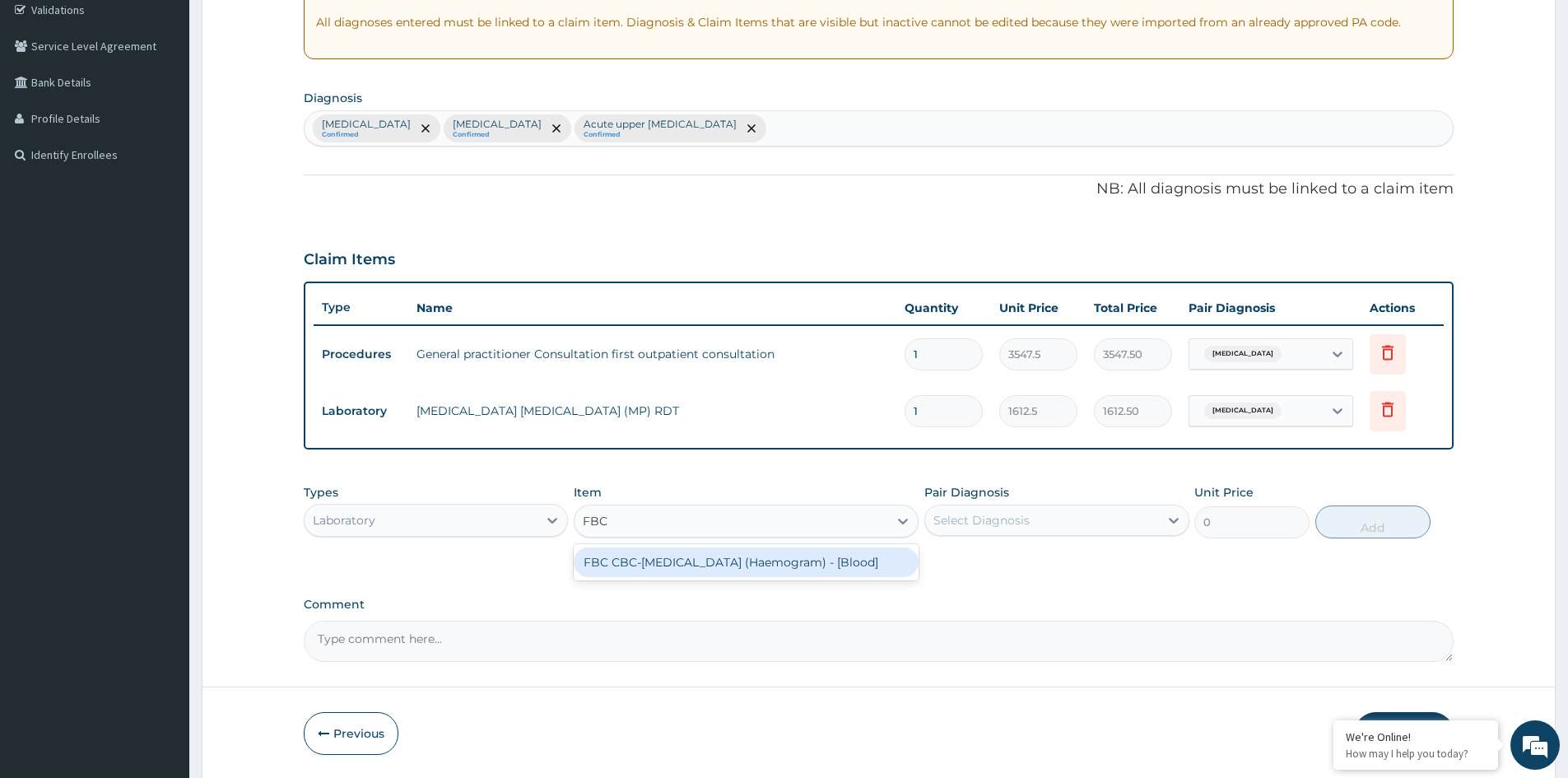
drag, startPoint x: 716, startPoint y: 562, endPoint x: 994, endPoint y: 533, distance: 279.5
click at [724, 562] on div "FBC CBC-Complete Blood Count (Haemogram) - [Blood]" at bounding box center [746, 562] width 345 height 30
type input "4300"
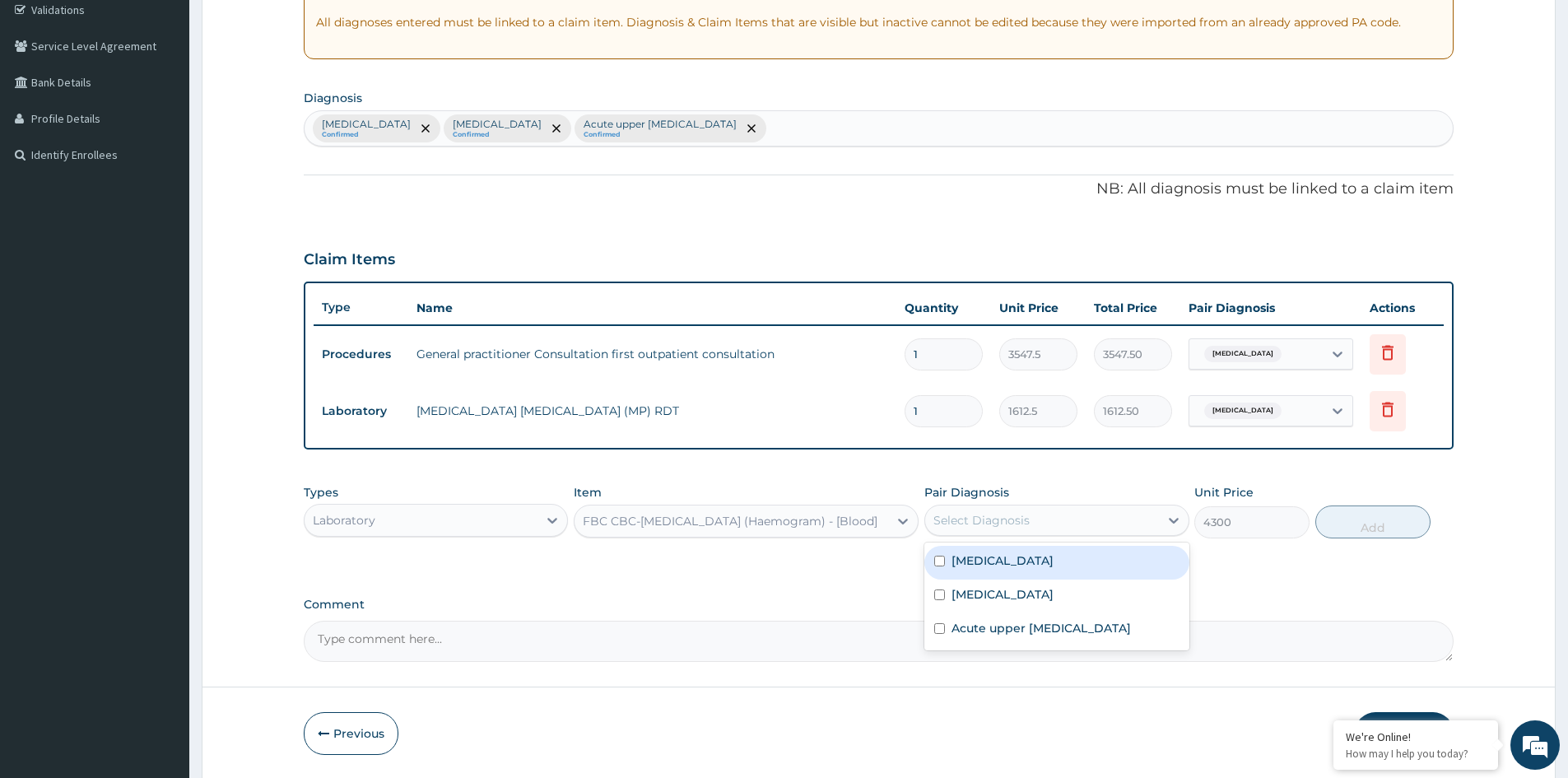
click at [1087, 525] on div "Select Diagnosis" at bounding box center [1042, 520] width 233 height 26
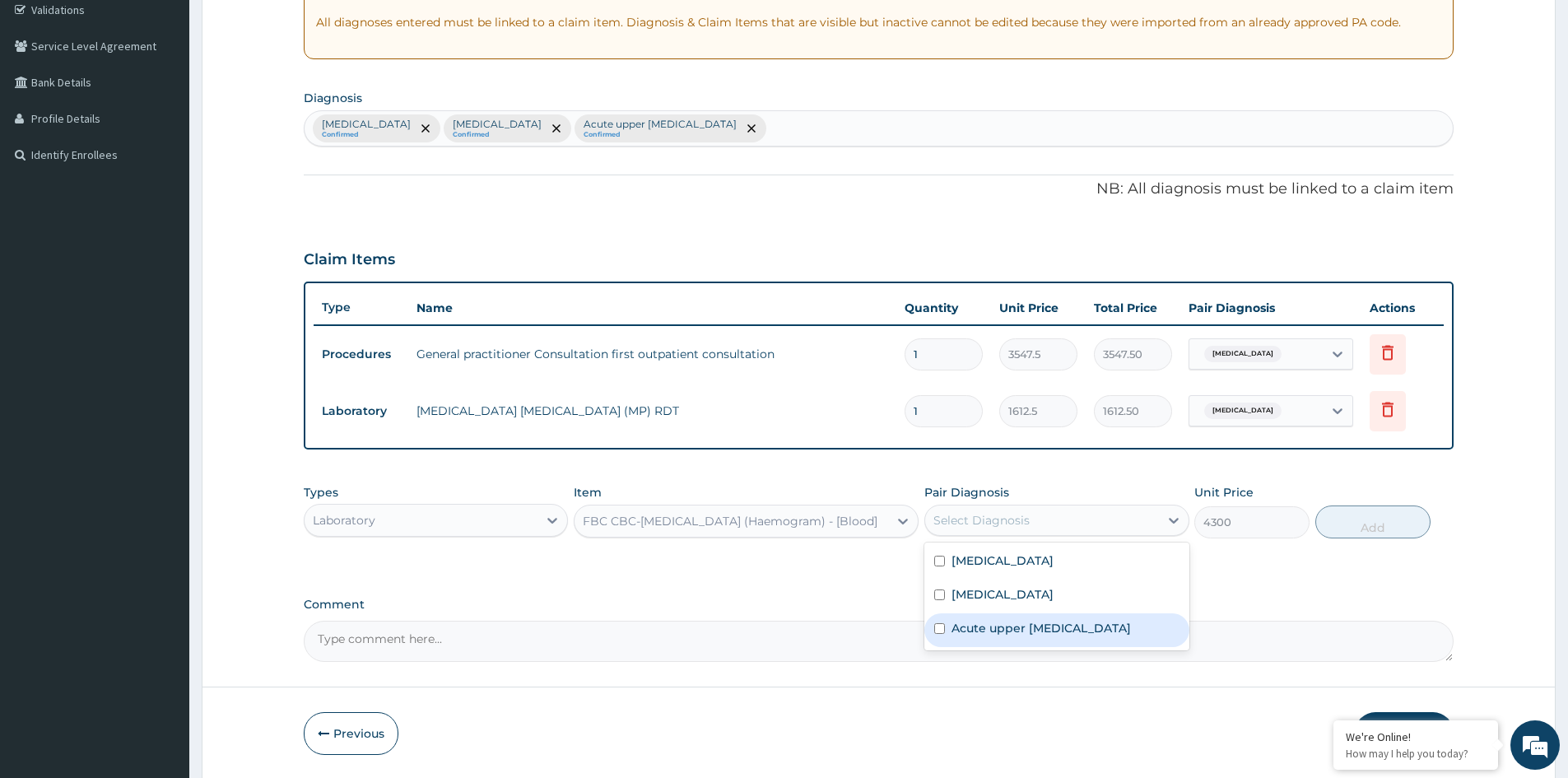
click at [1014, 622] on label "Acute upper urinary tract infection" at bounding box center [1041, 628] width 179 height 16
checkbox input "true"
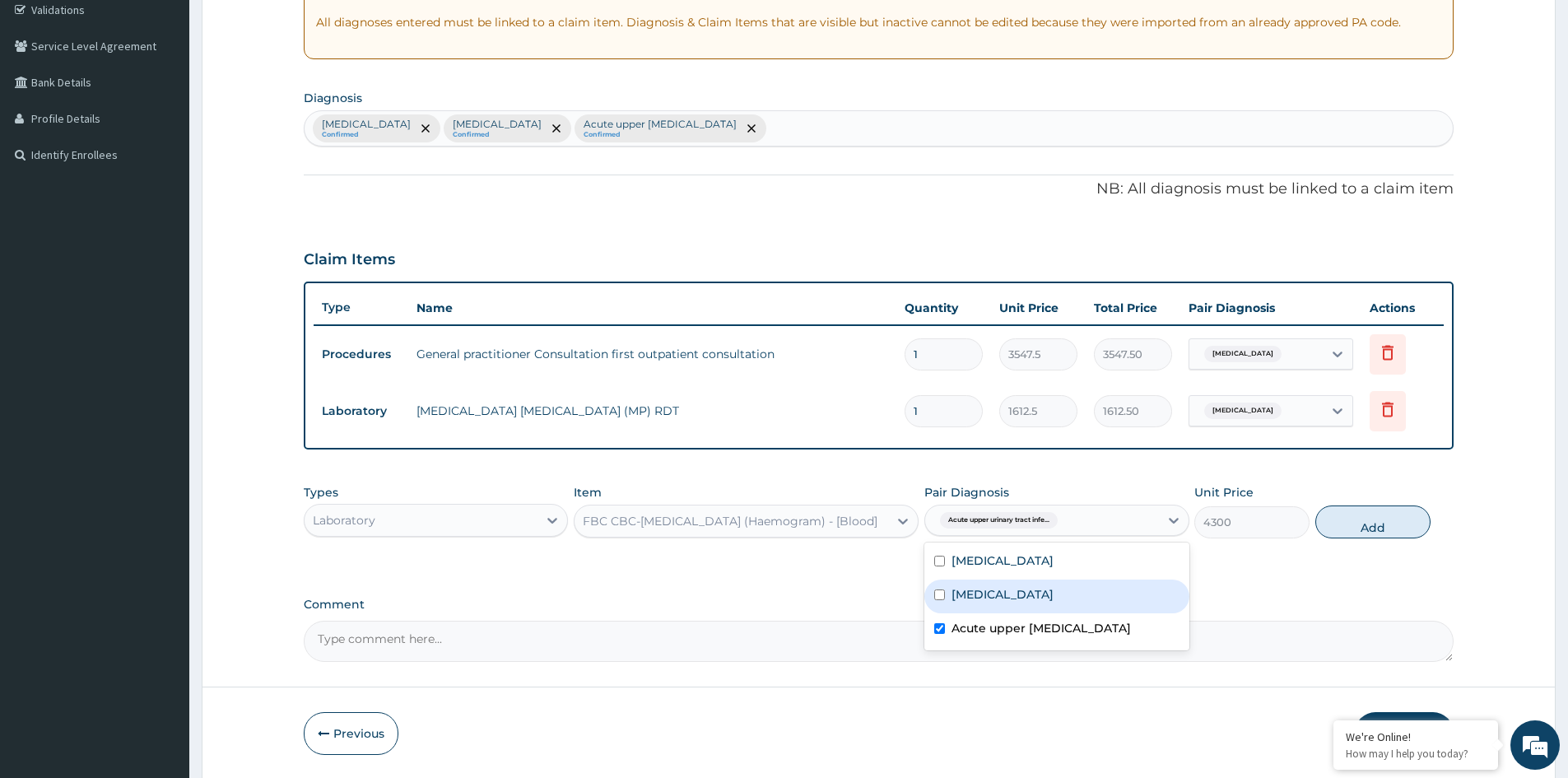
click at [1020, 593] on label "Allergic rhinitis" at bounding box center [1002, 594] width 102 height 16
checkbox input "true"
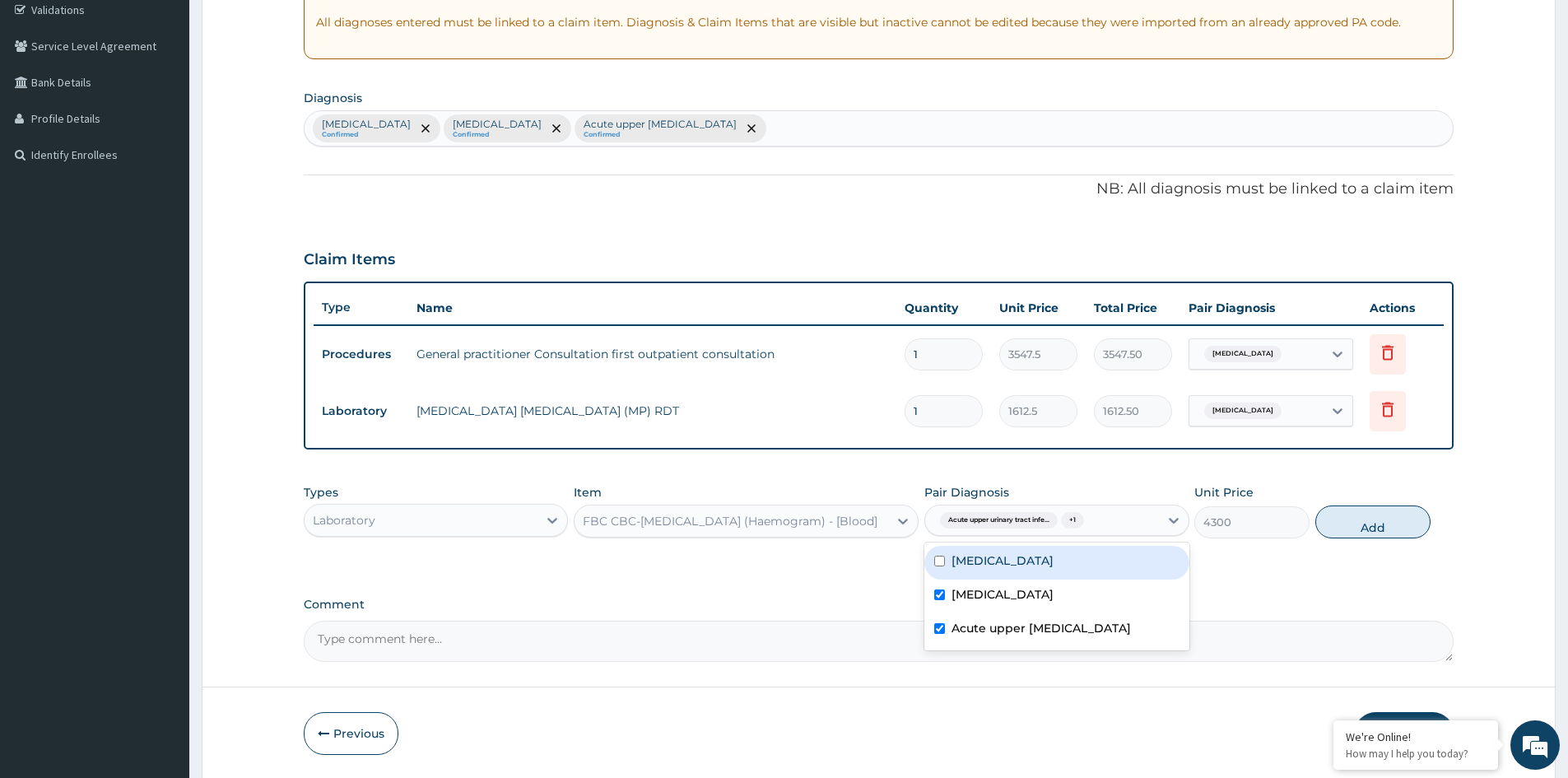
drag, startPoint x: 1007, startPoint y: 563, endPoint x: 1130, endPoint y: 543, distance: 124.6
click at [1028, 558] on div "Malaria" at bounding box center [1056, 563] width 264 height 34
checkbox input "true"
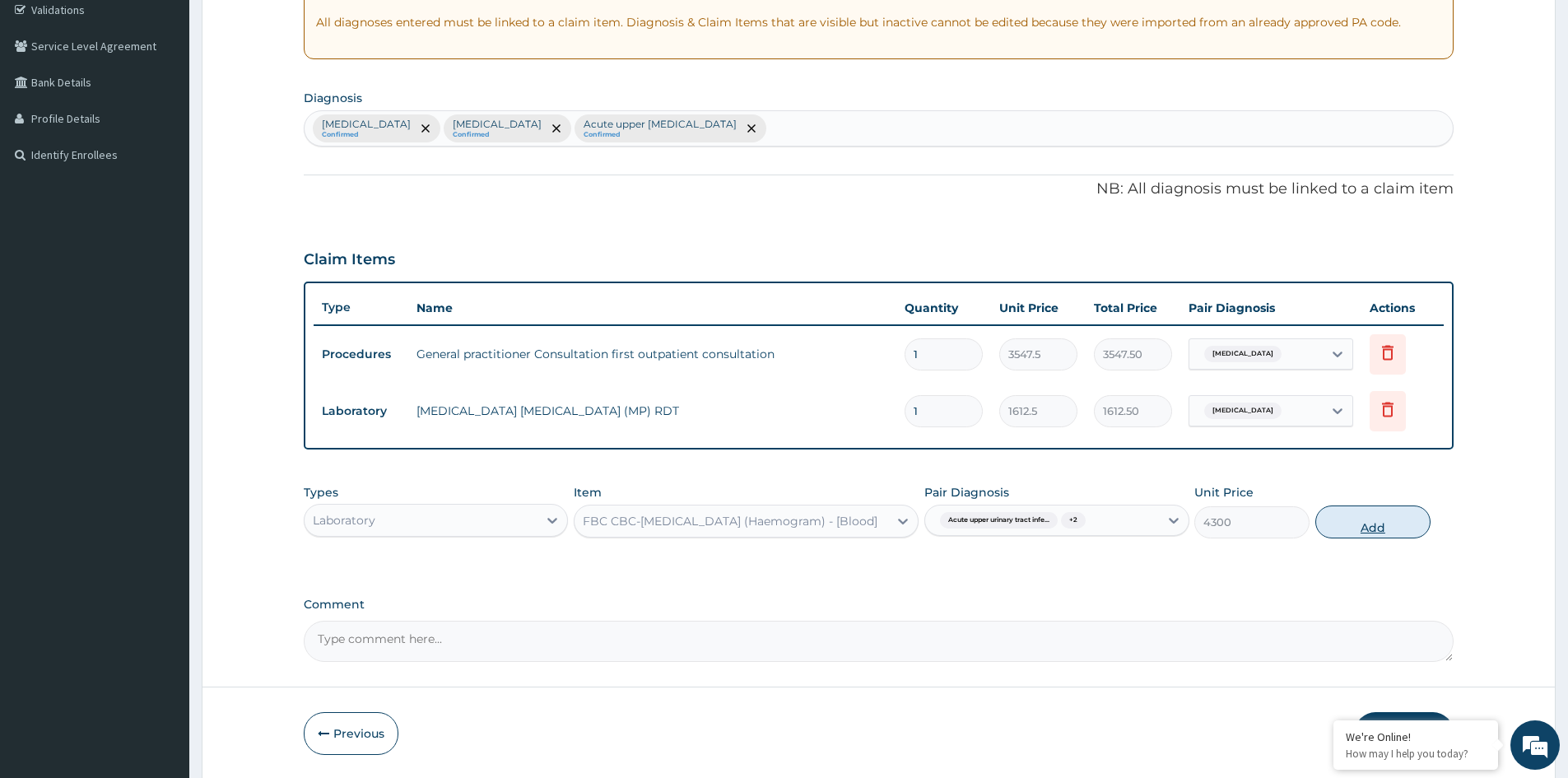
click at [1344, 520] on button "Add" at bounding box center [1373, 521] width 115 height 33
type input "0"
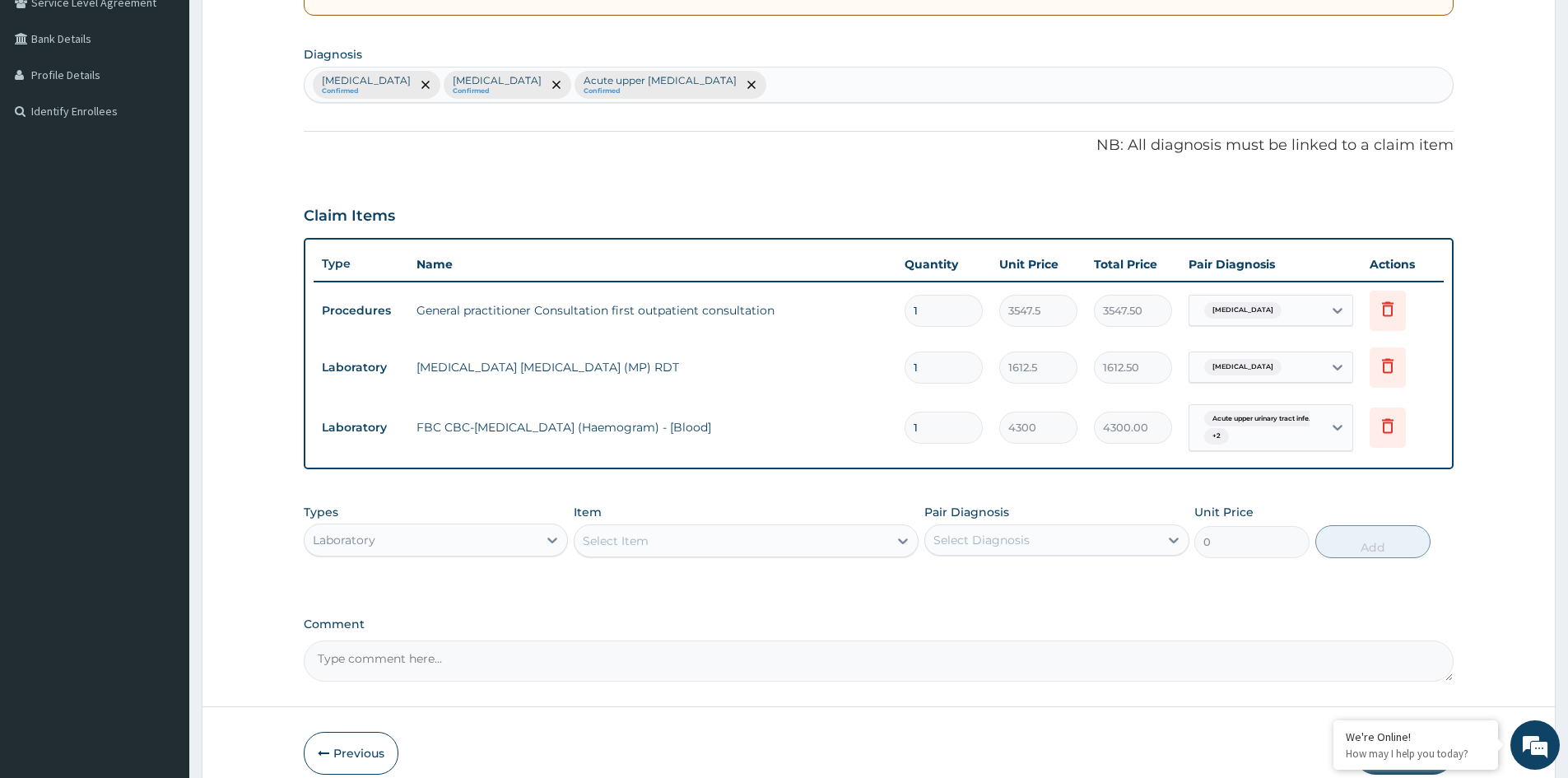
scroll to position [397, 0]
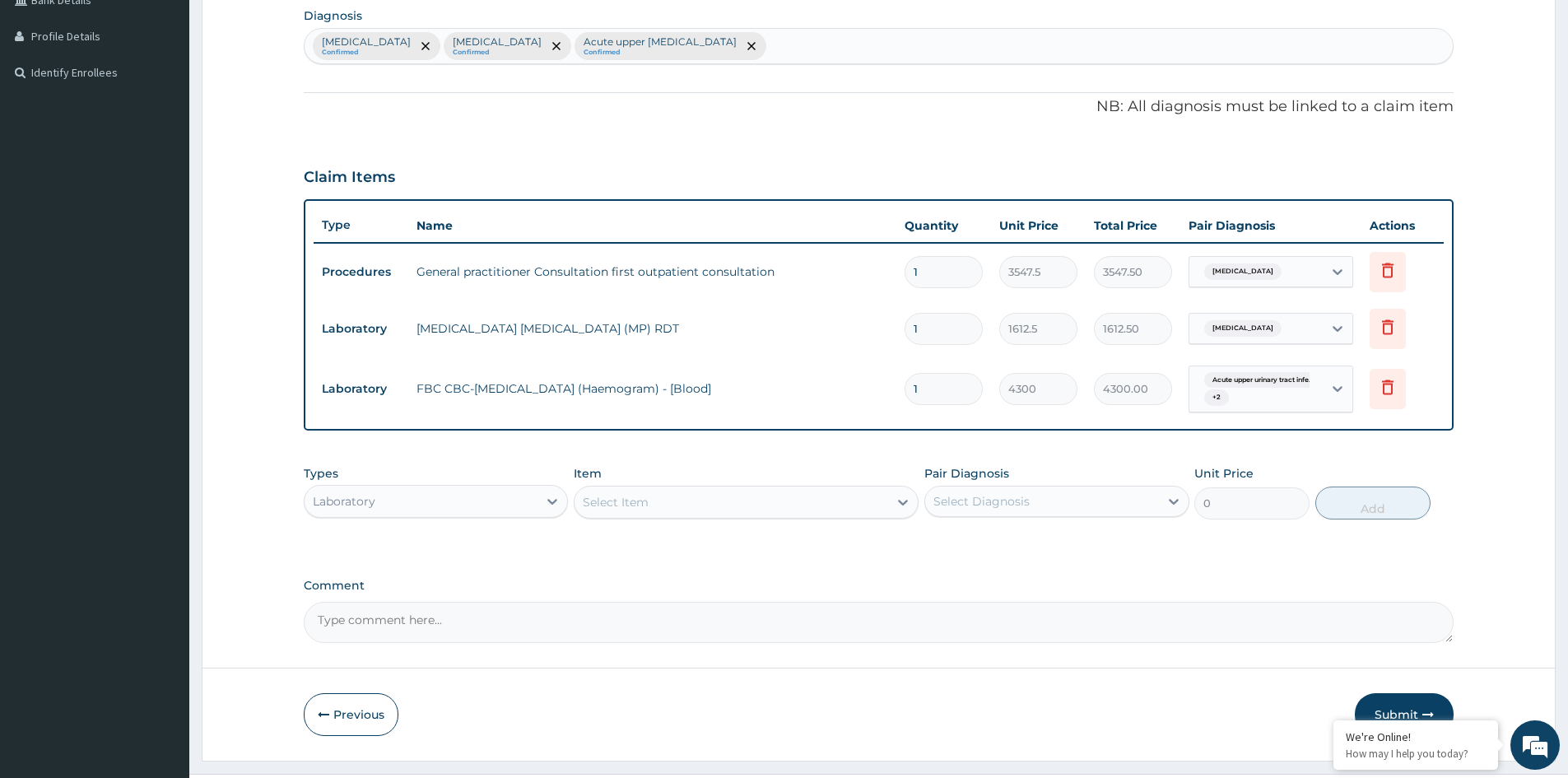
click at [692, 494] on div "Select Item" at bounding box center [731, 502] width 313 height 26
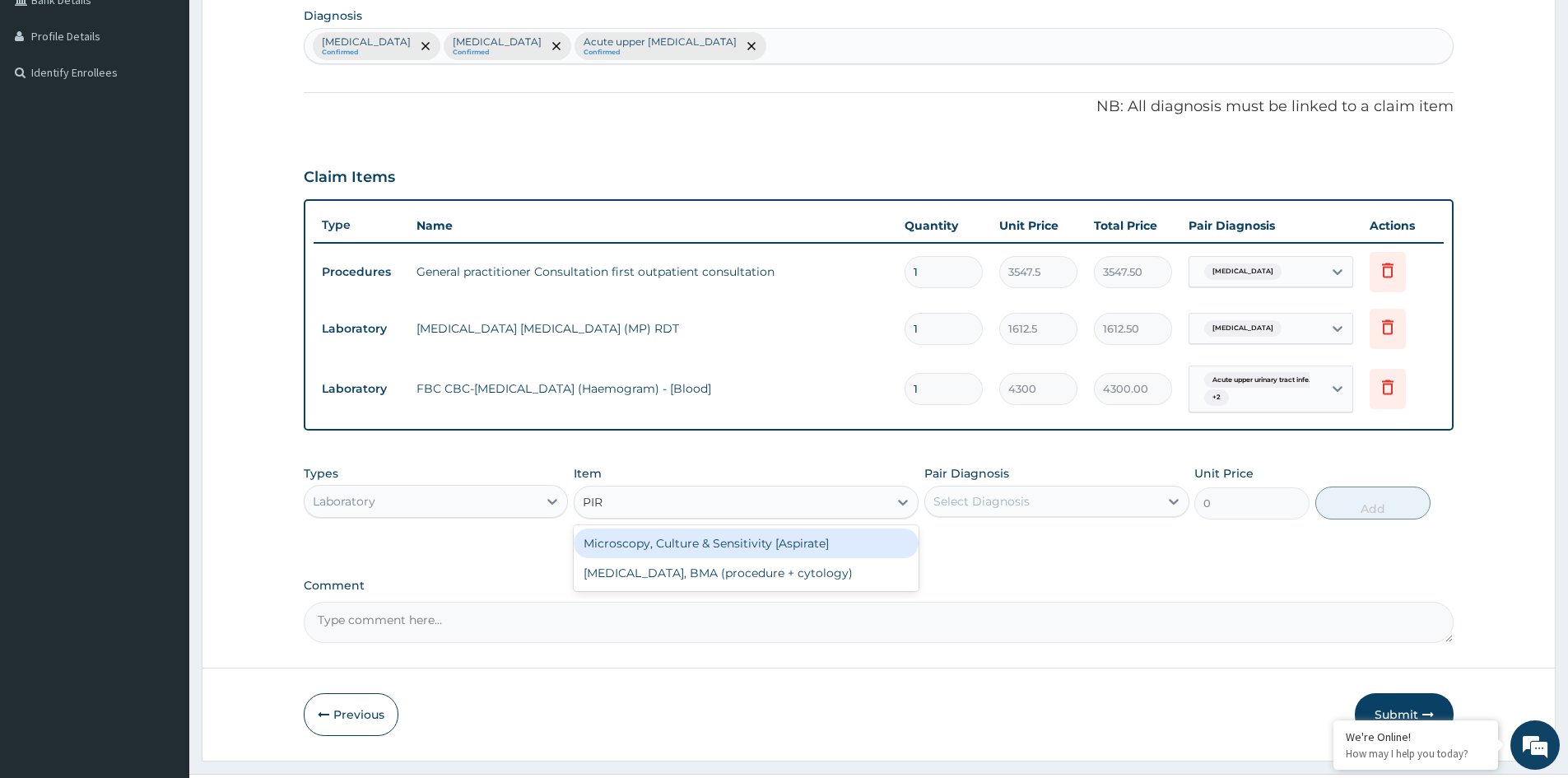
type input "PIR"
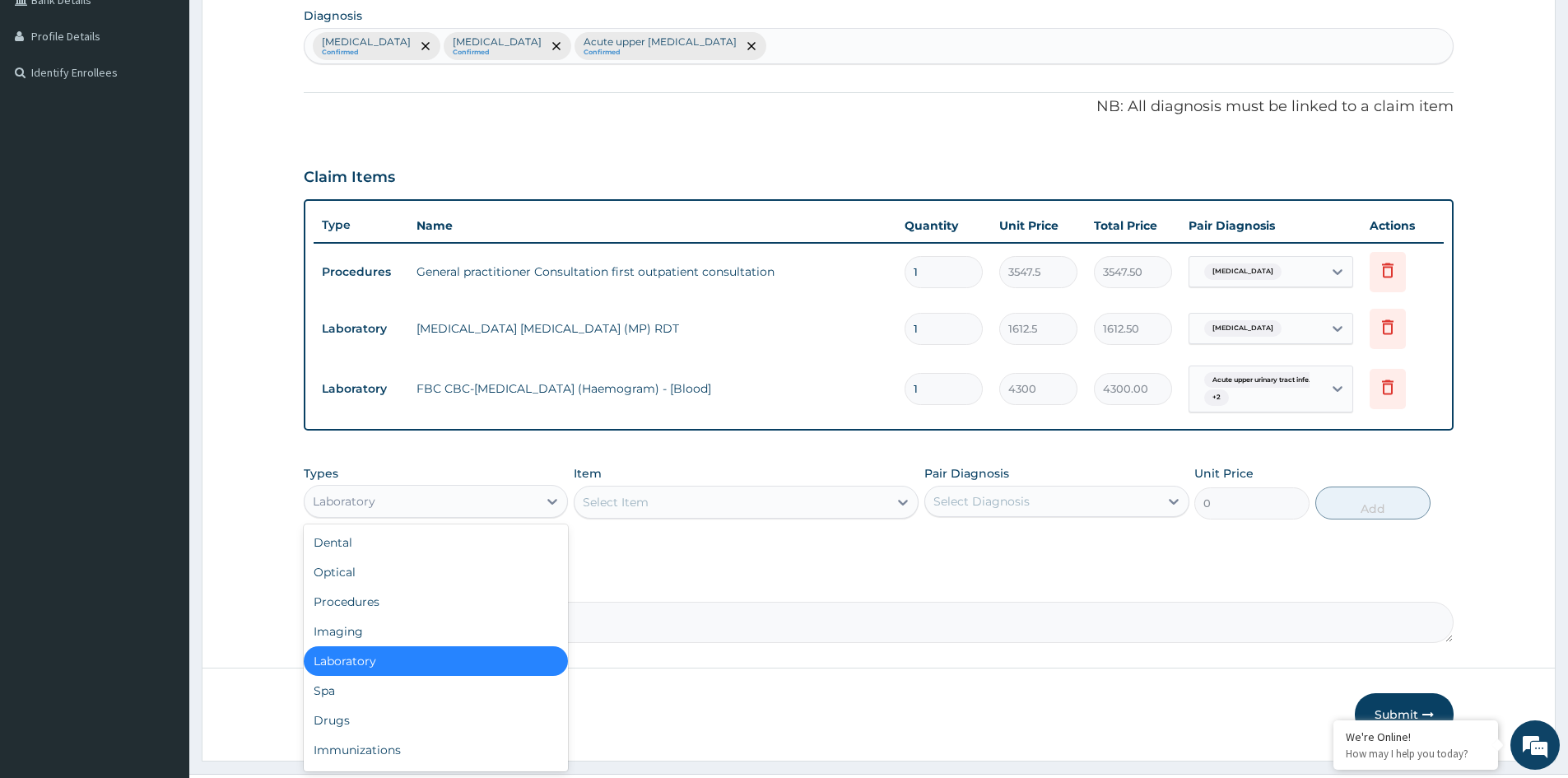
click at [466, 507] on div "Laboratory" at bounding box center [421, 501] width 233 height 26
click at [360, 719] on div "Drugs" at bounding box center [435, 720] width 264 height 30
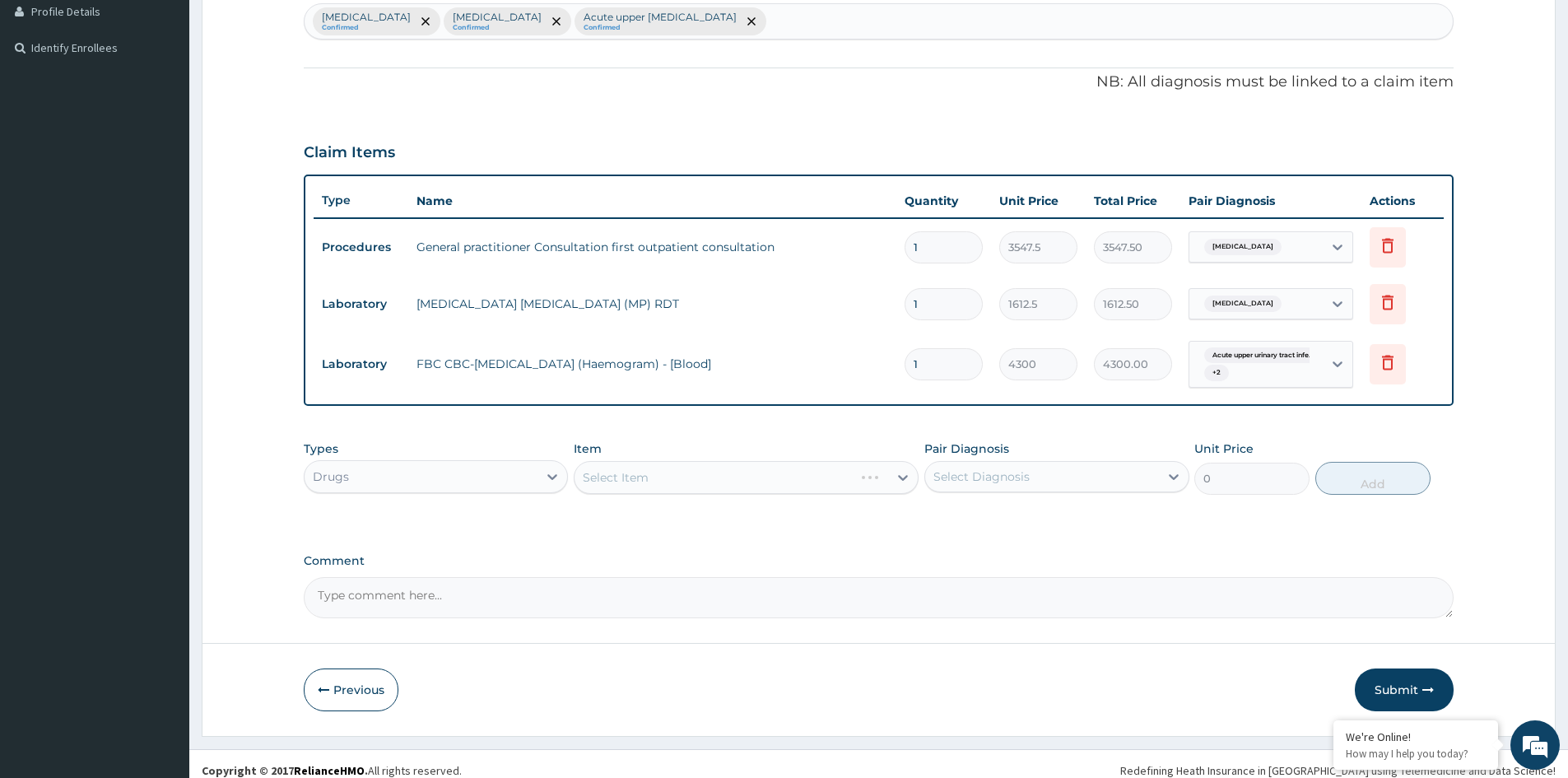
scroll to position [434, 0]
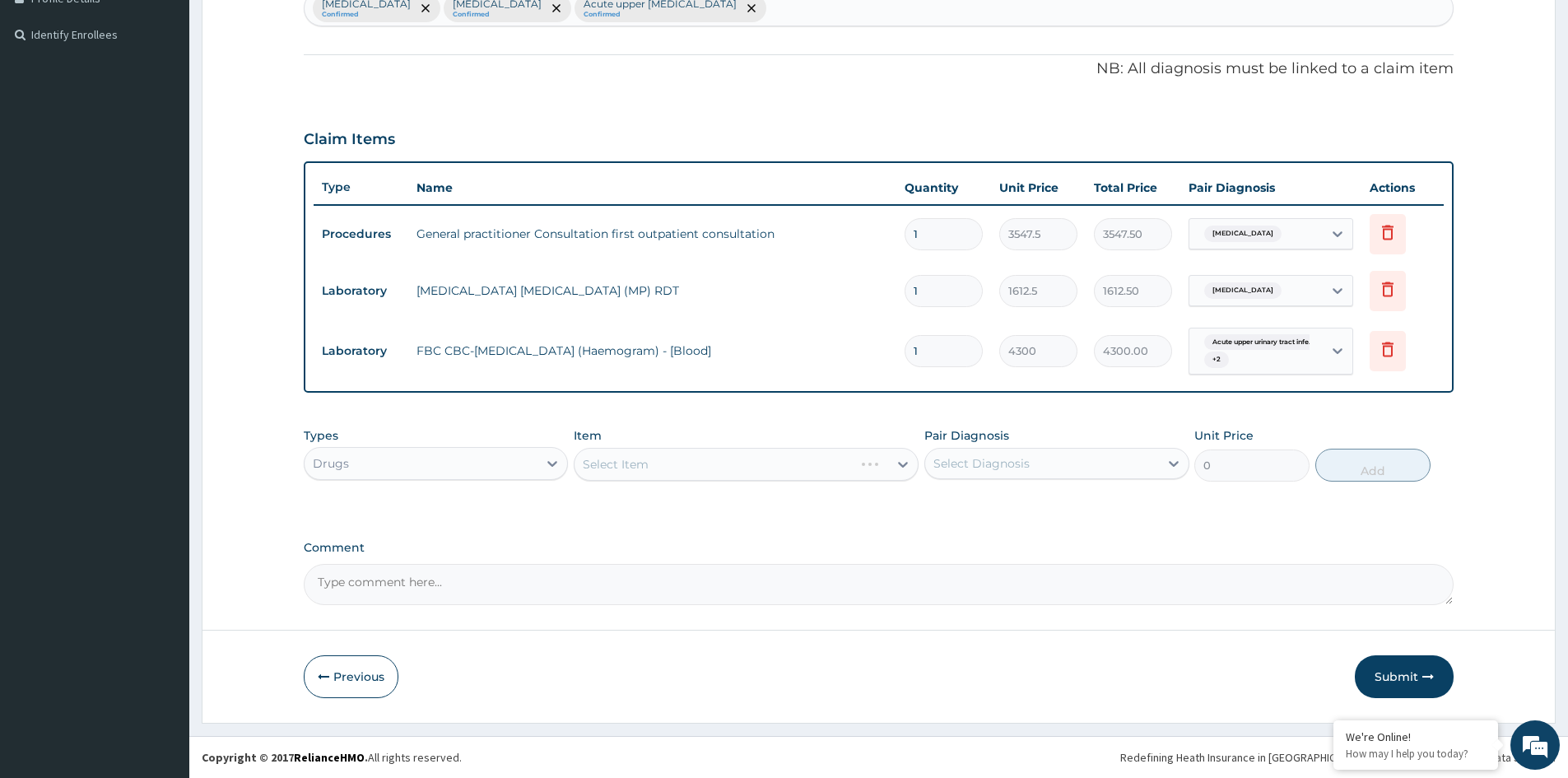
click at [791, 463] on div "Select Item" at bounding box center [746, 464] width 345 height 33
click at [851, 463] on div "Select Item" at bounding box center [746, 464] width 345 height 33
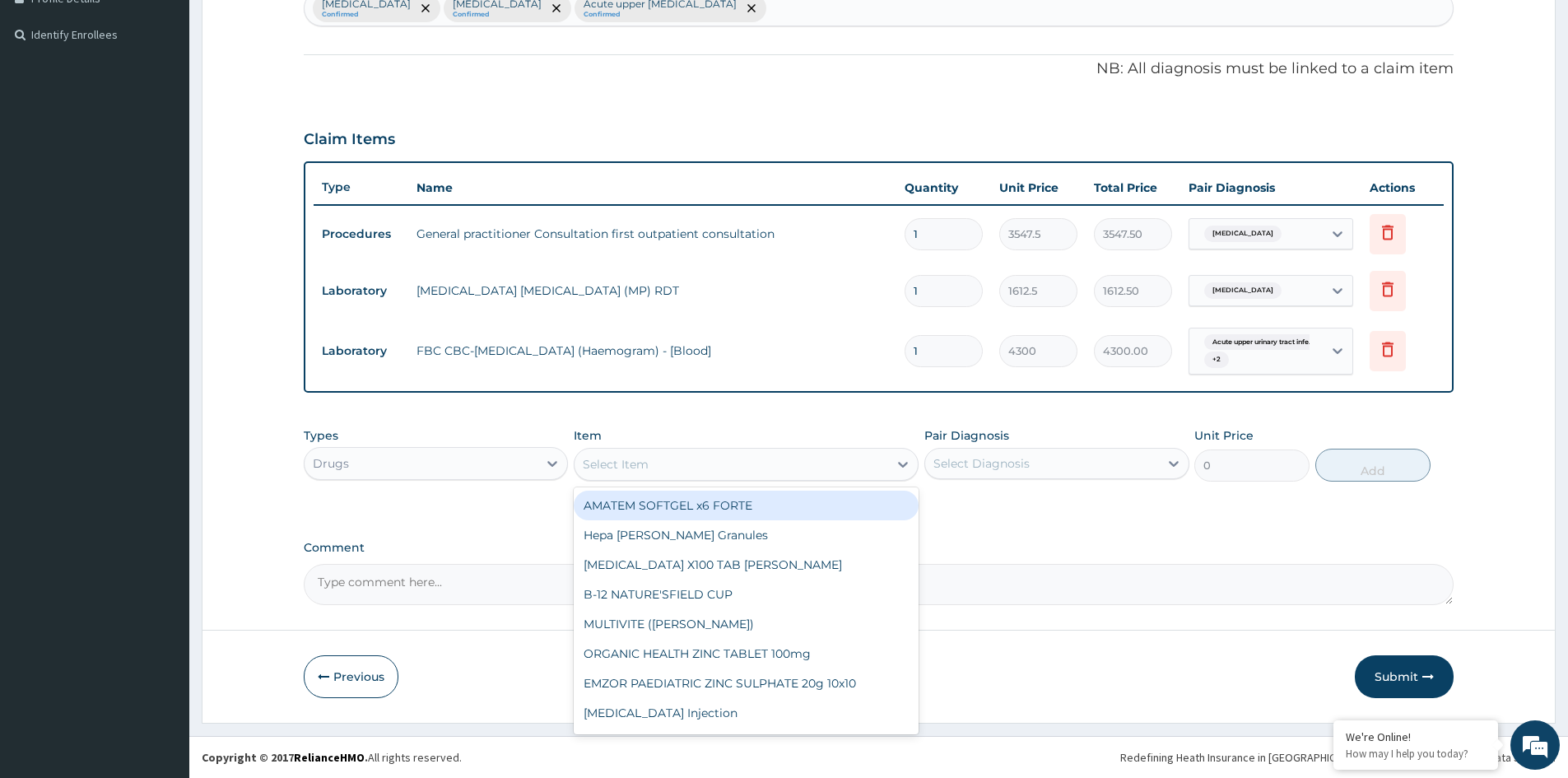
click at [835, 470] on div "Select Item" at bounding box center [731, 464] width 313 height 26
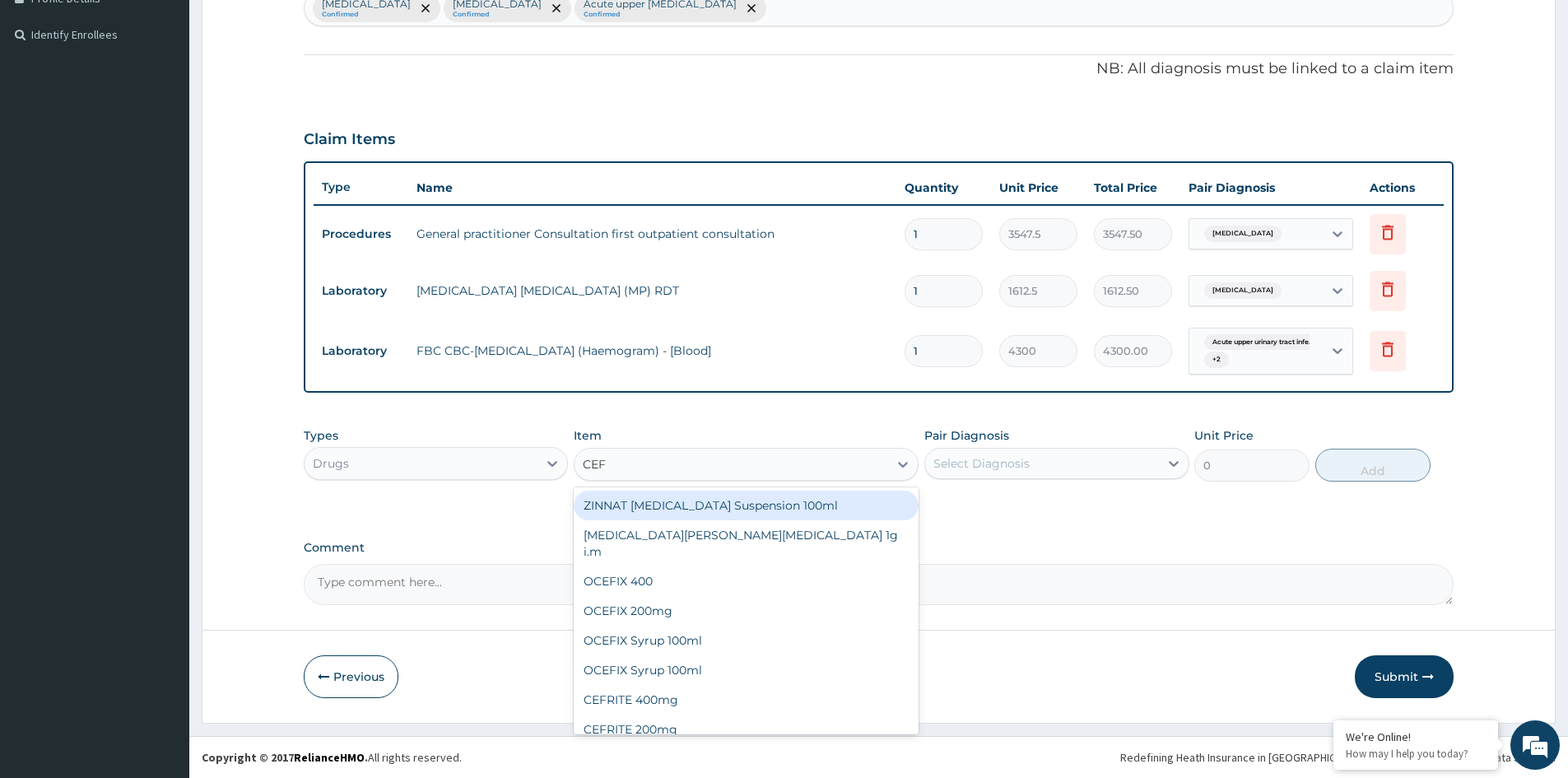
type input "CEFU"
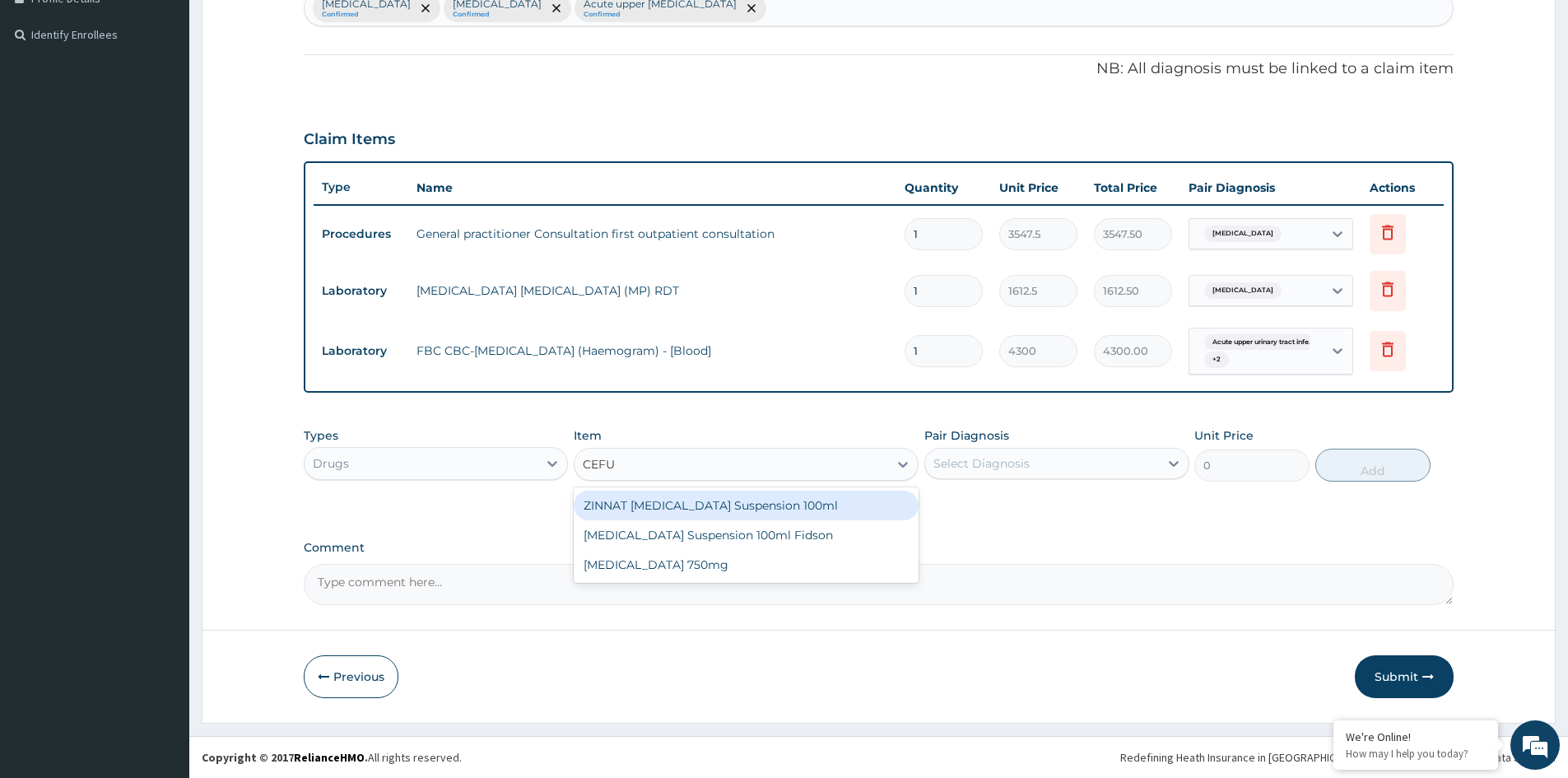
click at [754, 511] on div "ZINNAT CEFUROXIME Suspension 100ml" at bounding box center [746, 505] width 345 height 30
type input "8868.75"
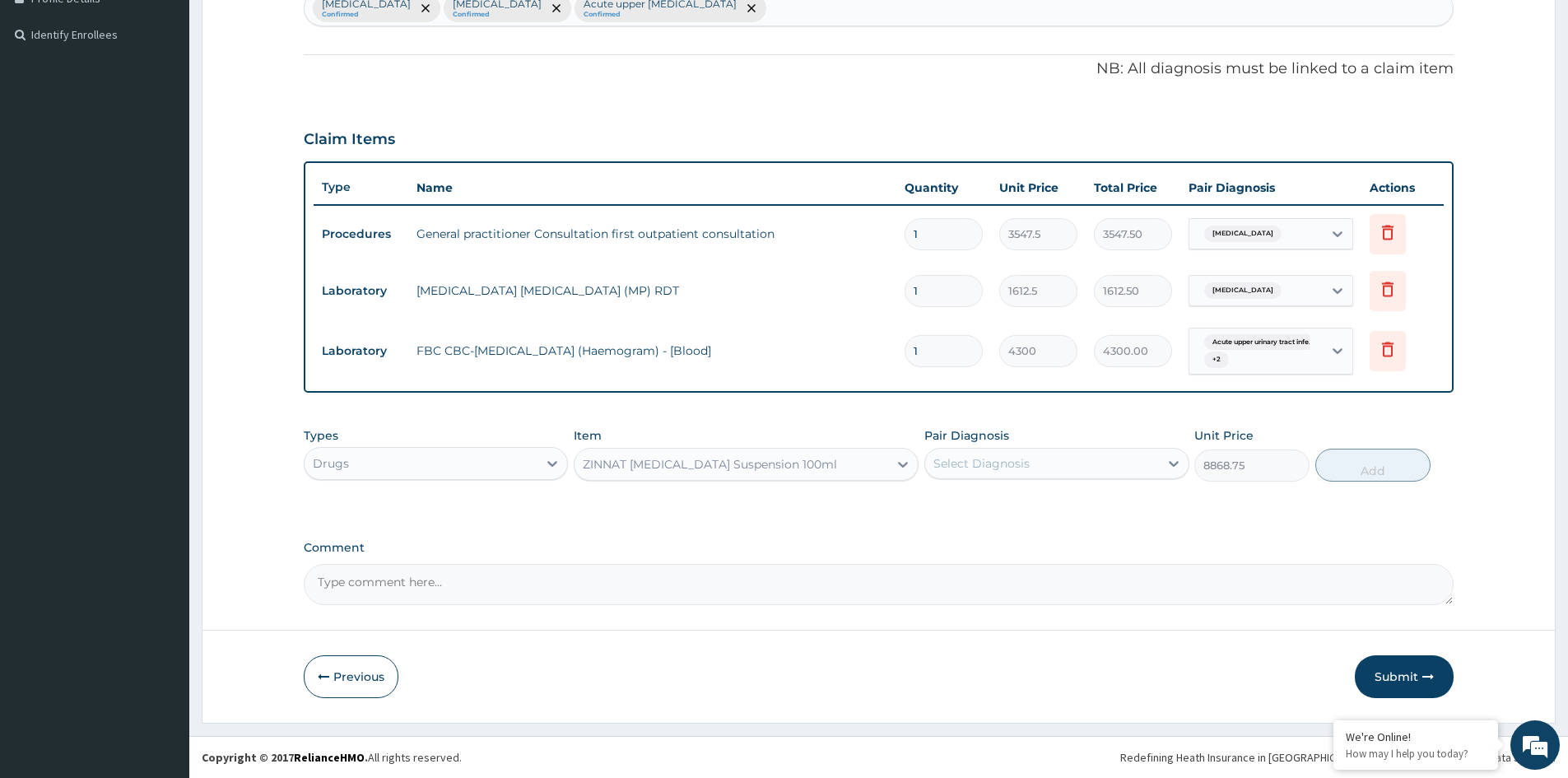
click at [1000, 457] on div "Select Diagnosis" at bounding box center [982, 463] width 96 height 16
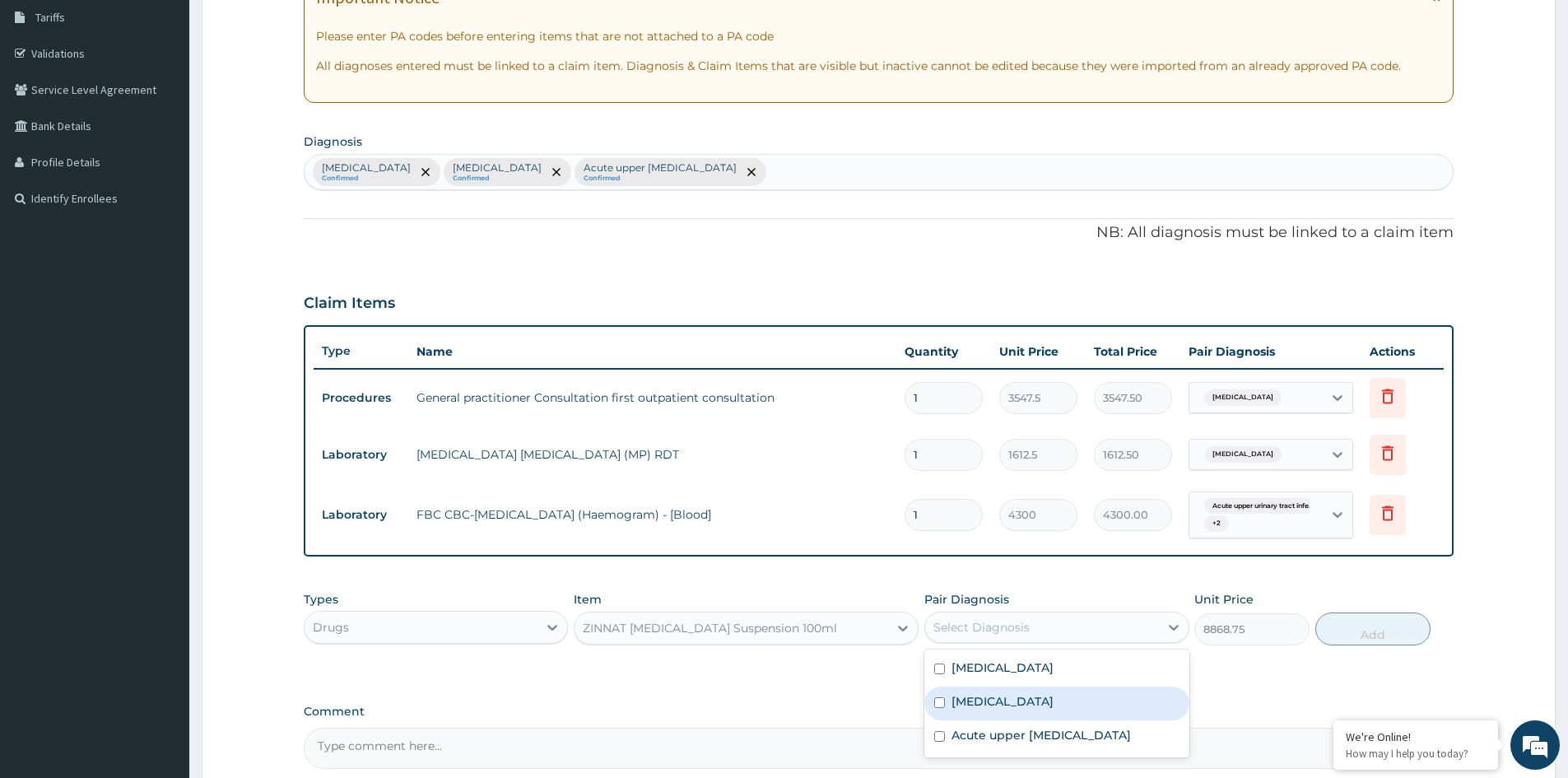
scroll to position [270, 0]
click at [802, 184] on div "Malaria Confirmed Allergic rhinitis Confirmed Acute upper urinary tract infecti…" at bounding box center [878, 172] width 1148 height 35
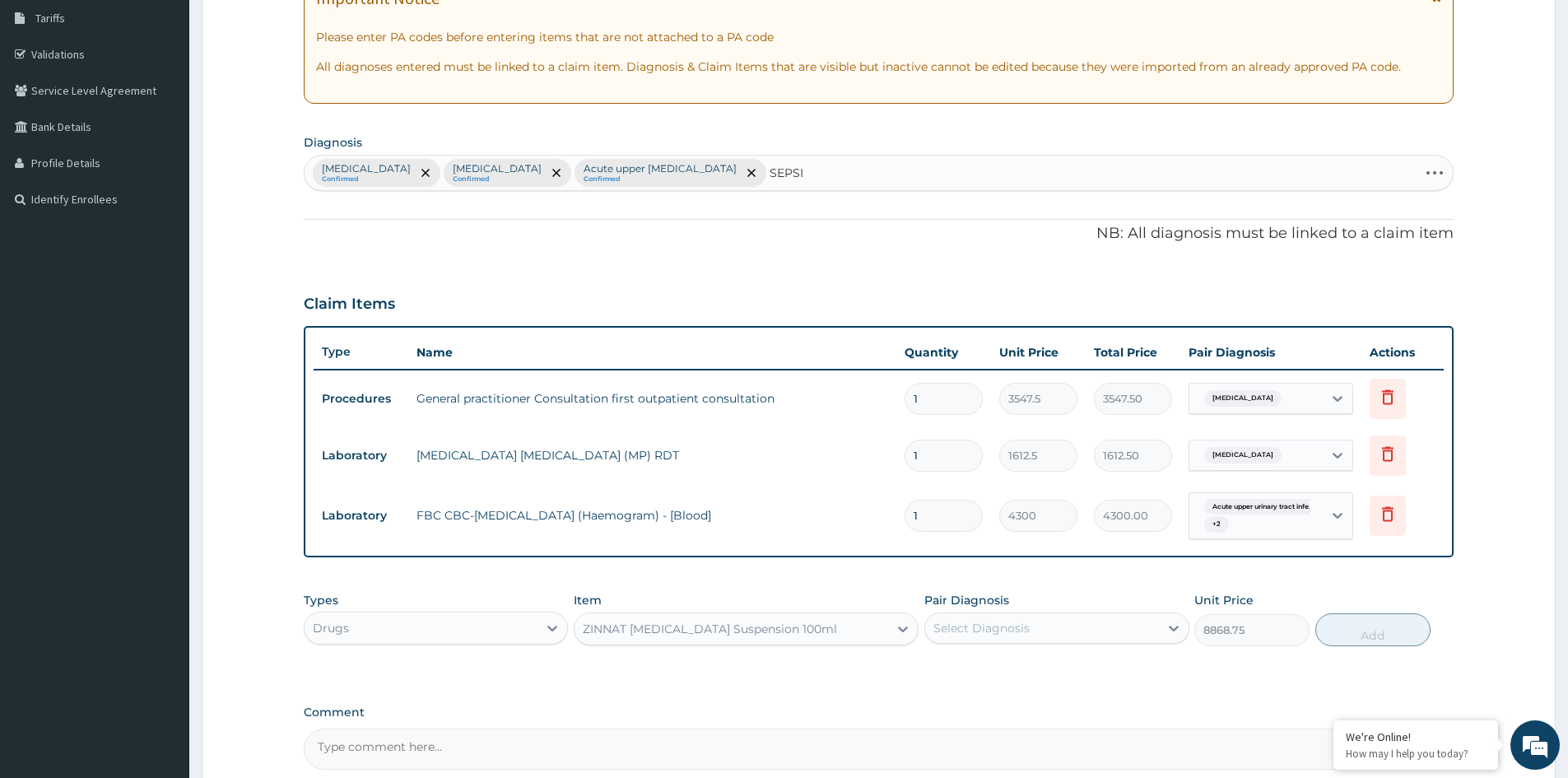
type input "SEPSIS"
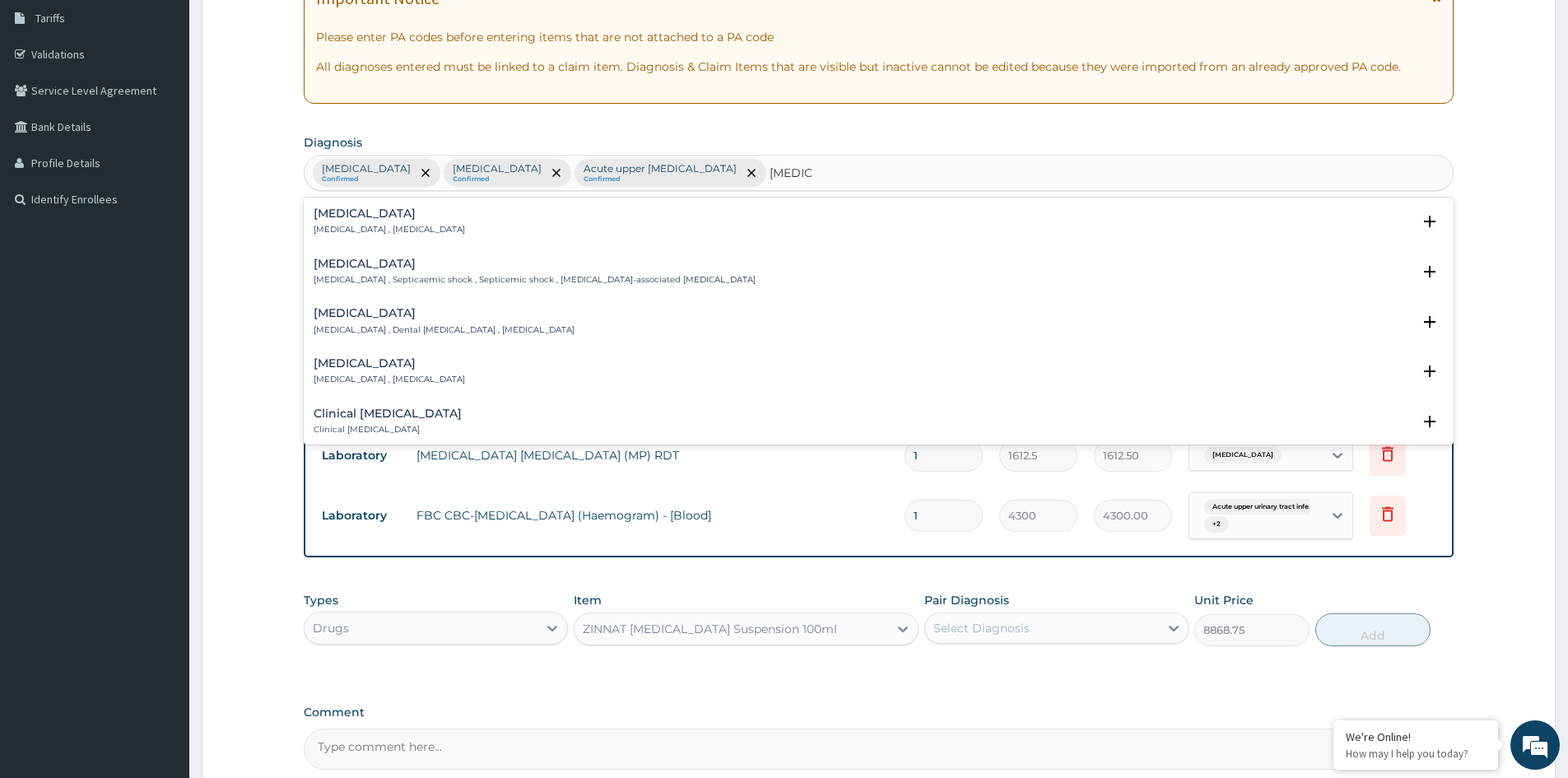
click at [360, 220] on h4 "Sepsis" at bounding box center [389, 213] width 151 height 13
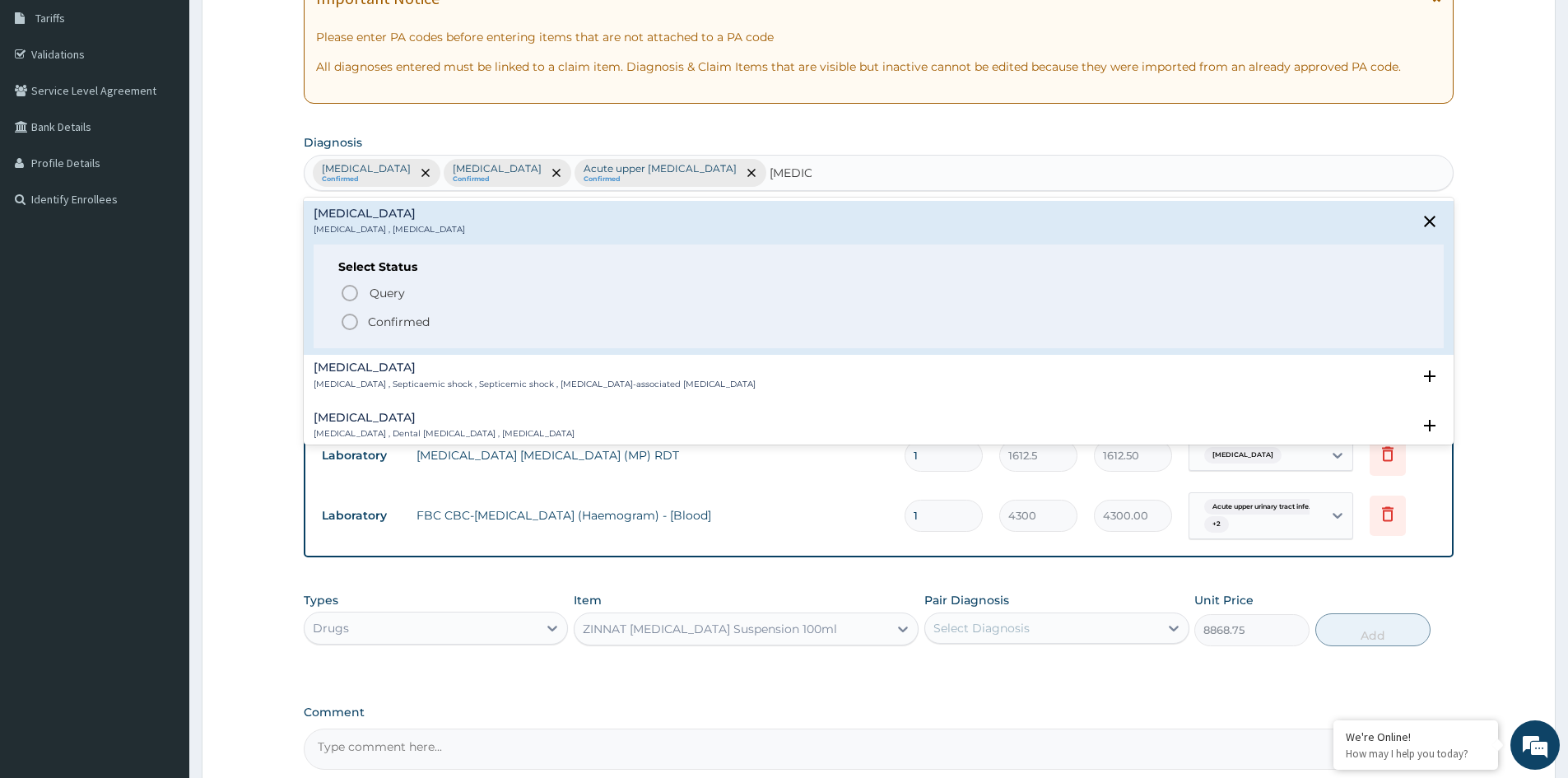
click at [403, 318] on p "Confirmed" at bounding box center [398, 321] width 62 height 16
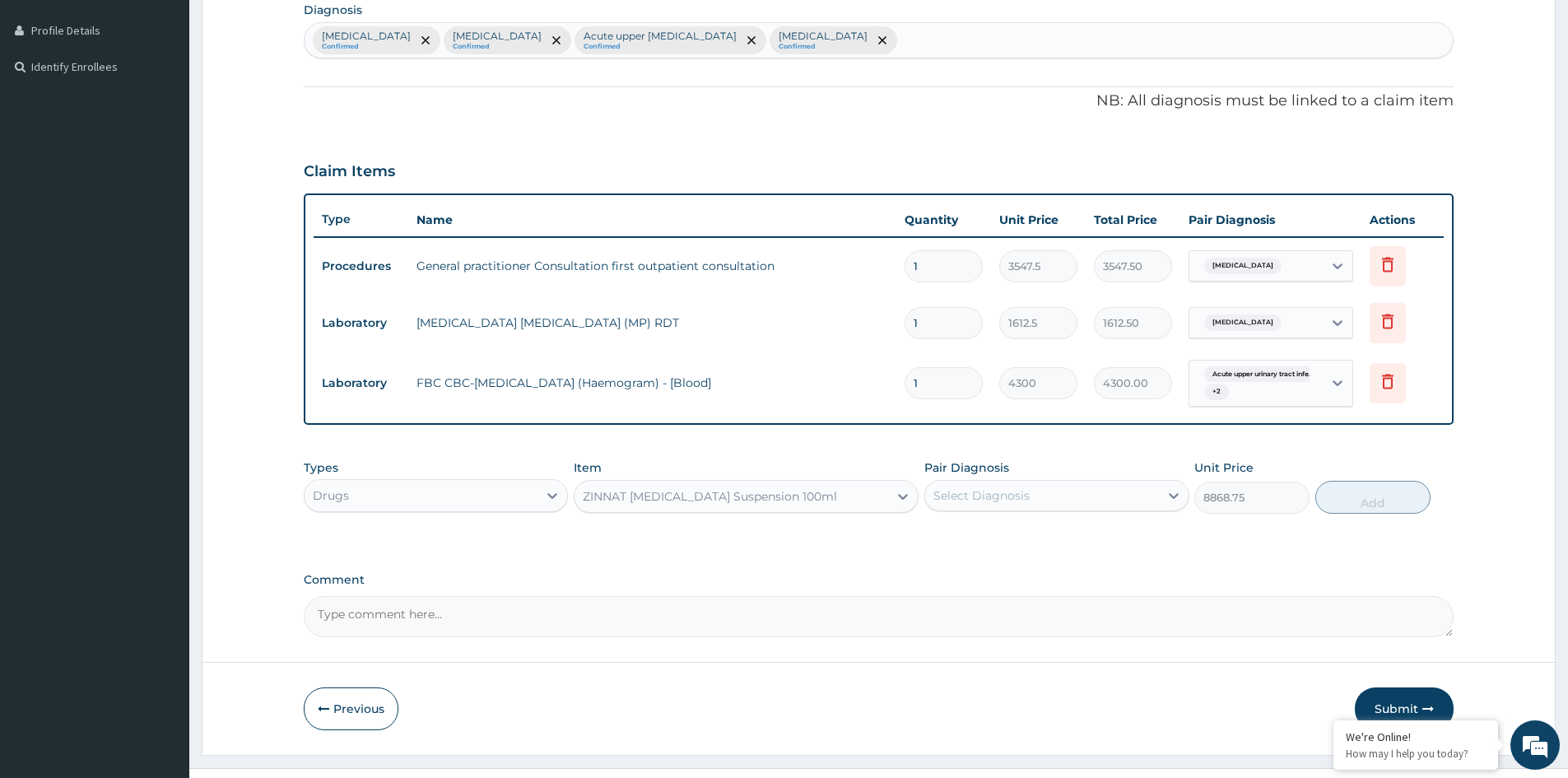
scroll to position [434, 0]
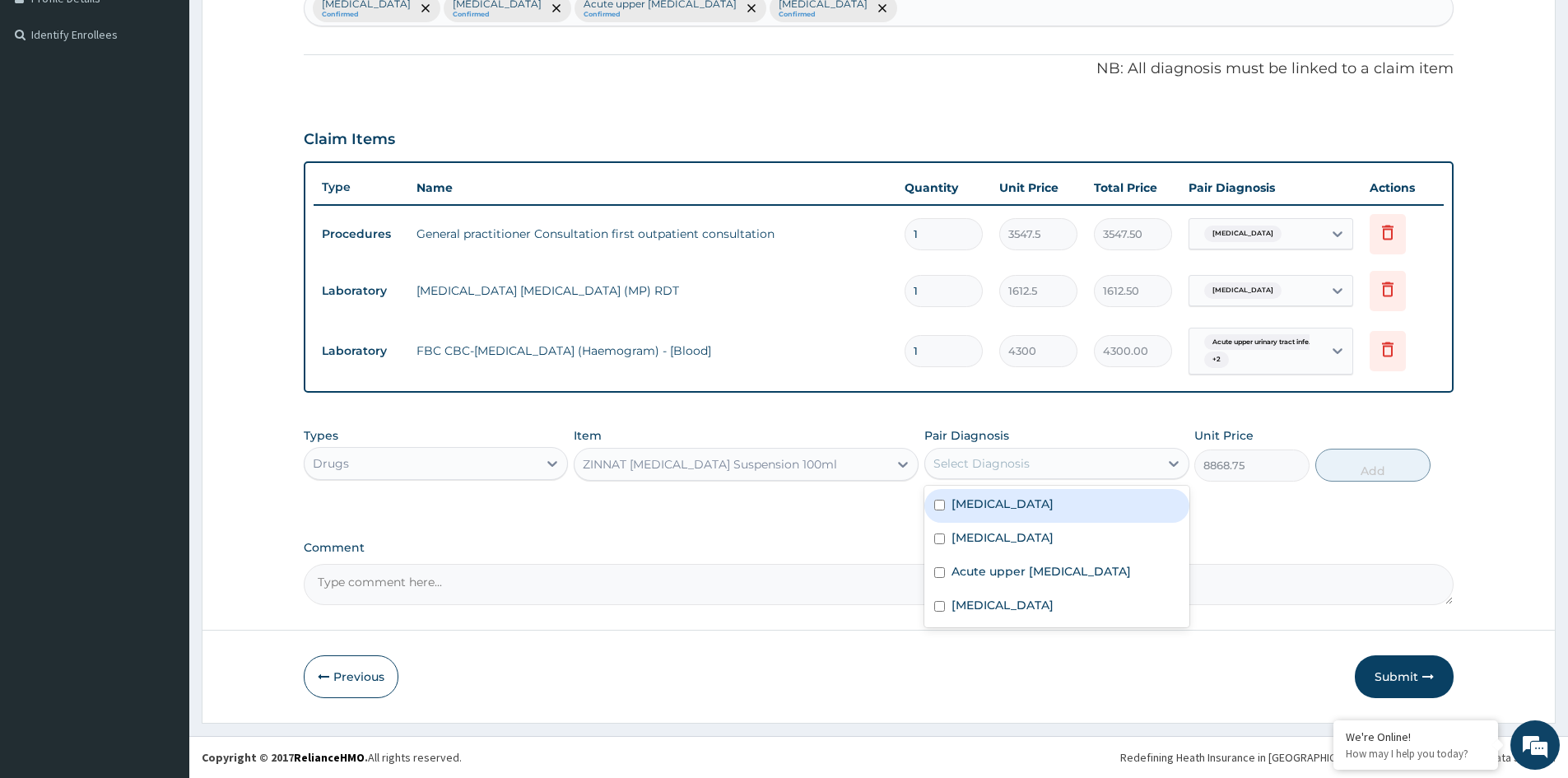
click at [1015, 460] on div "Select Diagnosis" at bounding box center [982, 463] width 96 height 16
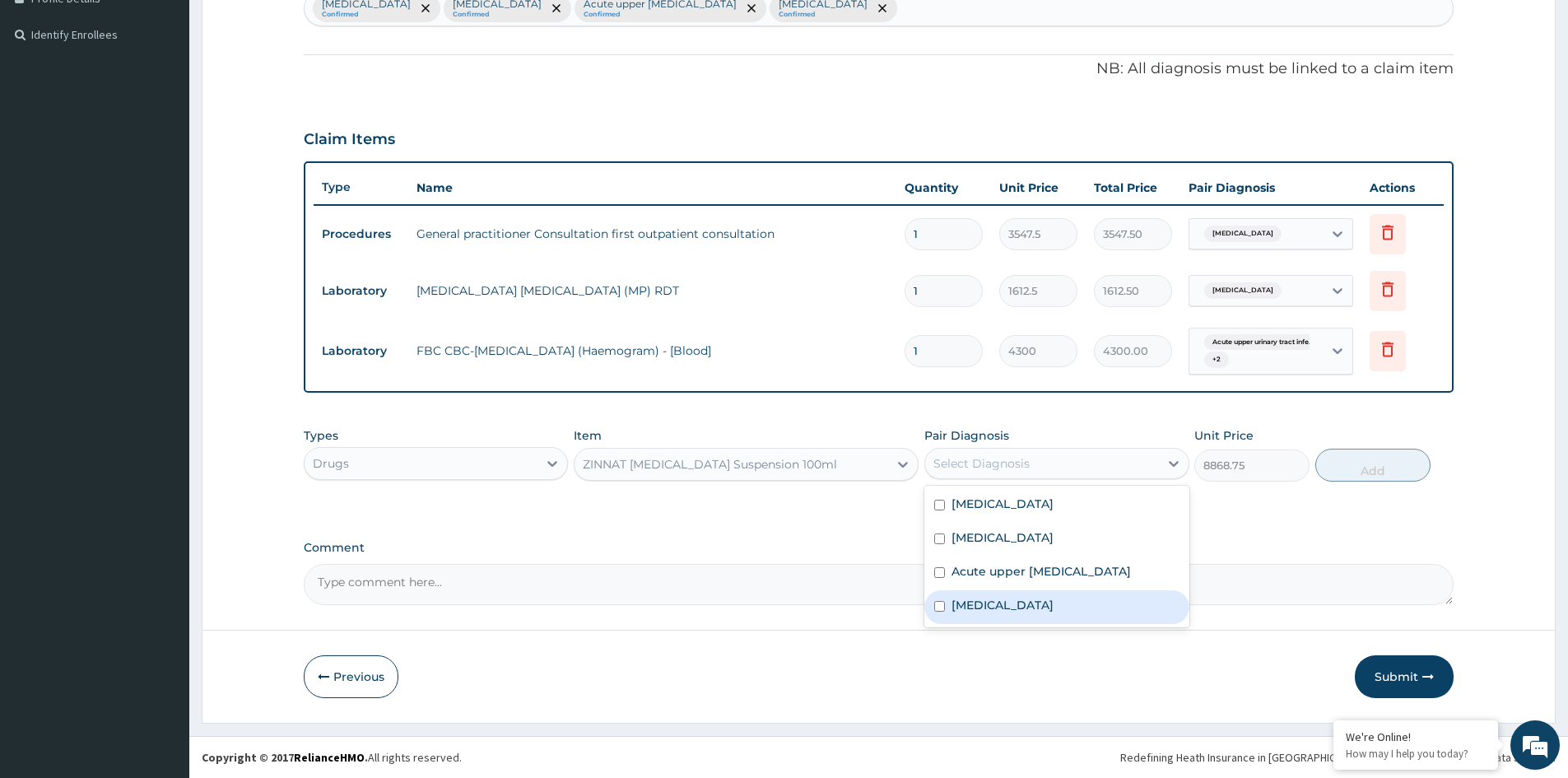
click at [992, 610] on div "Sepsis" at bounding box center [1056, 607] width 264 height 34
checkbox input "true"
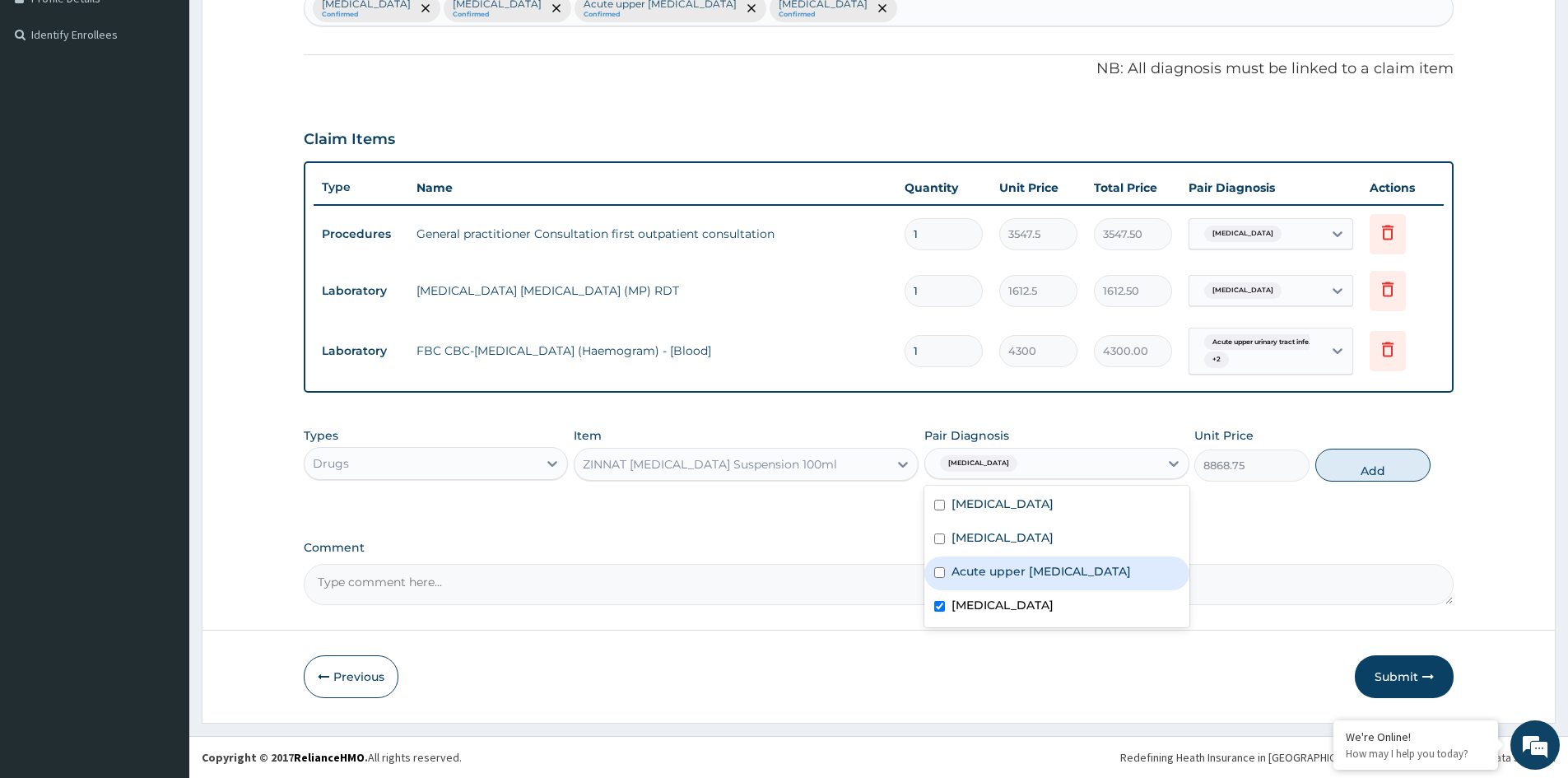
click at [993, 574] on label "Acute upper urinary tract infection" at bounding box center [1041, 570] width 179 height 16
checkbox input "true"
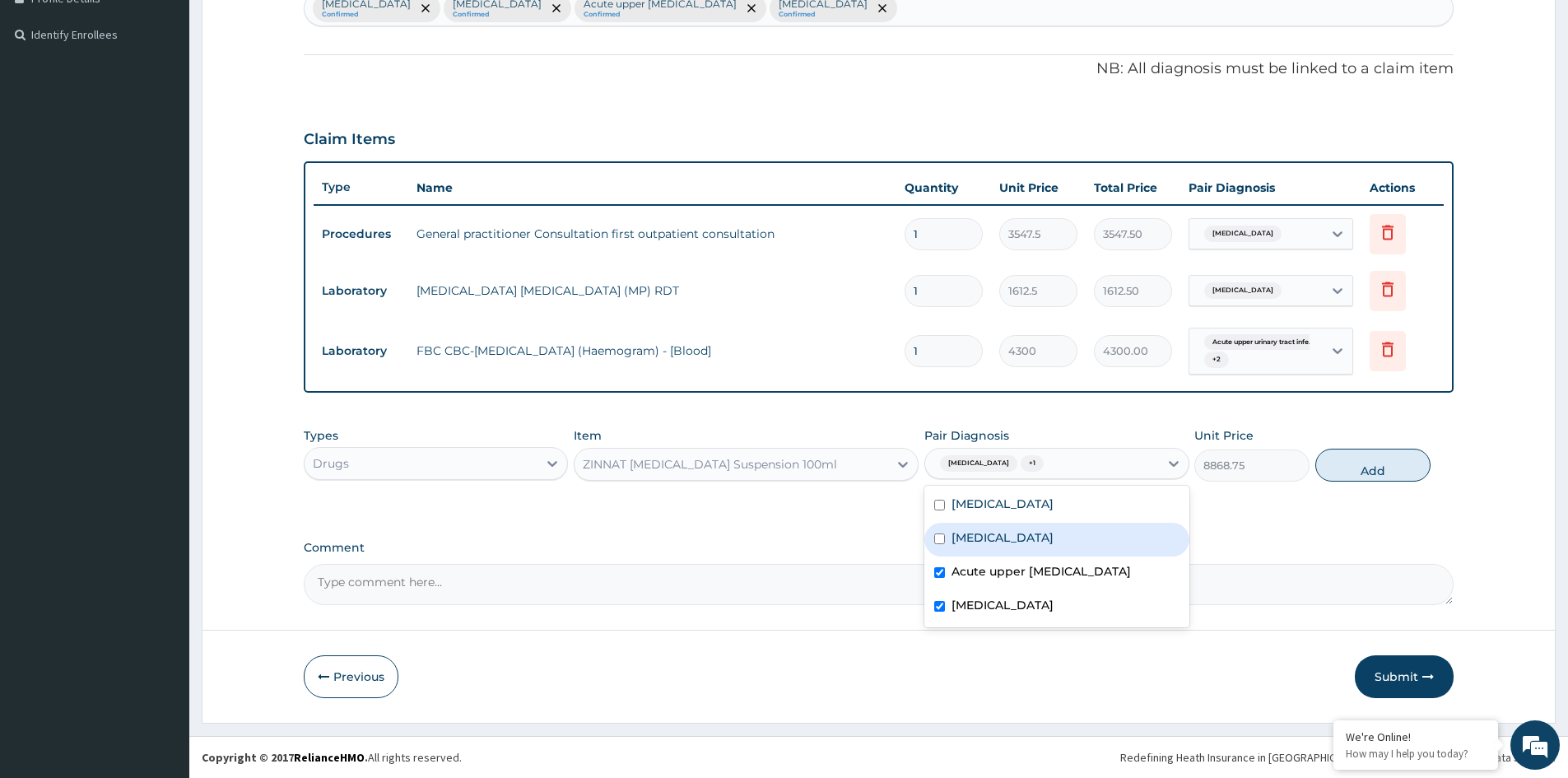
click at [986, 542] on label "Allergic rhinitis" at bounding box center [1002, 536] width 102 height 16
checkbox input "true"
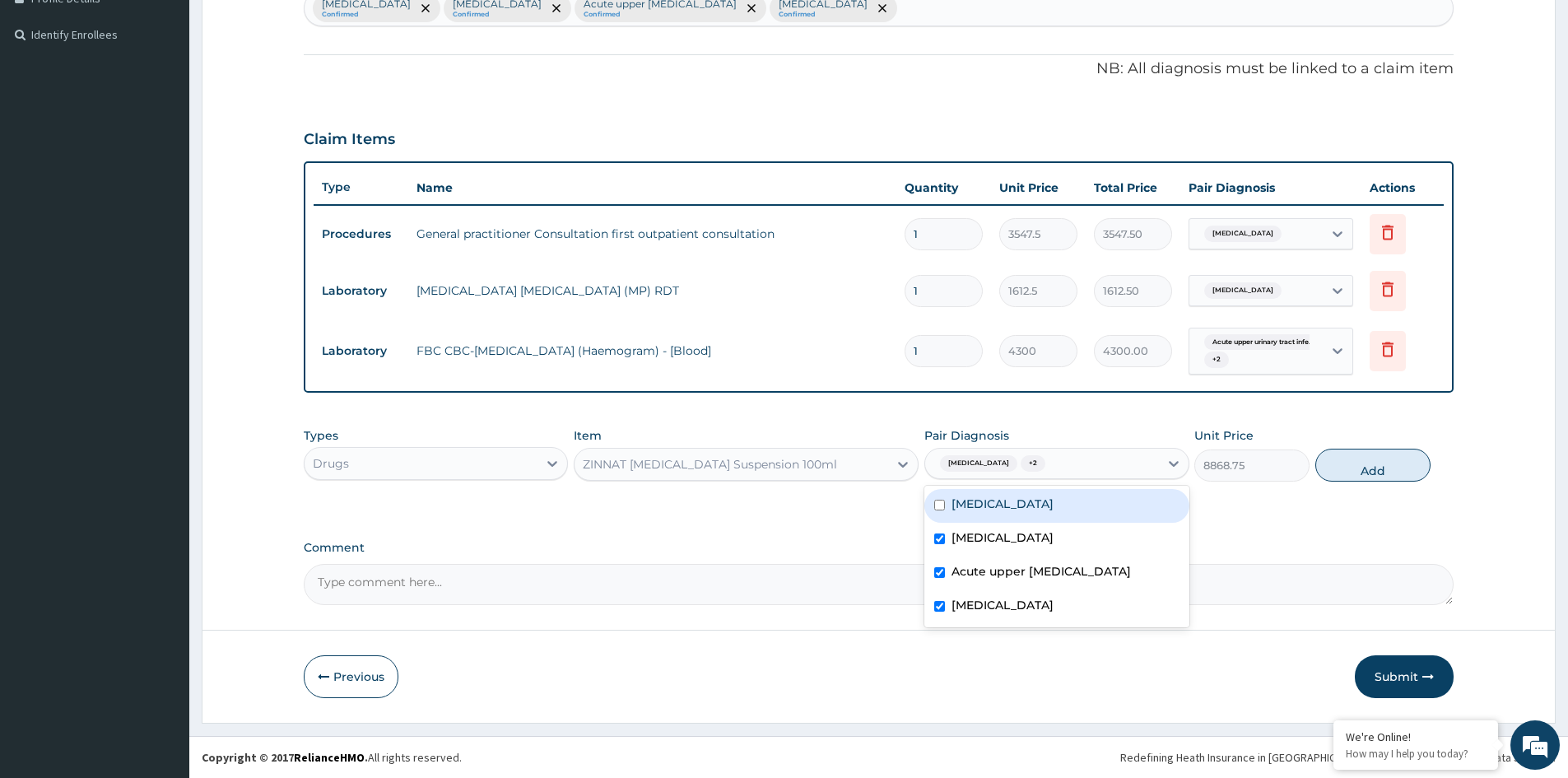
click at [966, 509] on label "Malaria" at bounding box center [1002, 503] width 102 height 16
checkbox input "true"
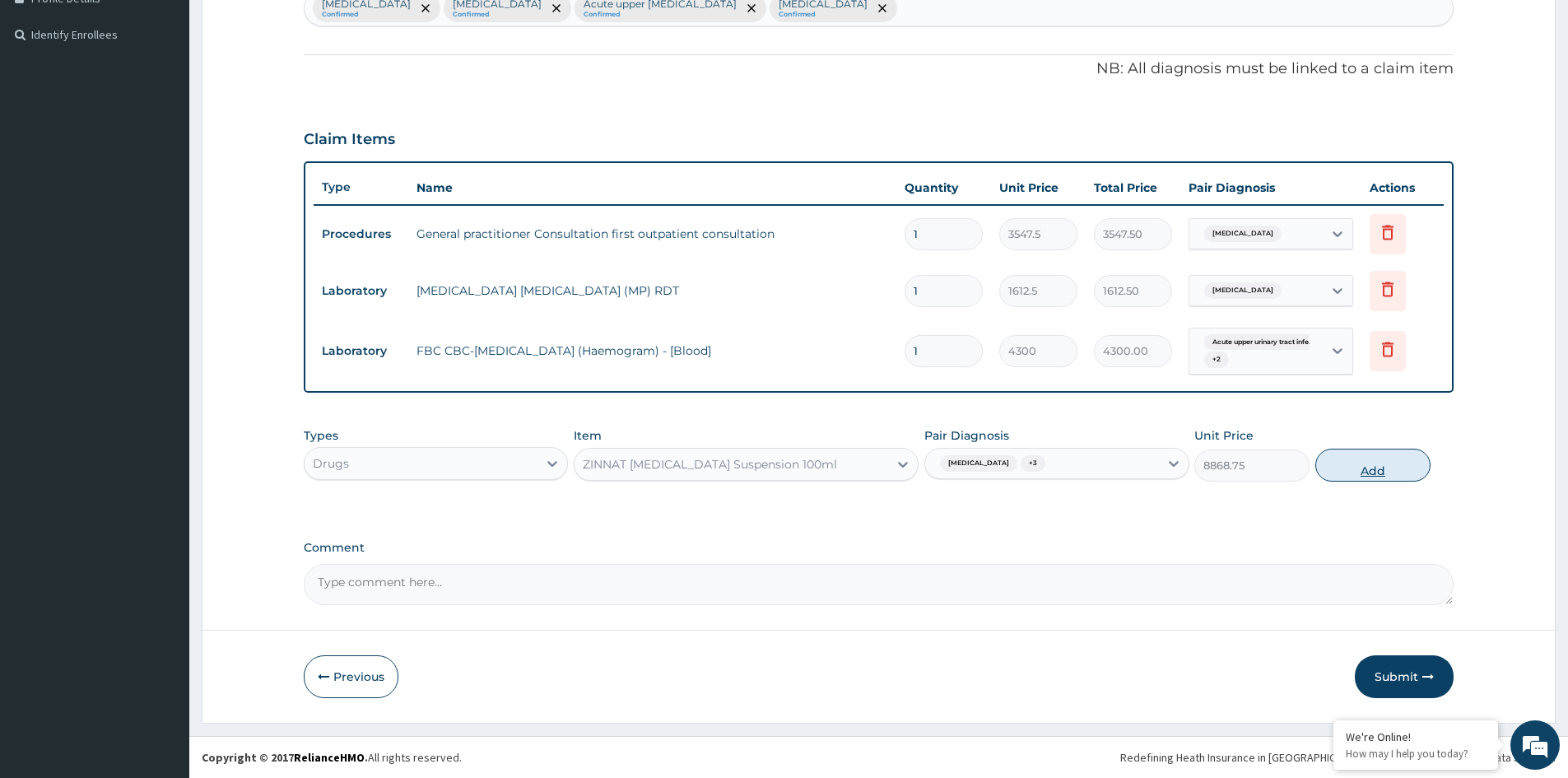
click at [1380, 468] on button "Add" at bounding box center [1373, 465] width 115 height 33
type input "0"
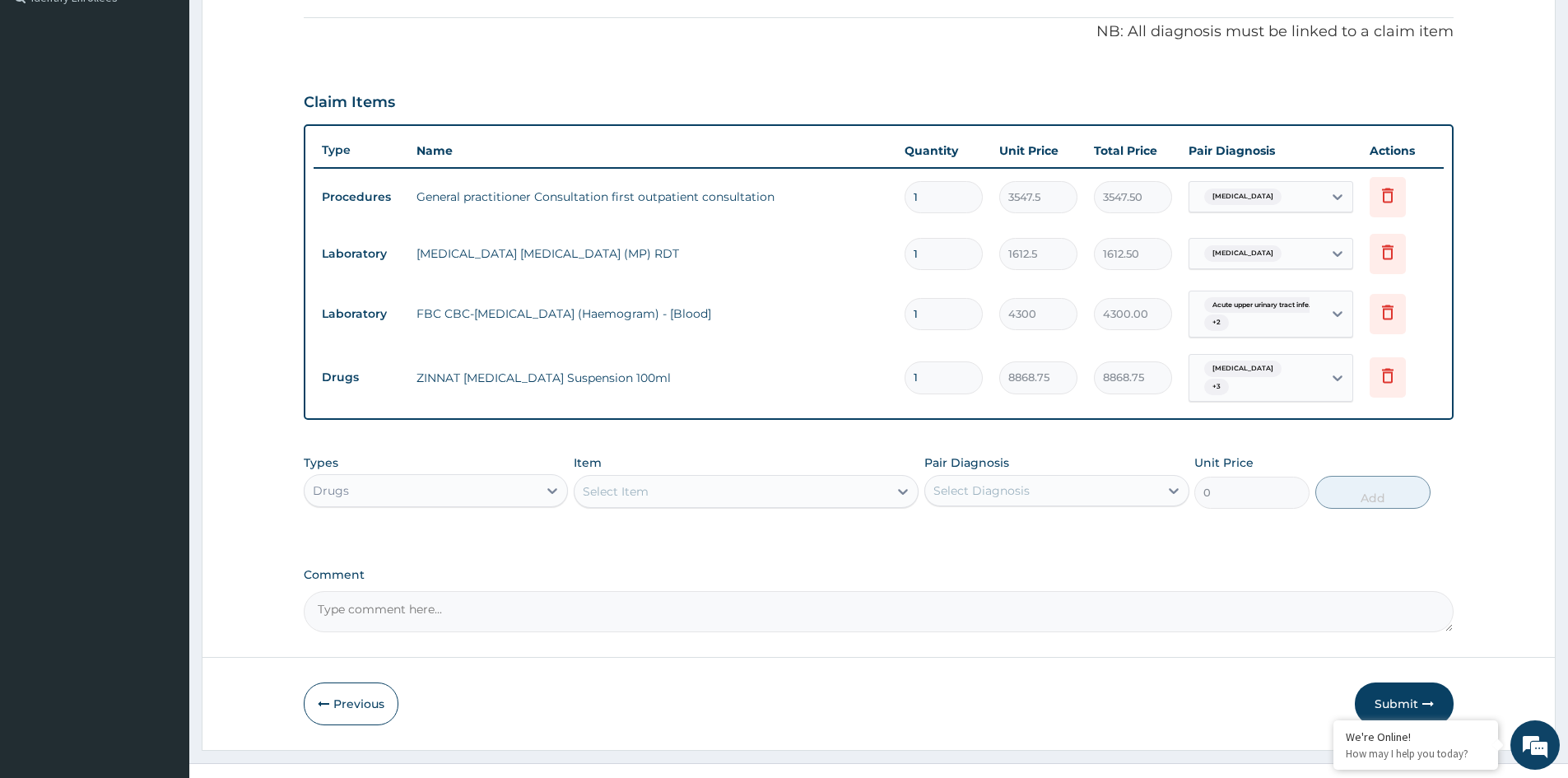
scroll to position [492, 0]
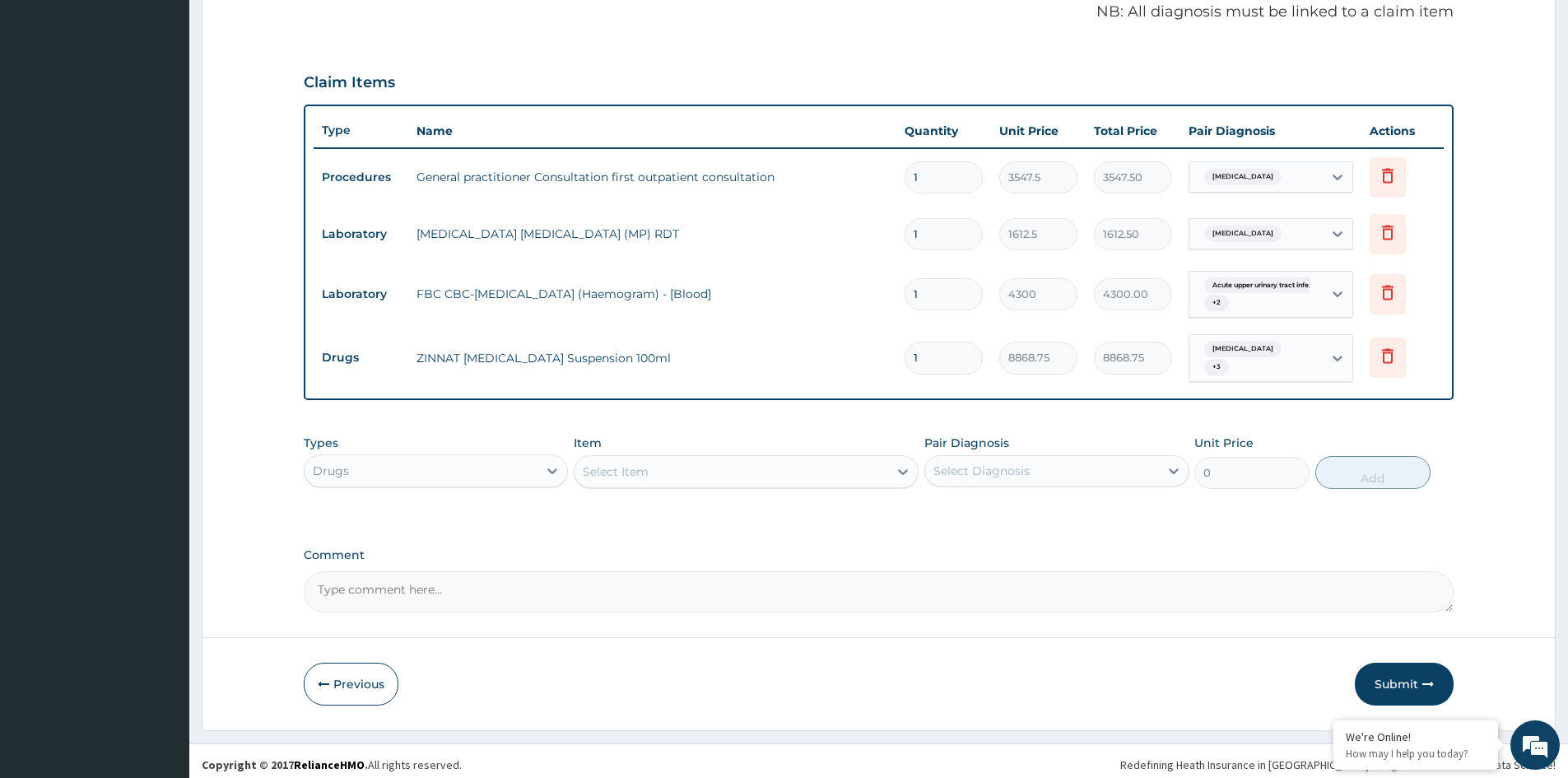
click at [702, 461] on div "Select Item" at bounding box center [731, 471] width 313 height 26
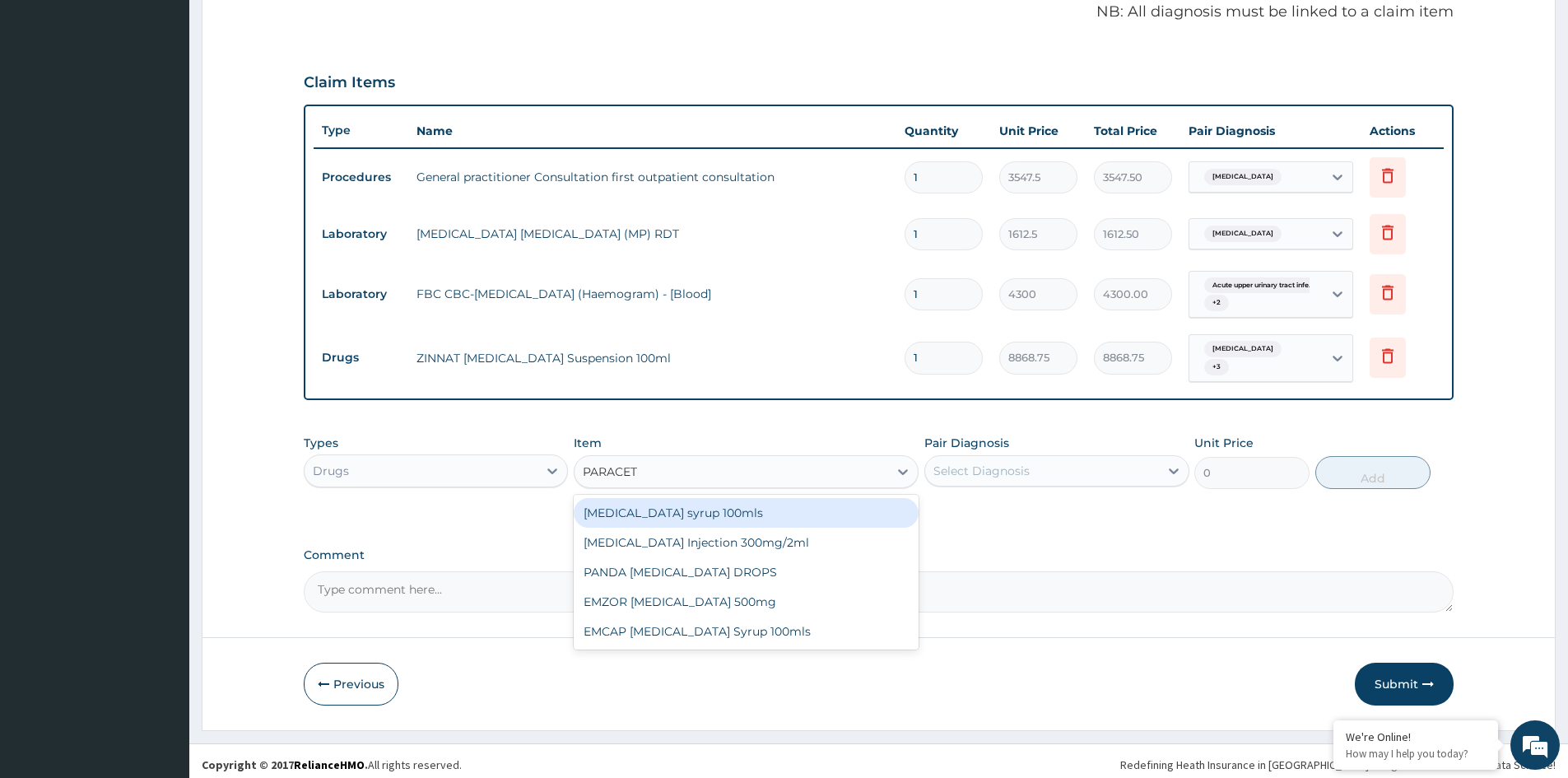
type input "PARACETA"
click at [748, 504] on div "Paracetamol syrup 100mls" at bounding box center [746, 512] width 345 height 30
type input "709.5"
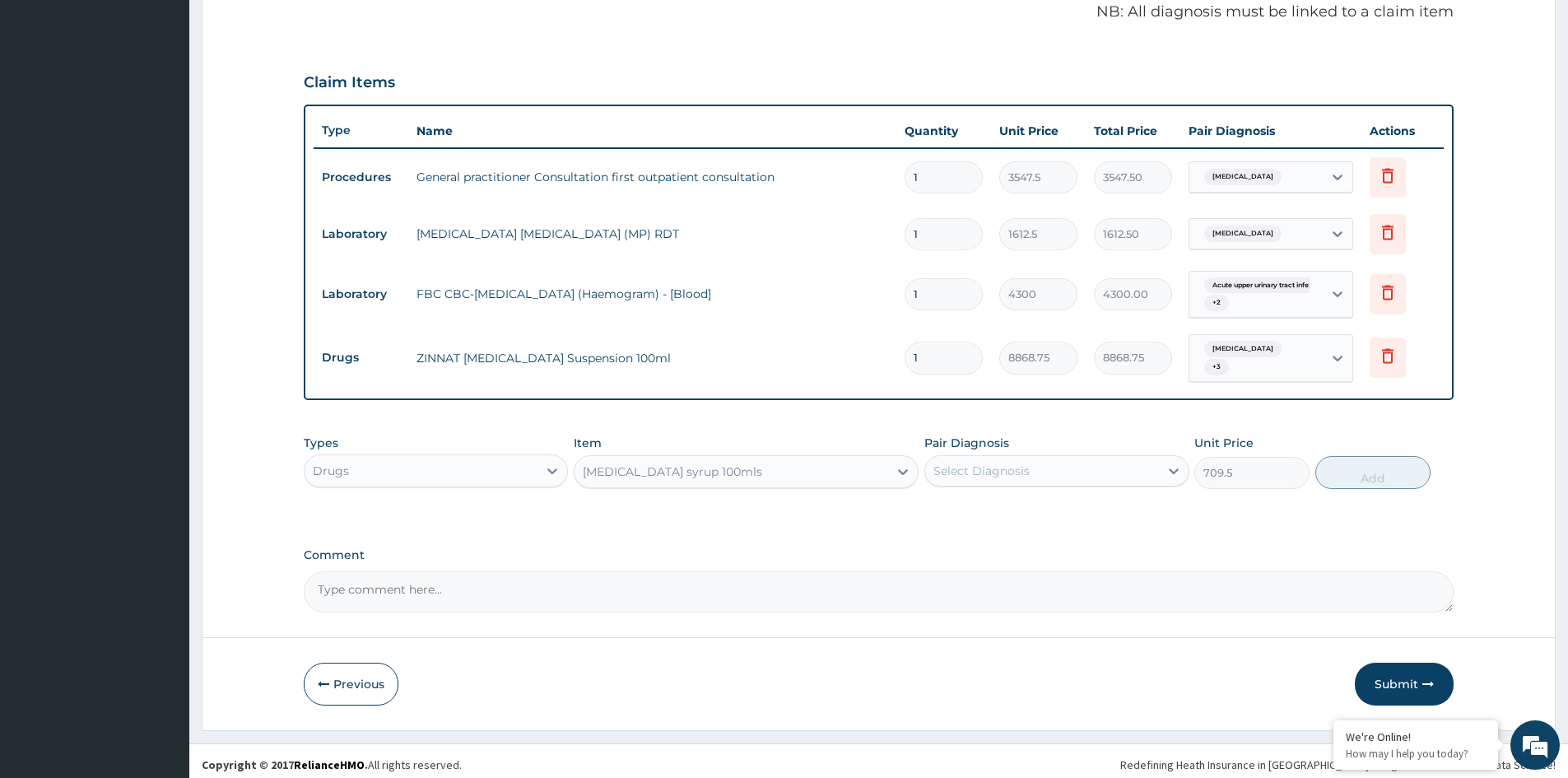
click at [989, 463] on div "Select Diagnosis" at bounding box center [982, 470] width 96 height 16
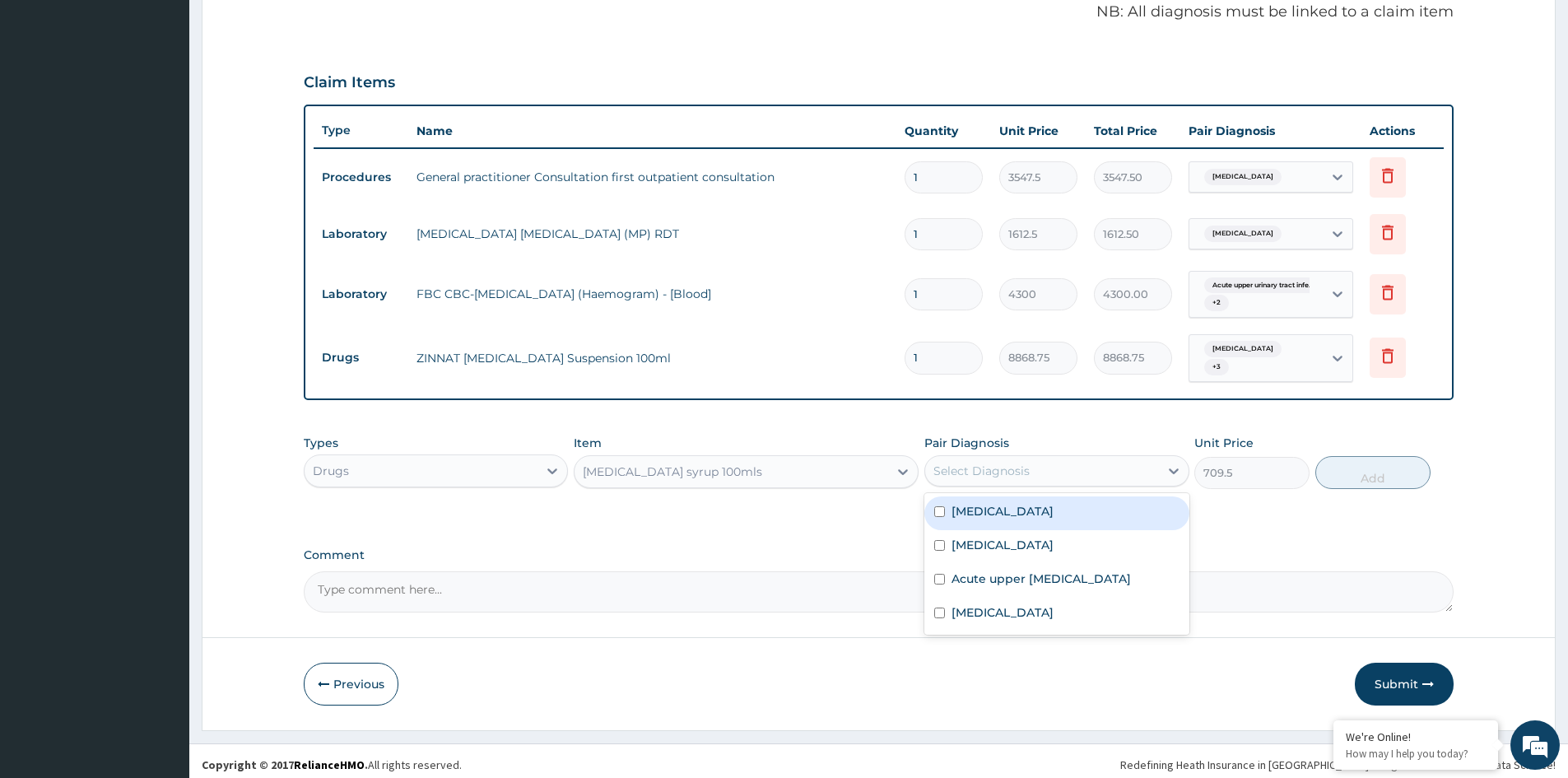
drag, startPoint x: 975, startPoint y: 509, endPoint x: 1008, endPoint y: 503, distance: 33.5
click at [978, 509] on label "Malaria" at bounding box center [1002, 510] width 102 height 16
checkbox input "true"
click at [1385, 470] on button "Add" at bounding box center [1373, 472] width 115 height 33
type input "0"
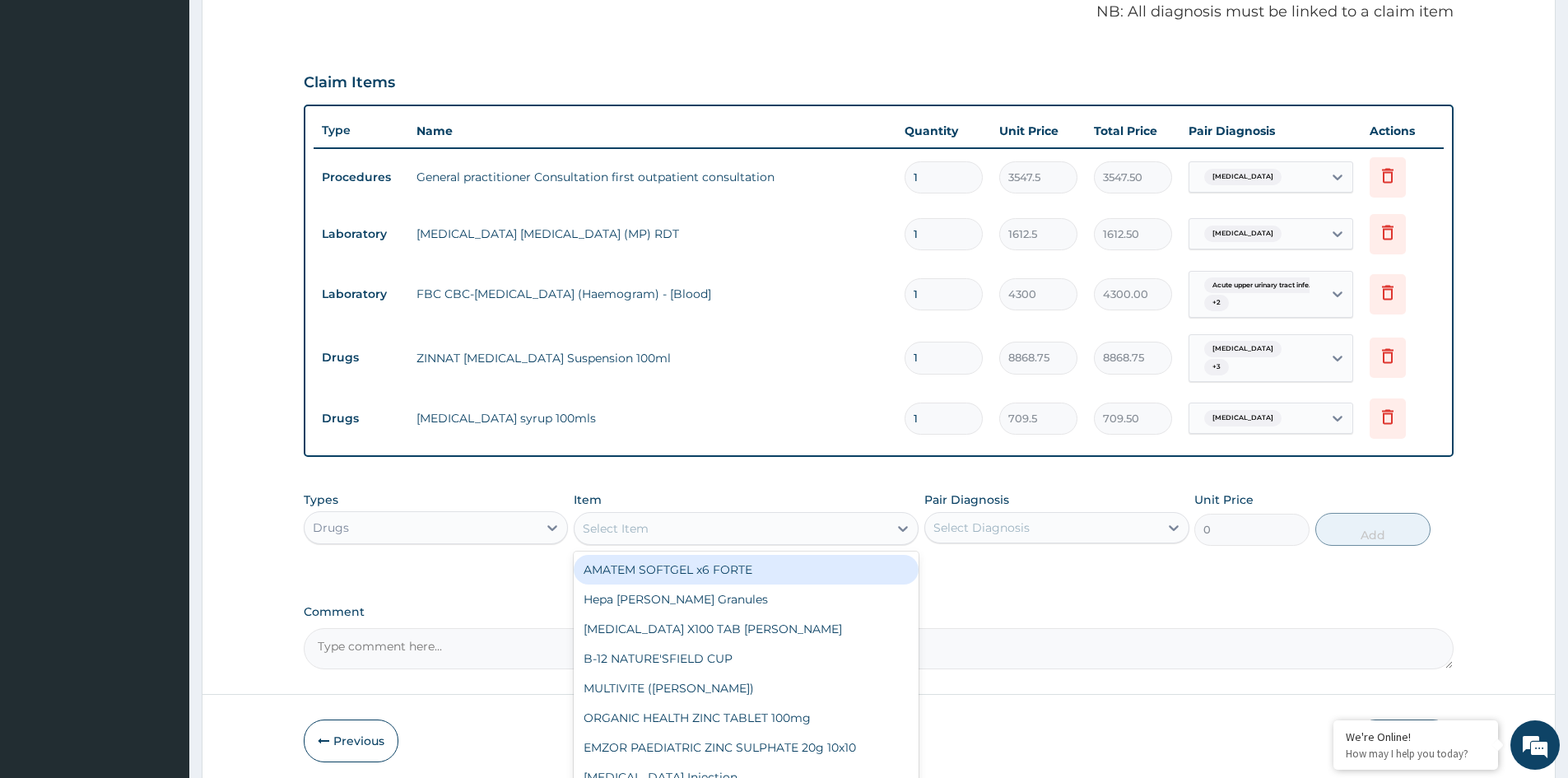
click at [698, 522] on div "Select Item" at bounding box center [731, 528] width 313 height 26
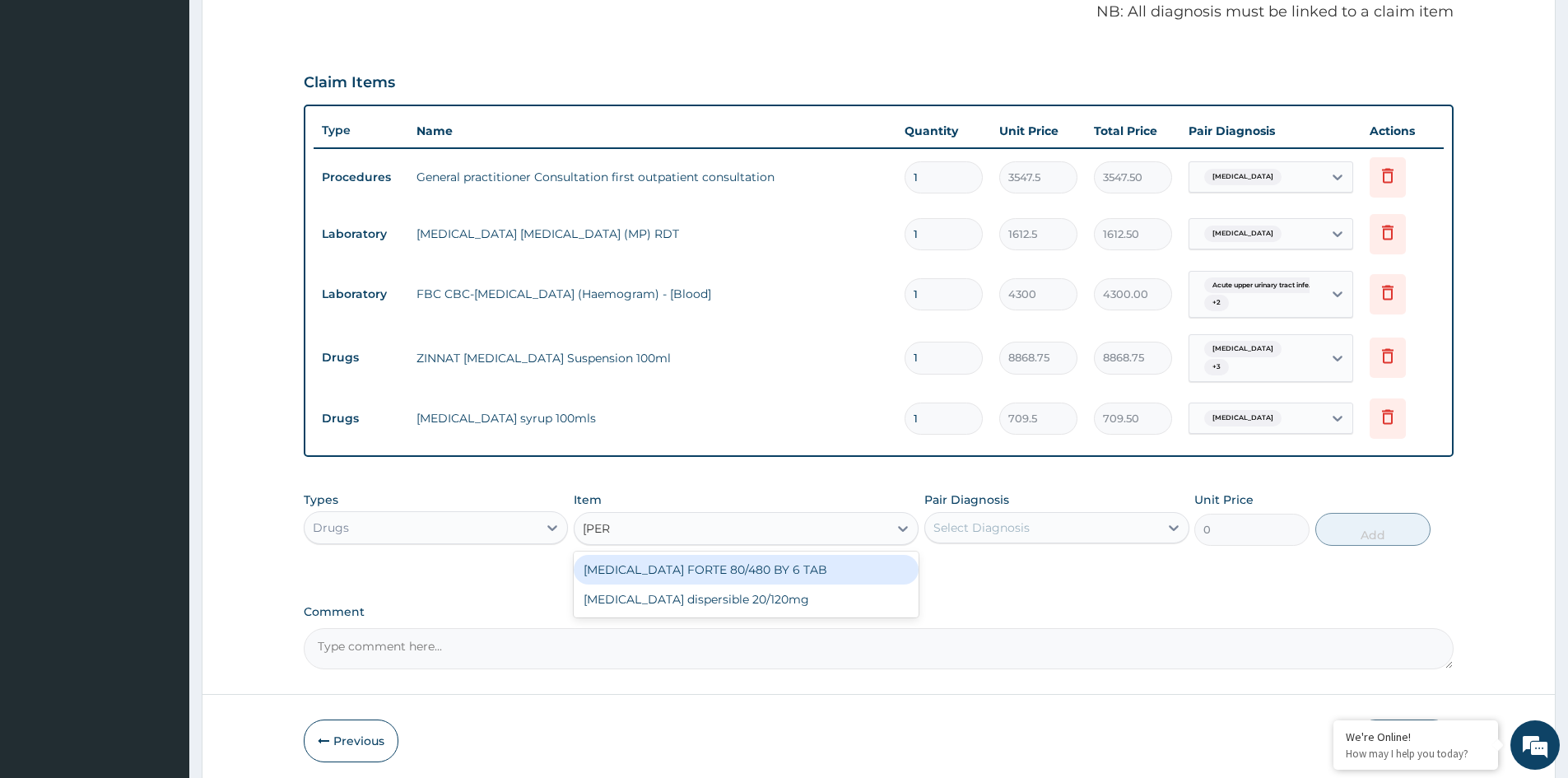
type input "COART"
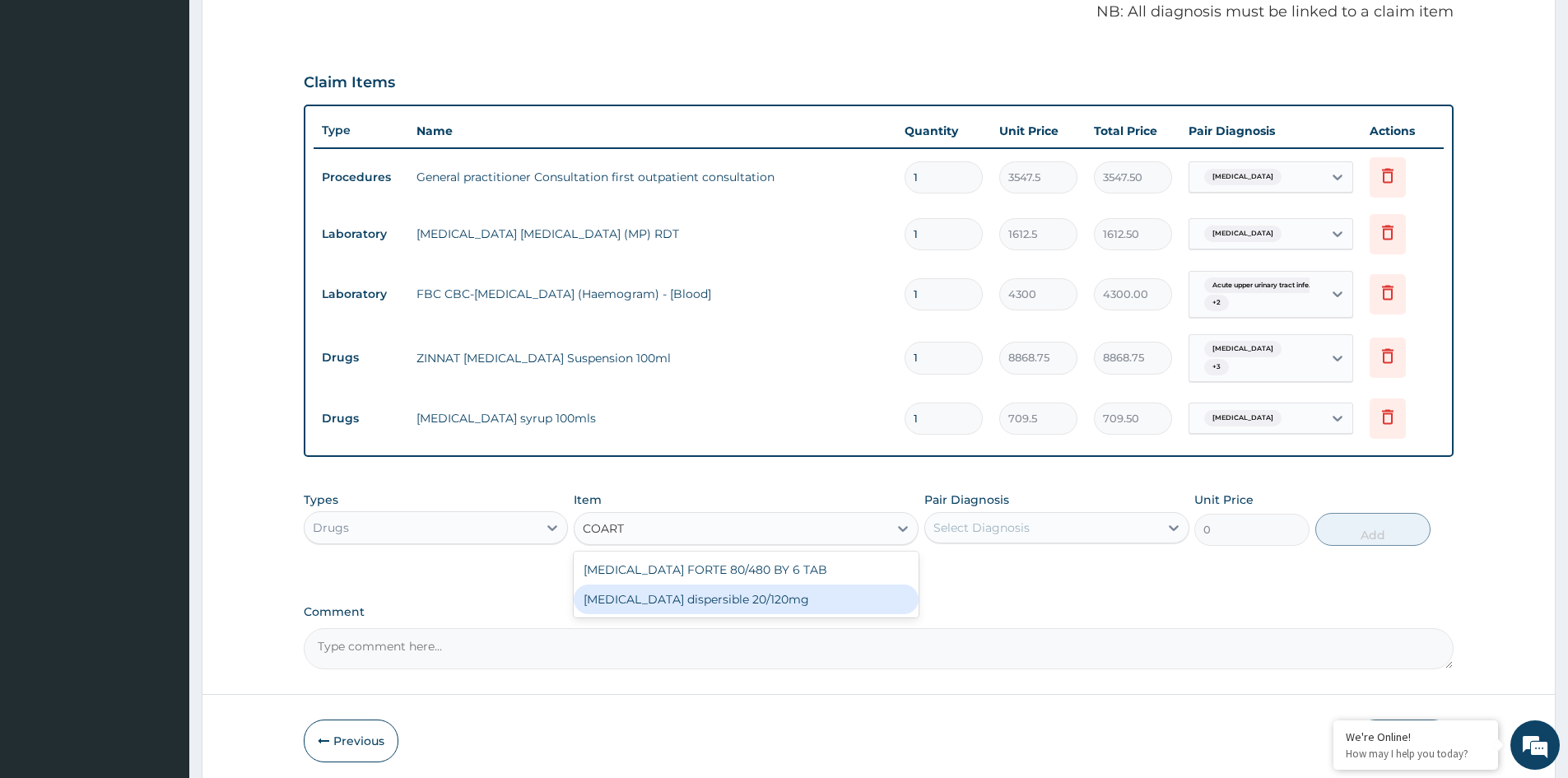
drag, startPoint x: 717, startPoint y: 599, endPoint x: 796, endPoint y: 585, distance: 80.2
click at [729, 598] on div "Coartem dispersible 20/120mg" at bounding box center [746, 599] width 345 height 30
type input "112.3375"
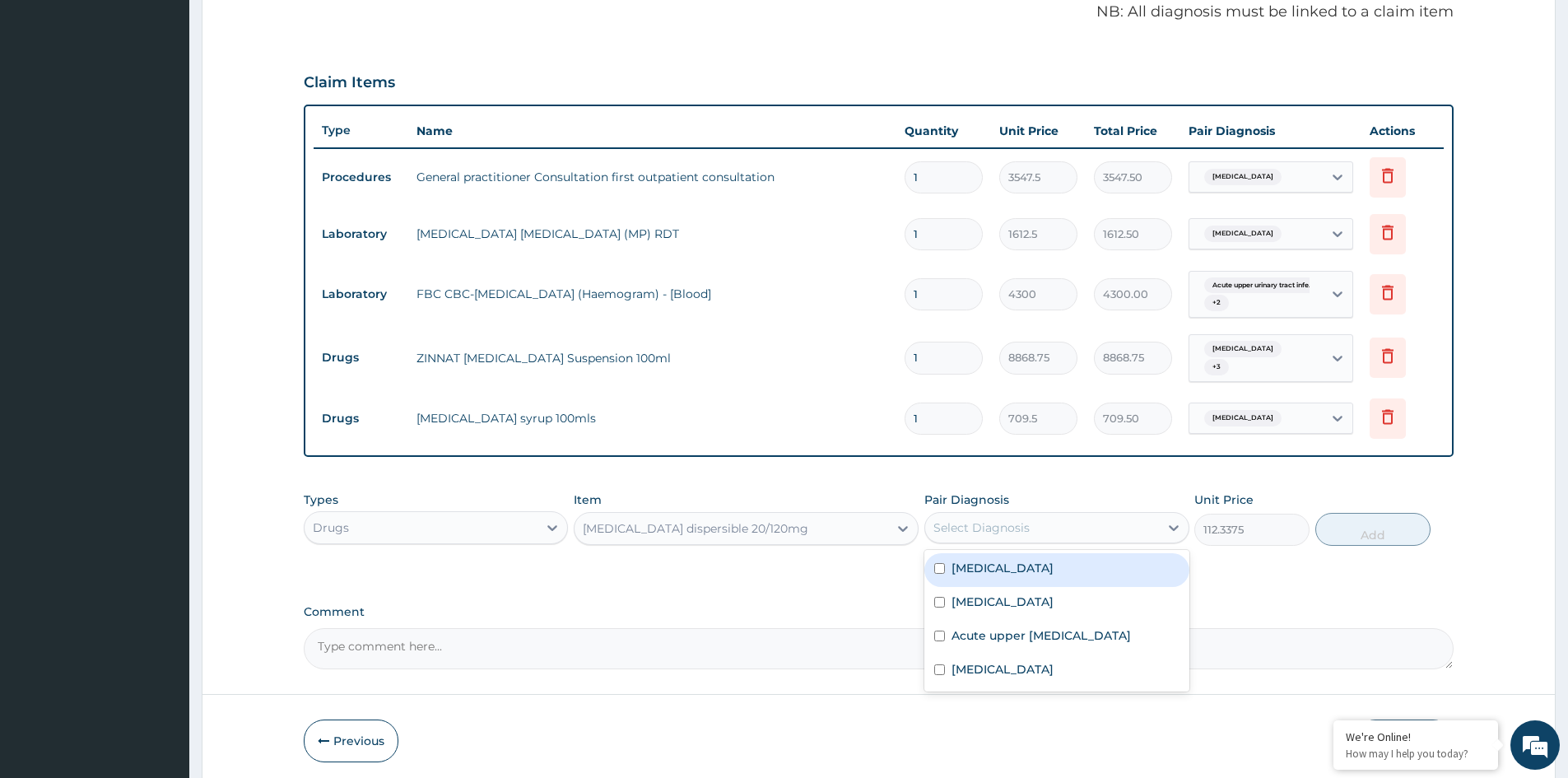
click at [975, 530] on div "Select Diagnosis" at bounding box center [1042, 527] width 233 height 26
click at [977, 574] on div "Malaria" at bounding box center [1056, 570] width 264 height 34
checkbox input "true"
click at [1386, 520] on button "Add" at bounding box center [1373, 529] width 115 height 33
type input "0"
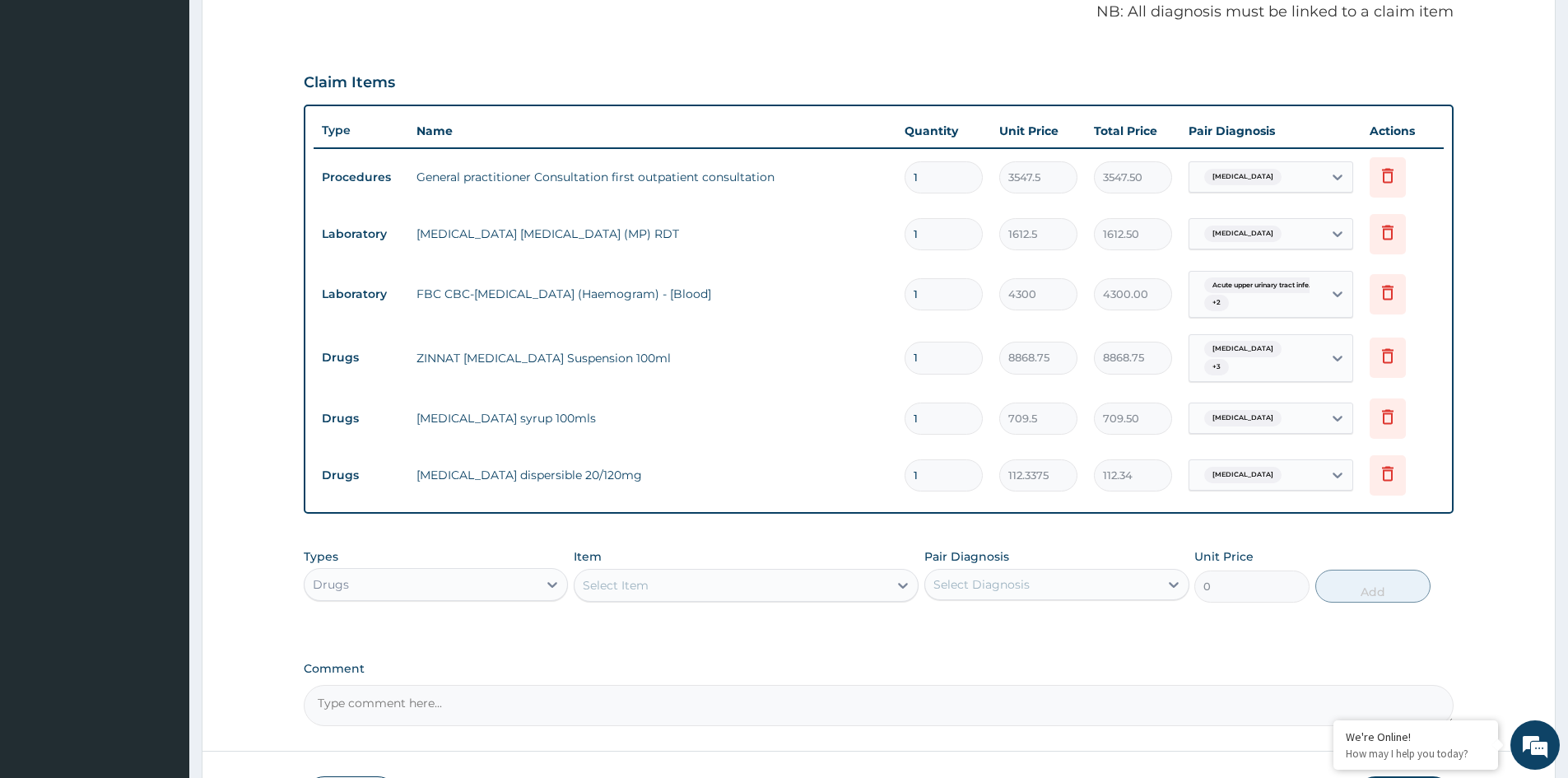
type input "0.00"
type input "1"
type input "112.34"
type input "12"
type input "1348.05"
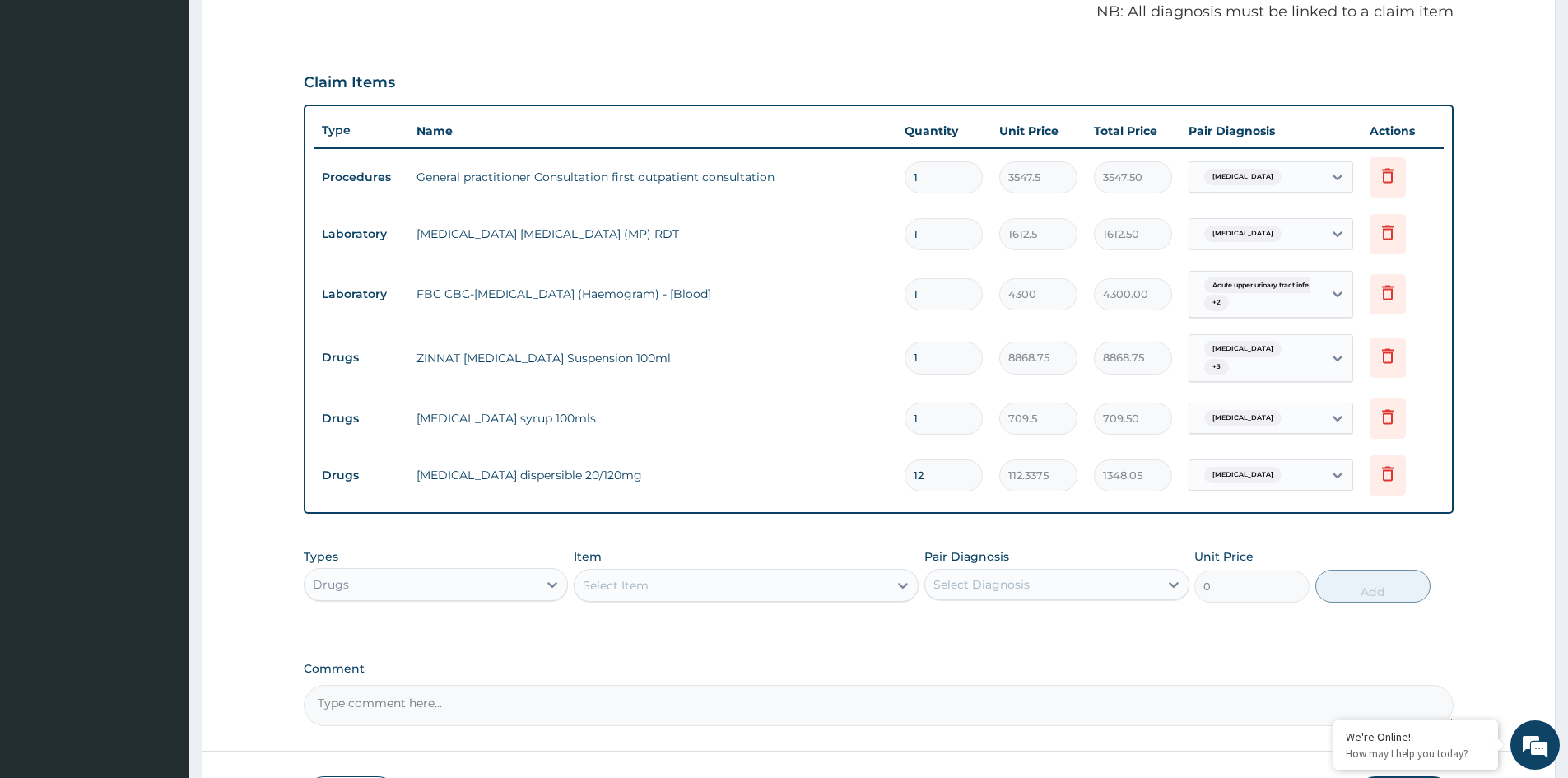
type input "12"
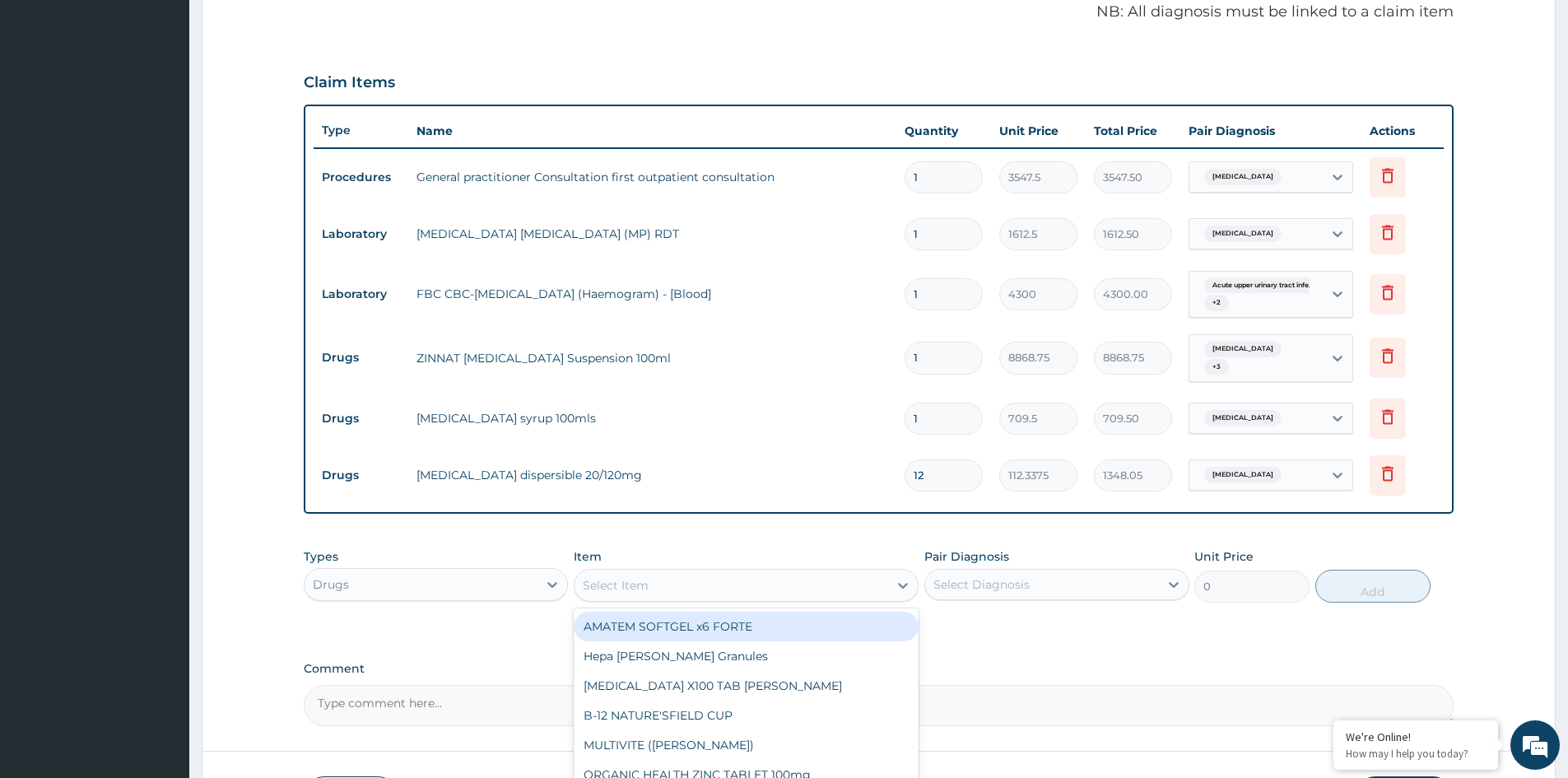
click at [699, 582] on div "Select Item" at bounding box center [731, 585] width 313 height 26
type input "COUGH"
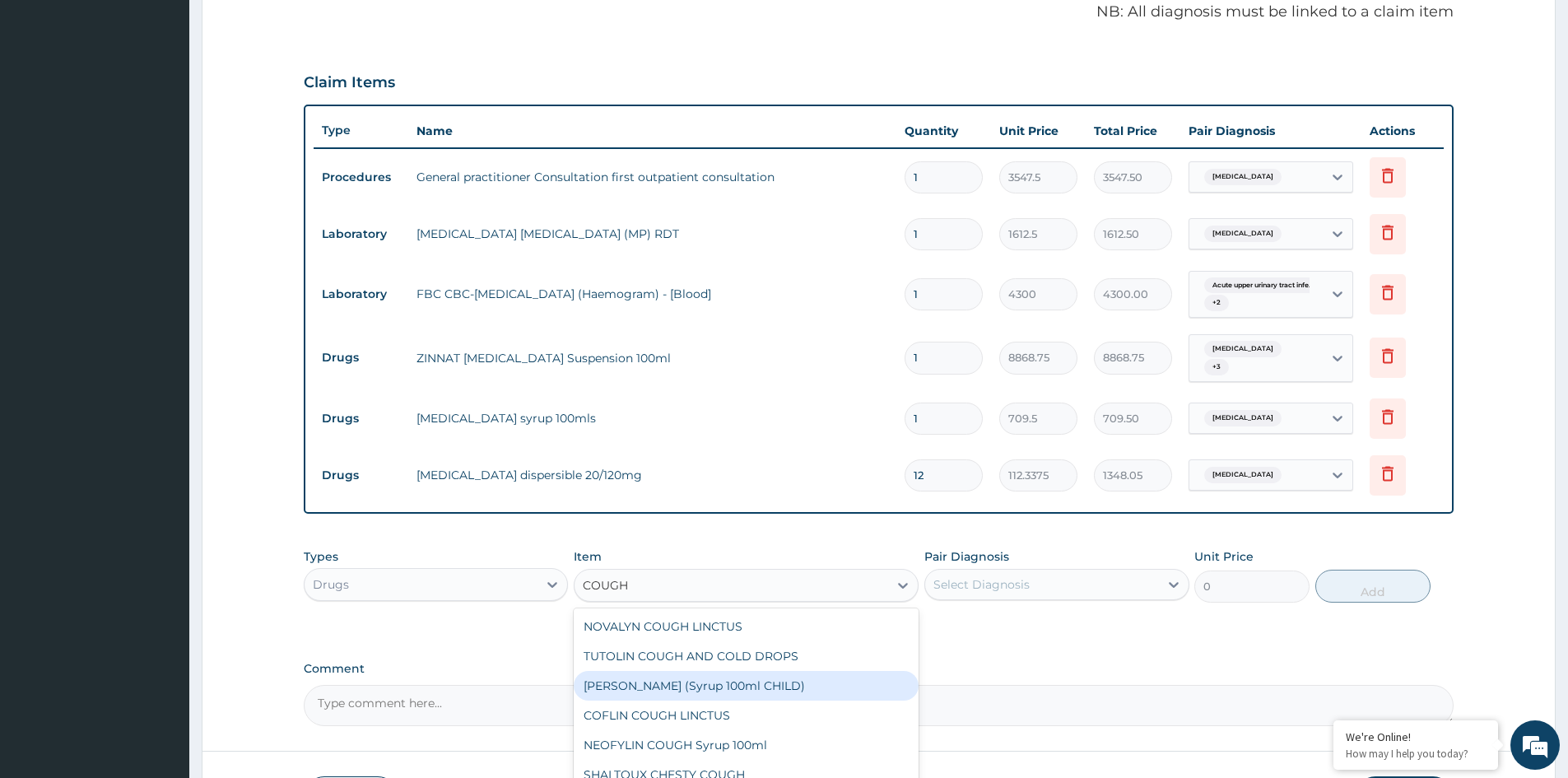
click at [700, 683] on div "EMZOLYN COUGH (Syrup 100ml CHILD)" at bounding box center [746, 685] width 345 height 30
type input "1478.125"
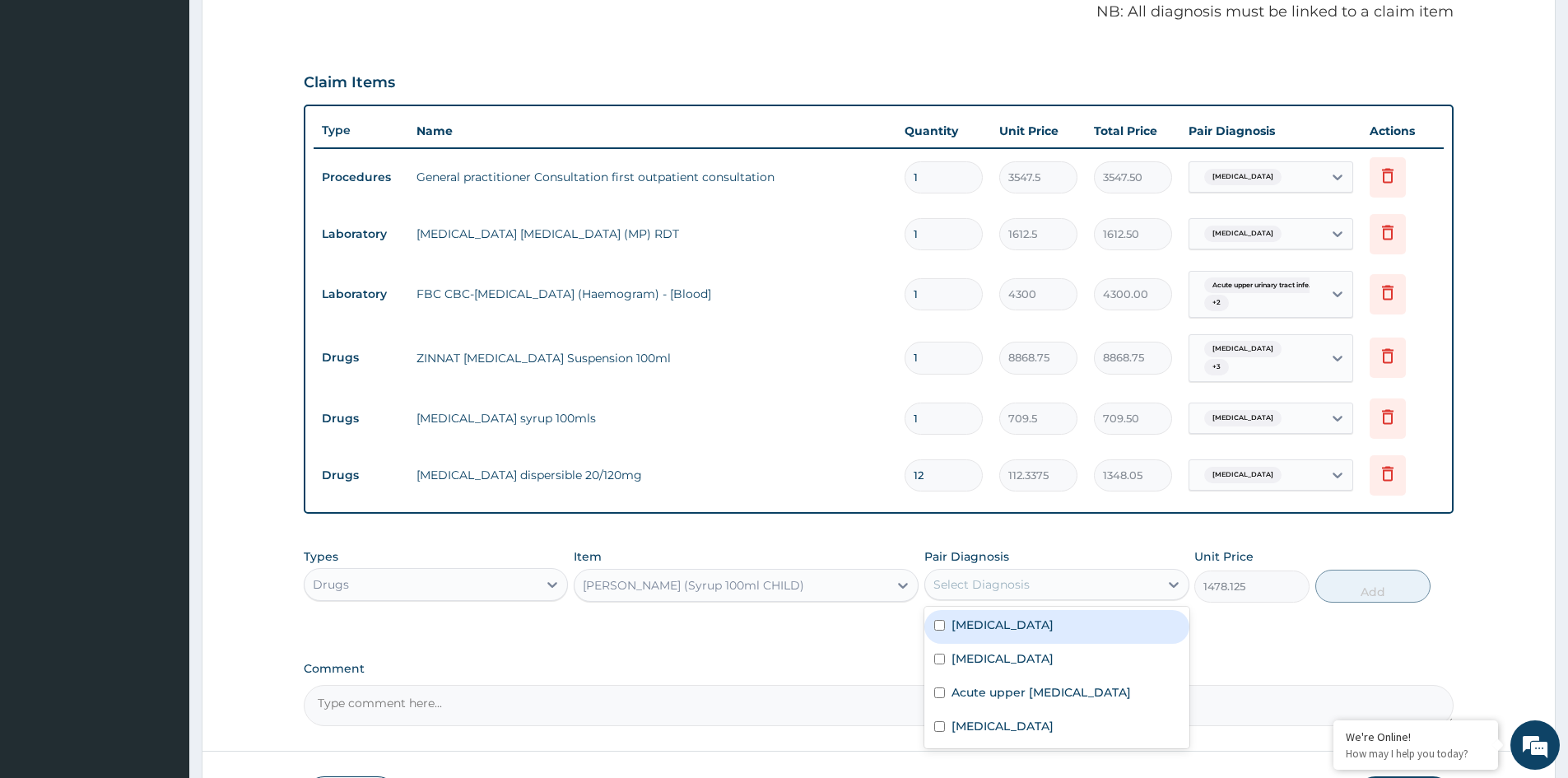
click at [1040, 580] on div "Select Diagnosis" at bounding box center [1042, 584] width 233 height 26
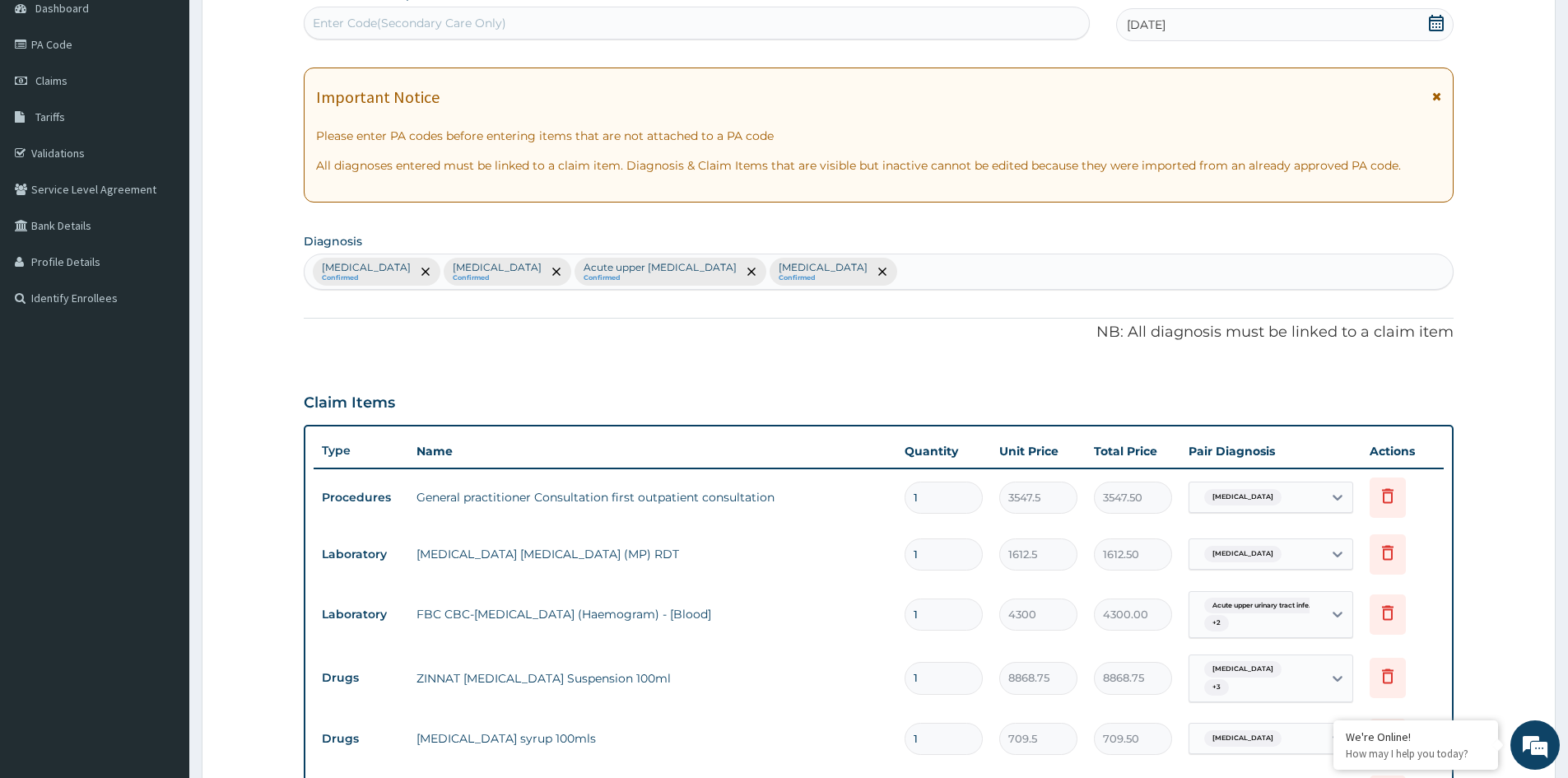
scroll to position [162, 0]
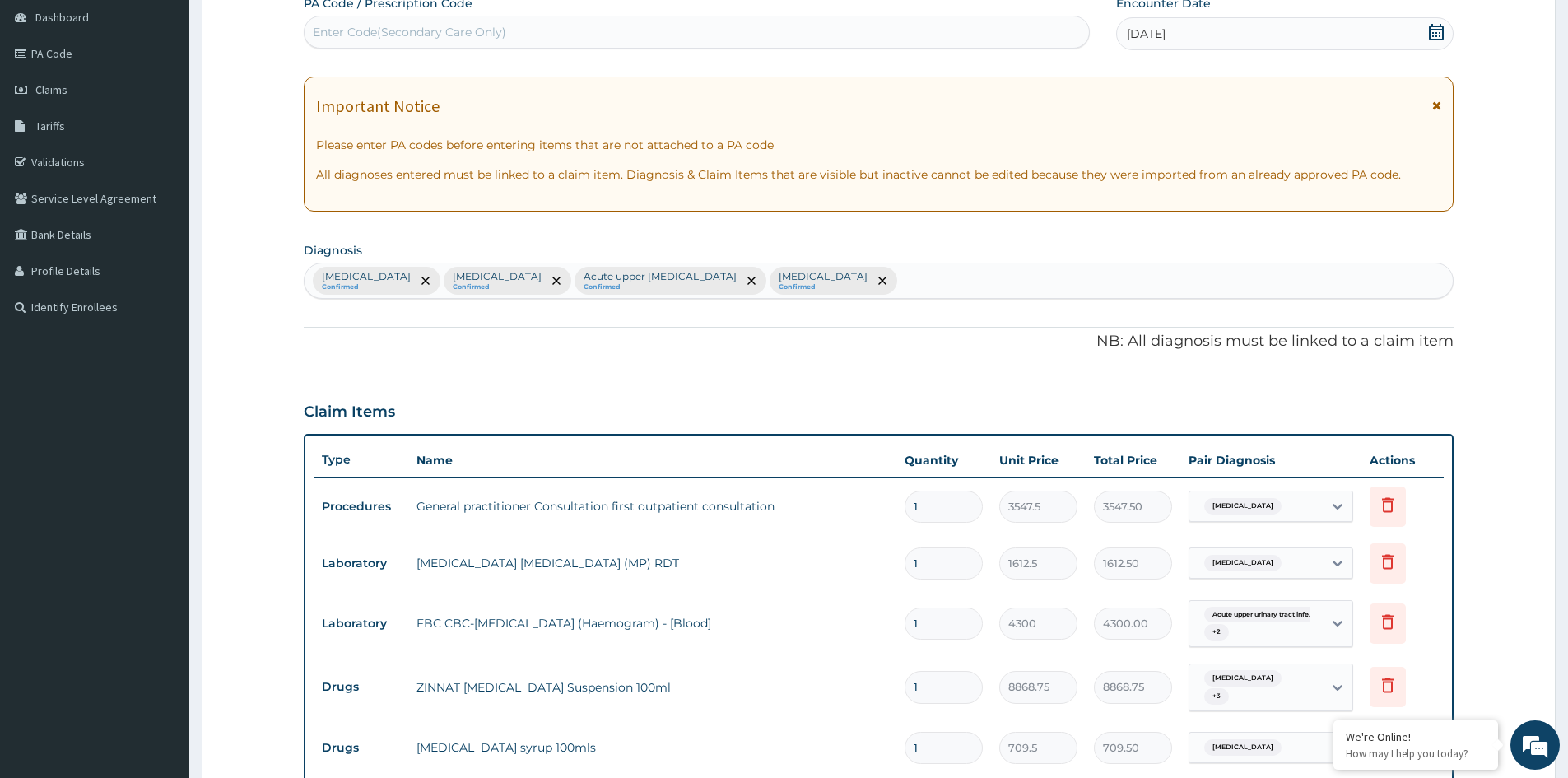
click at [832, 293] on div "Malaria Confirmed Allergic rhinitis Confirmed Acute upper urinary tract infecti…" at bounding box center [878, 280] width 1148 height 35
type input "COUGH"
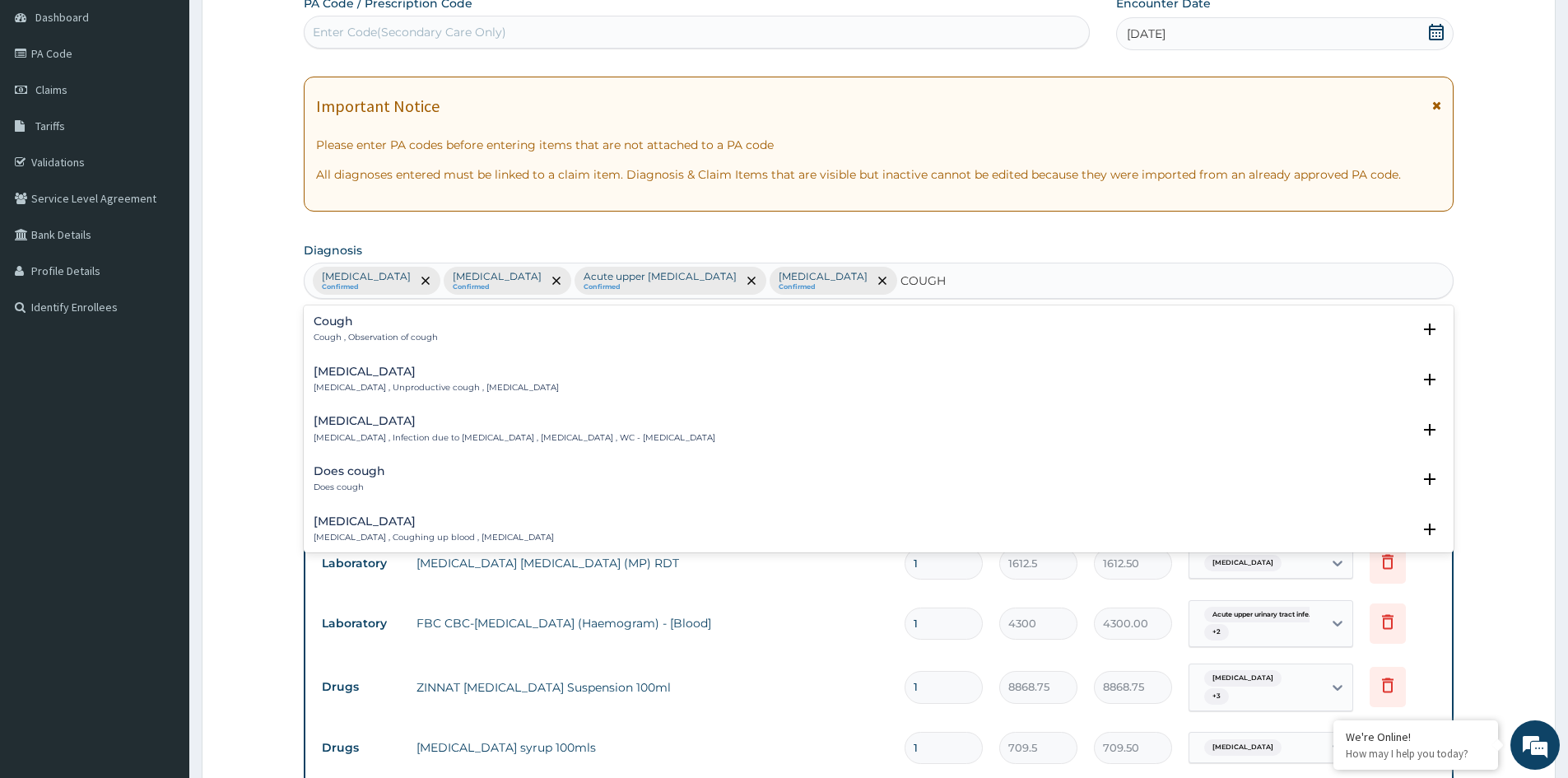
click at [394, 324] on h4 "Cough" at bounding box center [375, 321] width 124 height 13
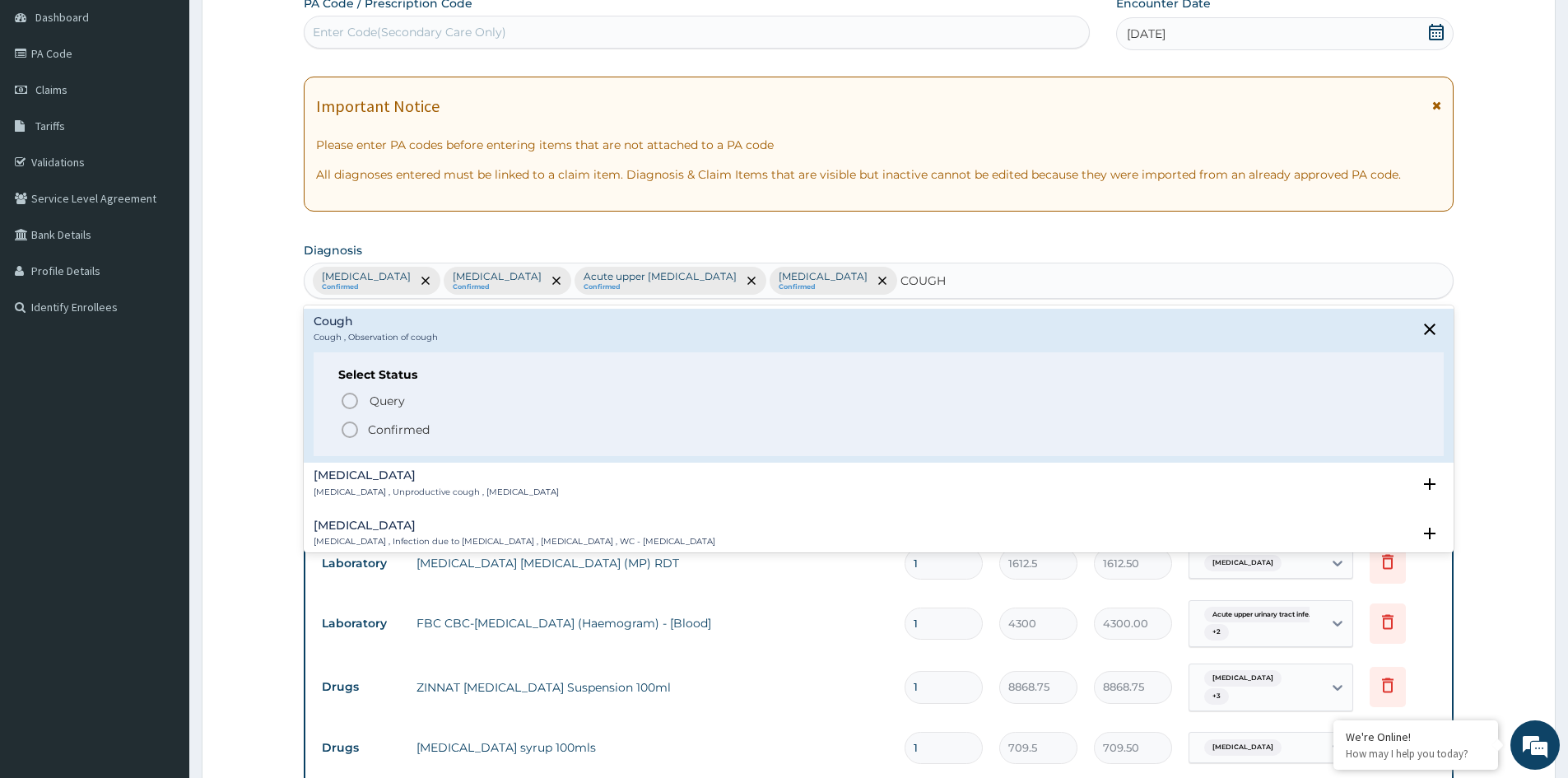
drag, startPoint x: 411, startPoint y: 429, endPoint x: 576, endPoint y: 388, distance: 170.0
click at [432, 425] on span "Confirmed" at bounding box center [879, 429] width 1079 height 19
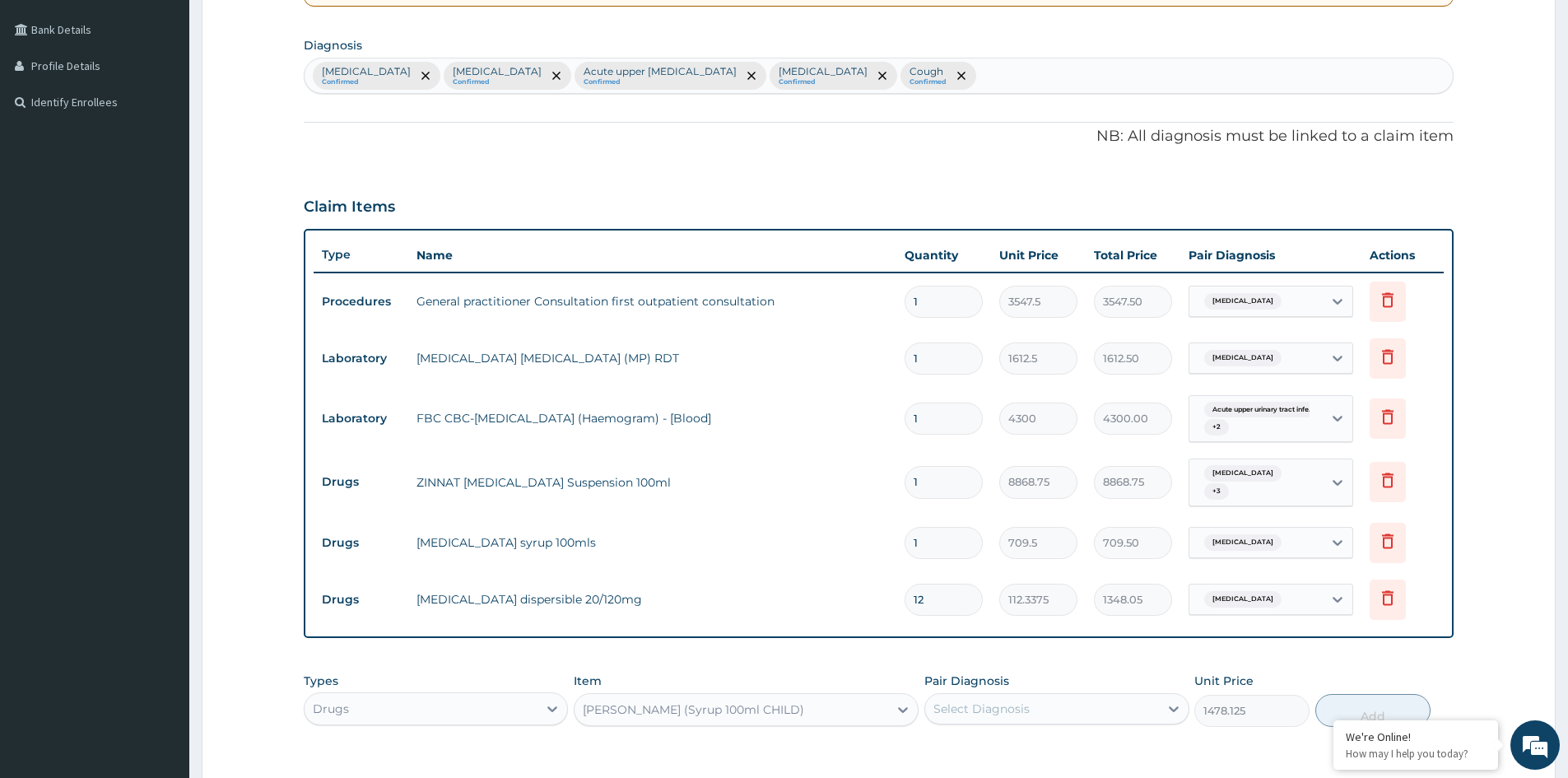
scroll to position [492, 0]
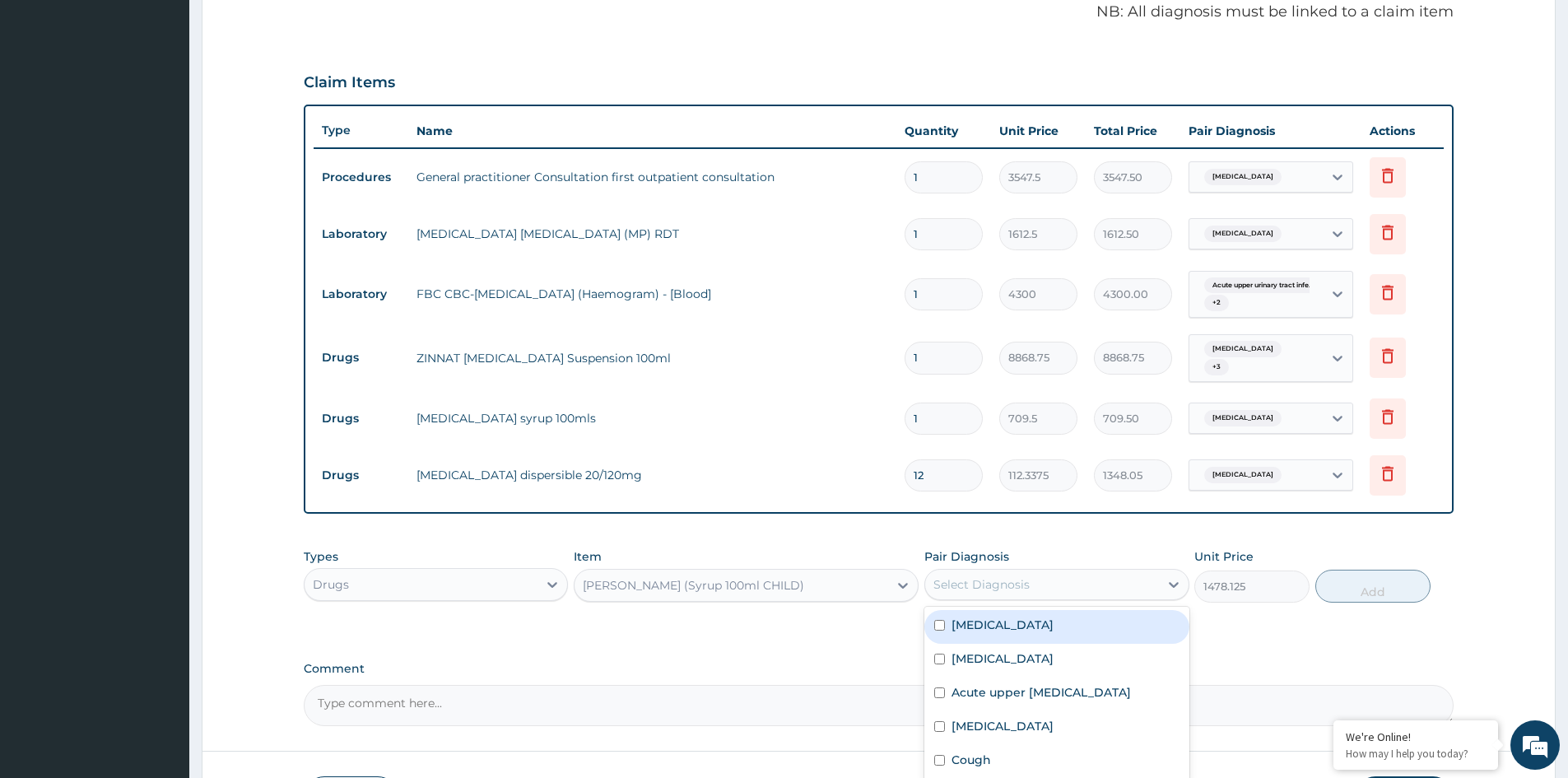
click at [1030, 575] on div "Select Diagnosis" at bounding box center [1042, 584] width 233 height 26
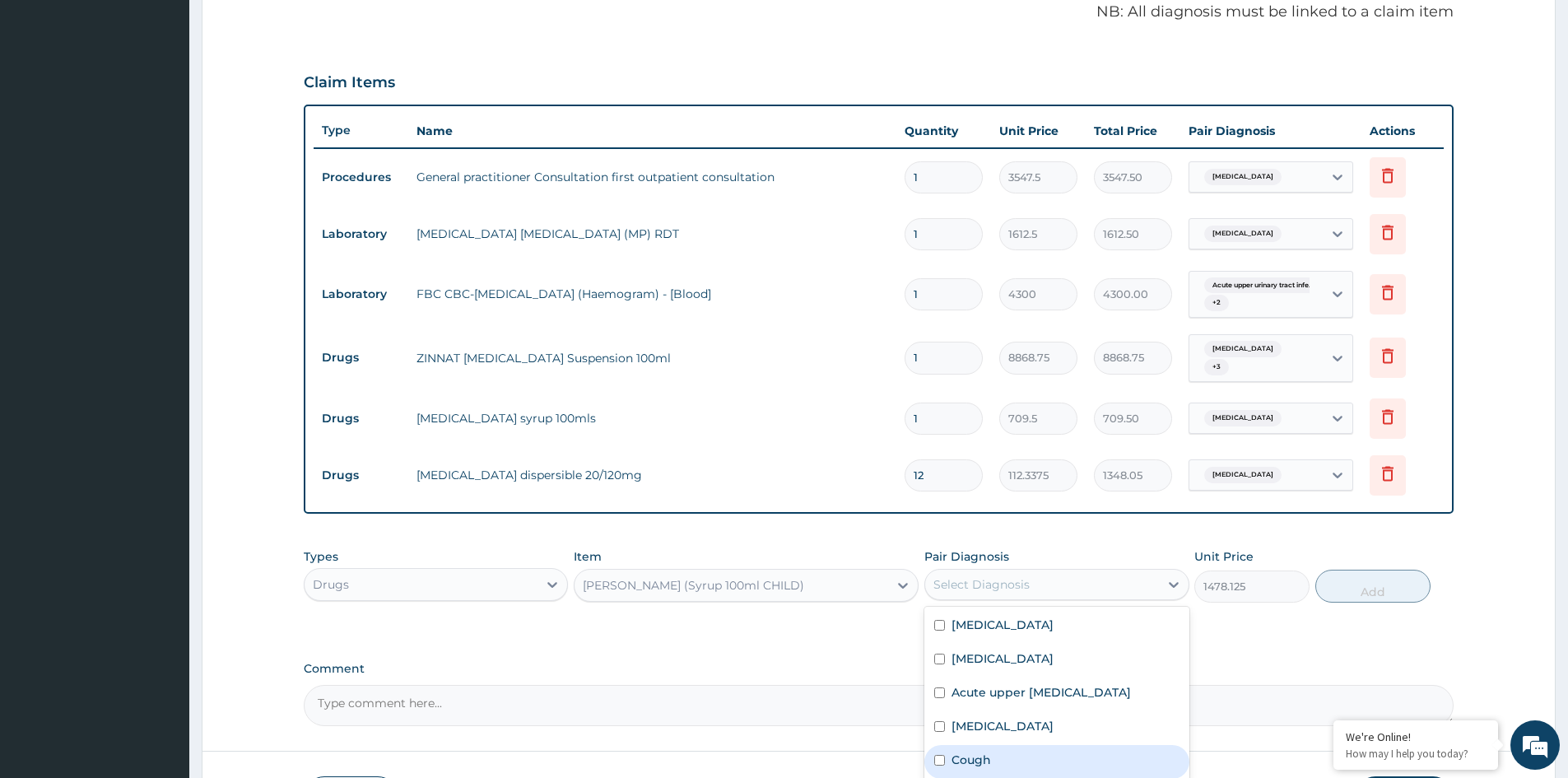
click at [975, 745] on div "Cough" at bounding box center [1056, 762] width 264 height 34
checkbox input "true"
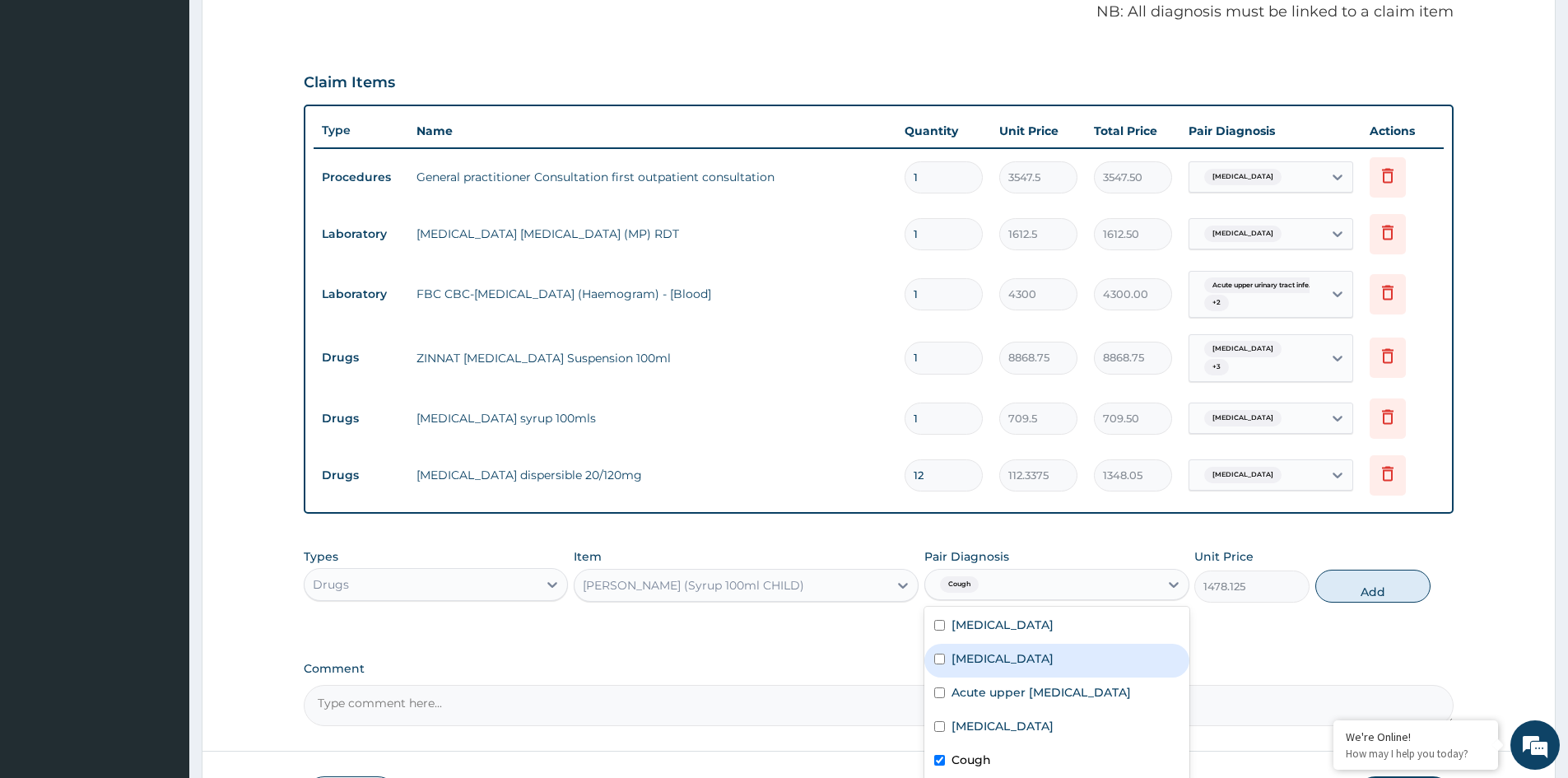
click at [984, 653] on label "Allergic rhinitis" at bounding box center [1002, 658] width 102 height 16
checkbox input "true"
click at [1364, 569] on button "Add" at bounding box center [1373, 585] width 115 height 33
type input "0"
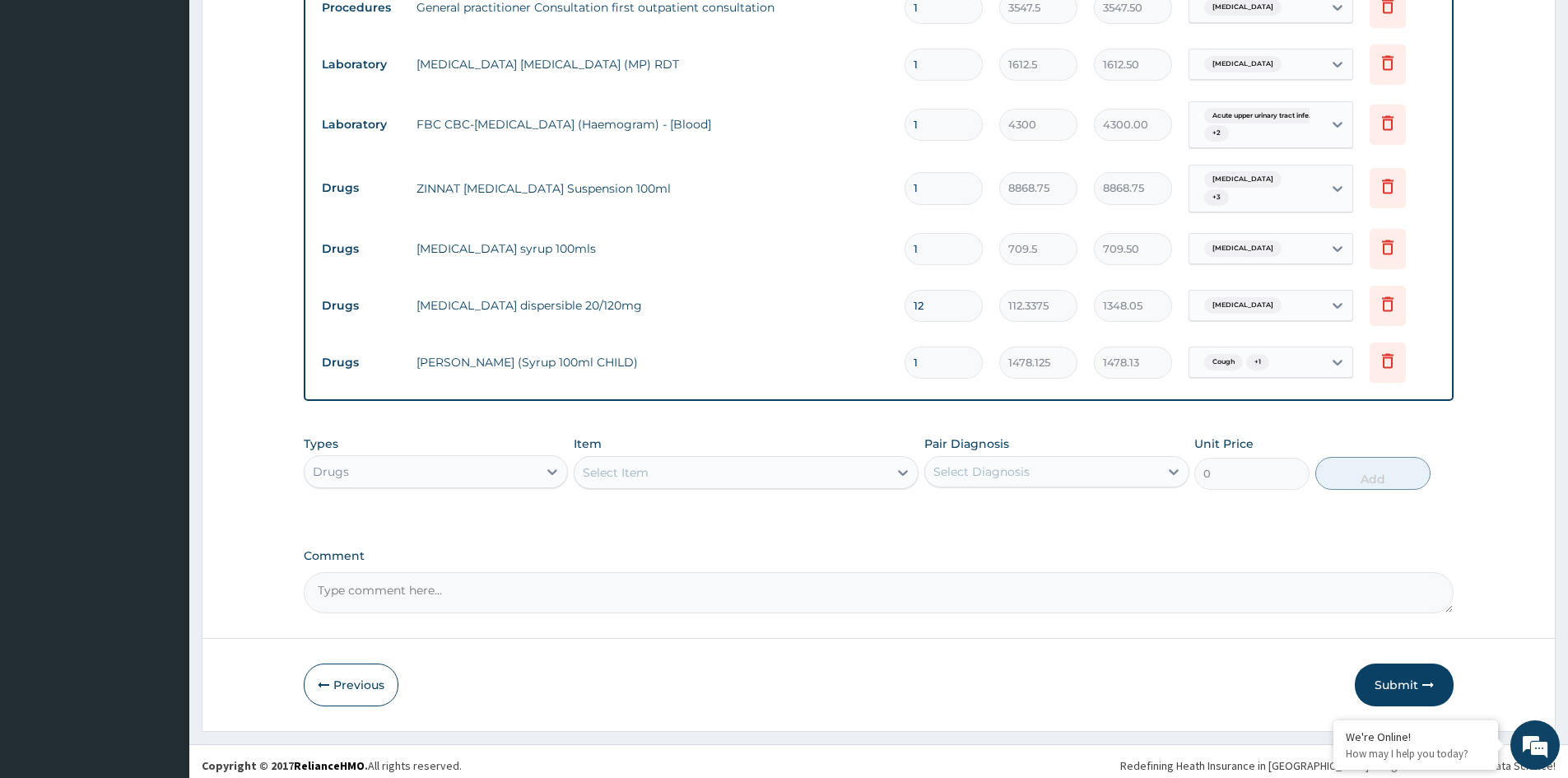
scroll to position [661, 0]
click at [1385, 675] on button "Submit" at bounding box center [1403, 683] width 99 height 43
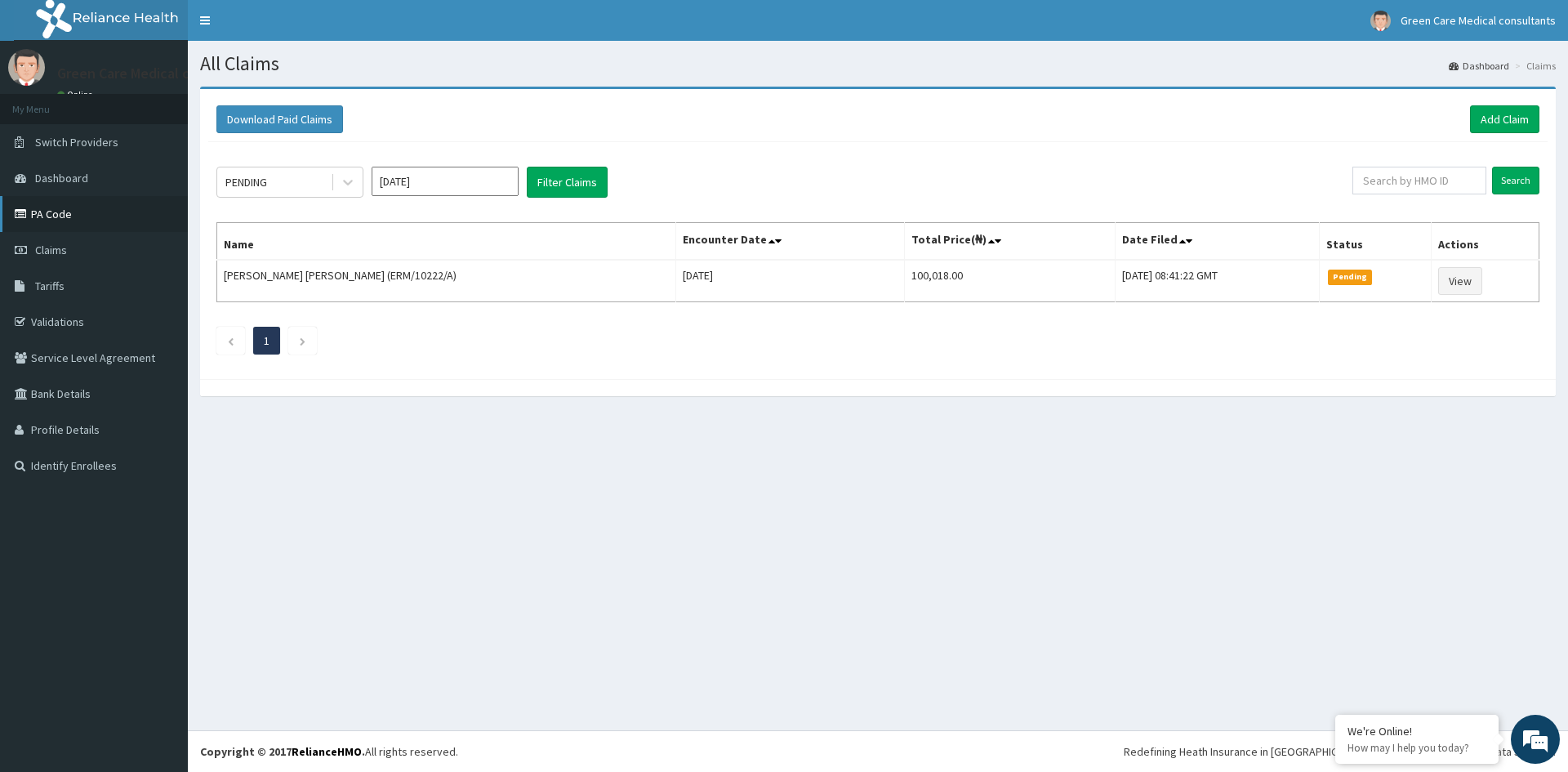
click at [56, 210] on link "PA Code" at bounding box center [94, 214] width 188 height 36
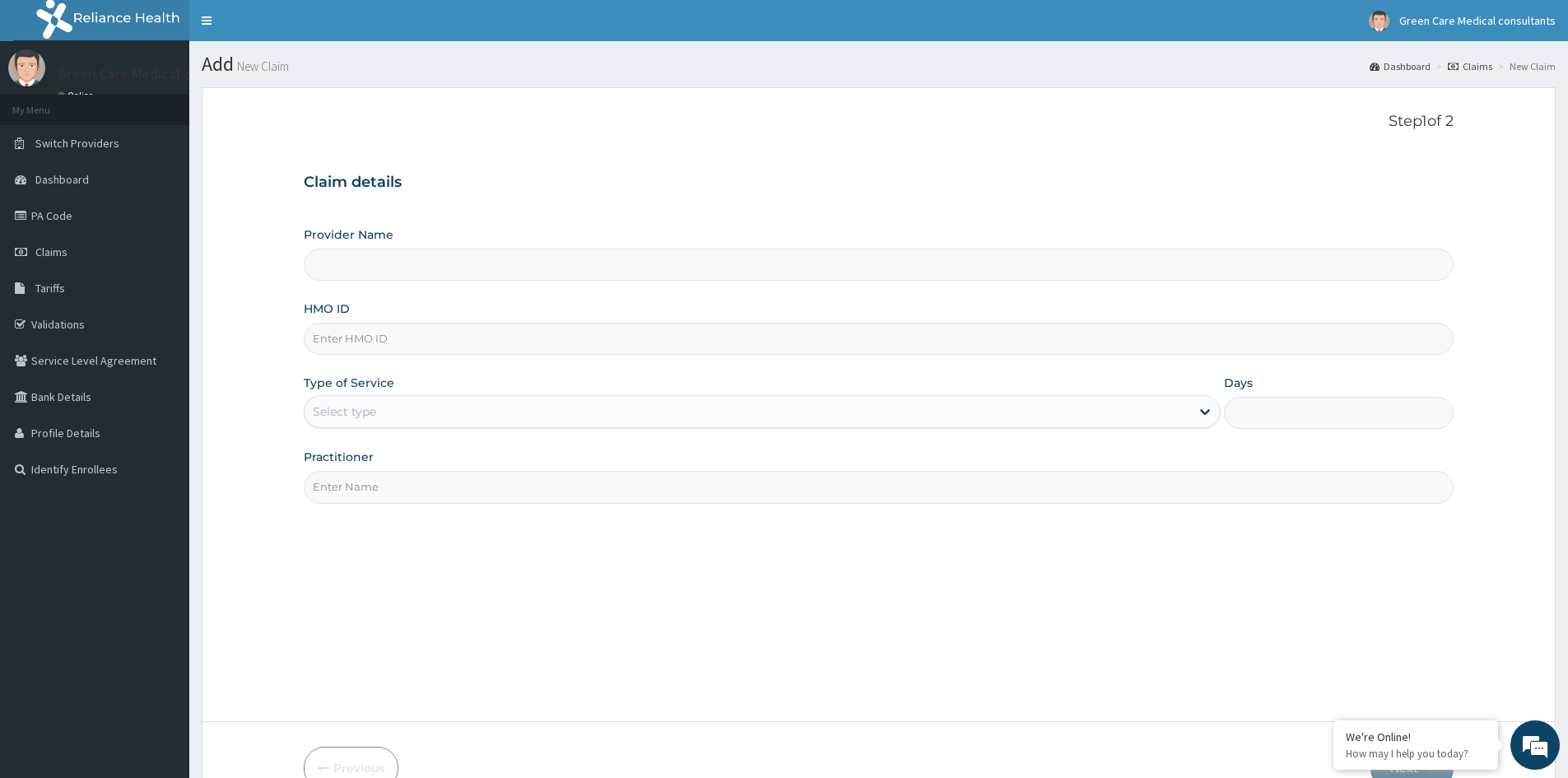
type input "Green Care Medical Consultants"
type input "GSV/14176/B"
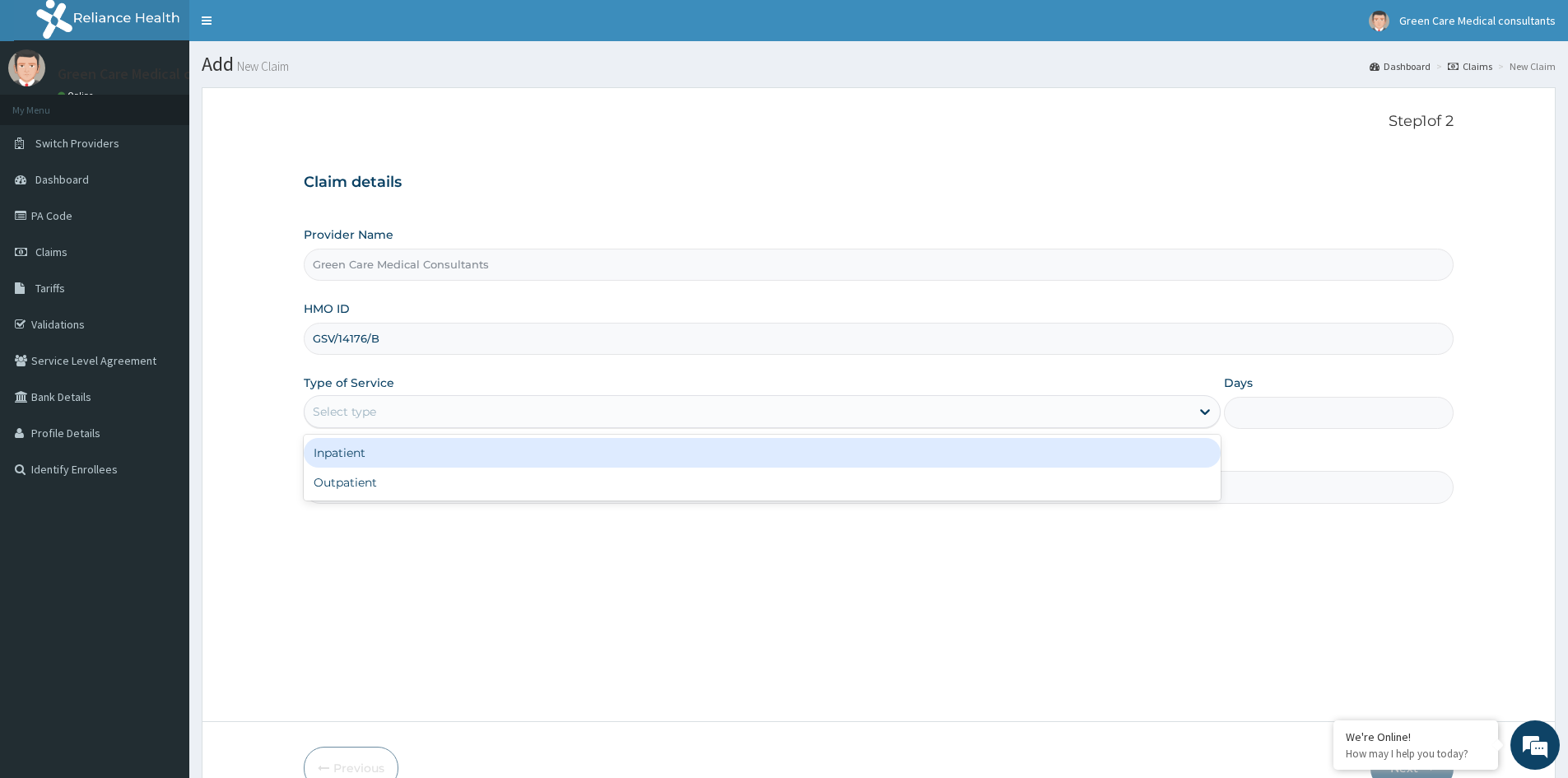
click at [405, 411] on div "Select type" at bounding box center [747, 411] width 885 height 26
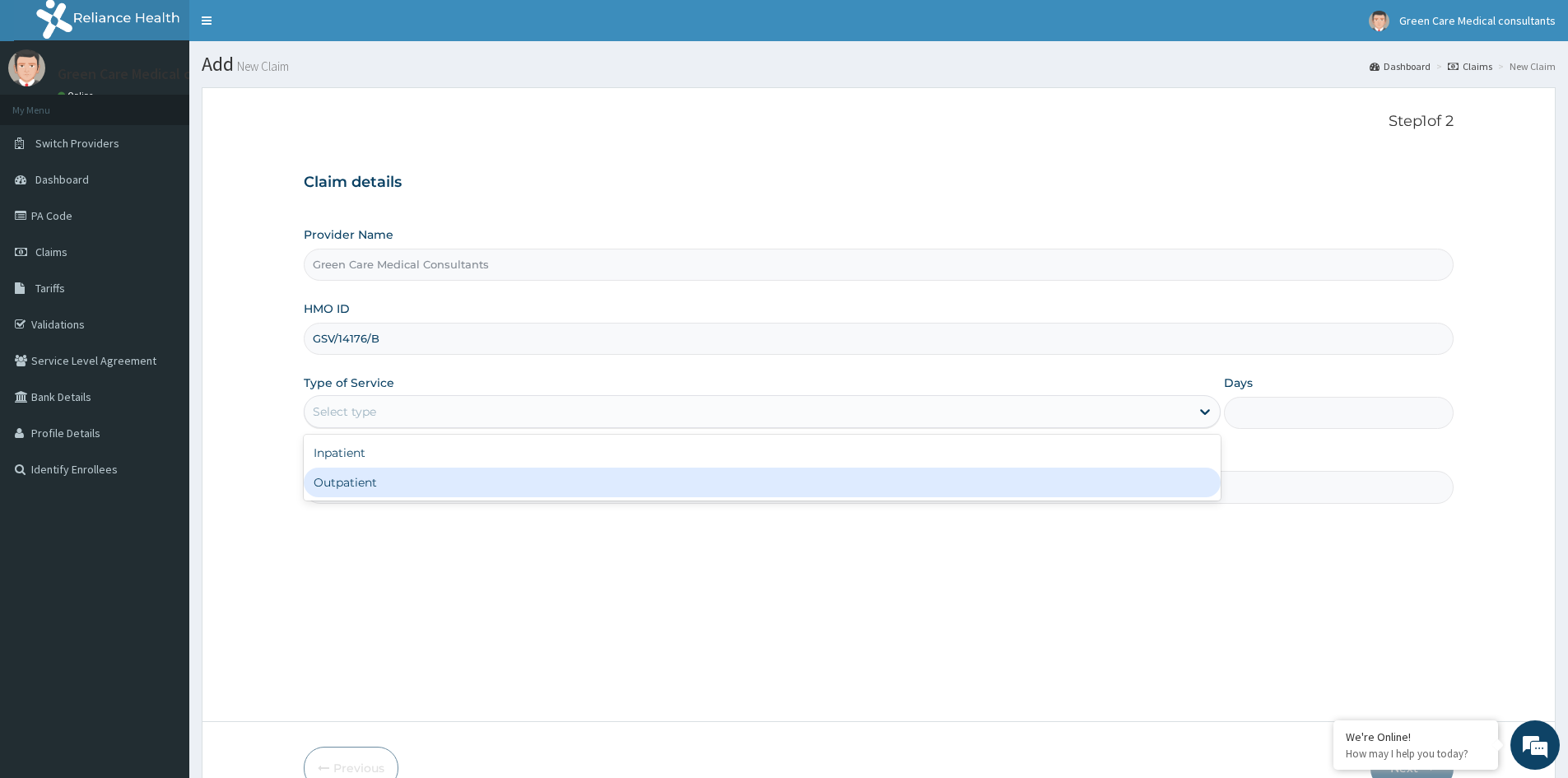
click at [357, 480] on div "Outpatient" at bounding box center [761, 481] width 917 height 30
type input "1"
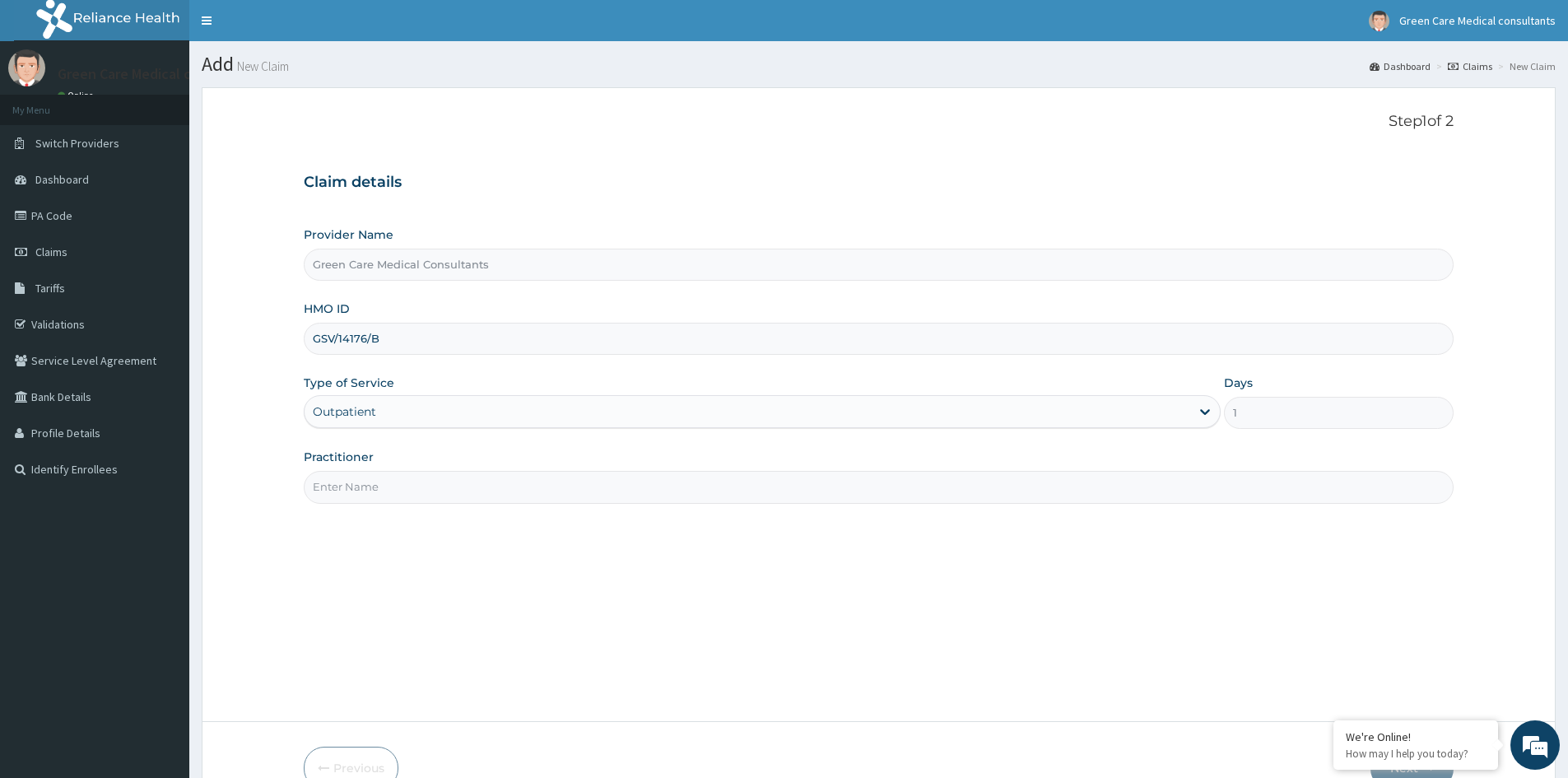
click at [407, 486] on input "Practitioner" at bounding box center [878, 487] width 1150 height 32
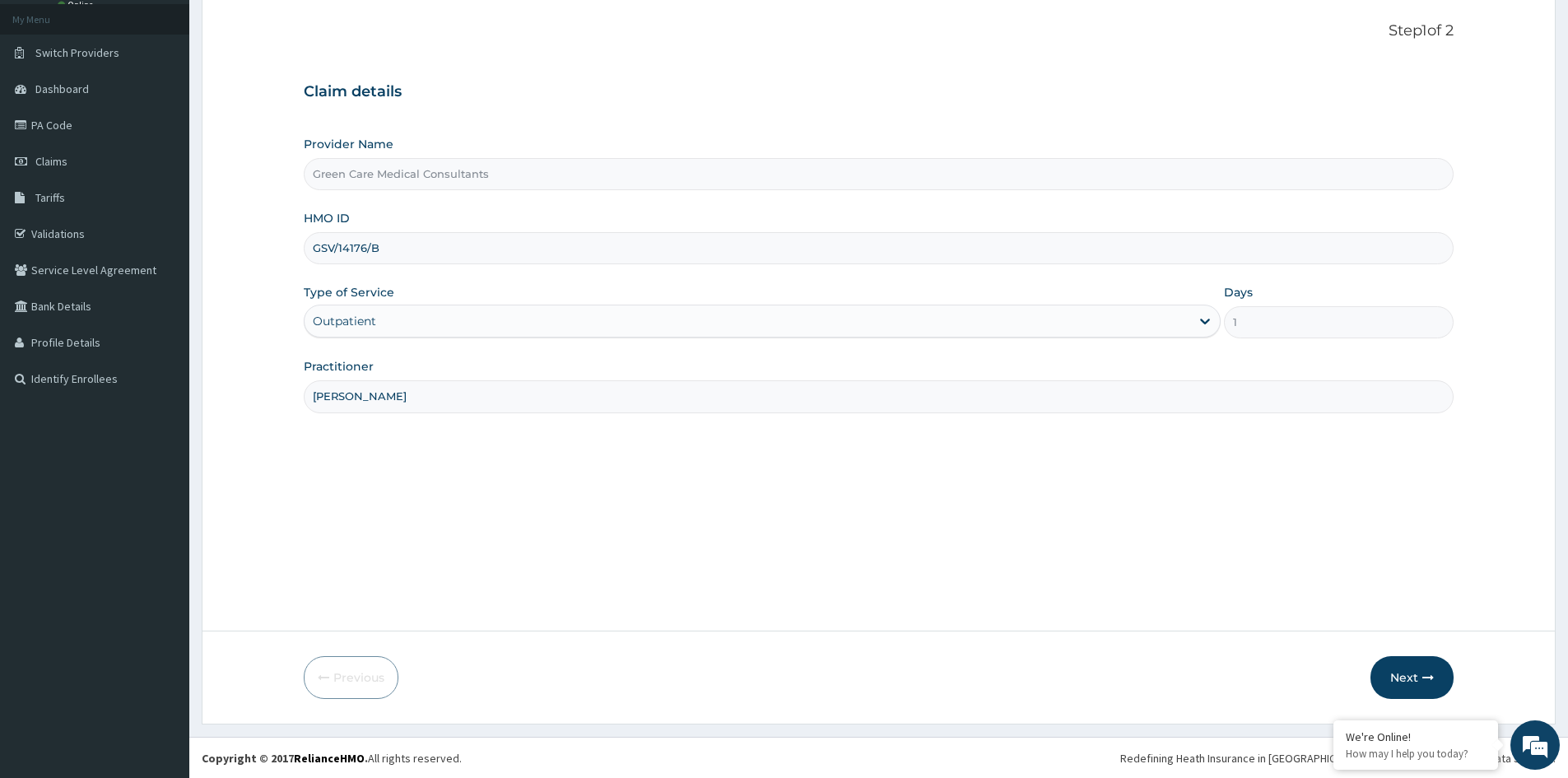
scroll to position [91, 0]
type input "[PERSON_NAME]"
click at [1411, 678] on button "Next" at bounding box center [1412, 676] width 83 height 43
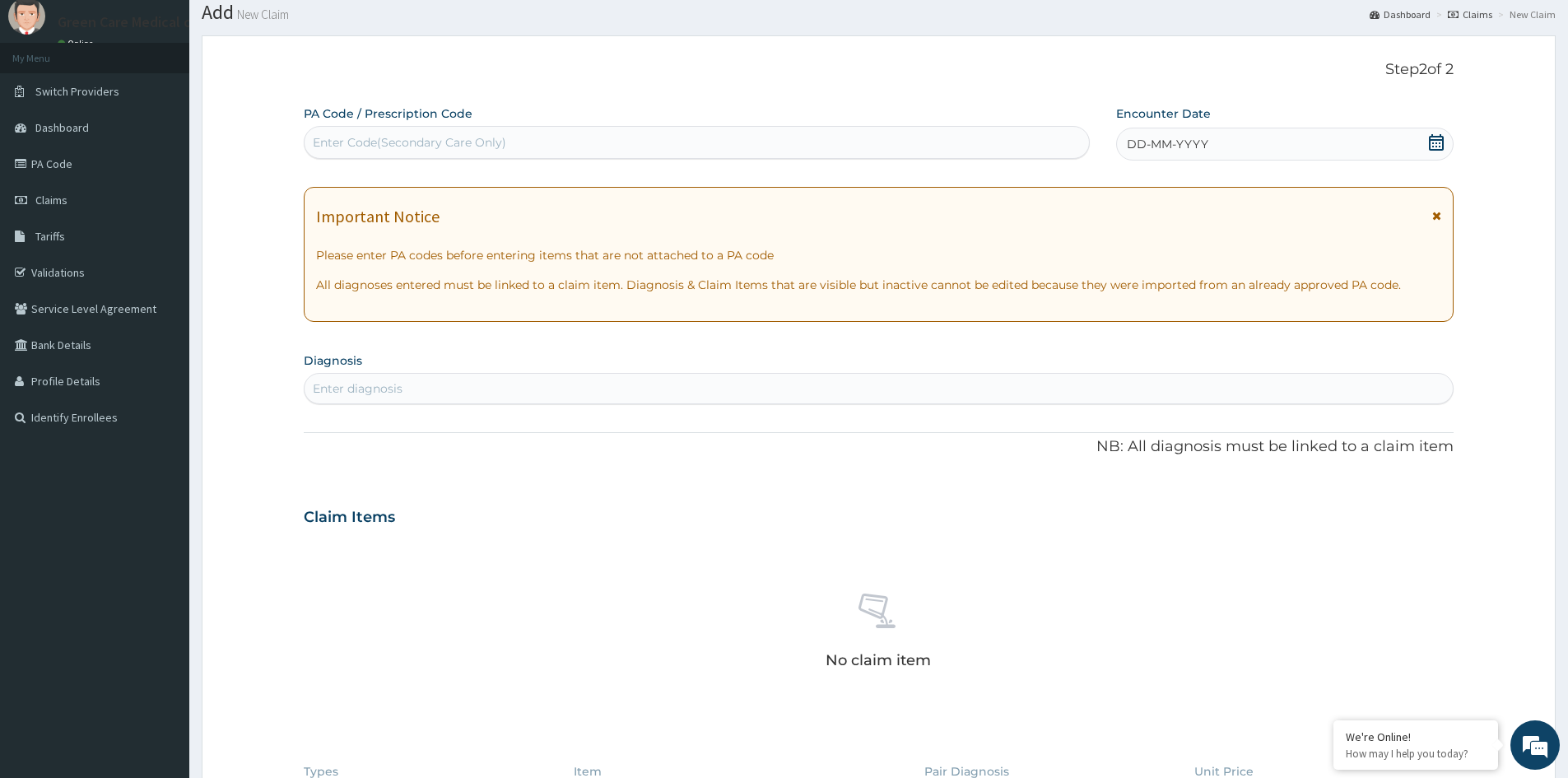
scroll to position [0, 0]
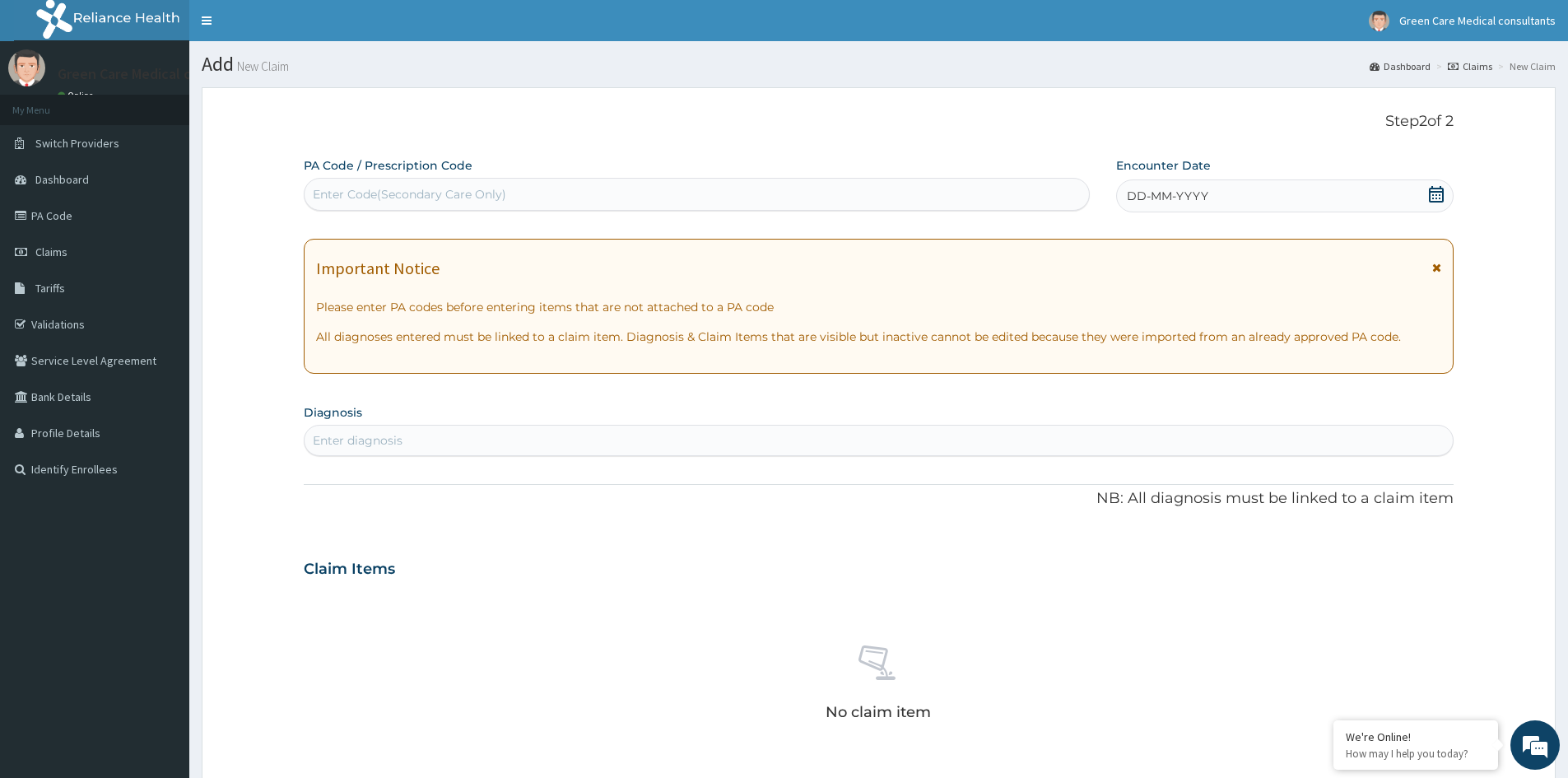
click at [577, 203] on div "Enter Code(Secondary Care Only)" at bounding box center [696, 193] width 784 height 26
paste input "PA/863ACC"
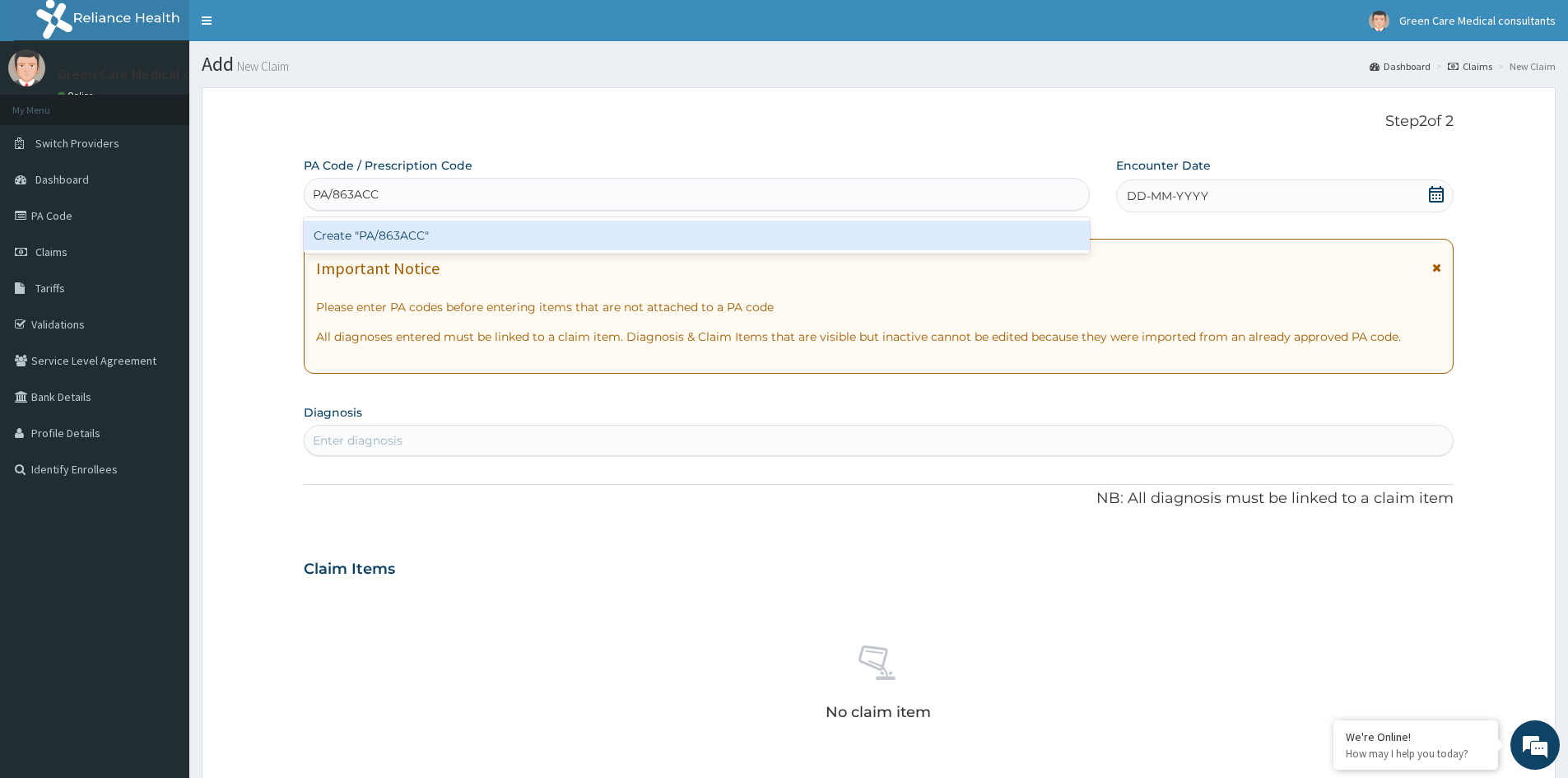
type input "PA/863ACC"
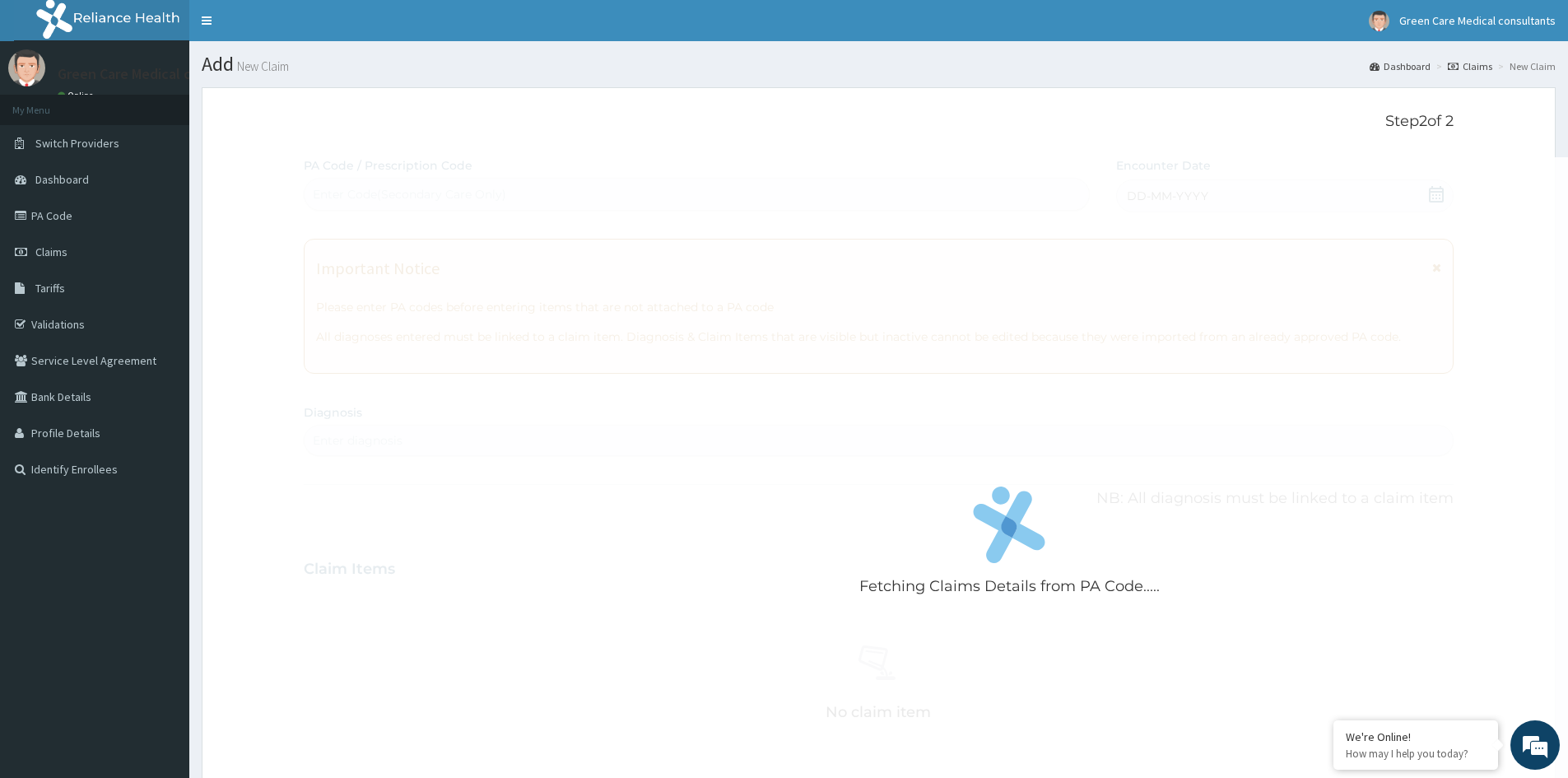
click at [639, 651] on div "Fetching Claims Details from PA Code..... PA Code / Prescription Code Enter Cod…" at bounding box center [878, 574] width 1150 height 835
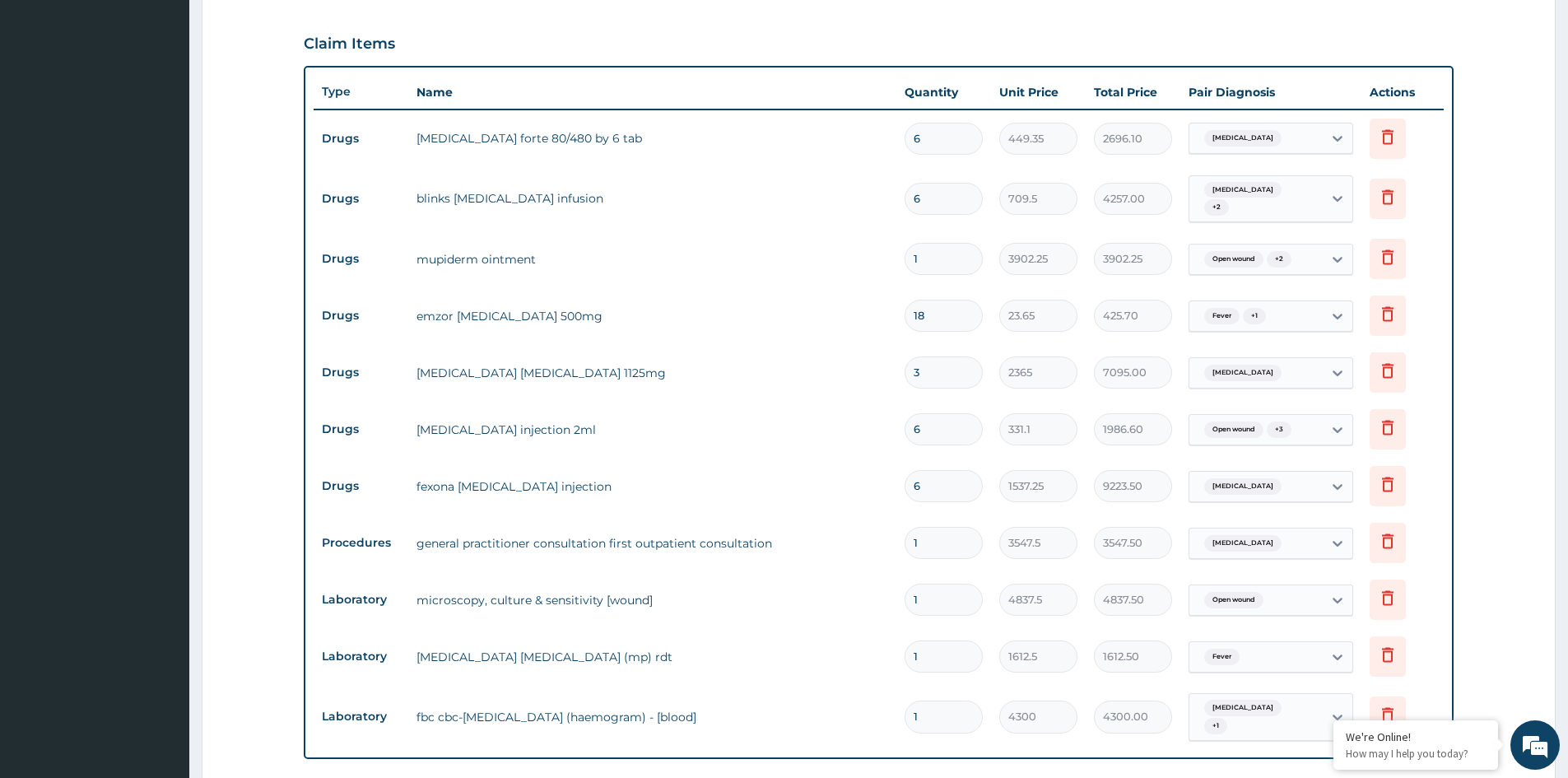
scroll to position [567, 0]
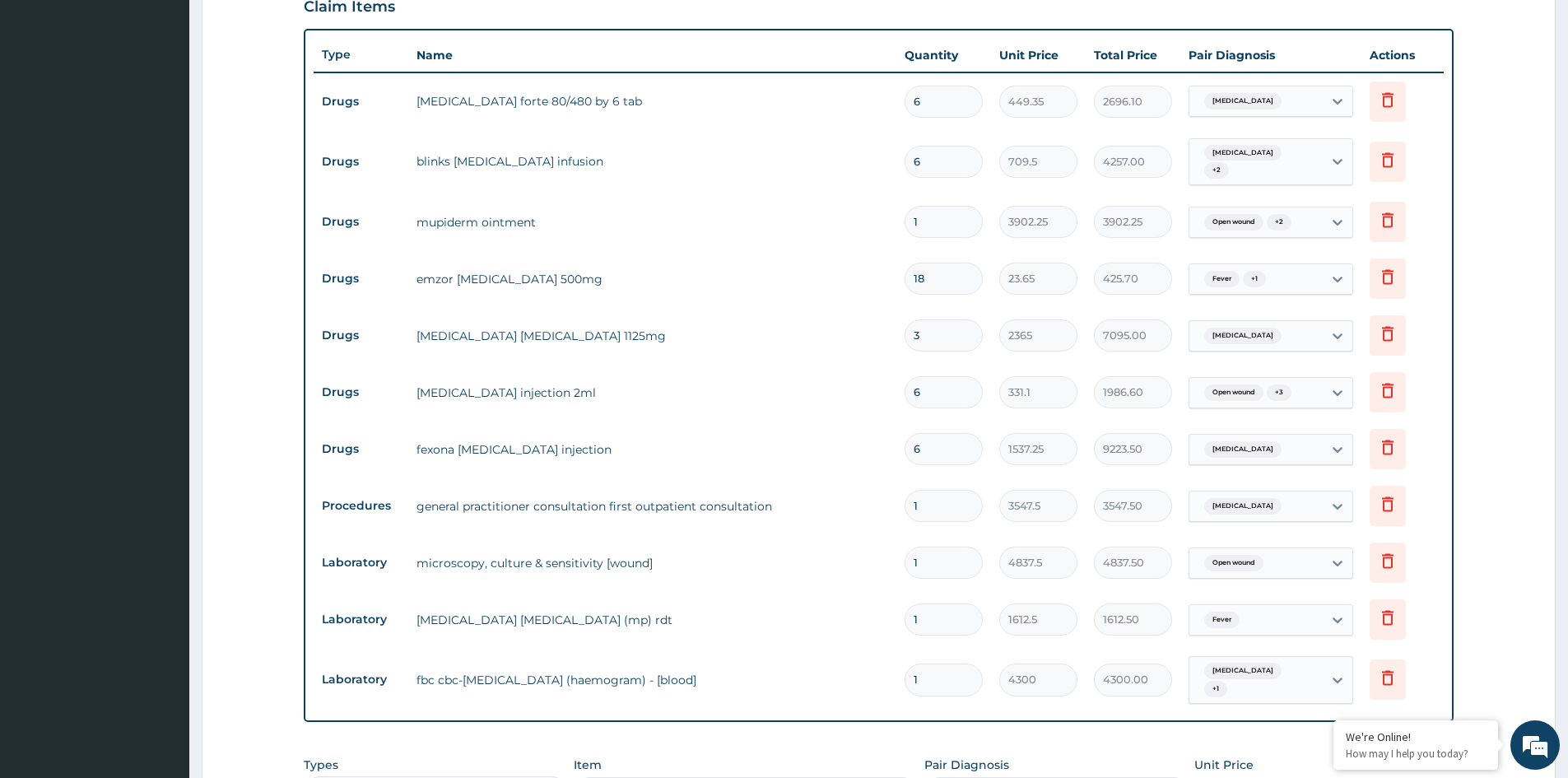
click at [937, 335] on input "3" at bounding box center [944, 335] width 79 height 32
type input "0.00"
type input "6"
type input "14190.00"
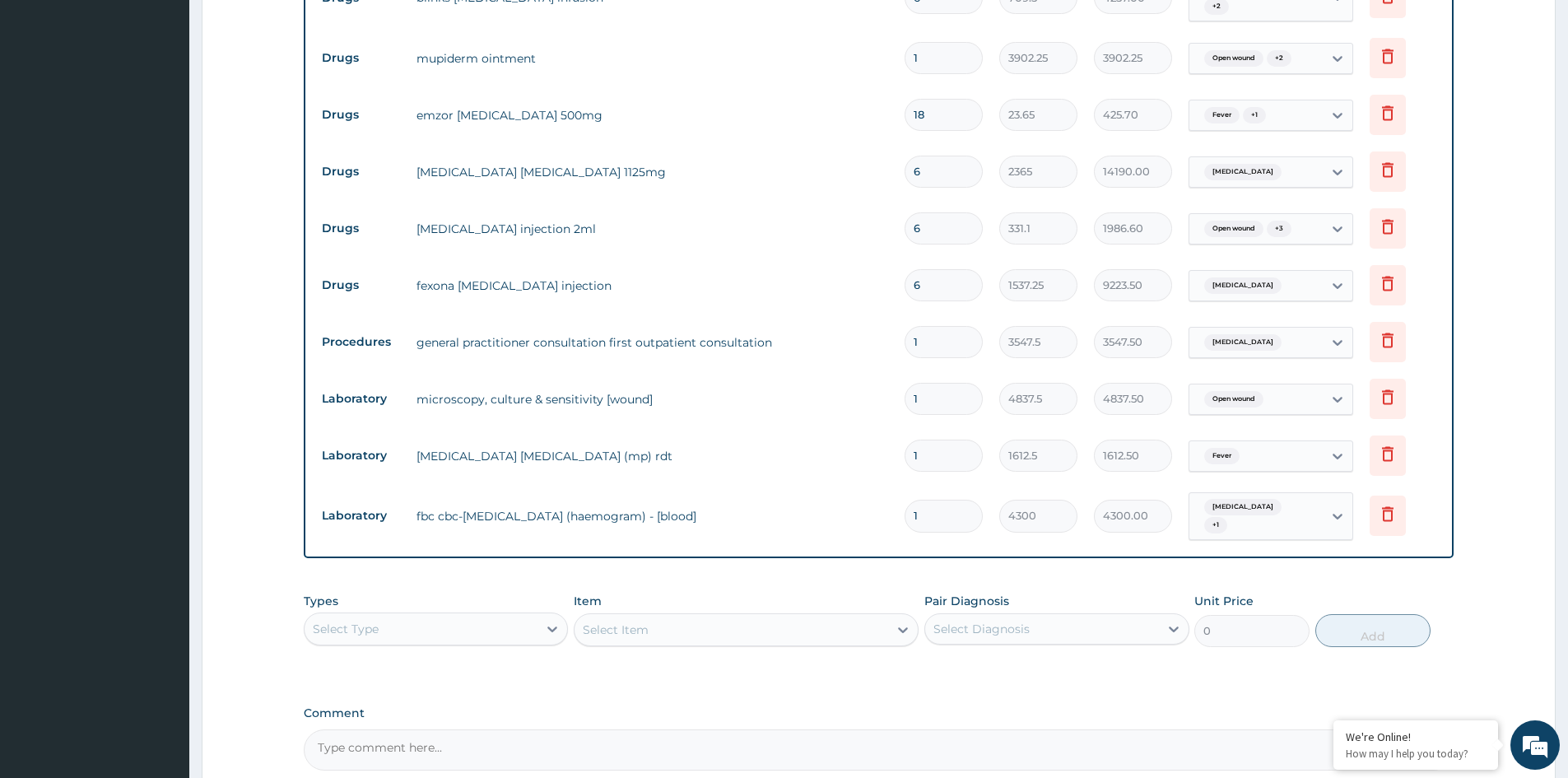
scroll to position [732, 0]
type input "6"
click at [1070, 580] on div "PA Code / Prescription Code Enter Code(Secondary Care Only) Encounter Date [DAT…" at bounding box center [878, 97] width 1150 height 1344
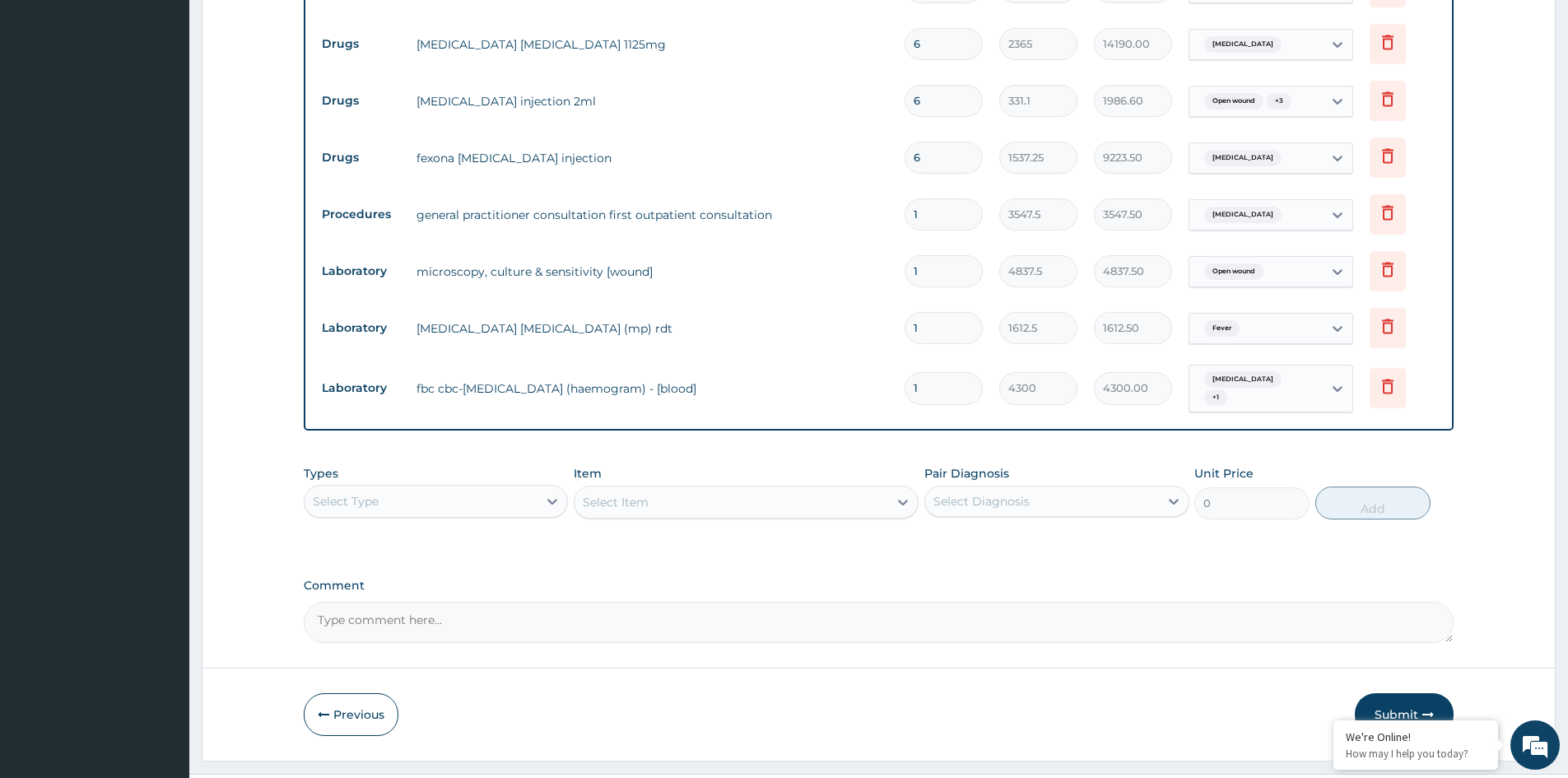
scroll to position [896, 0]
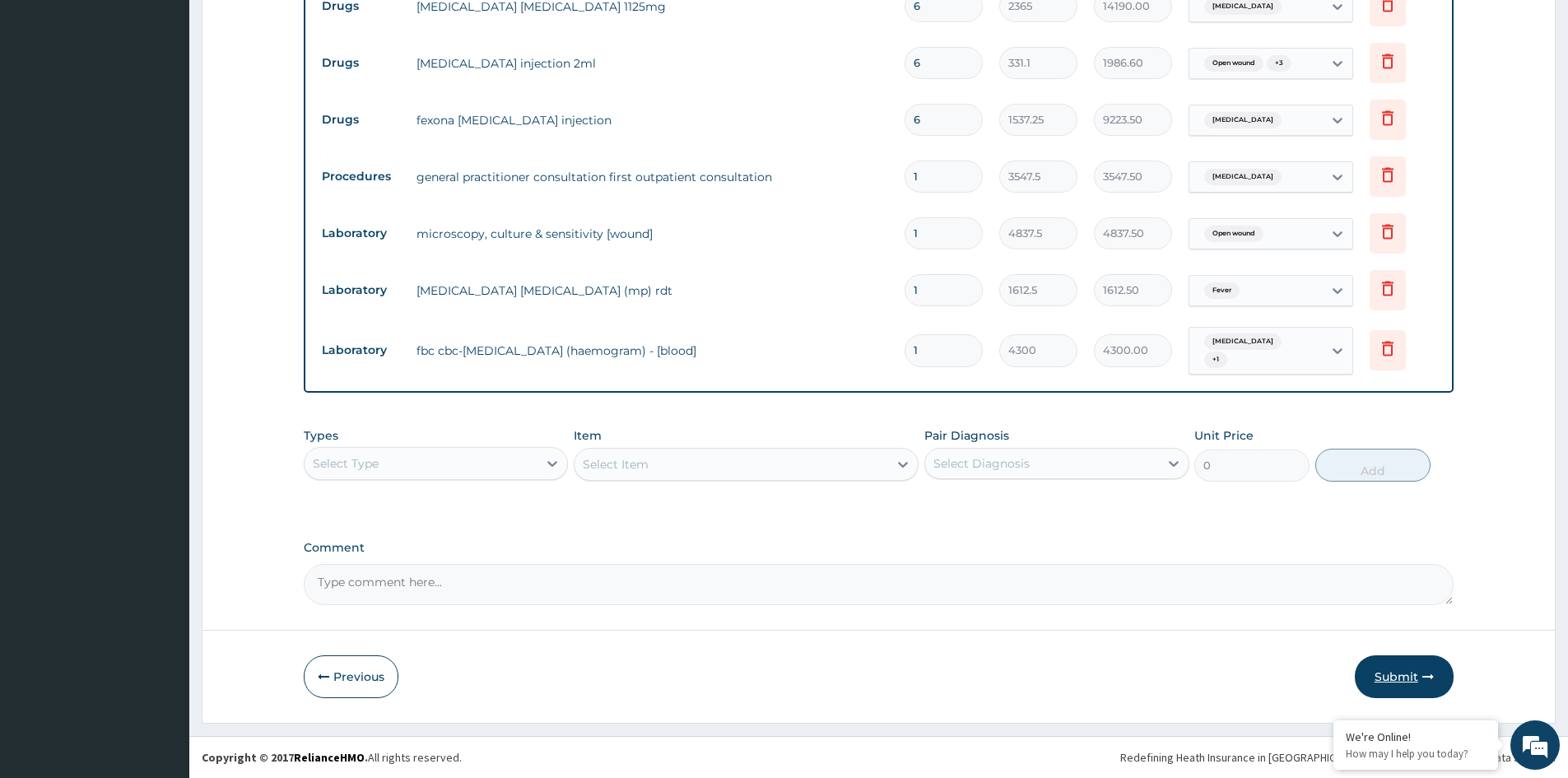
click at [1392, 680] on button "Submit" at bounding box center [1403, 676] width 99 height 43
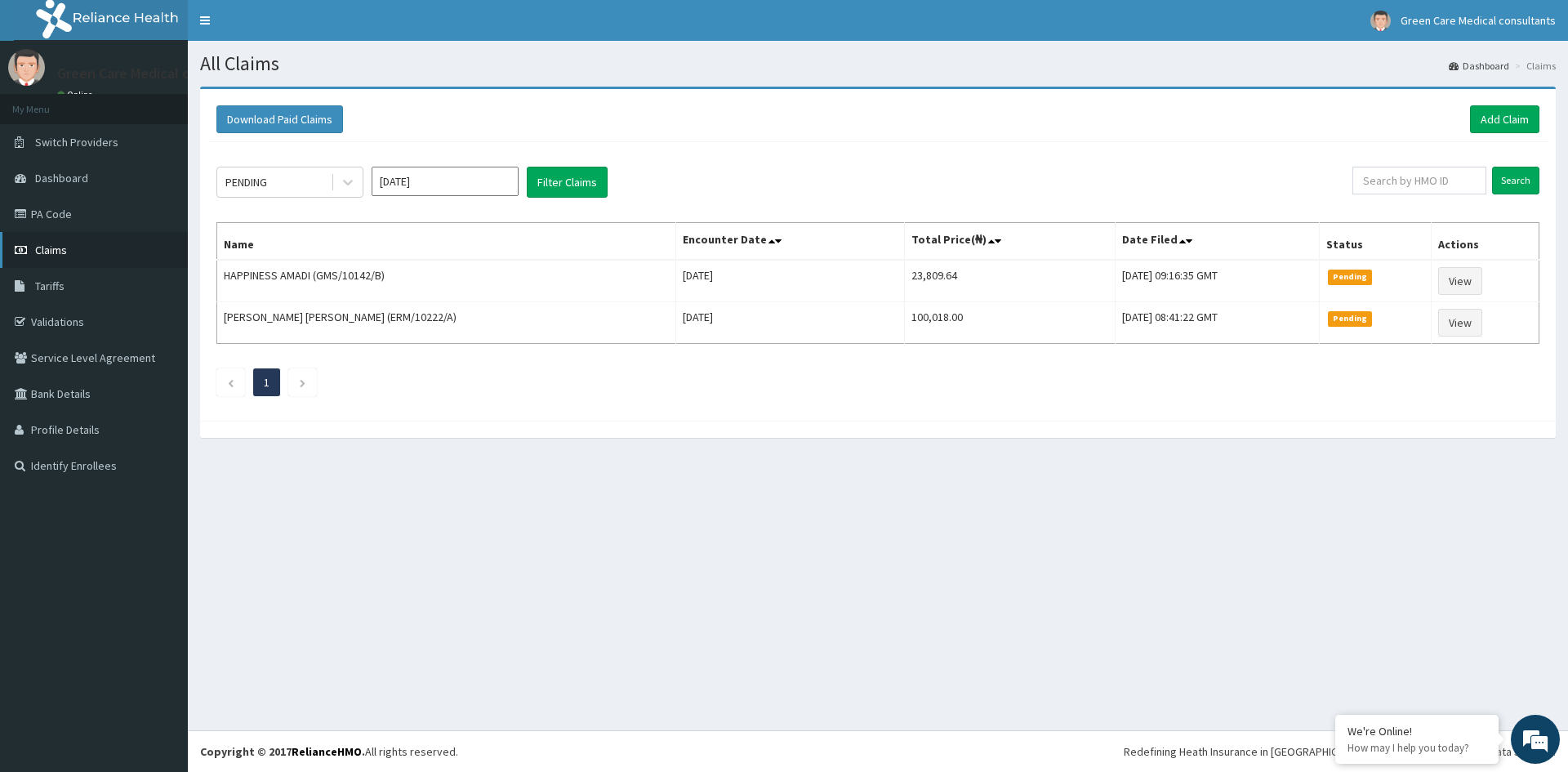
click at [49, 249] on span "Claims" at bounding box center [51, 250] width 32 height 15
click at [1425, 178] on input "text" at bounding box center [1420, 180] width 134 height 28
type input "GSV/14176/B"
click at [1520, 175] on input "Search" at bounding box center [1516, 180] width 48 height 28
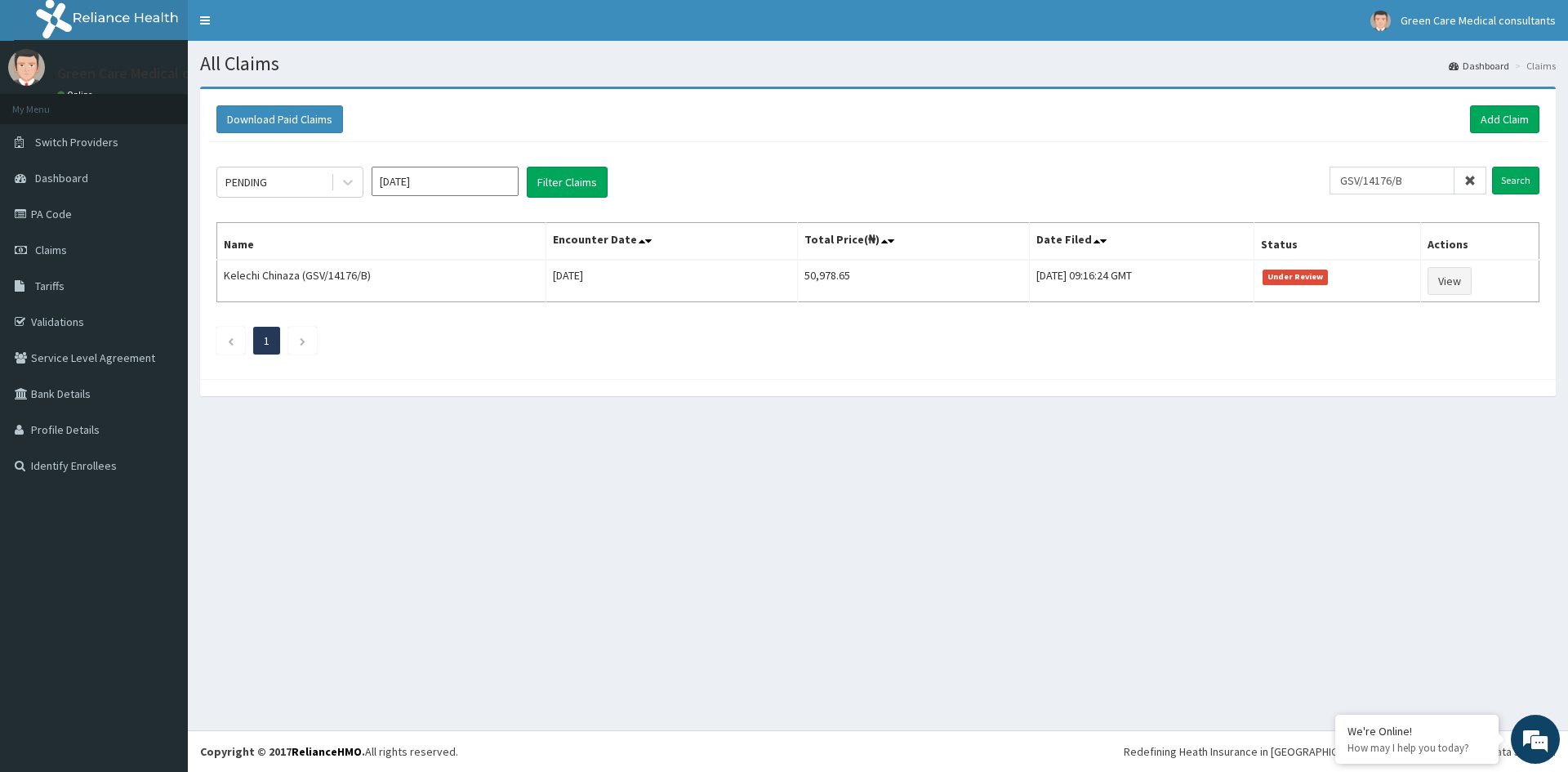
click at [615, 369] on div "PENDING [DATE] Filter Claims GSV/14176/B Search Name Encounter Date Total Price…" at bounding box center [878, 256] width 1340 height 229
